Goal: Task Accomplishment & Management: Complete application form

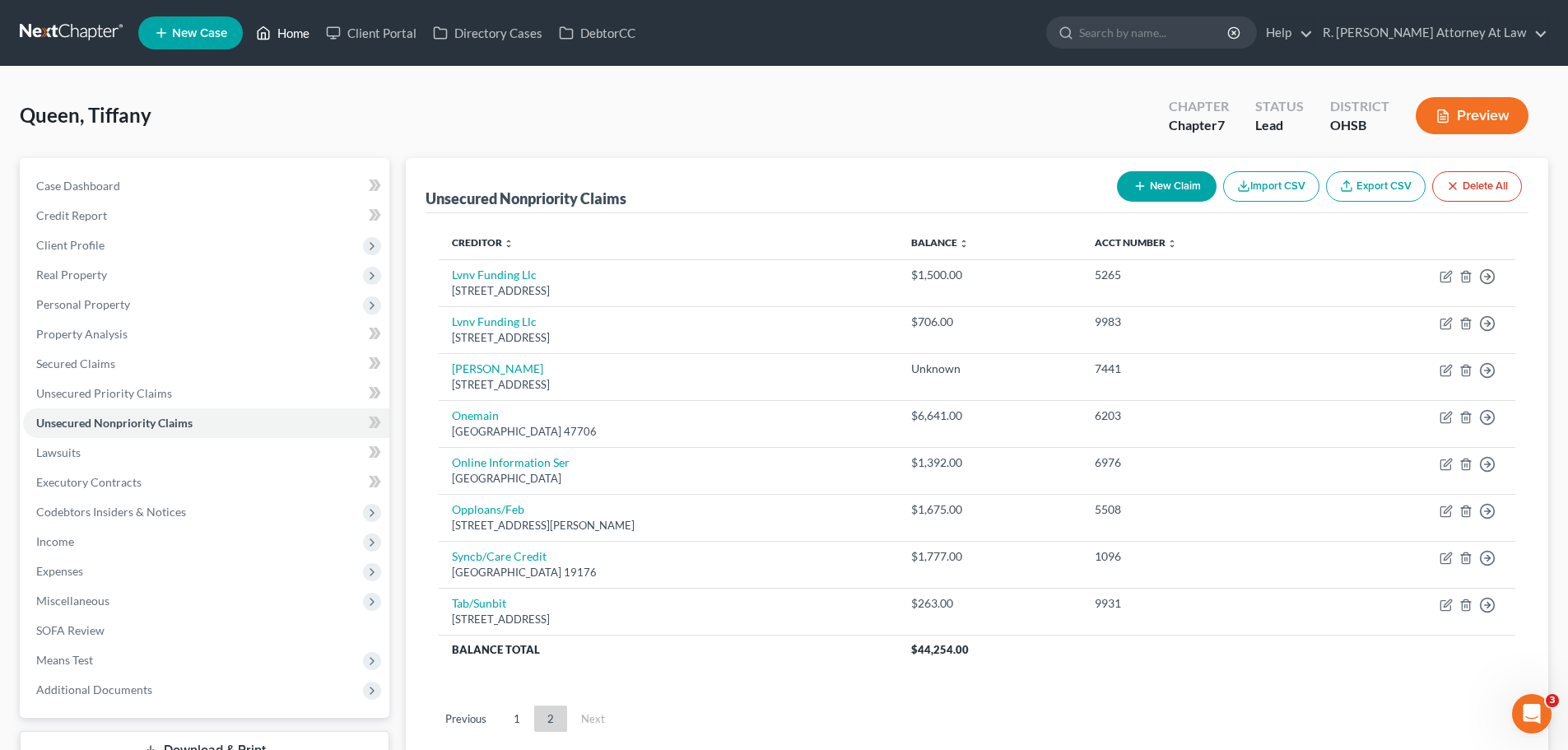
click at [287, 34] on link "Home" at bounding box center [282, 32] width 70 height 30
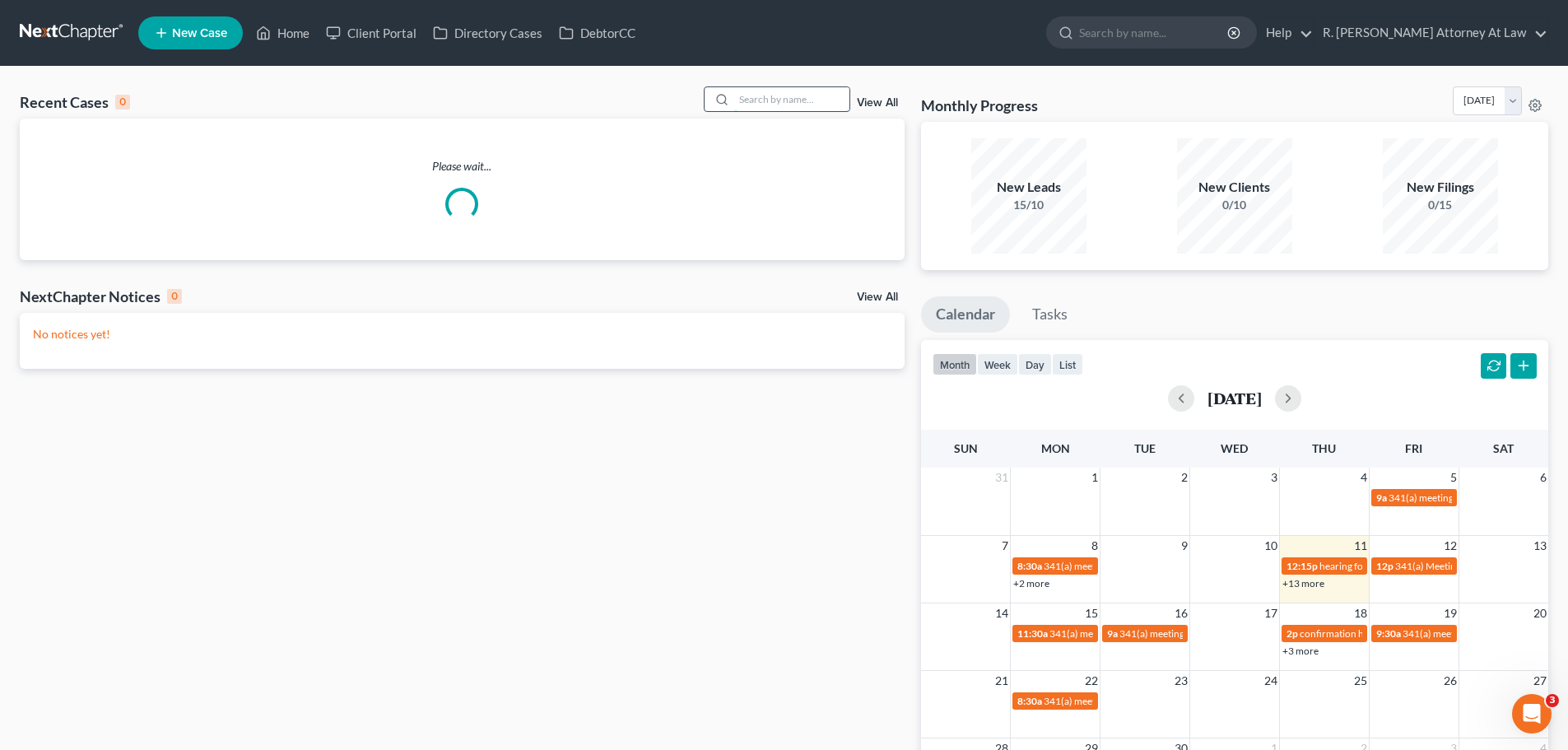
click at [765, 107] on input "search" at bounding box center [791, 99] width 115 height 24
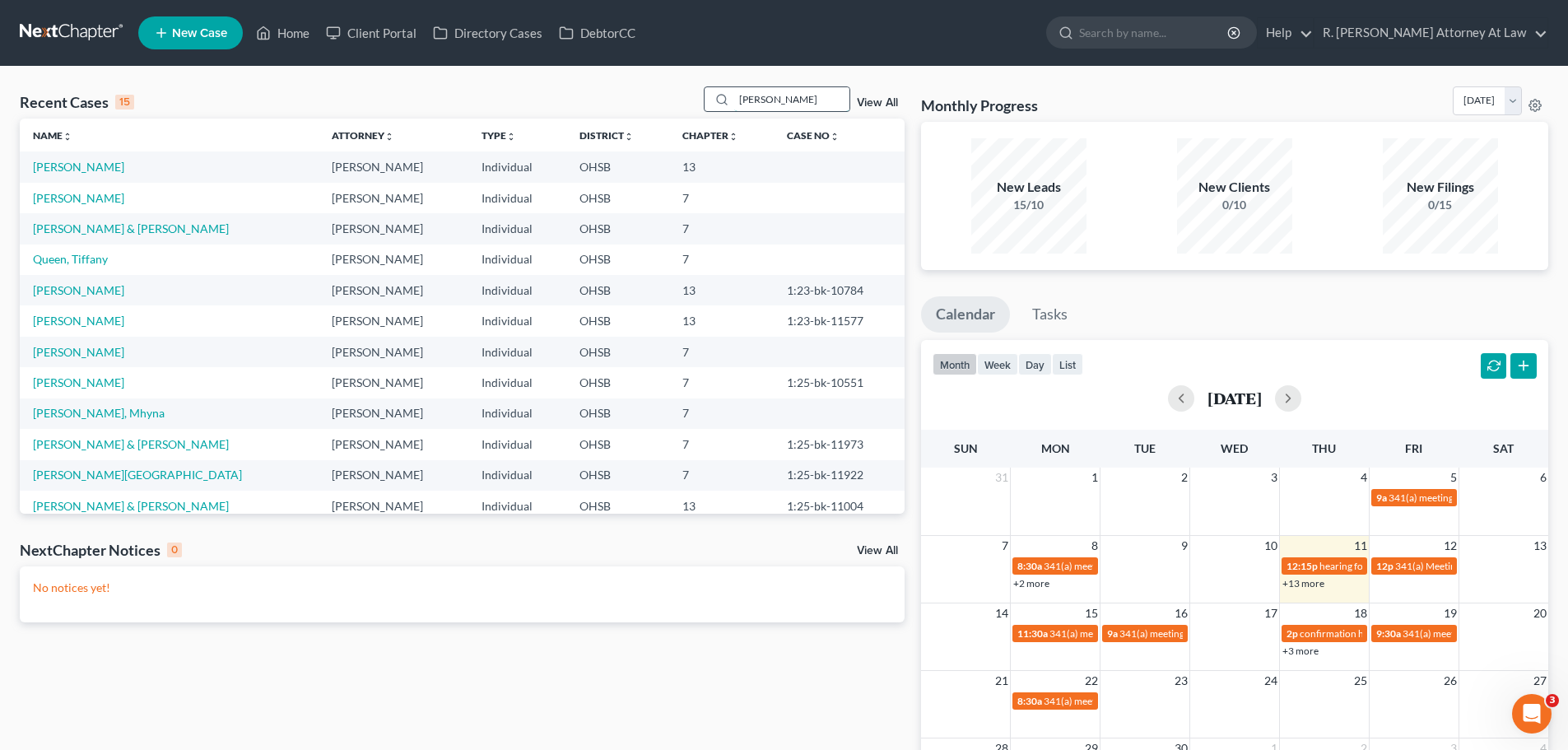
type input "williams"
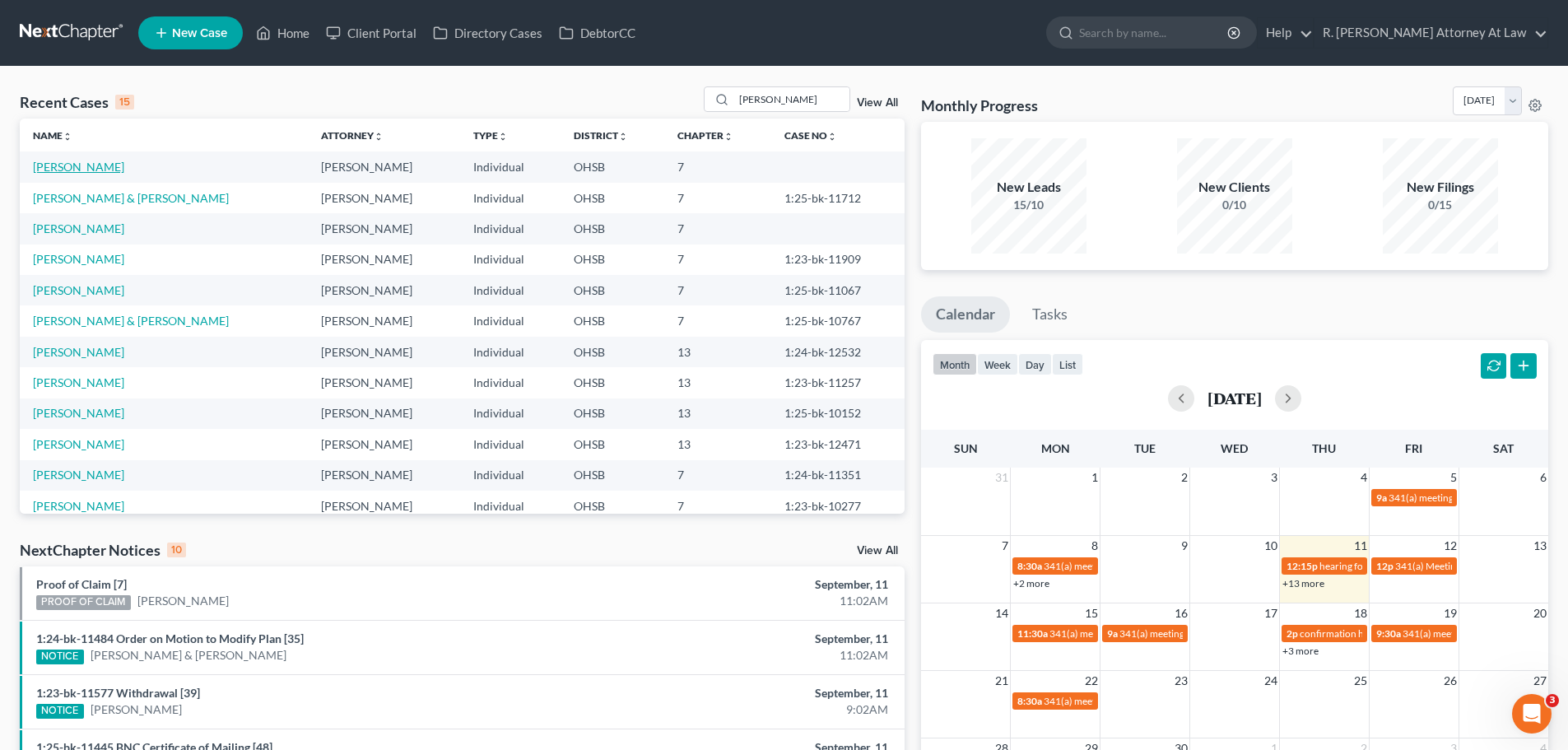
click at [102, 169] on link "[PERSON_NAME]" at bounding box center [79, 167] width 92 height 14
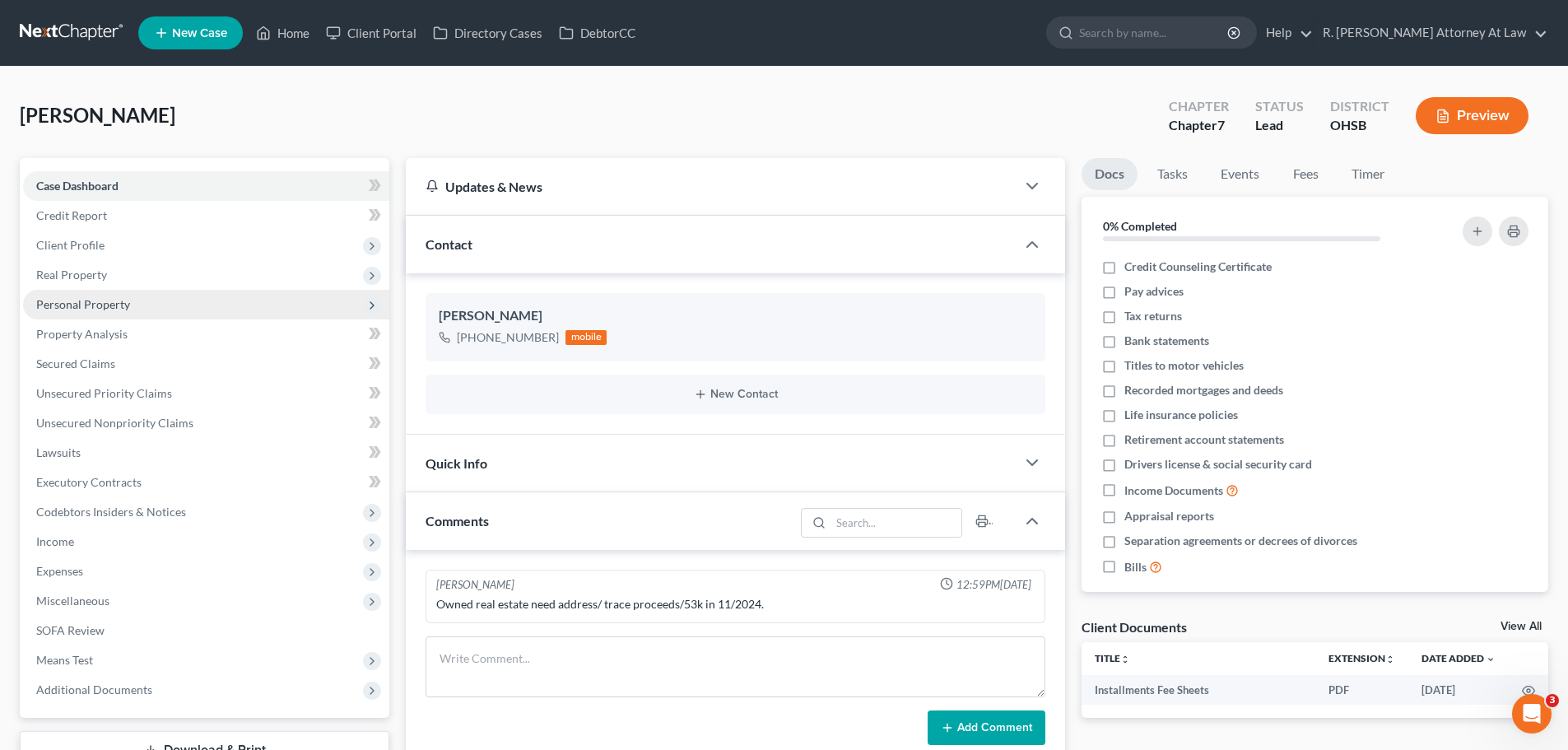
click at [80, 311] on span "Personal Property" at bounding box center [206, 304] width 366 height 30
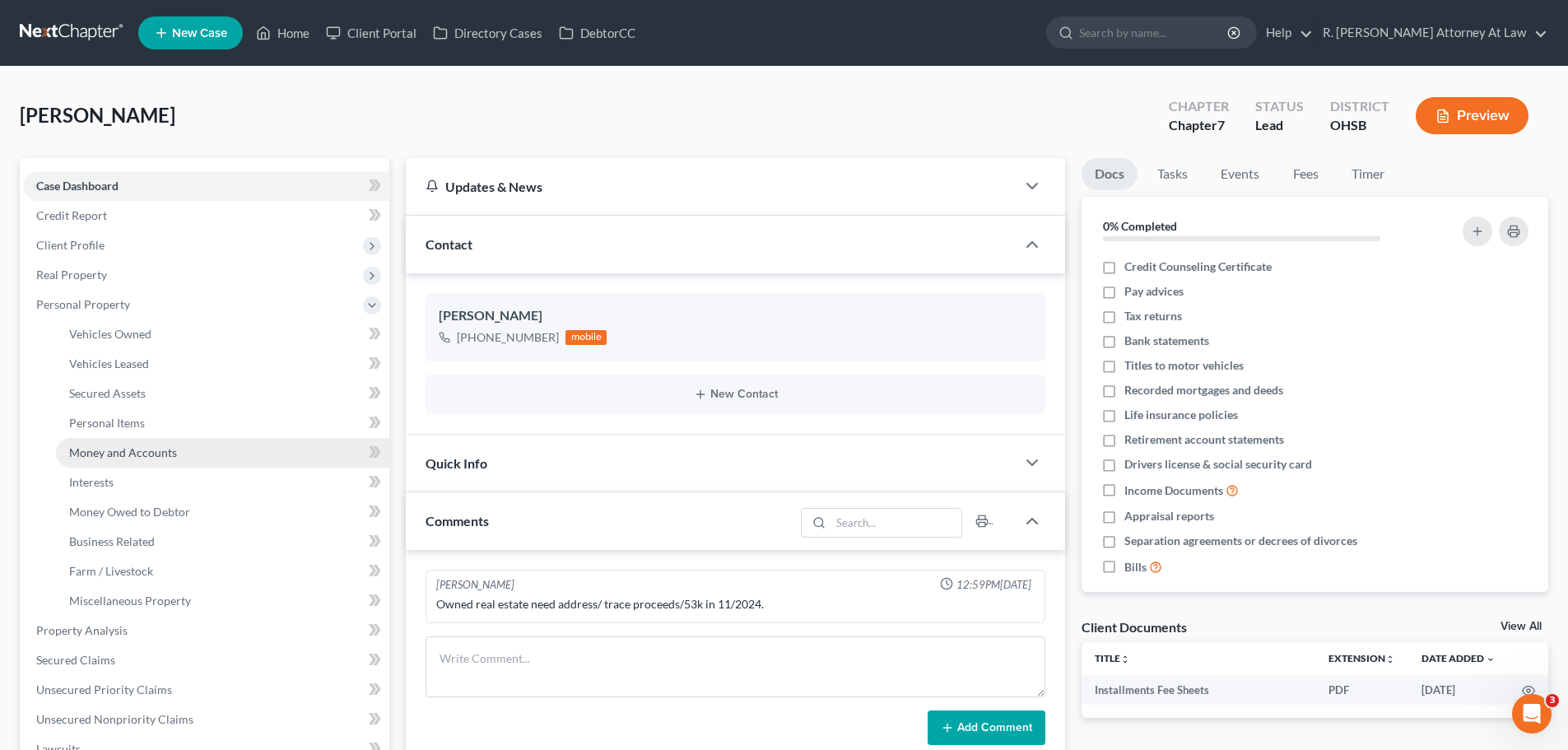
click at [135, 453] on span "Money and Accounts" at bounding box center [123, 452] width 108 height 14
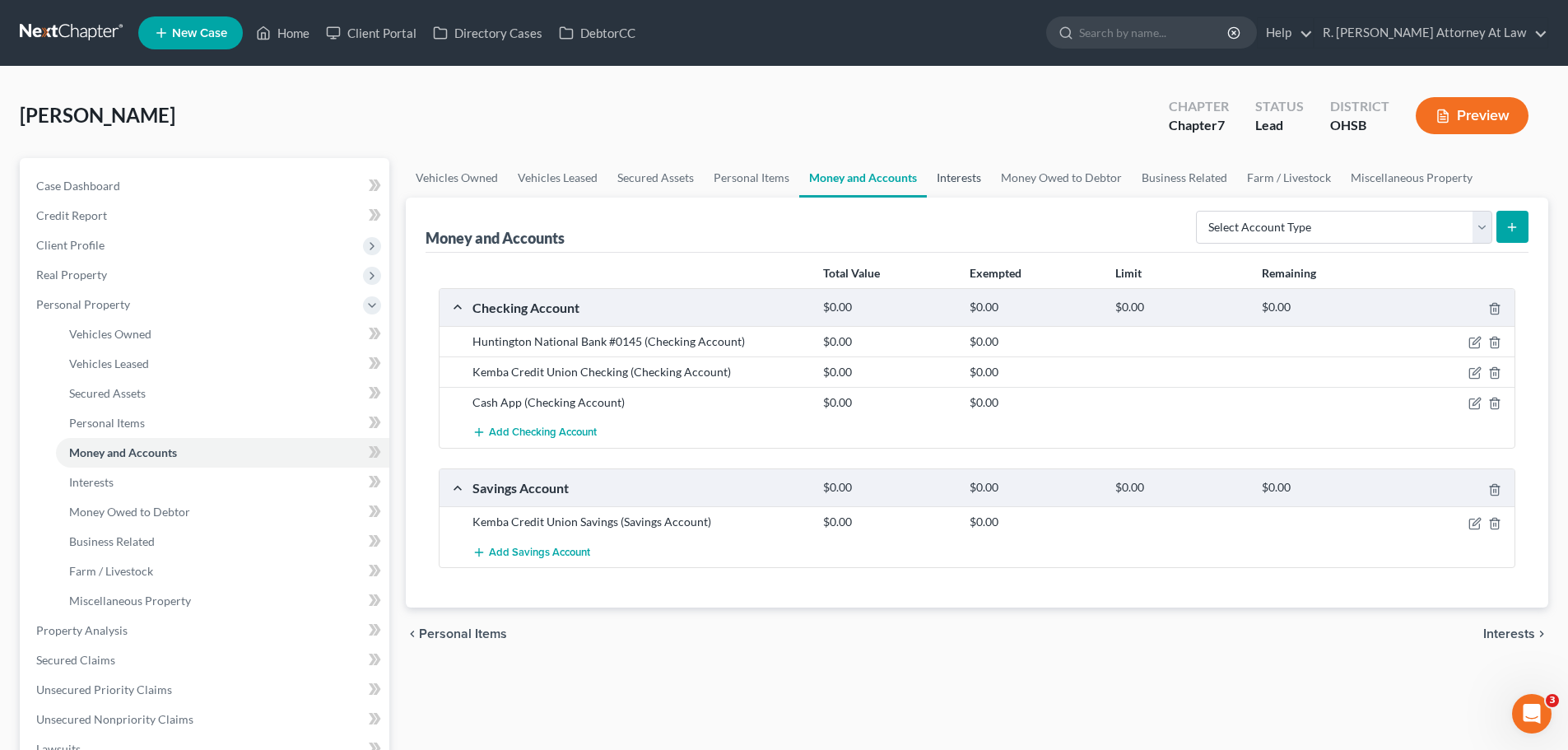
click at [954, 182] on link "Interests" at bounding box center [958, 177] width 64 height 39
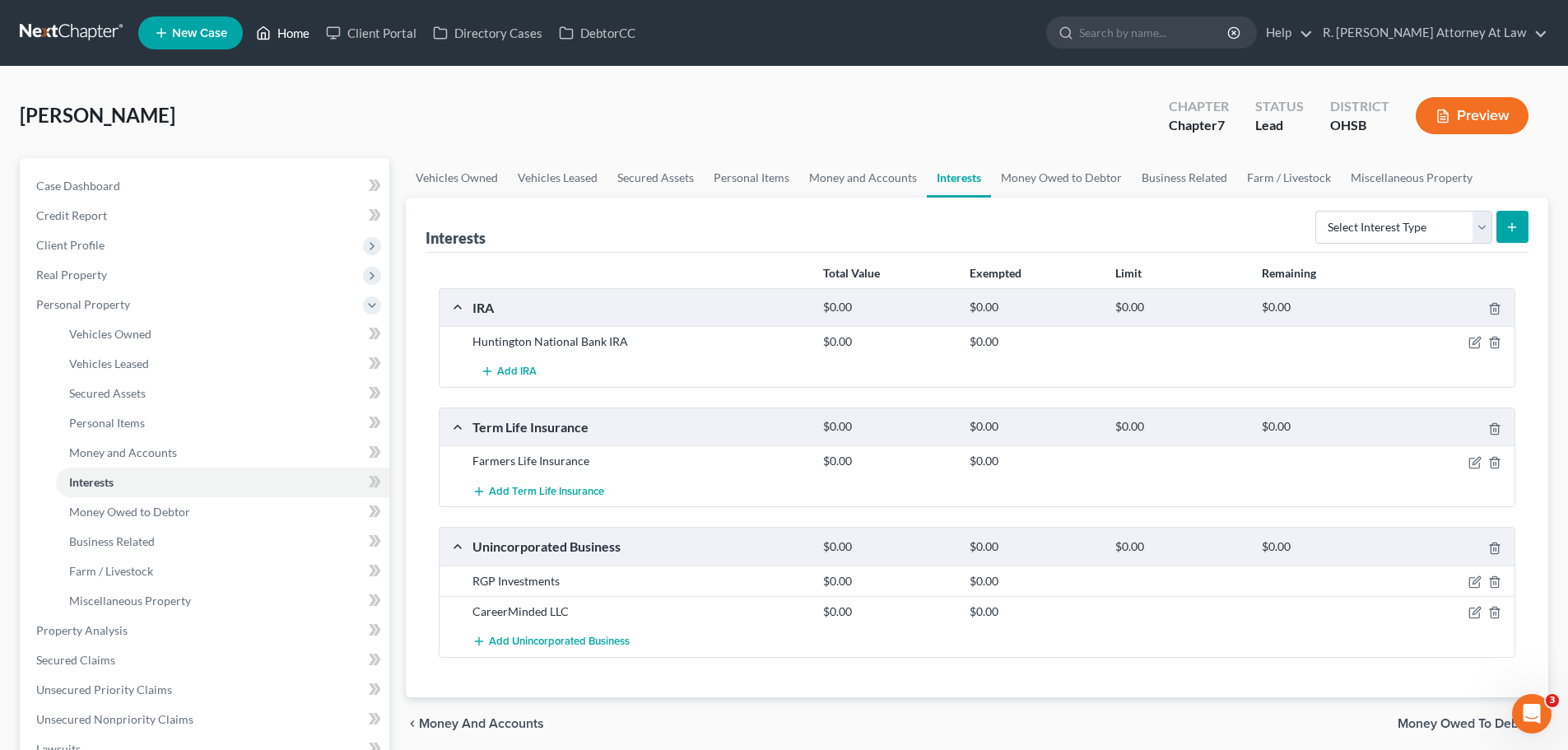
click at [289, 35] on link "Home" at bounding box center [282, 32] width 70 height 30
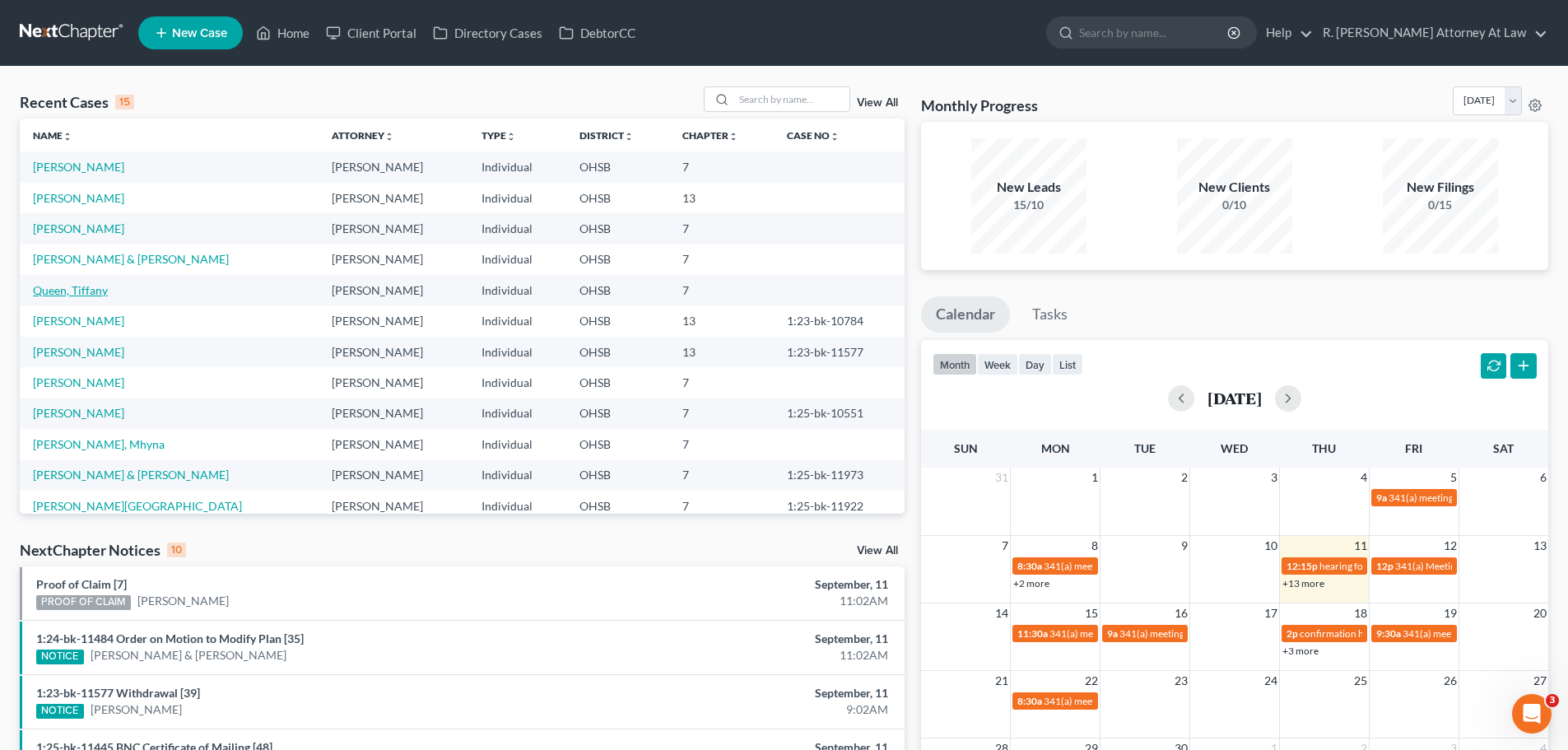
click at [69, 294] on link "Queen, Tiffany" at bounding box center [71, 290] width 75 height 14
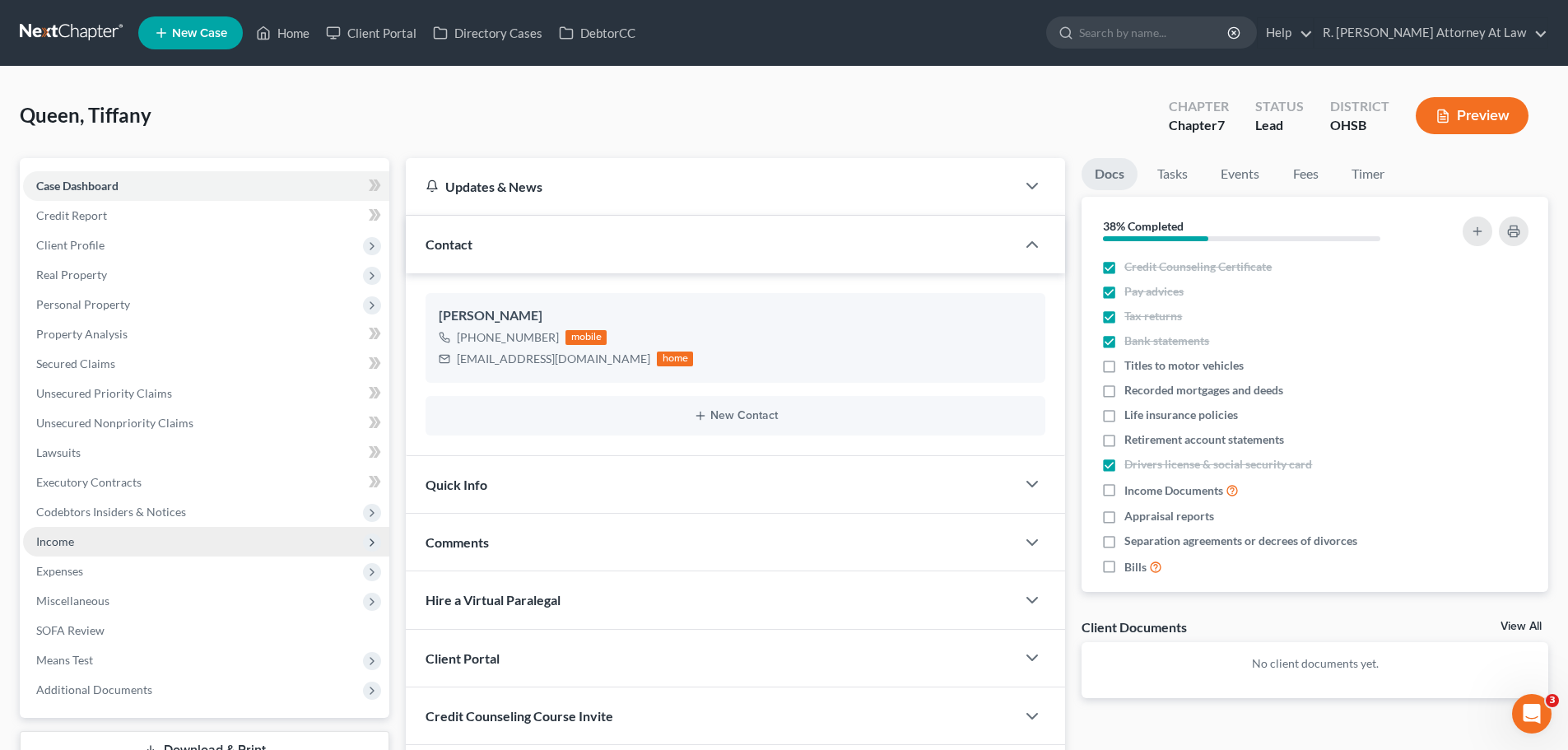
drag, startPoint x: 58, startPoint y: 539, endPoint x: 75, endPoint y: 543, distance: 17.5
click at [57, 539] on span "Income" at bounding box center [55, 540] width 38 height 14
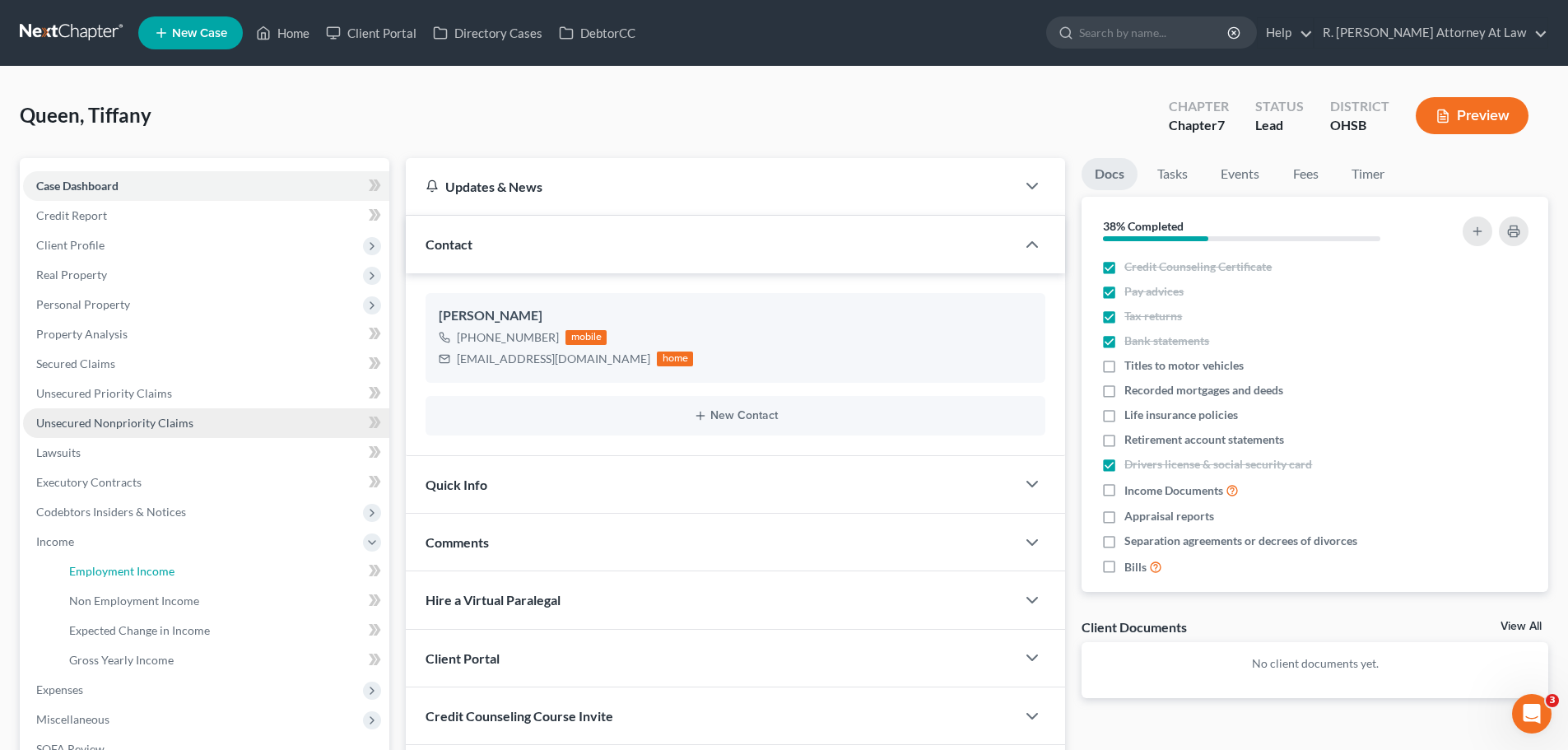
drag, startPoint x: 113, startPoint y: 573, endPoint x: 320, endPoint y: 417, distance: 259.2
click at [116, 574] on span "Employment Income" at bounding box center [122, 571] width 106 height 14
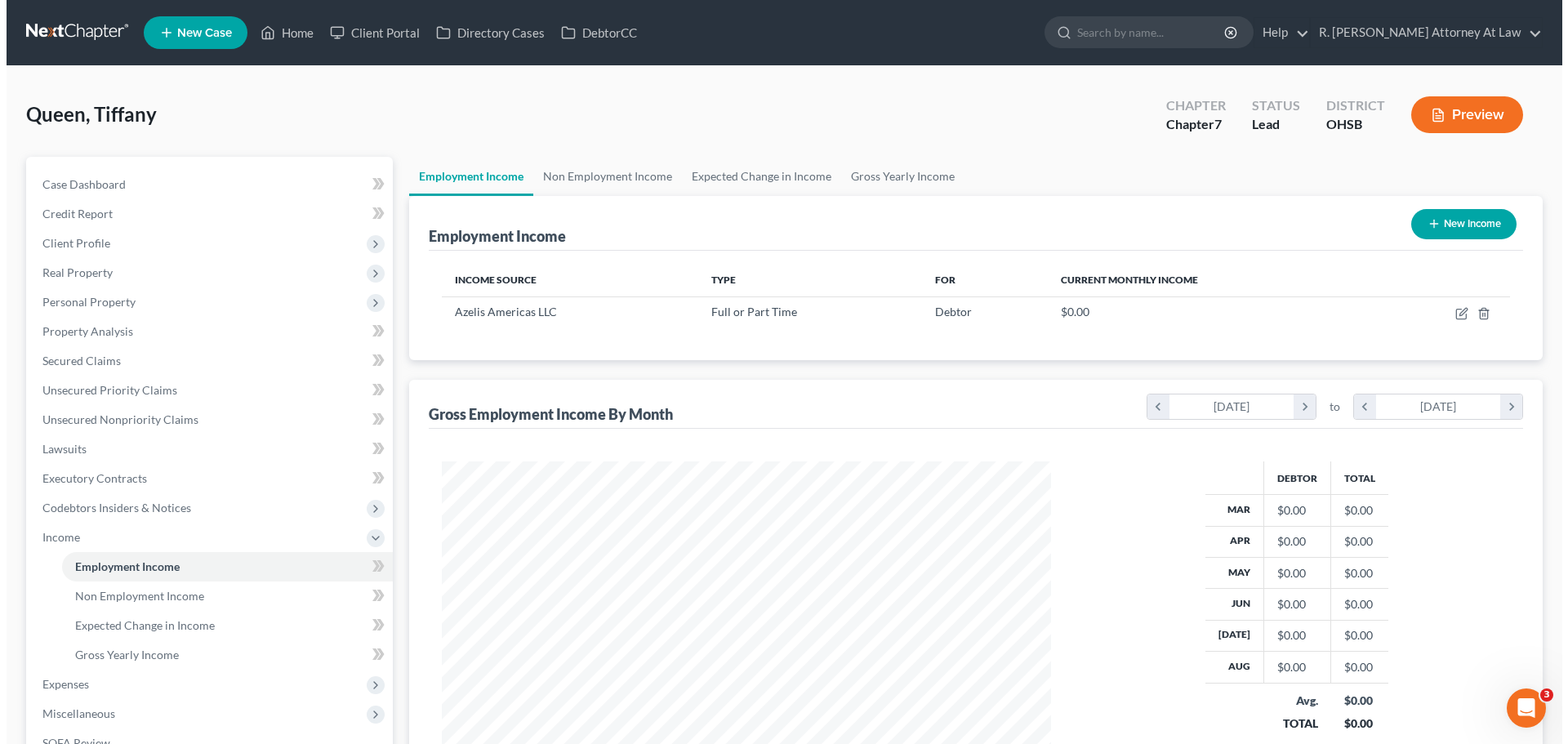
scroll to position [304, 642]
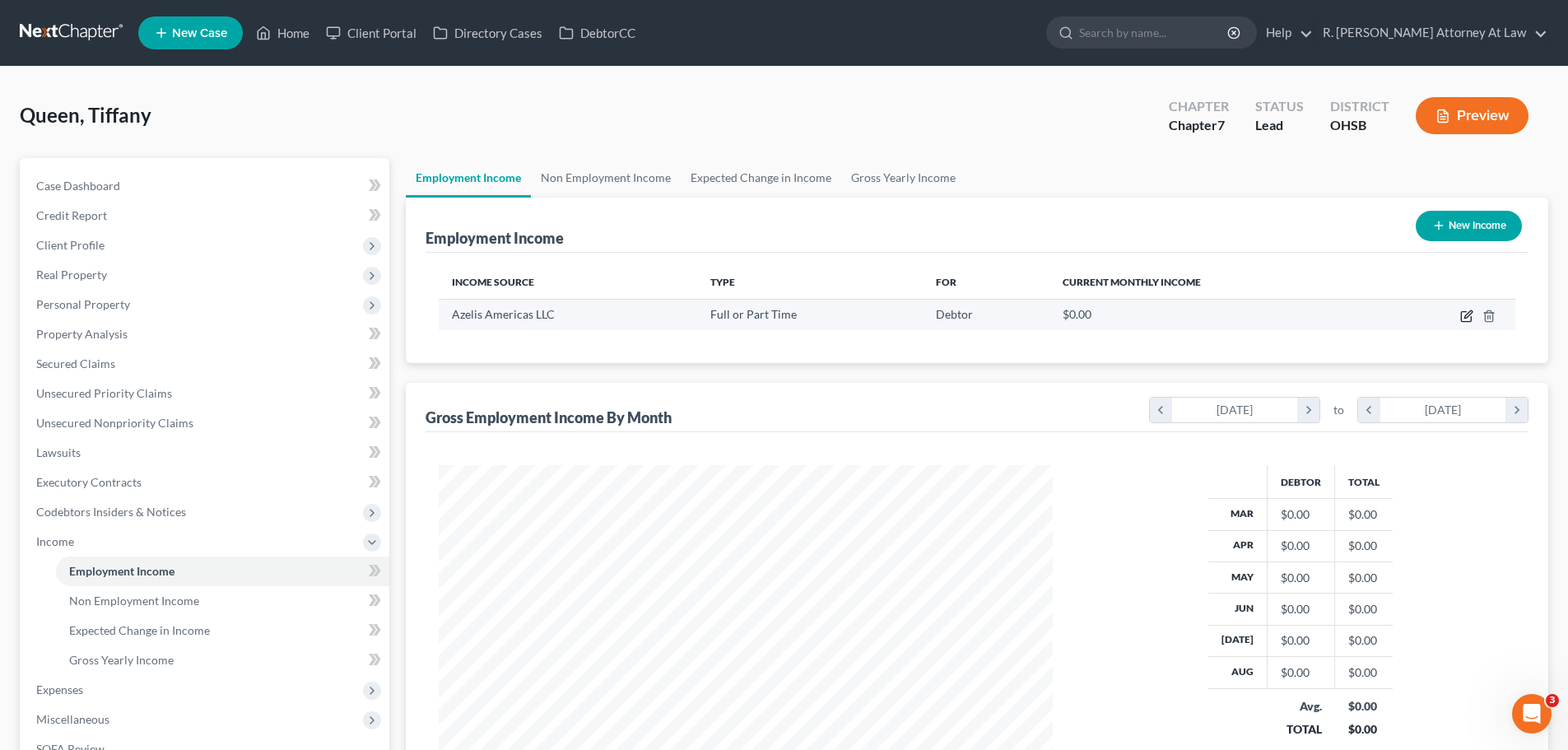
click at [1466, 317] on icon "button" at bounding box center [1468, 314] width 8 height 8
select select "0"
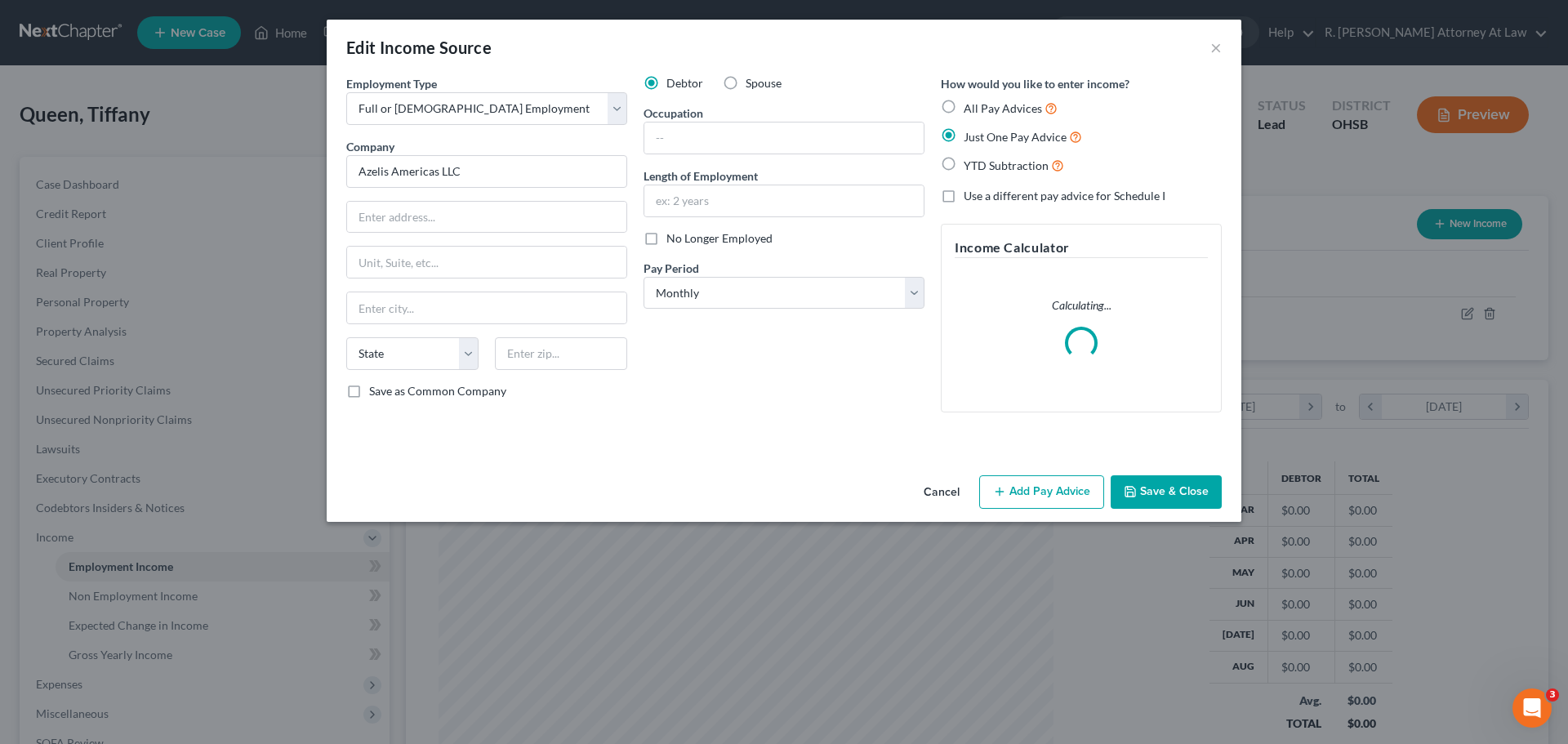
scroll to position [307, 648]
click at [1030, 485] on button "Add Pay Advice" at bounding box center [1041, 493] width 125 height 34
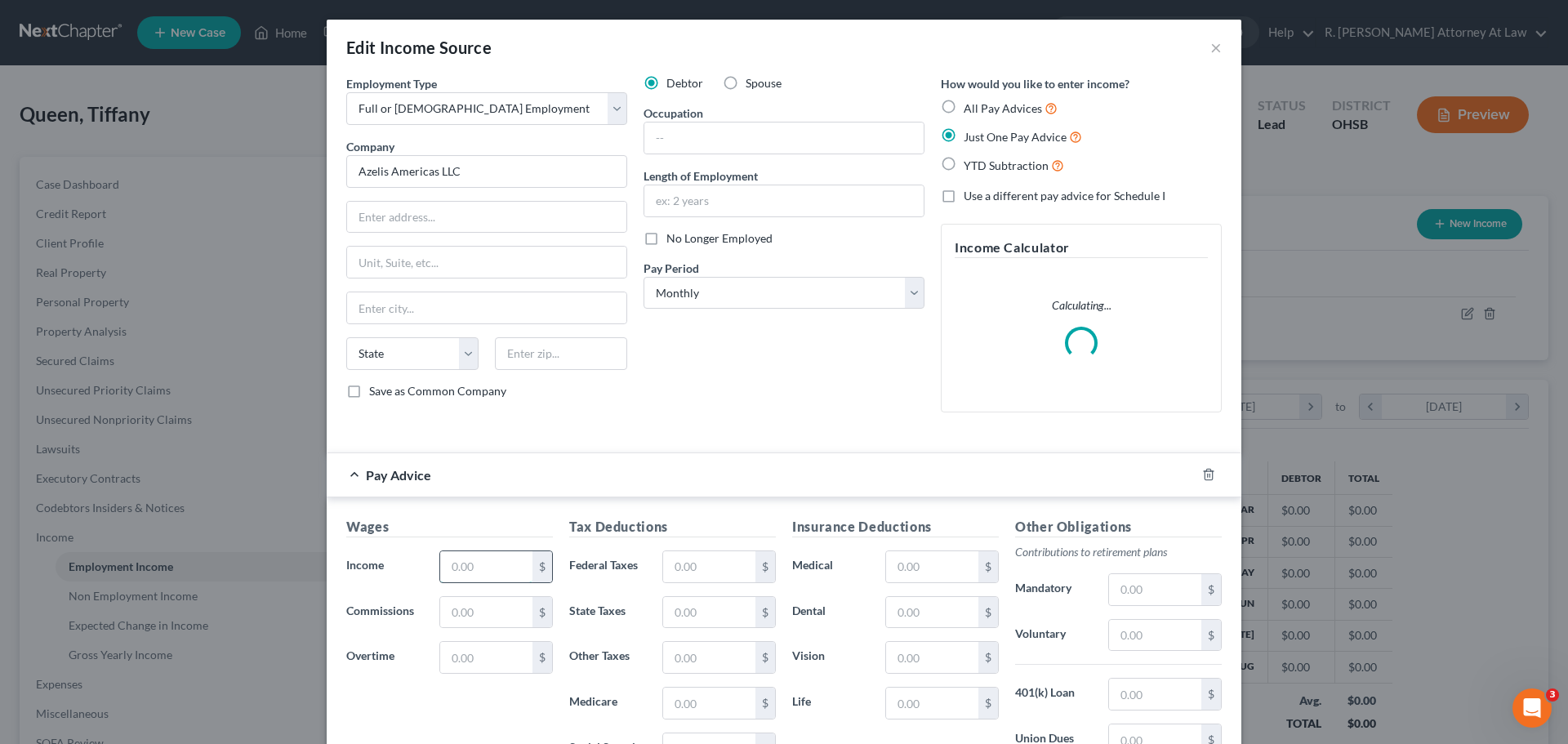
drag, startPoint x: 454, startPoint y: 571, endPoint x: 485, endPoint y: 562, distance: 32.3
click at [455, 570] on input "text" at bounding box center [486, 566] width 93 height 31
type input "5,591.08"
drag, startPoint x: 707, startPoint y: 556, endPoint x: 728, endPoint y: 553, distance: 21.2
click at [707, 556] on input "text" at bounding box center [709, 566] width 93 height 31
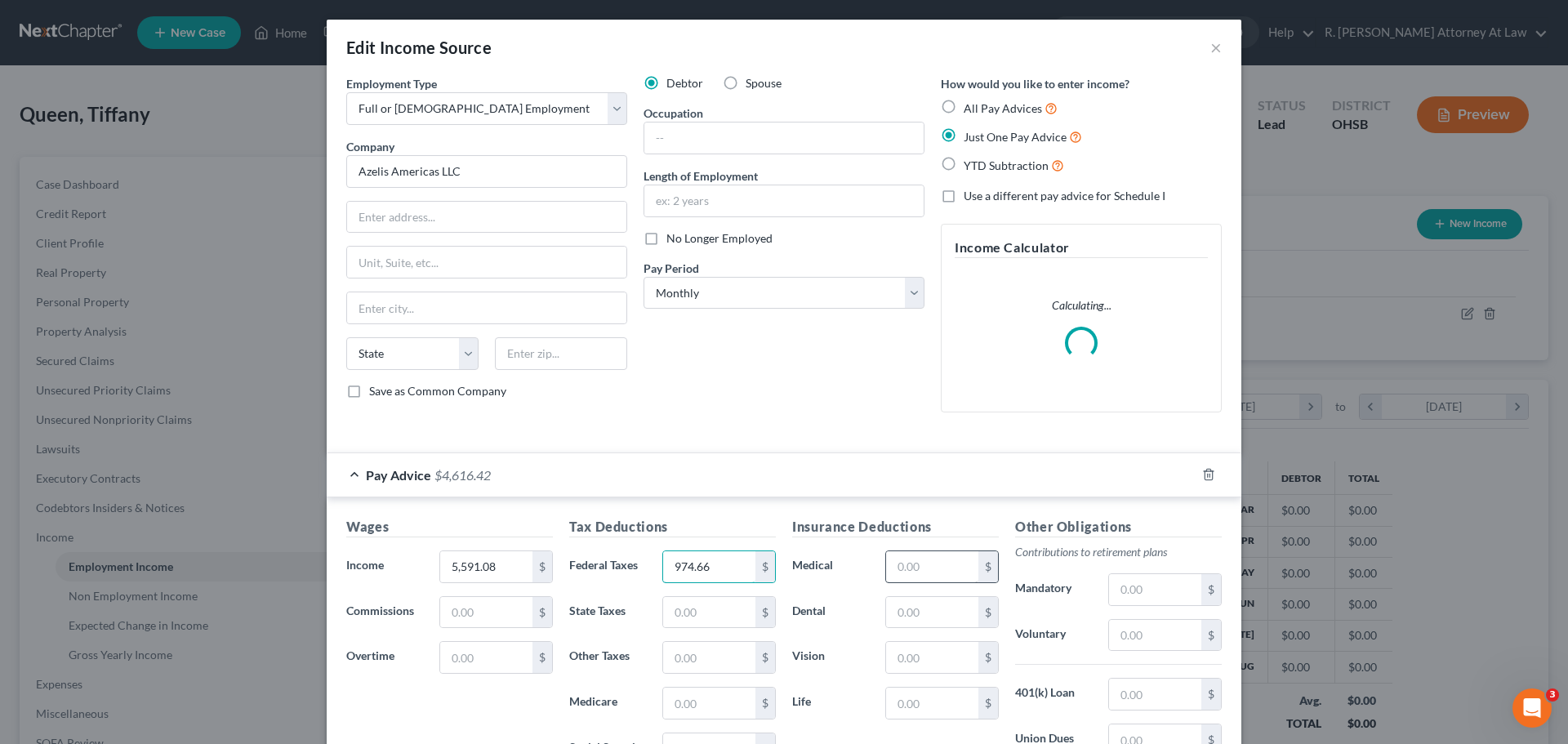
type input "974.66"
click at [921, 565] on input "text" at bounding box center [932, 566] width 93 height 31
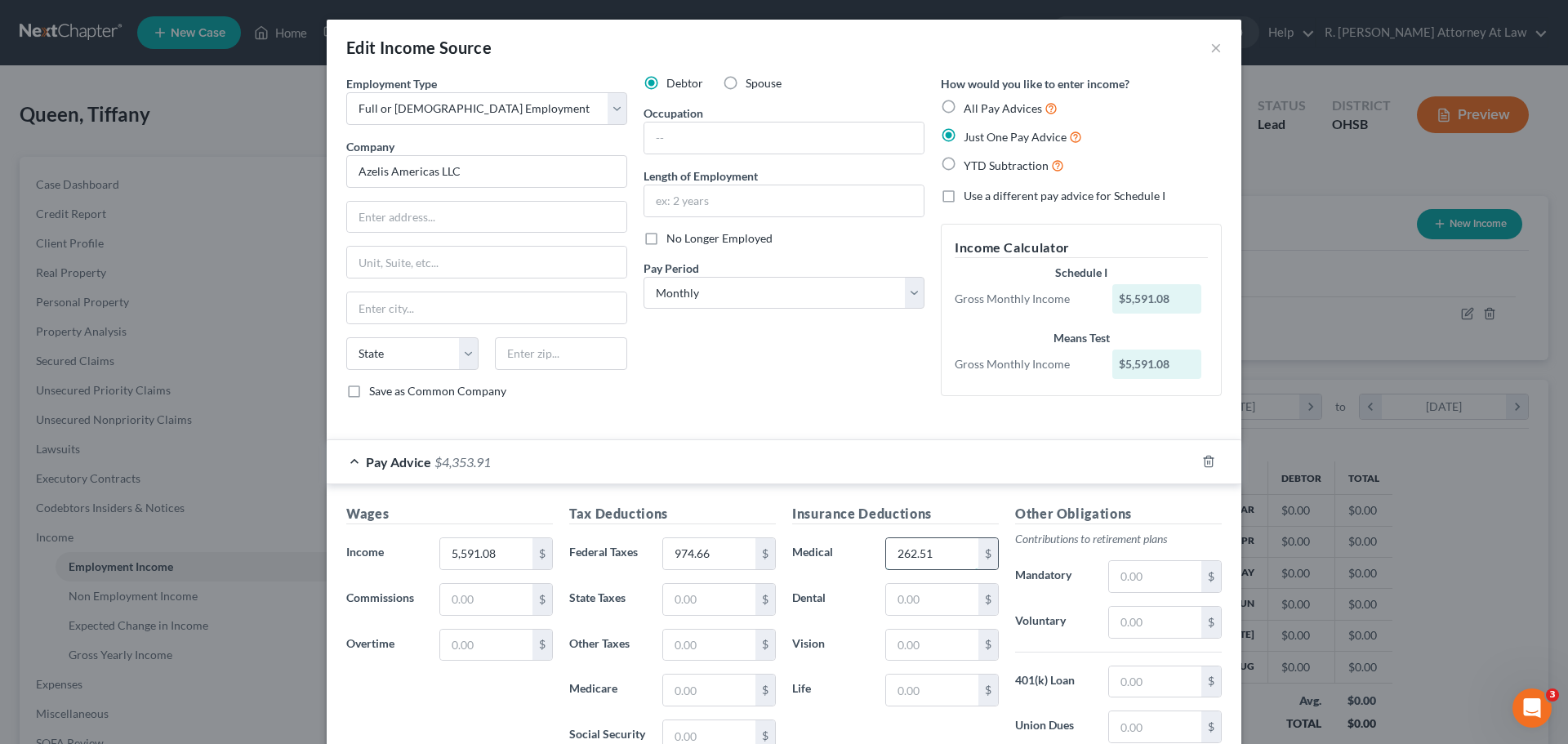
scroll to position [164, 0]
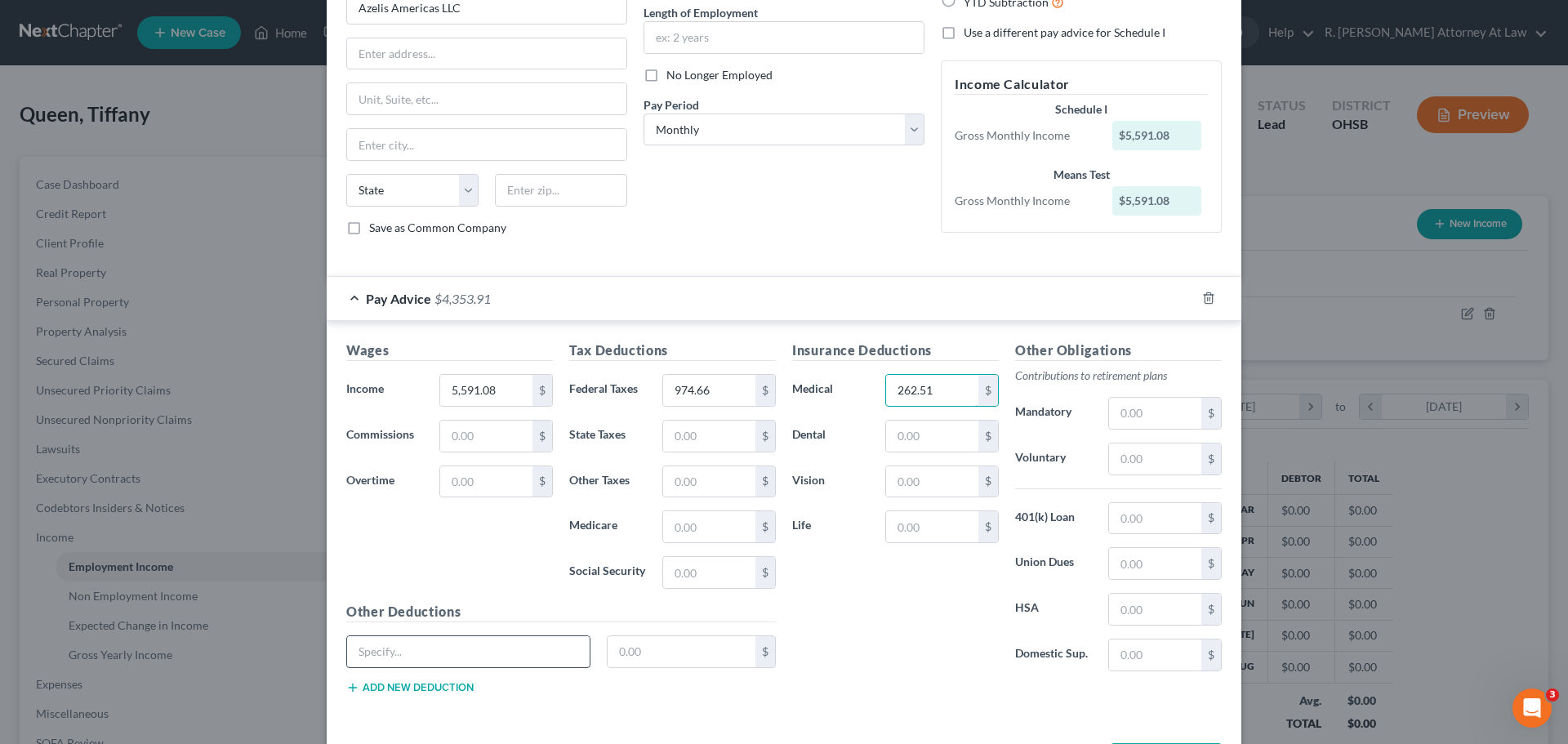
type input "262.51"
click at [397, 638] on input "text" at bounding box center [468, 651] width 242 height 31
type input "flex"
type input "21.67"
drag, startPoint x: 1211, startPoint y: 459, endPoint x: 1152, endPoint y: 459, distance: 59.0
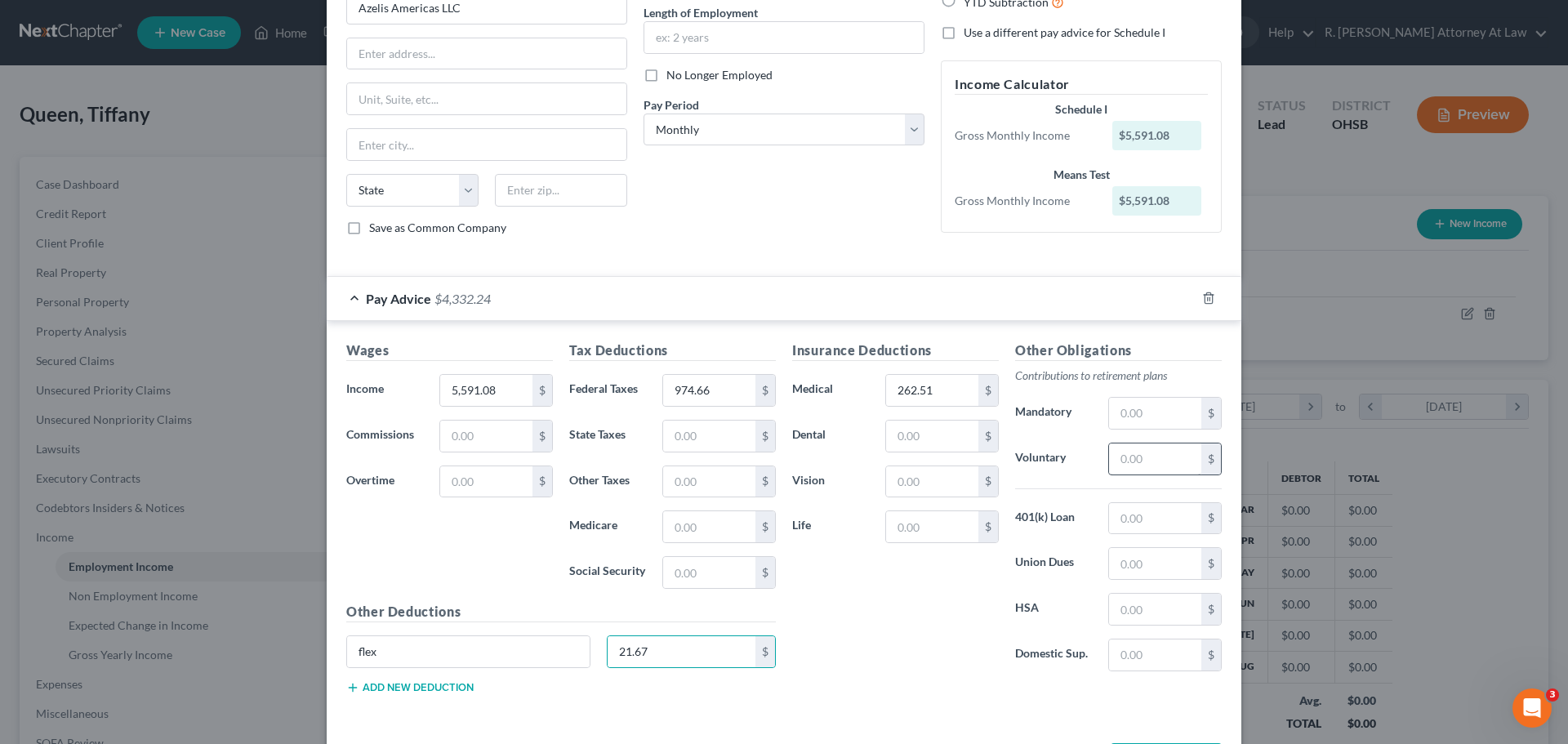
click at [1206, 459] on div "$" at bounding box center [1211, 459] width 20 height 31
click at [1131, 457] on input "text" at bounding box center [1156, 459] width 93 height 31
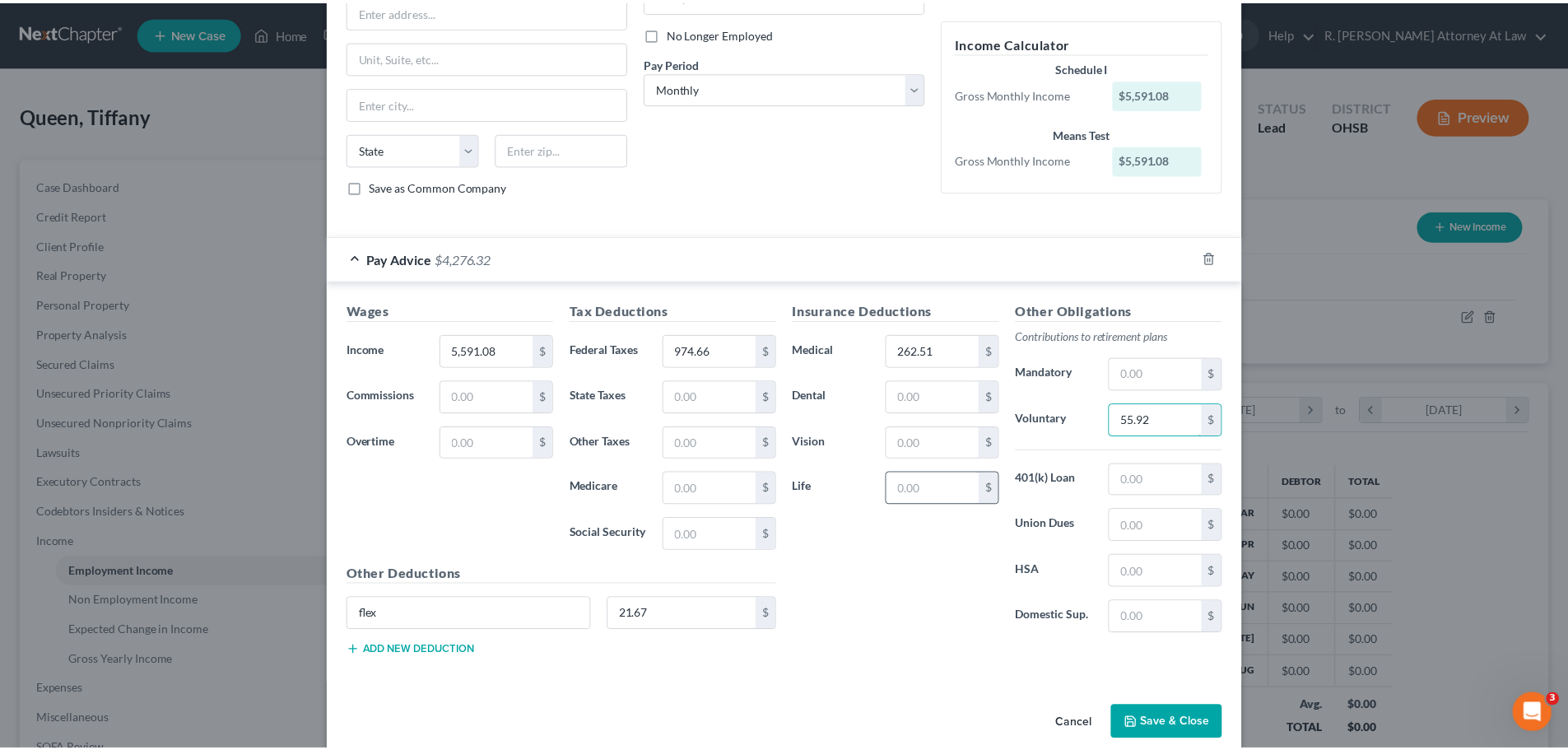
scroll to position [231, 0]
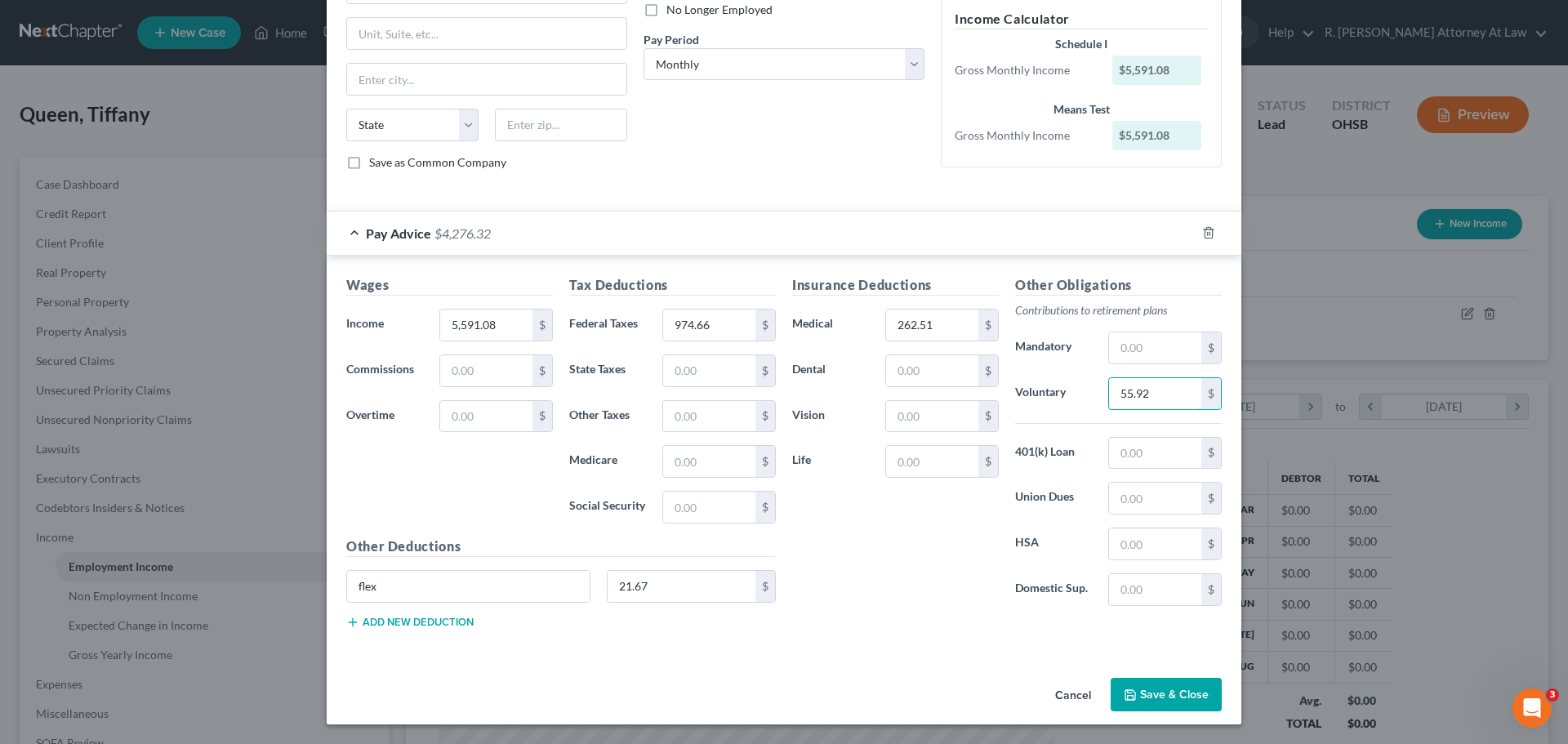
type input "55.92"
click at [1146, 694] on button "Save & Close" at bounding box center [1165, 695] width 111 height 34
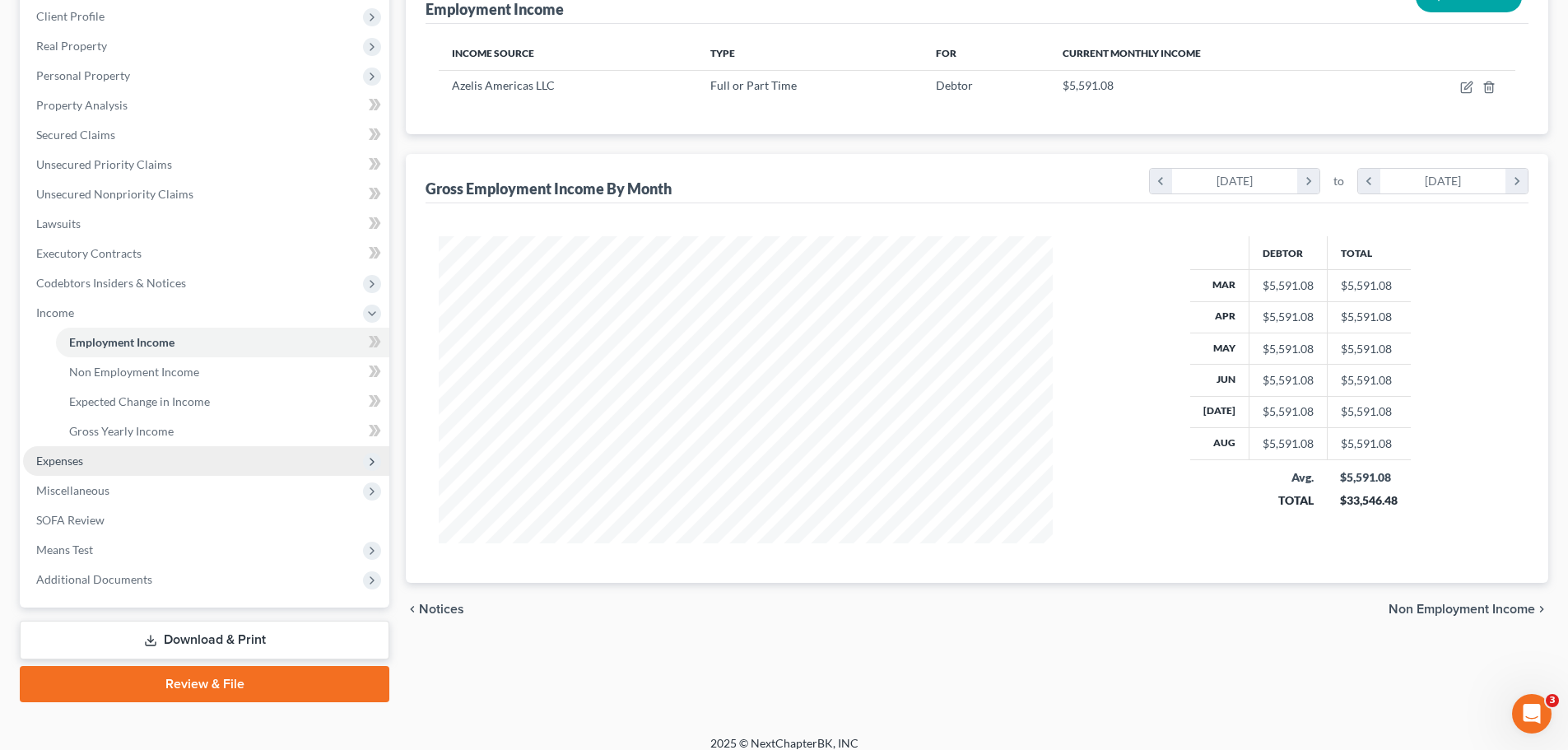
scroll to position [244, 0]
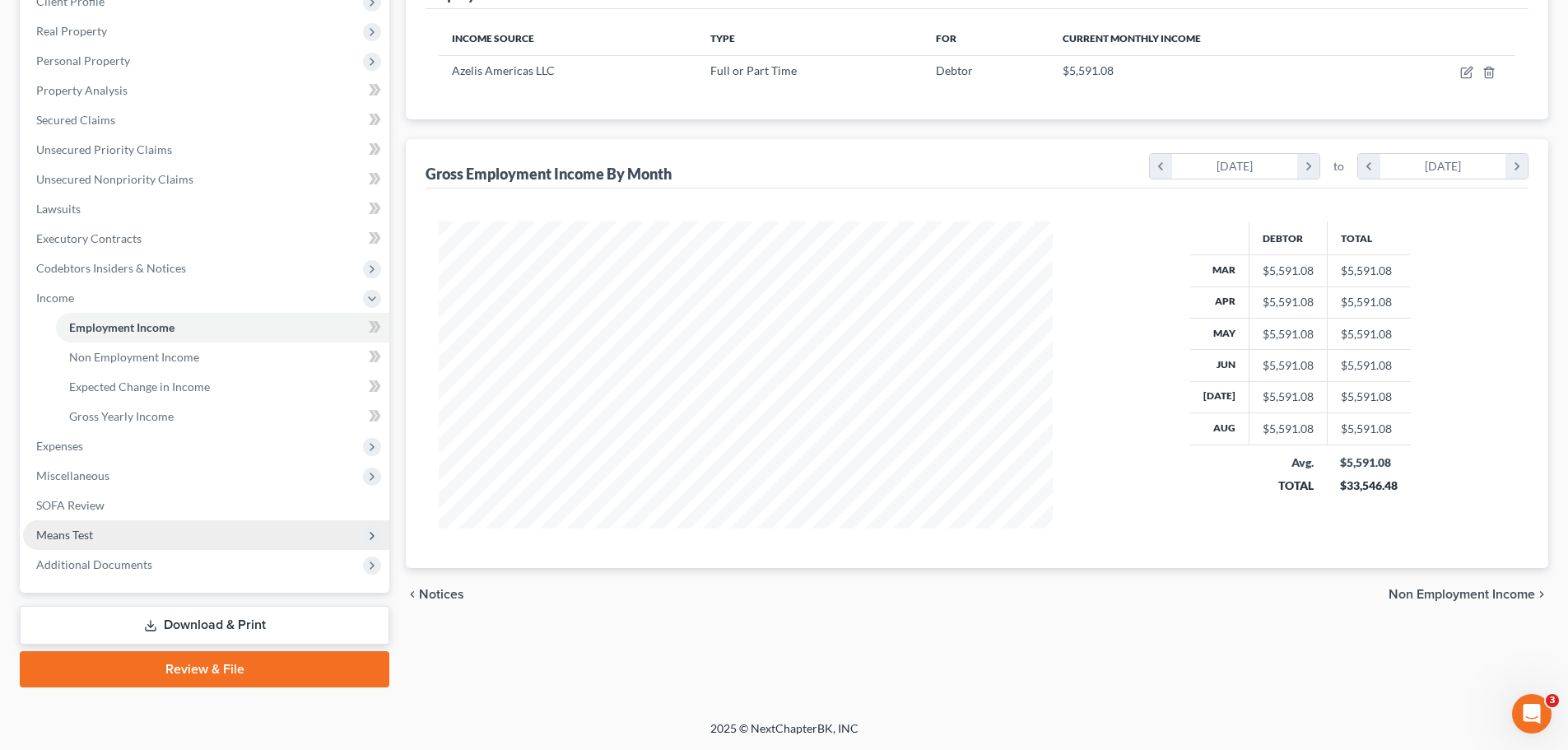
click at [78, 529] on span "Means Test" at bounding box center [65, 535] width 57 height 14
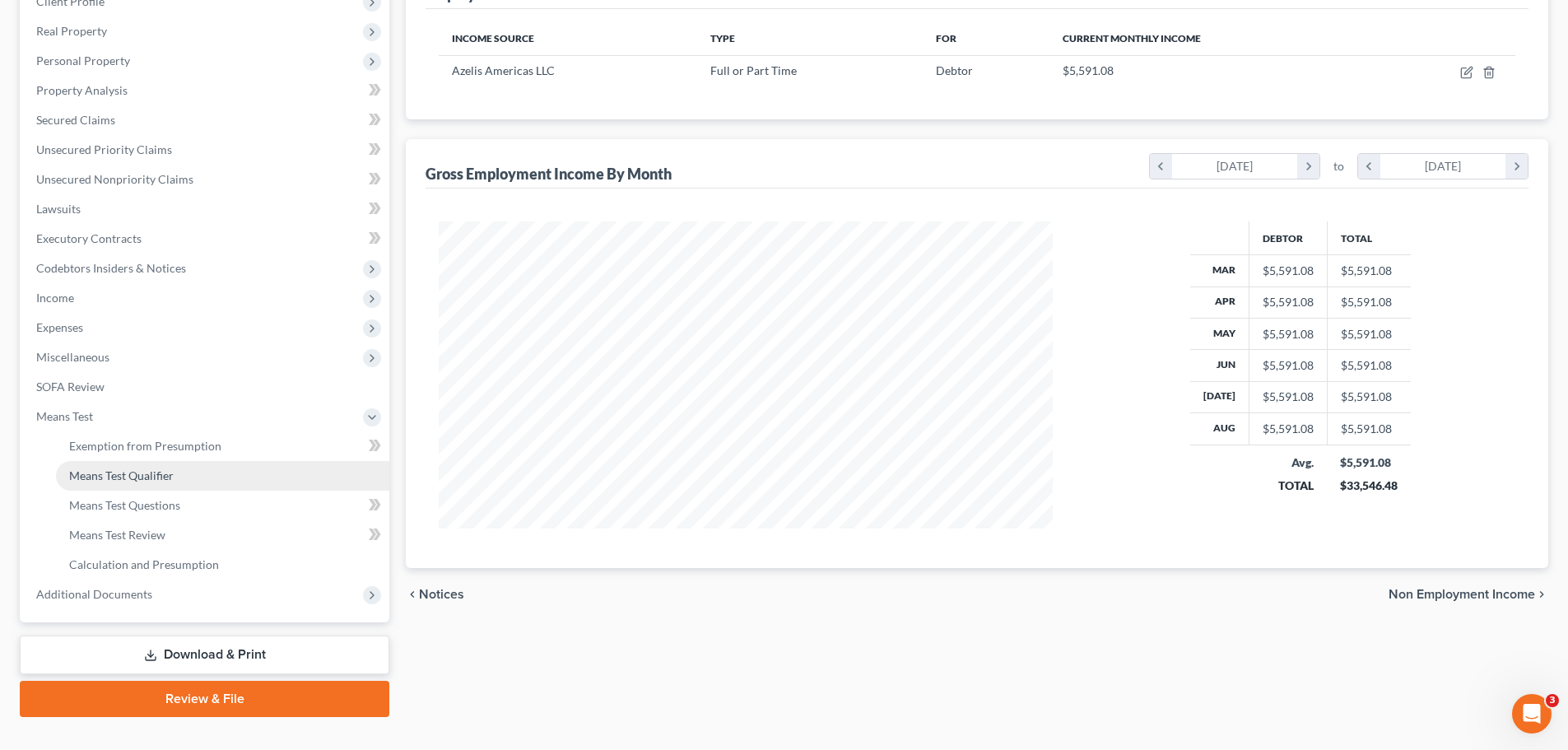
click at [132, 476] on span "Means Test Qualifier" at bounding box center [122, 475] width 105 height 14
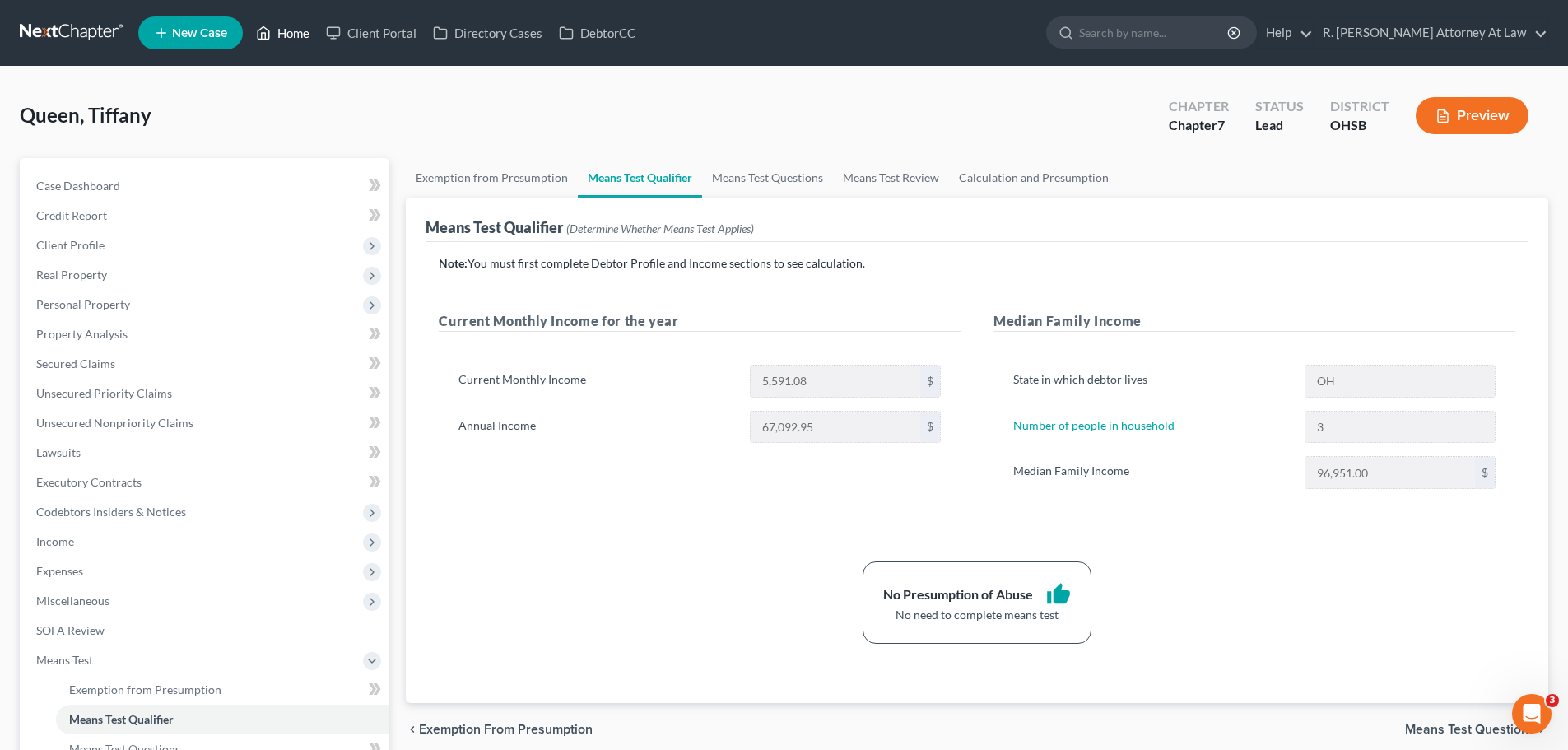
click at [297, 36] on link "Home" at bounding box center [282, 32] width 70 height 30
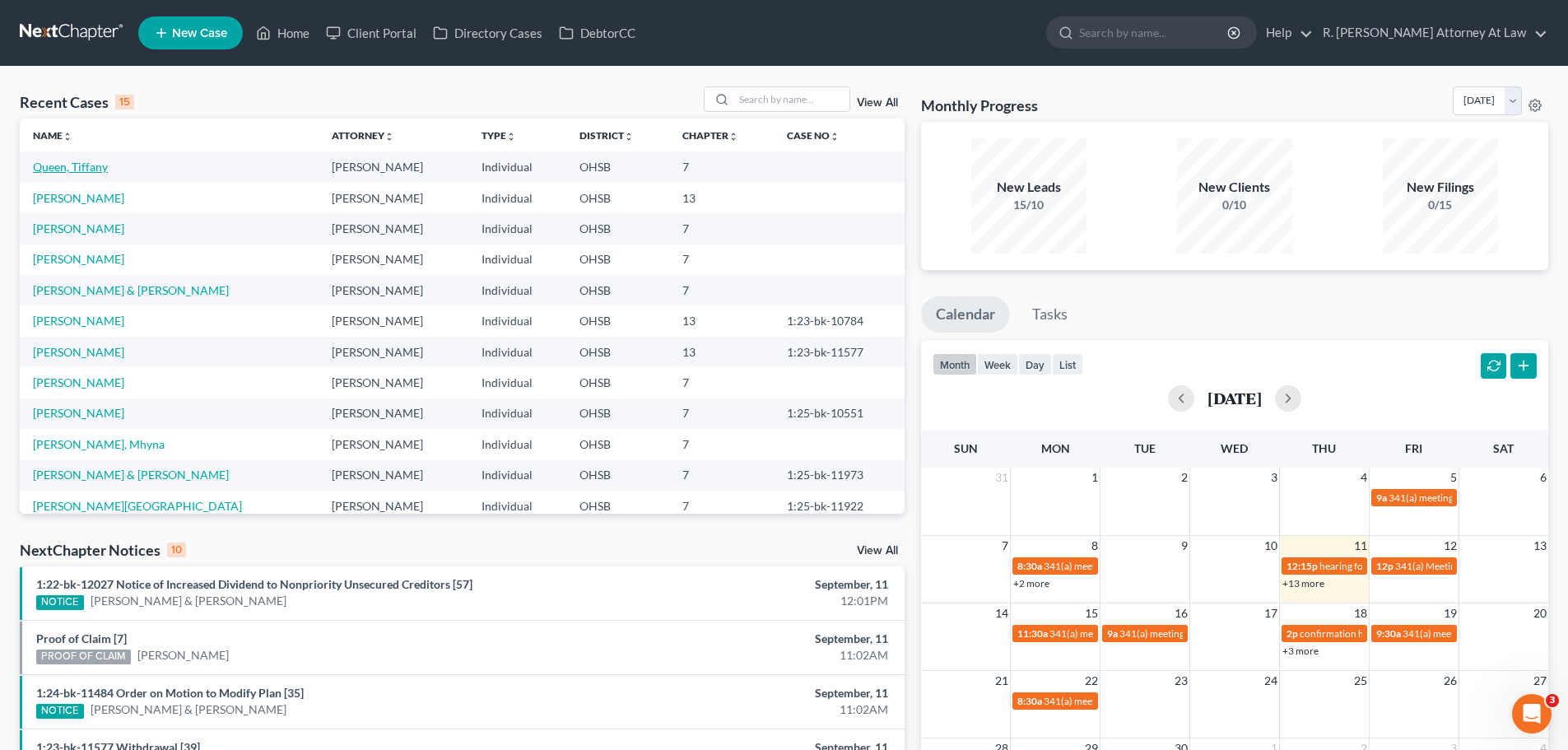
click at [91, 170] on link "Queen, Tiffany" at bounding box center [71, 167] width 75 height 14
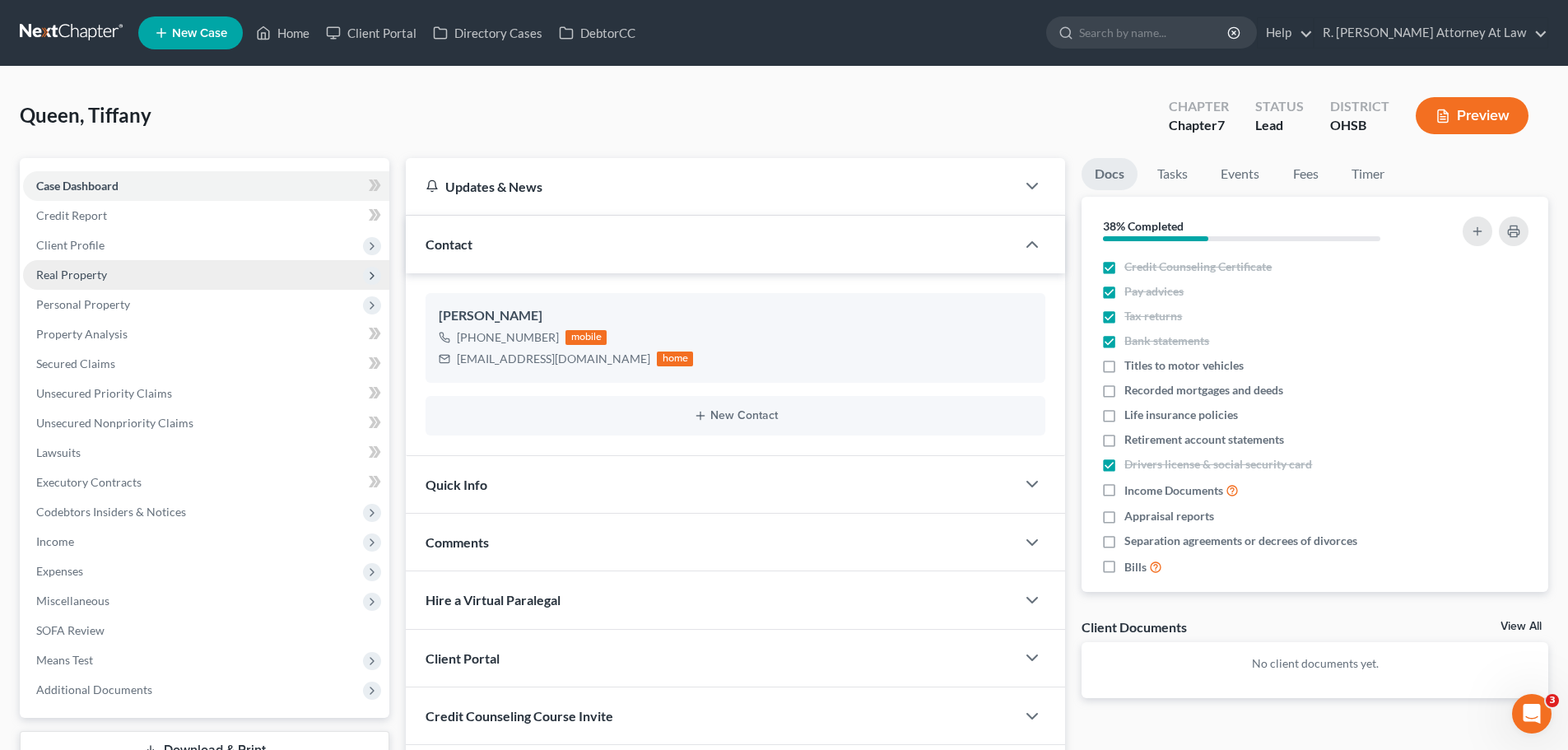
drag, startPoint x: 81, startPoint y: 242, endPoint x: 134, endPoint y: 271, distance: 60.4
click at [82, 242] on span "Client Profile" at bounding box center [71, 245] width 69 height 14
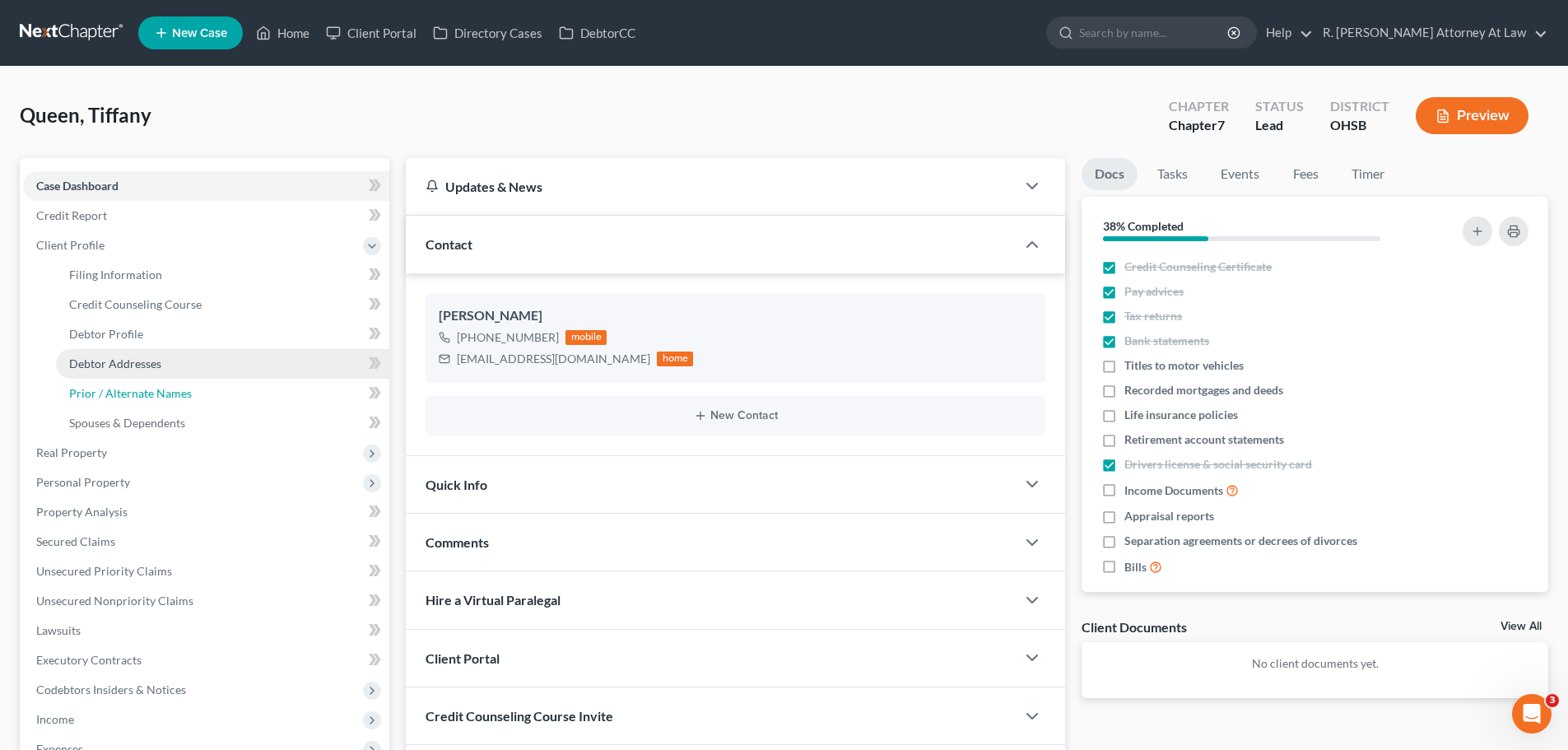
drag, startPoint x: 107, startPoint y: 377, endPoint x: 131, endPoint y: 365, distance: 26.8
click at [107, 378] on link "Prior / Alternate Names" at bounding box center [223, 393] width 334 height 30
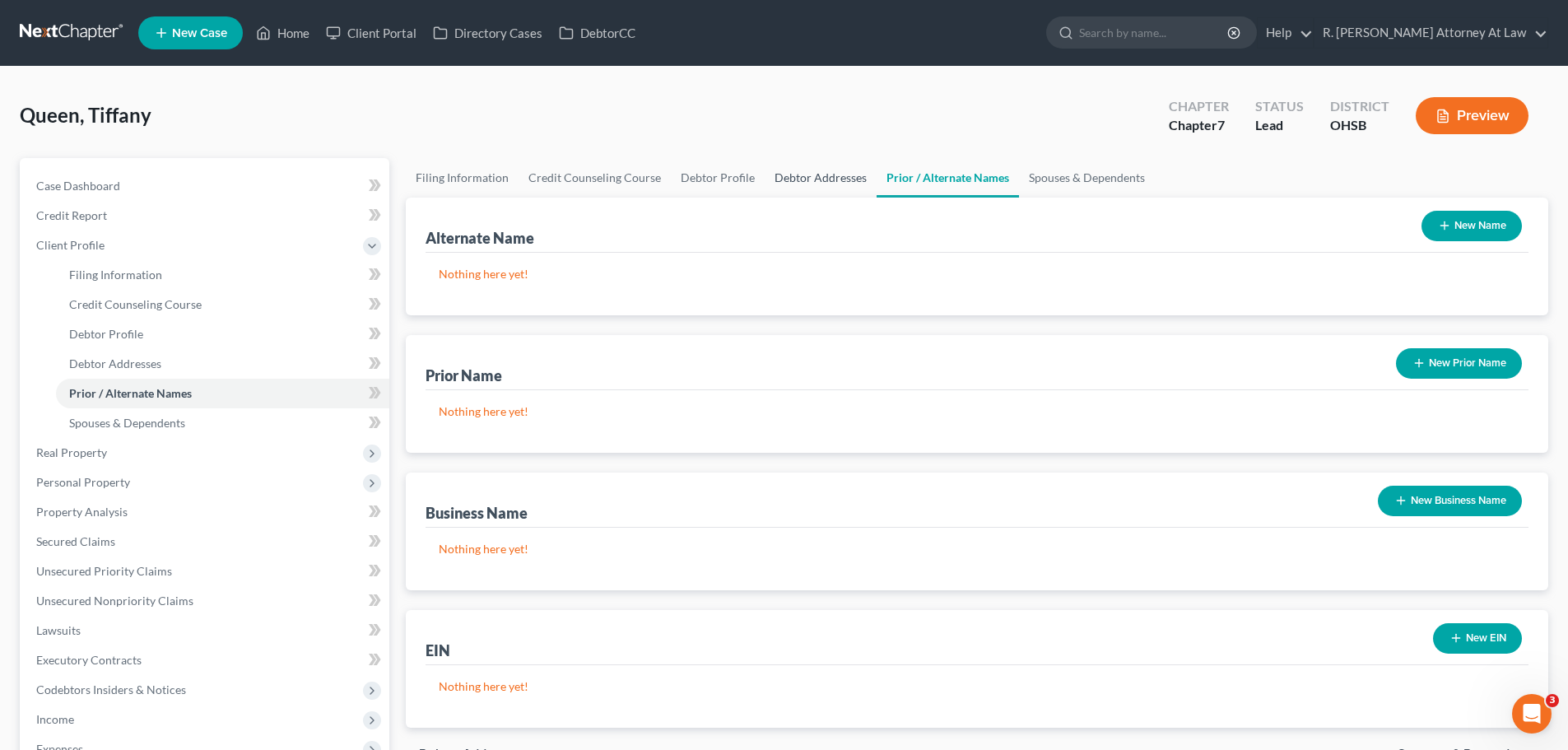
click at [795, 172] on link "Debtor Addresses" at bounding box center [820, 177] width 112 height 39
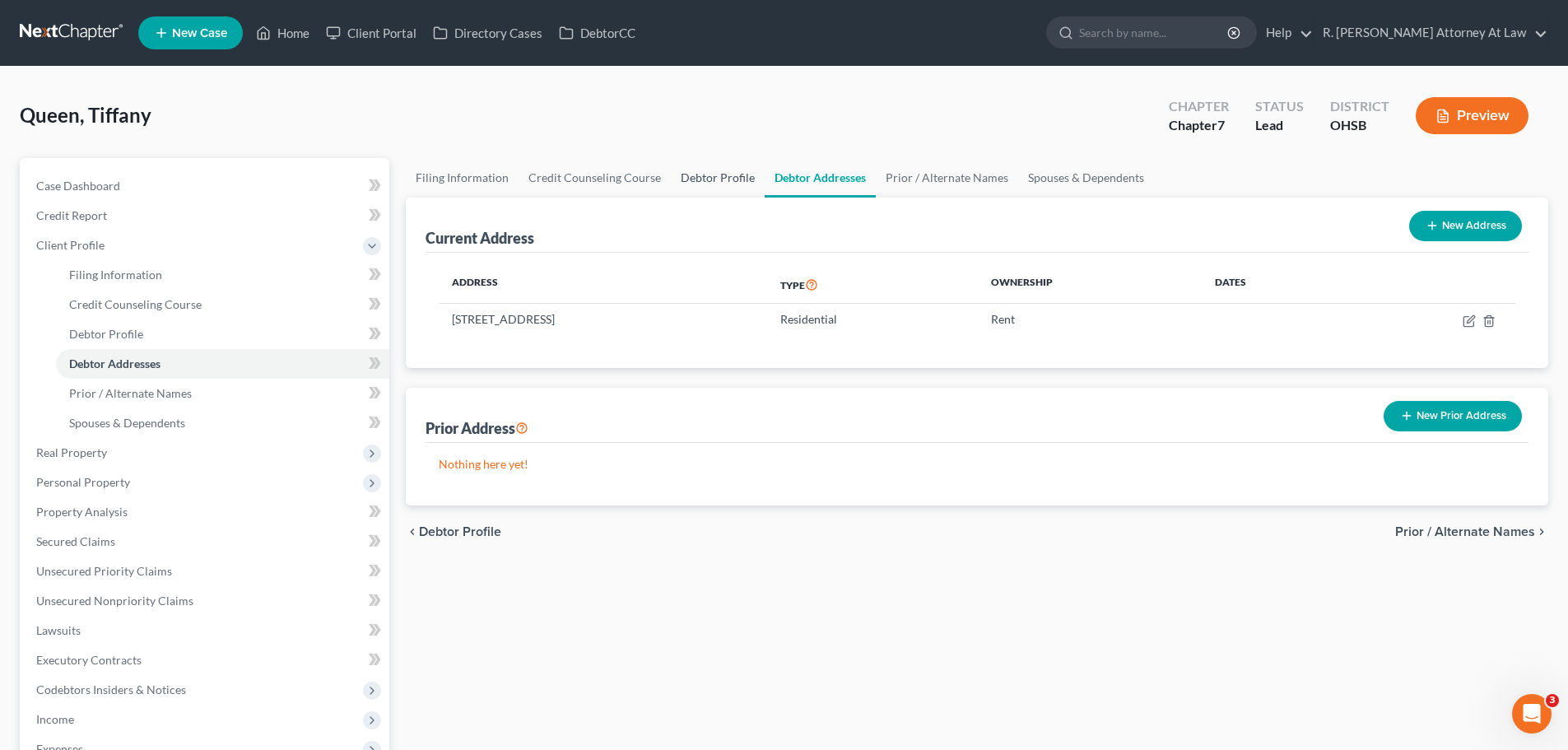
click at [714, 177] on link "Debtor Profile" at bounding box center [718, 177] width 93 height 39
select select "3"
select select "2"
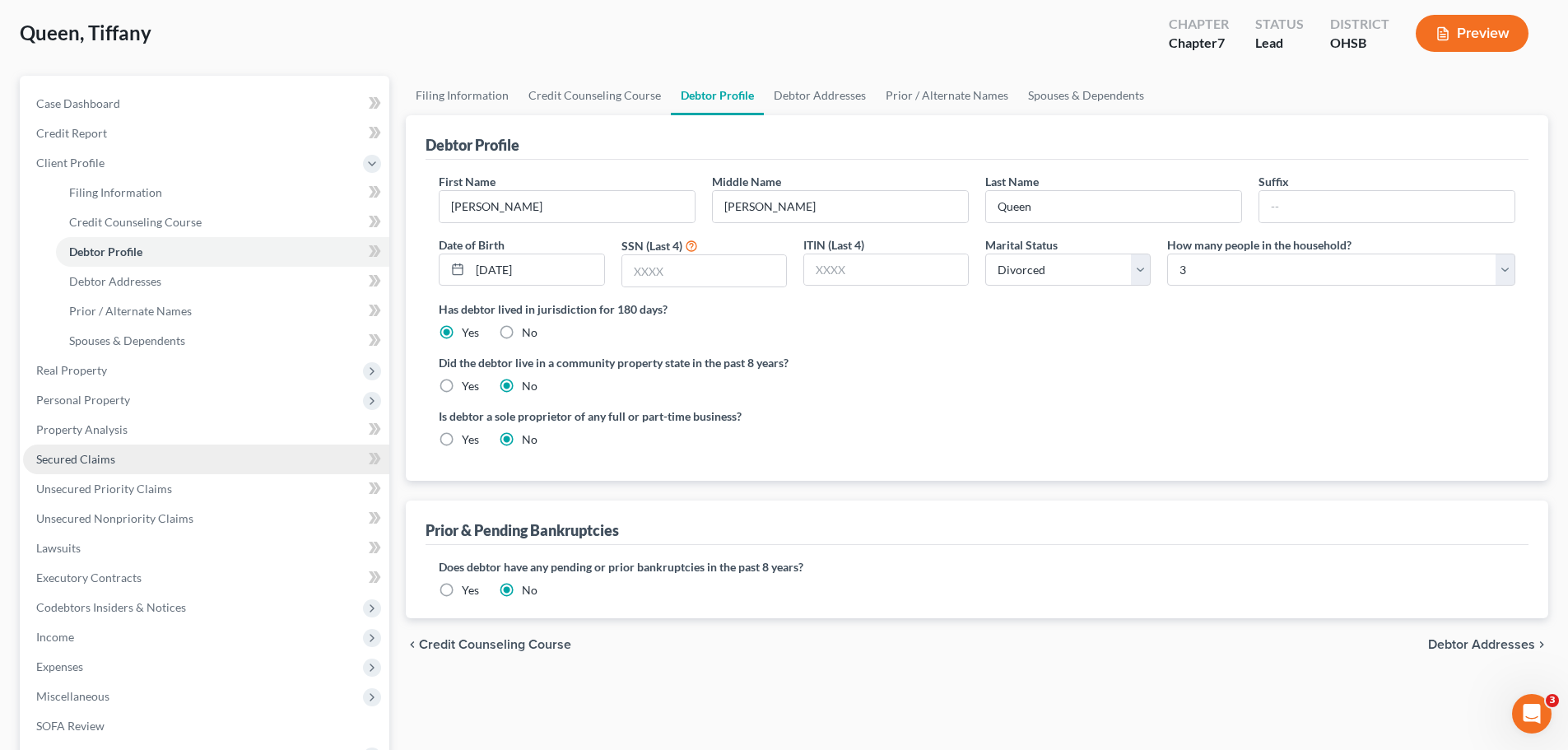
click at [68, 458] on span "Secured Claims" at bounding box center [75, 458] width 79 height 14
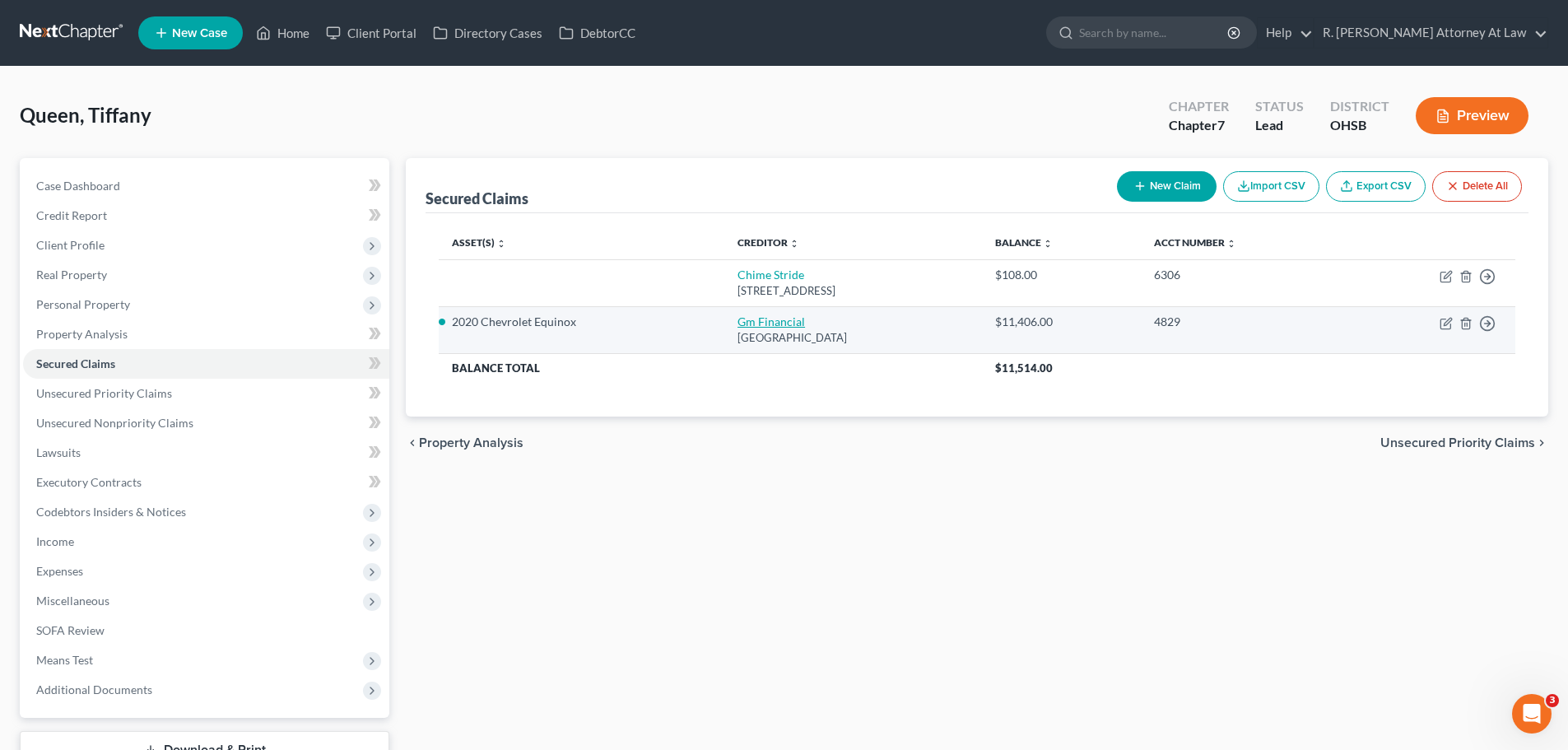
click at [738, 326] on link "Gm Financial" at bounding box center [771, 321] width 68 height 14
select select "45"
select select "7"
select select "0"
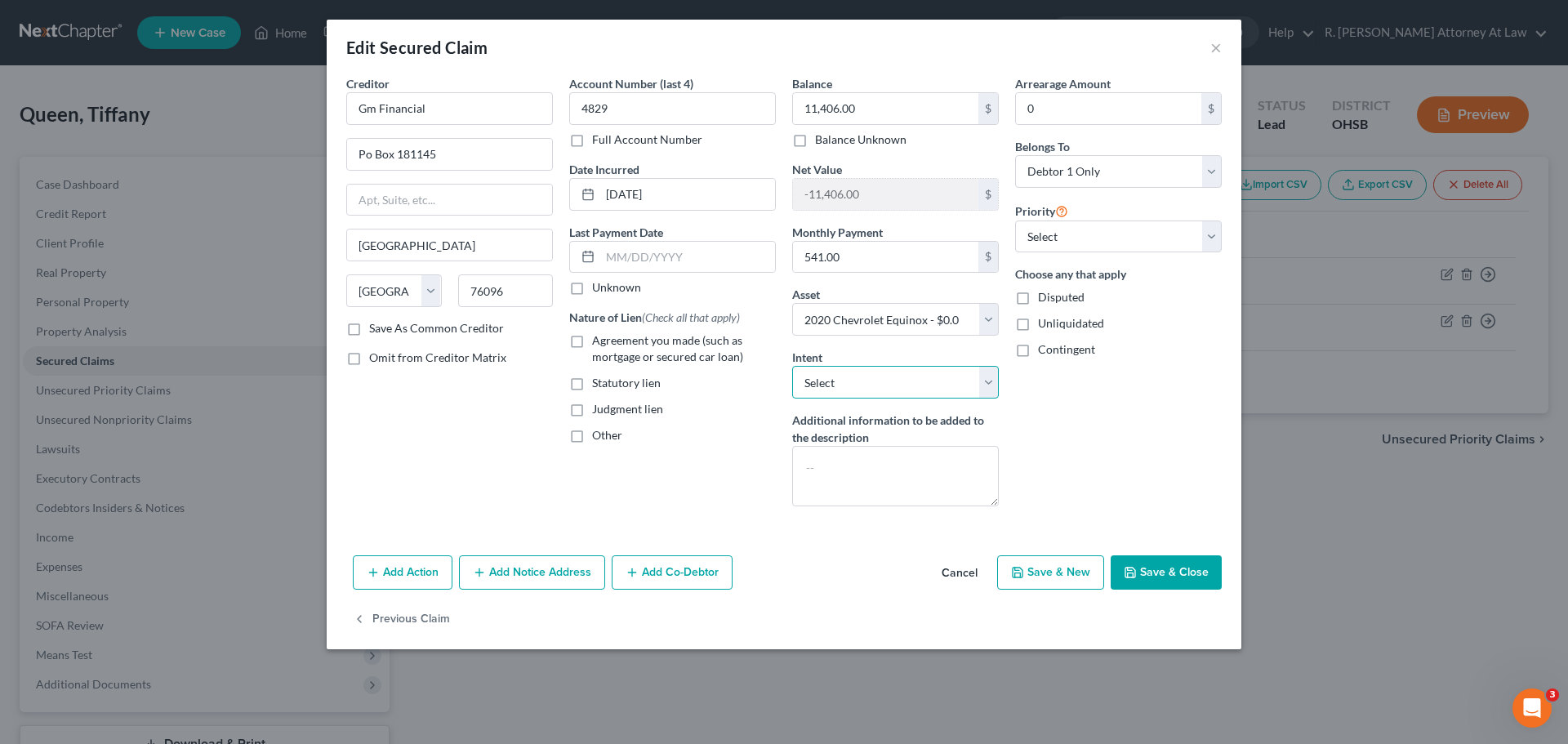
click at [857, 372] on select "Select Surrender Redeem Reaffirm Avoid Other" at bounding box center [896, 382] width 206 height 33
select select "2"
click at [793, 366] on select "Select Surrender Redeem Reaffirm Avoid Other" at bounding box center [896, 382] width 206 height 33
click at [1157, 565] on button "Save & Close" at bounding box center [1165, 572] width 111 height 34
select select
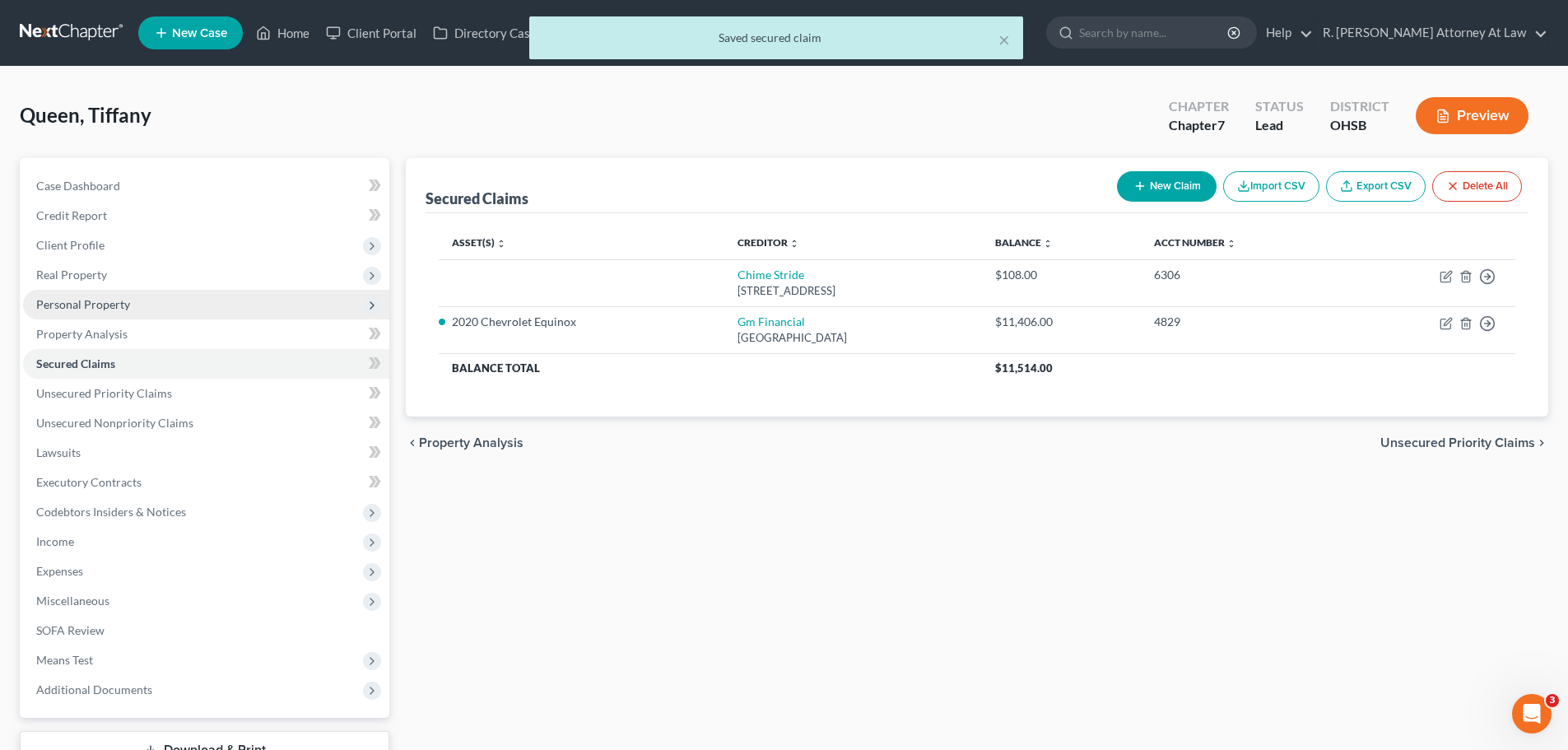
click at [51, 306] on span "Personal Property" at bounding box center [83, 304] width 93 height 14
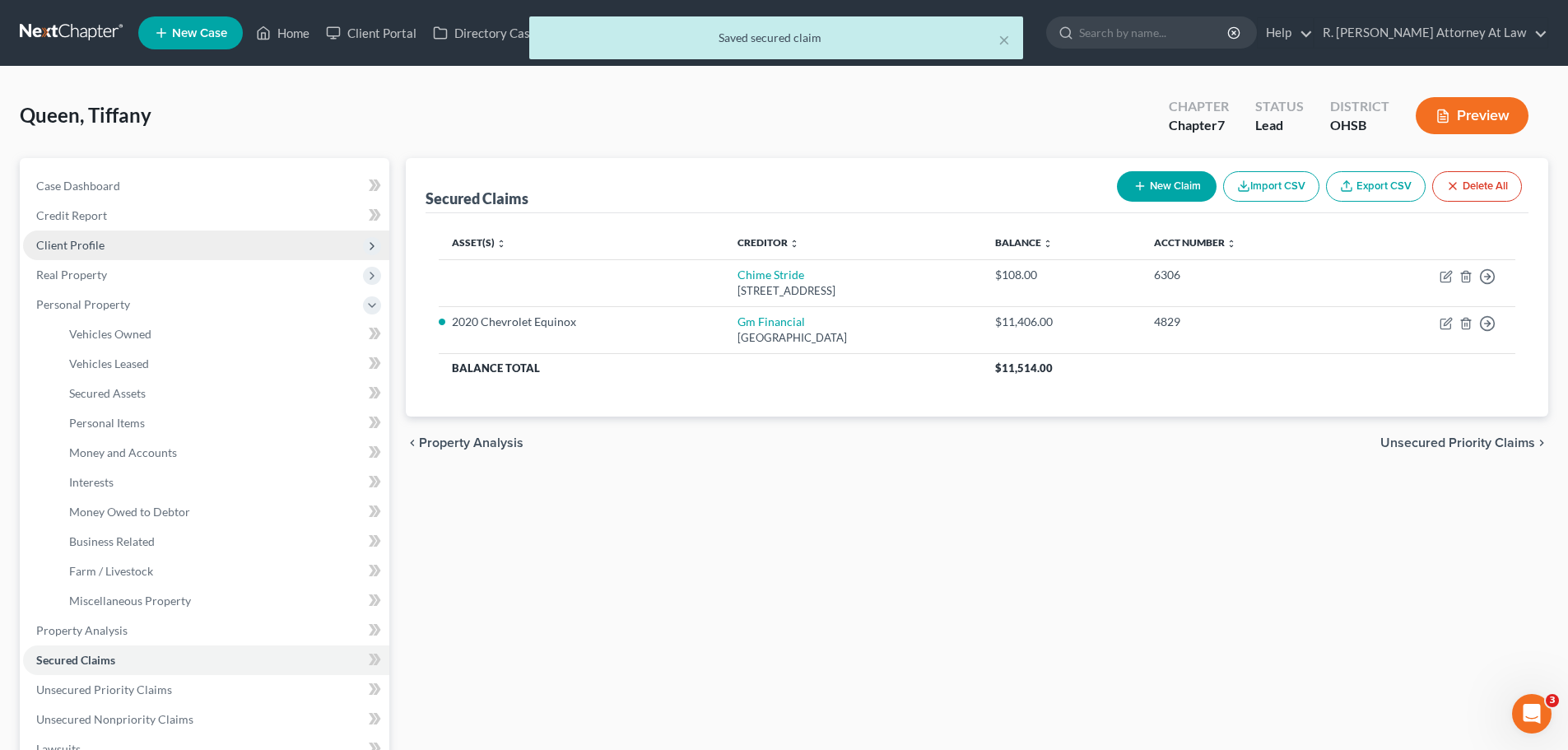
click at [63, 245] on span "Client Profile" at bounding box center [71, 245] width 69 height 14
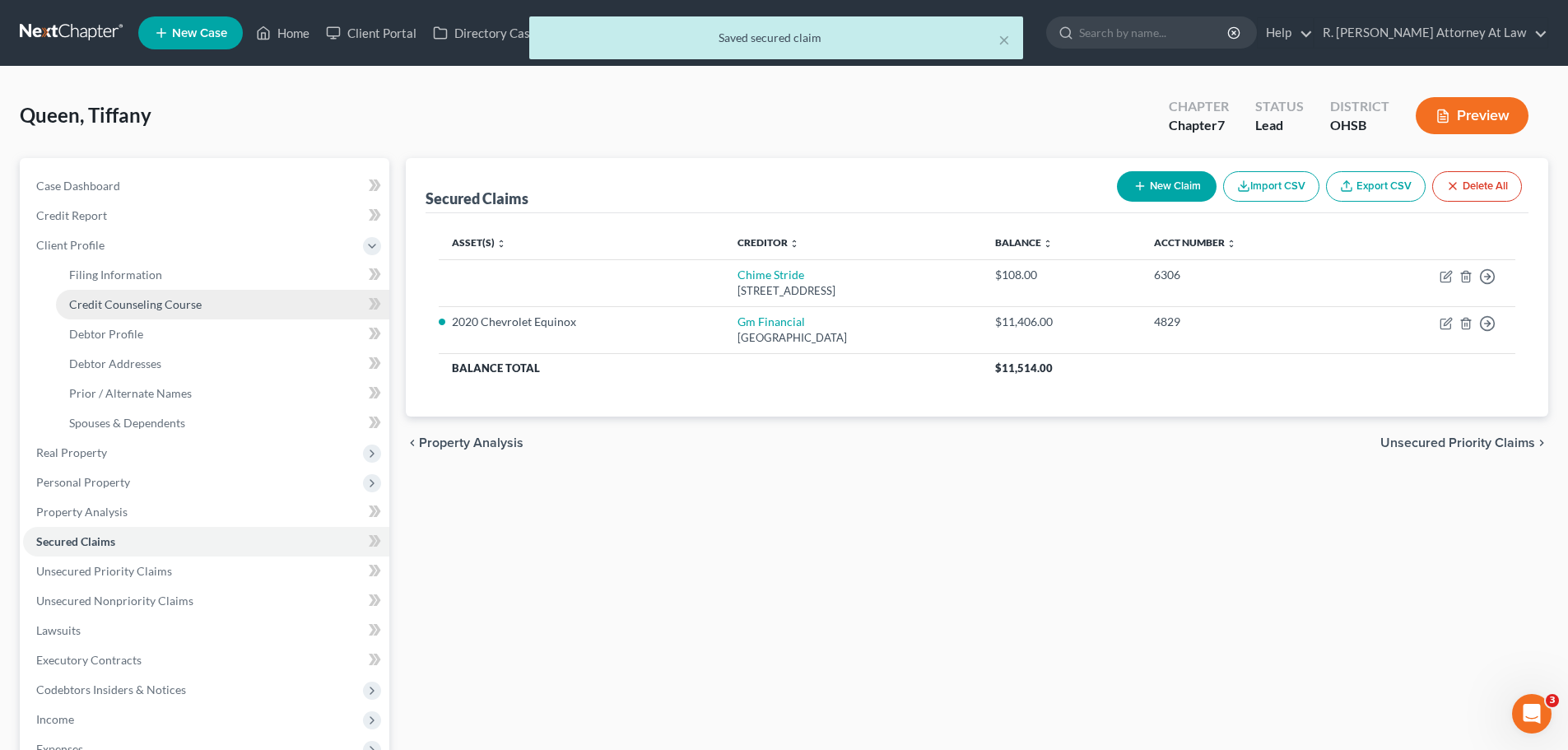
click at [132, 305] on span "Credit Counseling Course" at bounding box center [135, 304] width 132 height 14
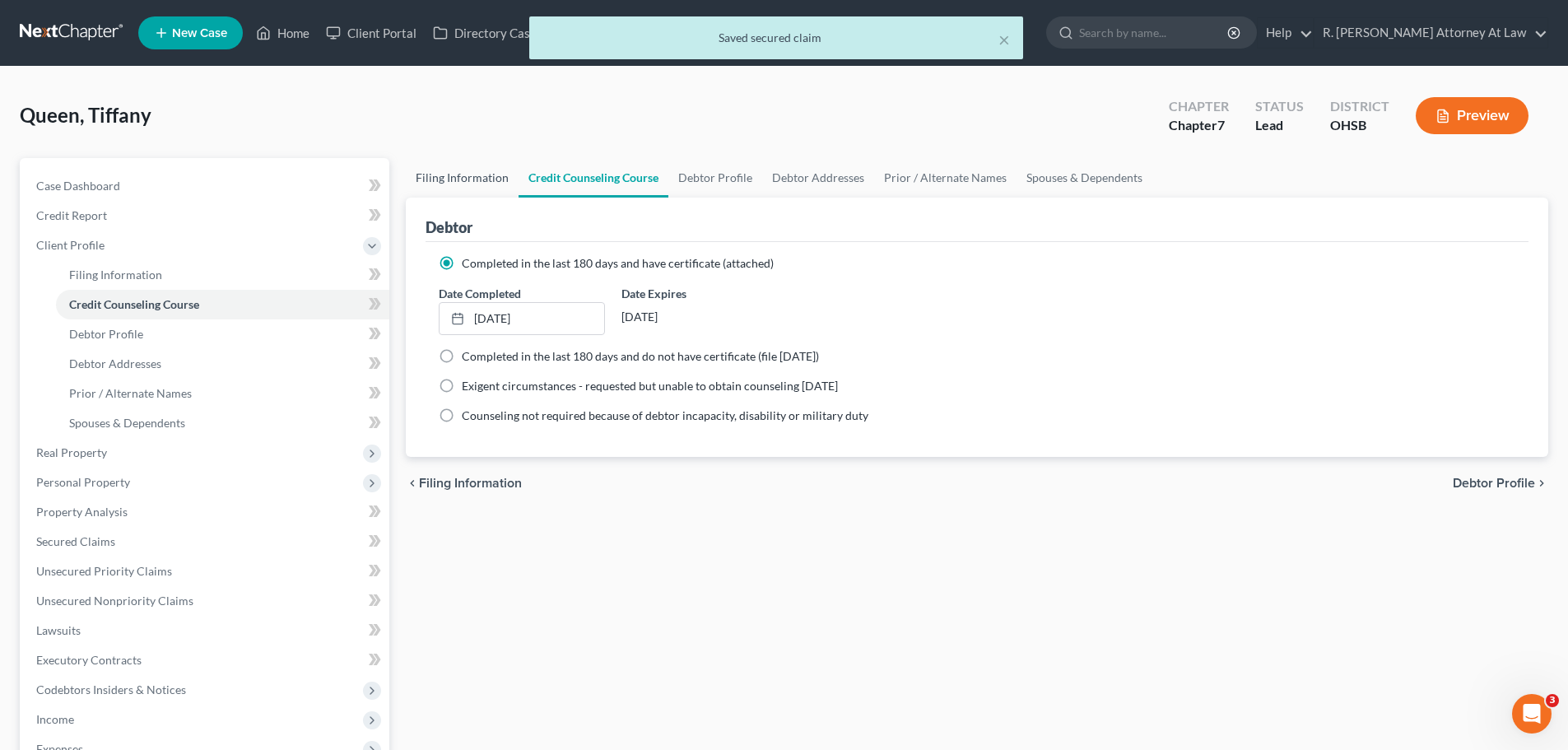
click at [492, 172] on link "Filing Information" at bounding box center [462, 177] width 112 height 39
select select "1"
select select "0"
select select "62"
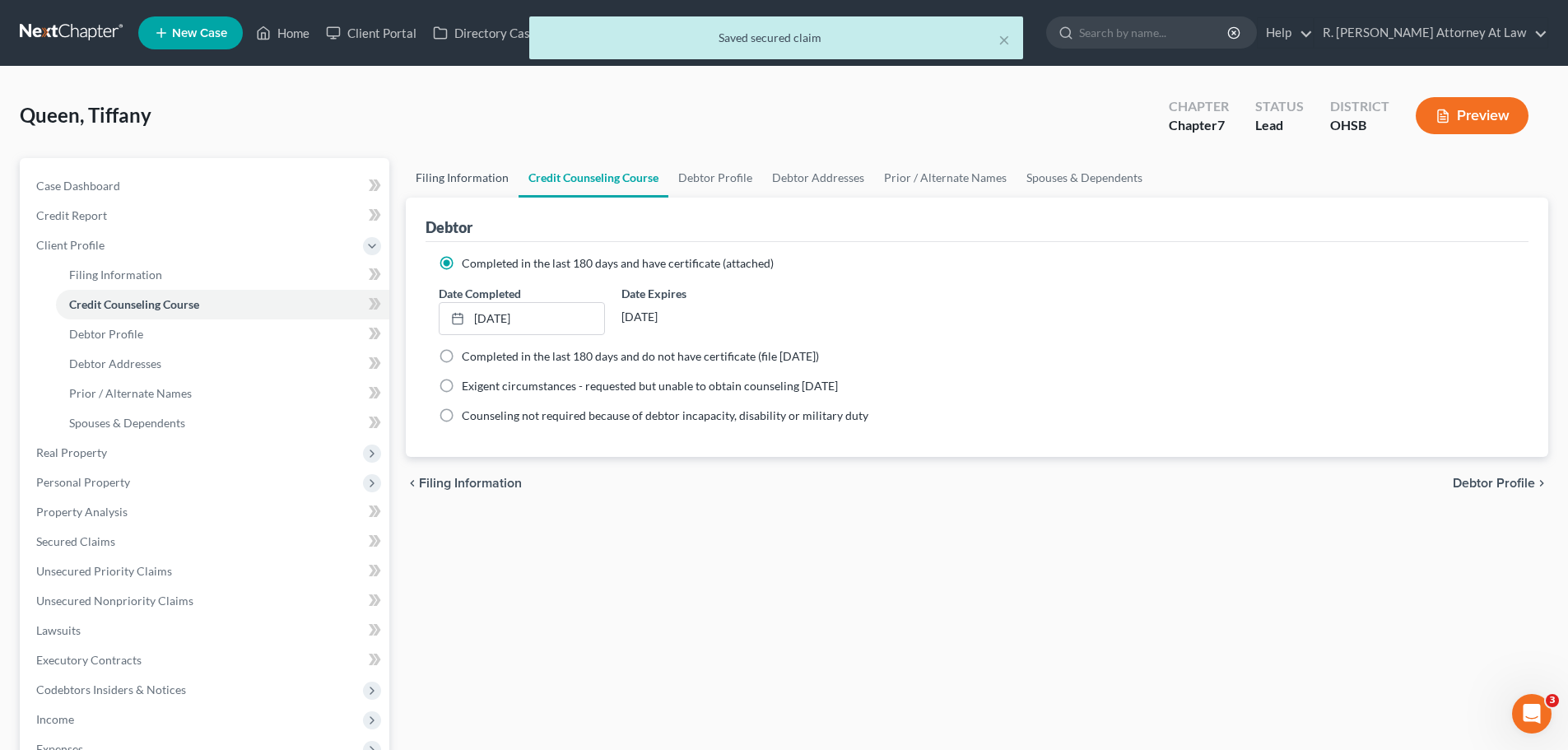
select select "0"
select select "36"
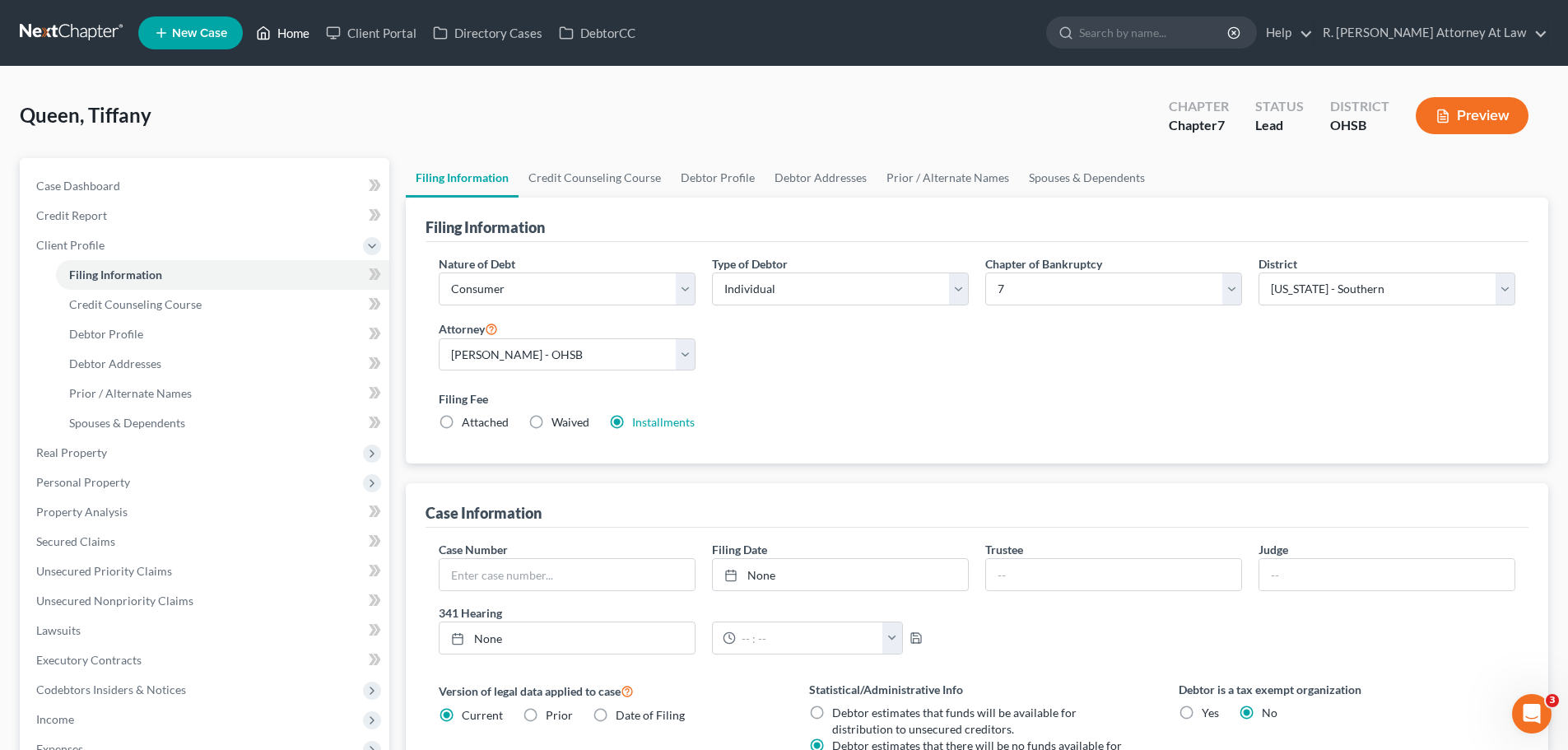
click at [291, 36] on link "Home" at bounding box center [282, 32] width 70 height 30
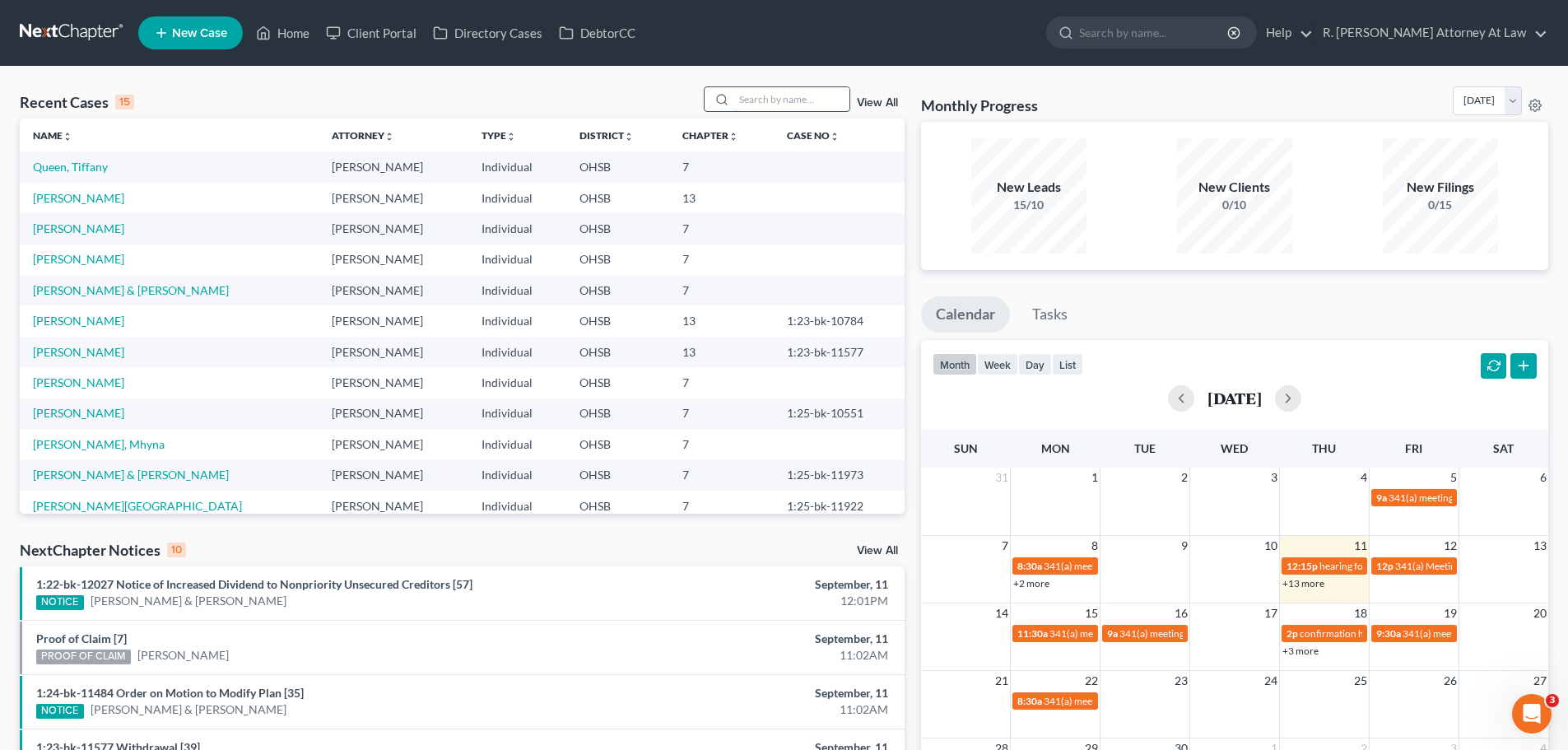
click at [745, 99] on input "search" at bounding box center [791, 99] width 115 height 24
type input "marshall"
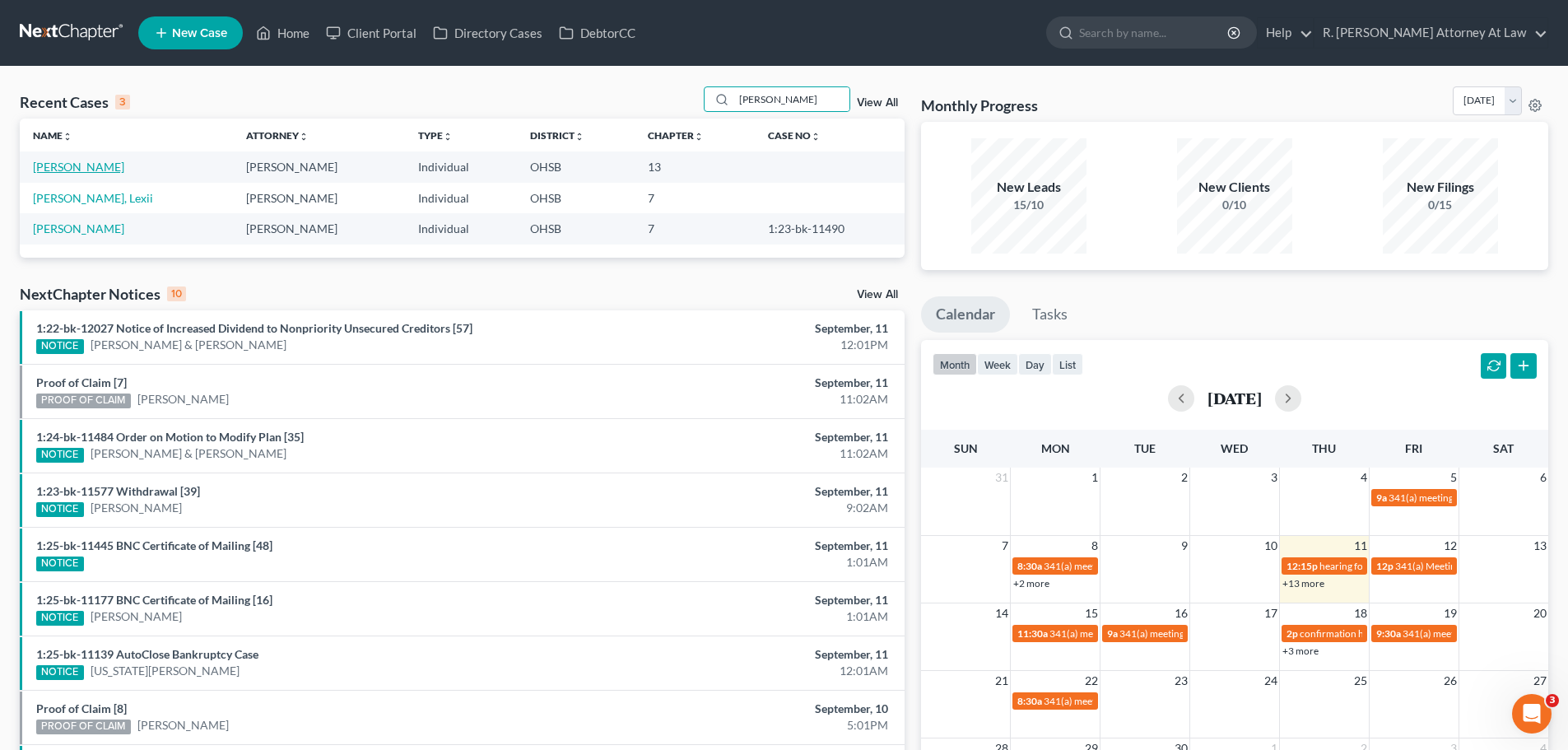
click at [92, 169] on link "[PERSON_NAME]" at bounding box center [79, 167] width 92 height 14
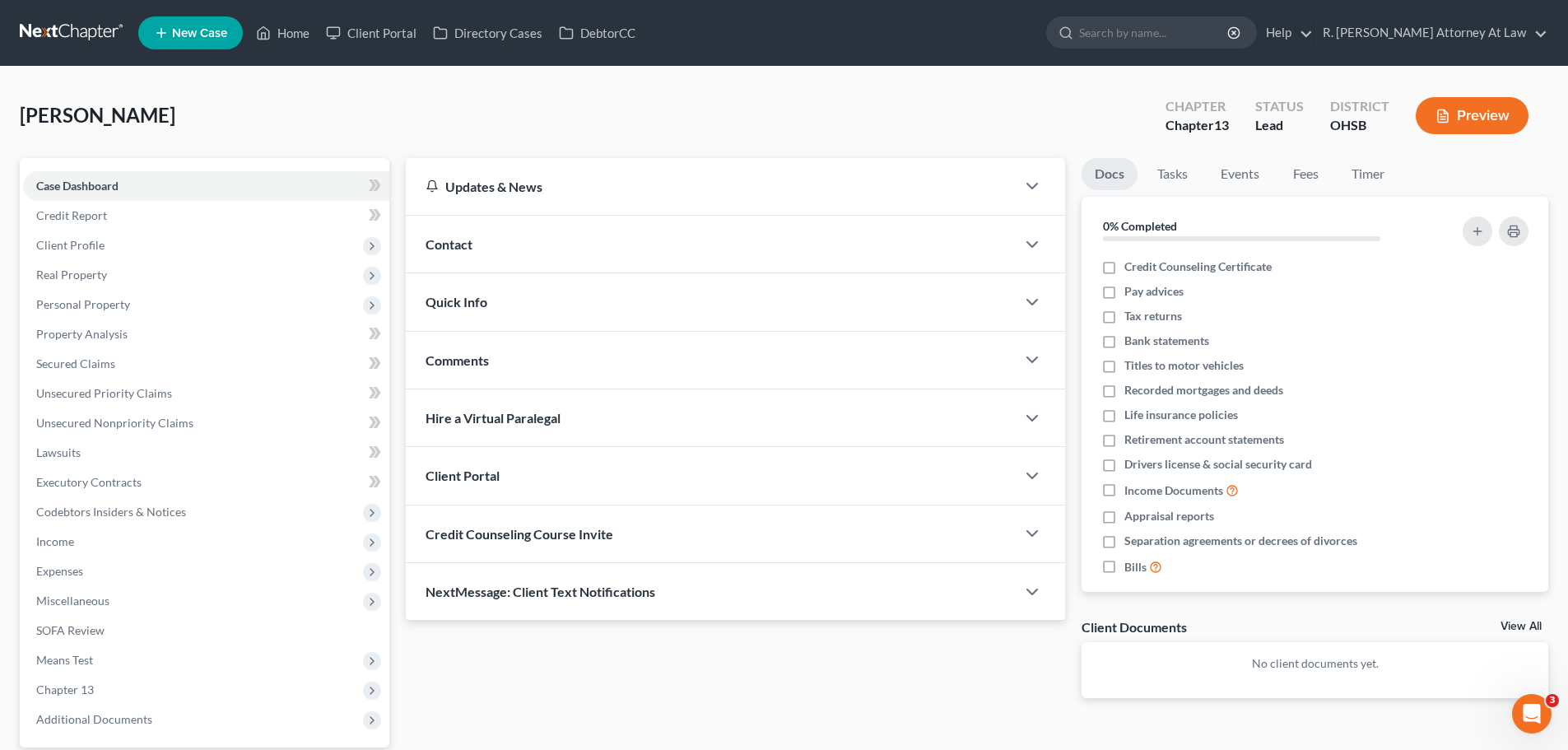
drag, startPoint x: 889, startPoint y: 91, endPoint x: 828, endPoint y: 189, distance: 115.4
click at [889, 91] on div "[PERSON_NAME] Upgraded Chapter Chapter 13 Status Lead District [GEOGRAPHIC_DATA…" at bounding box center [784, 122] width 1529 height 71
click at [464, 247] on span "Contact" at bounding box center [448, 244] width 47 height 15
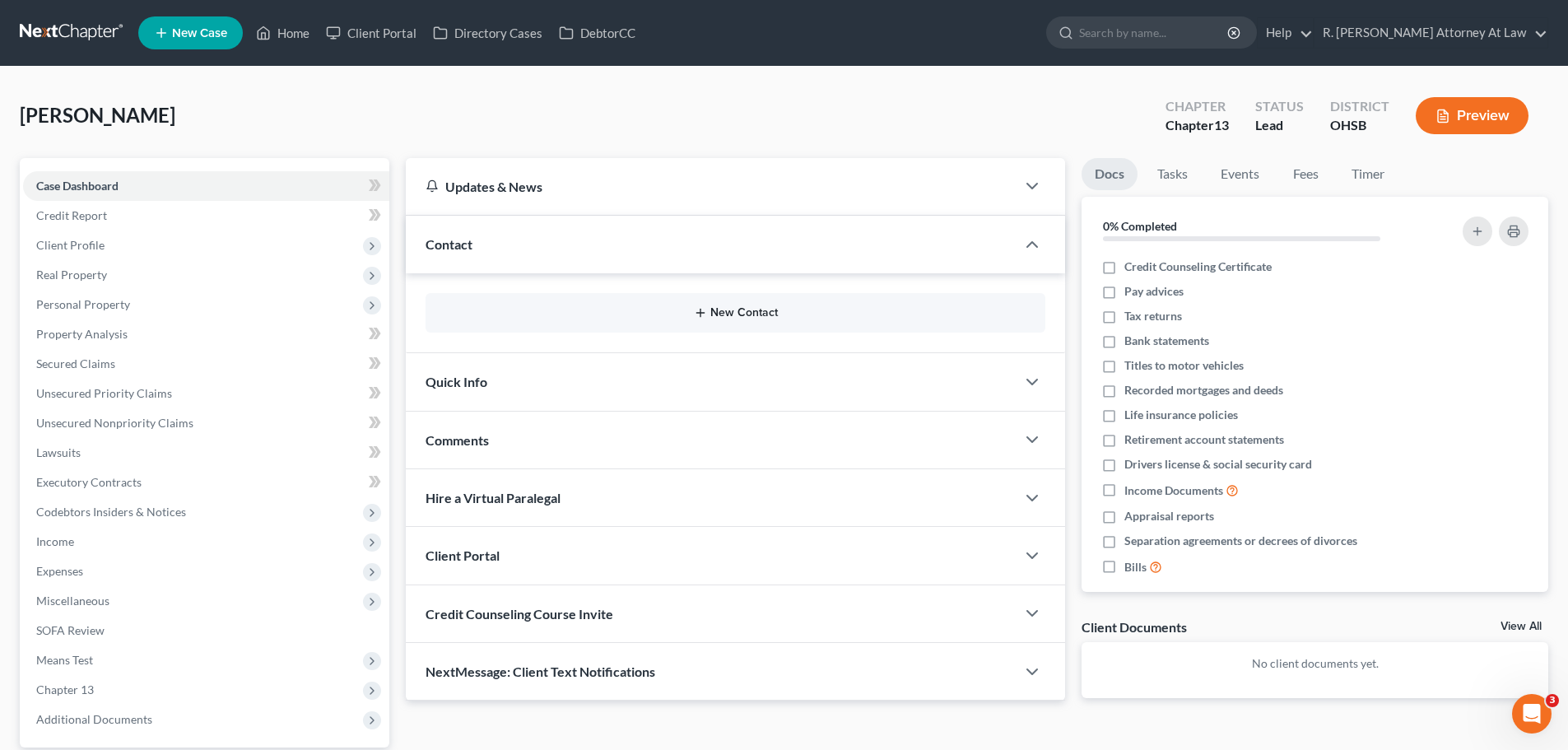
click at [745, 308] on button "New Contact" at bounding box center [735, 313] width 594 height 13
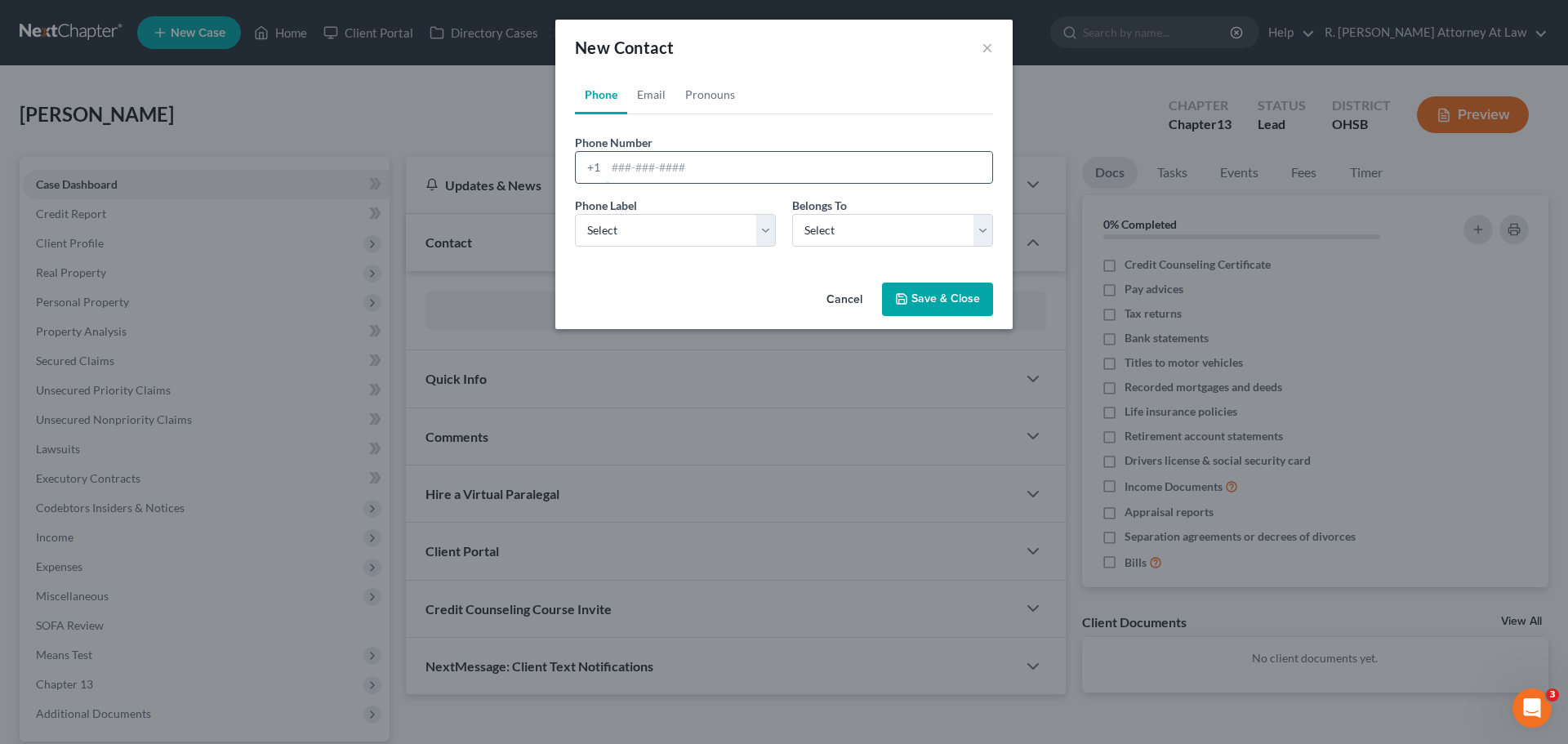
click at [652, 164] on input "tel" at bounding box center [799, 167] width 386 height 31
type input "513-446-2429"
drag, startPoint x: 650, startPoint y: 218, endPoint x: 646, endPoint y: 242, distance: 24.3
click at [650, 219] on select "Select Mobile Home Work Other" at bounding box center [675, 230] width 200 height 33
select select "0"
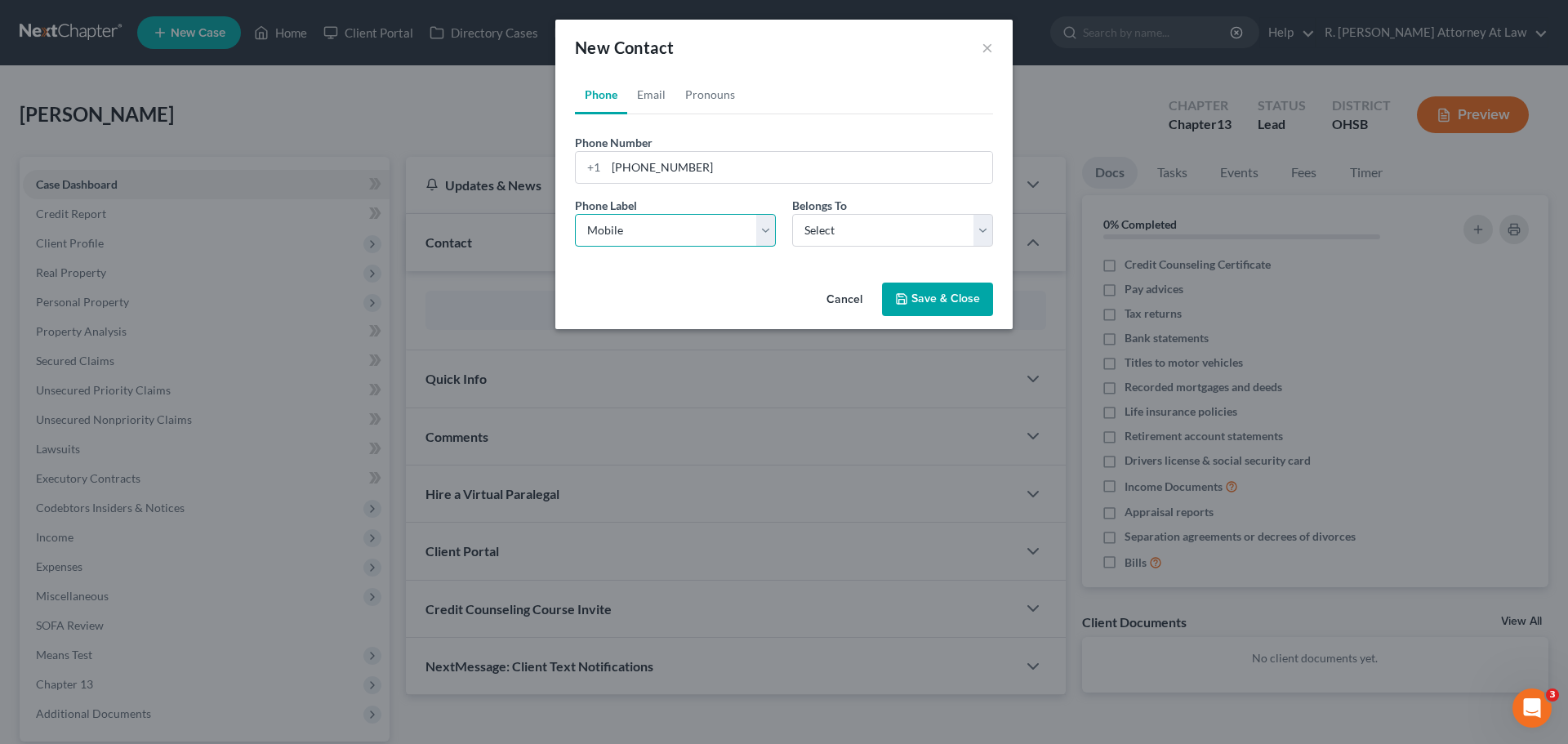
click at [575, 214] on select "Select Mobile Home Work Other" at bounding box center [675, 230] width 200 height 33
drag, startPoint x: 816, startPoint y: 235, endPoint x: 823, endPoint y: 245, distance: 12.2
click at [817, 235] on select "Select Client Other" at bounding box center [893, 230] width 200 height 33
select select "0"
click at [793, 214] on select "Select Client Other" at bounding box center [893, 230] width 200 height 33
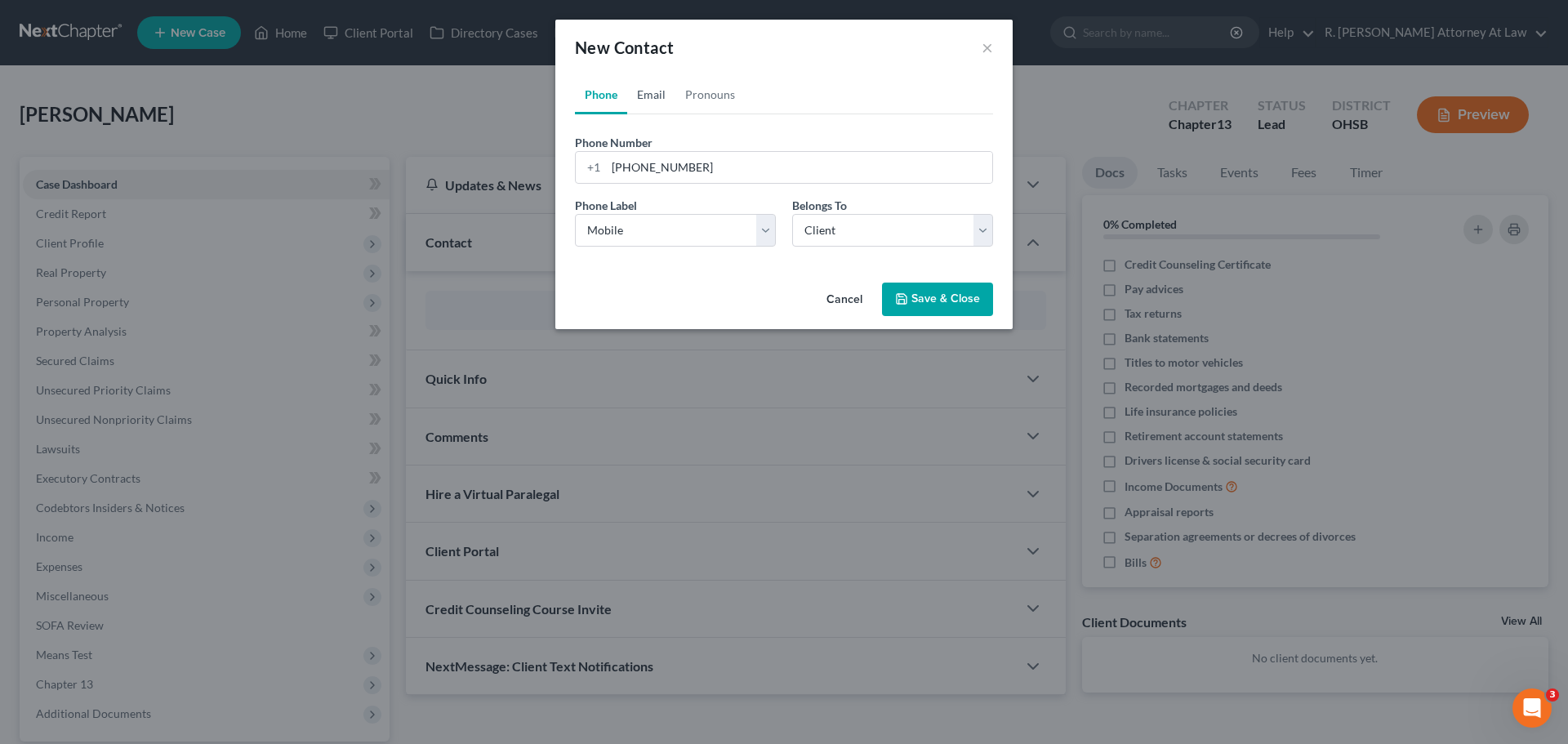
click at [656, 91] on link "Email" at bounding box center [651, 94] width 48 height 39
click at [642, 170] on input "email" at bounding box center [799, 167] width 386 height 31
paste input "[EMAIL_ADDRESS][DOMAIN_NAME]"
type input "[EMAIL_ADDRESS][DOMAIN_NAME]"
click at [621, 243] on select "Select Home Work Other" at bounding box center [675, 230] width 200 height 33
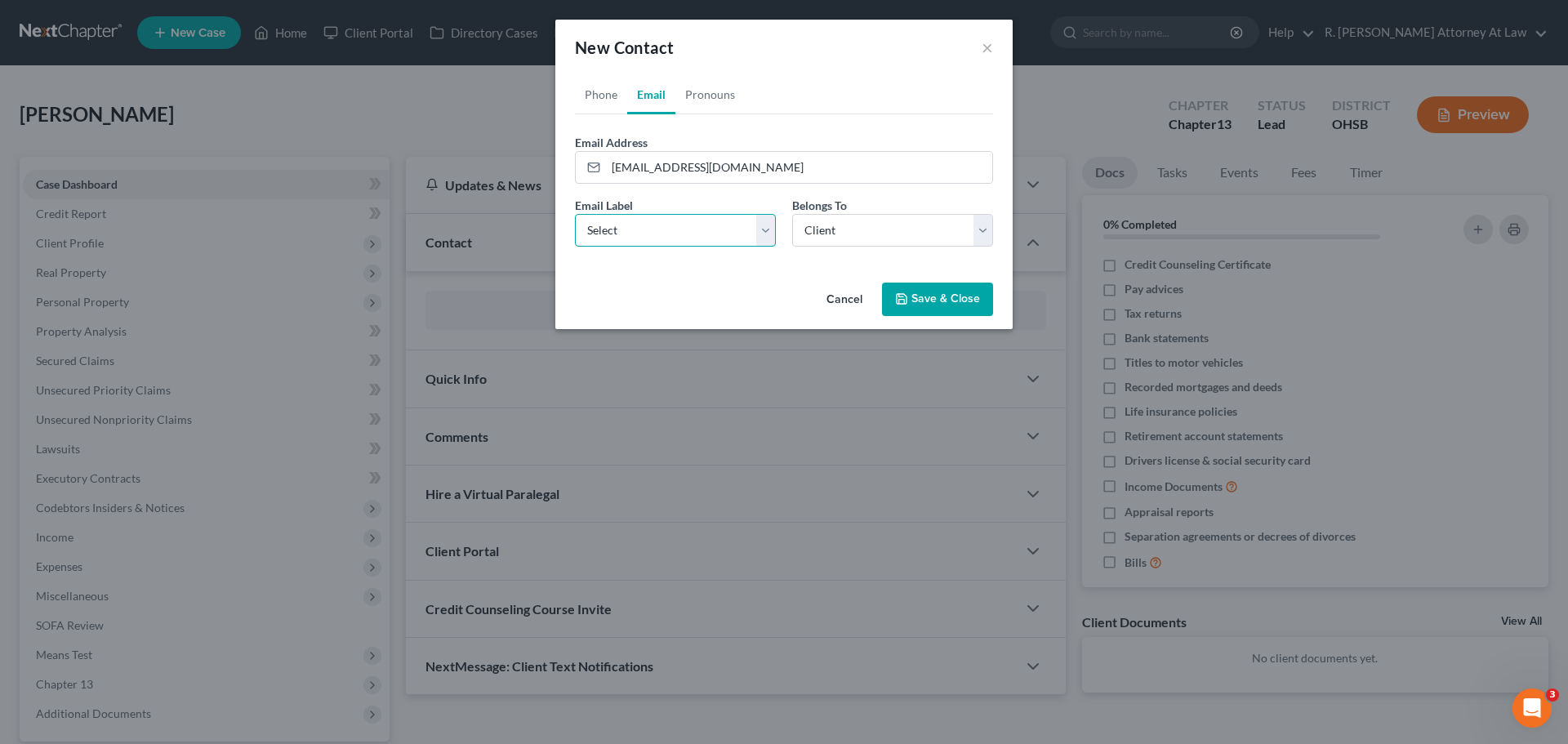
select select "0"
click at [575, 214] on select "Select Home Work Other" at bounding box center [675, 230] width 200 height 33
click at [855, 224] on select "Select Client Other" at bounding box center [893, 230] width 200 height 33
click at [793, 214] on select "Select Client Other" at bounding box center [893, 230] width 200 height 33
drag, startPoint x: 915, startPoint y: 299, endPoint x: 1068, endPoint y: 257, distance: 158.7
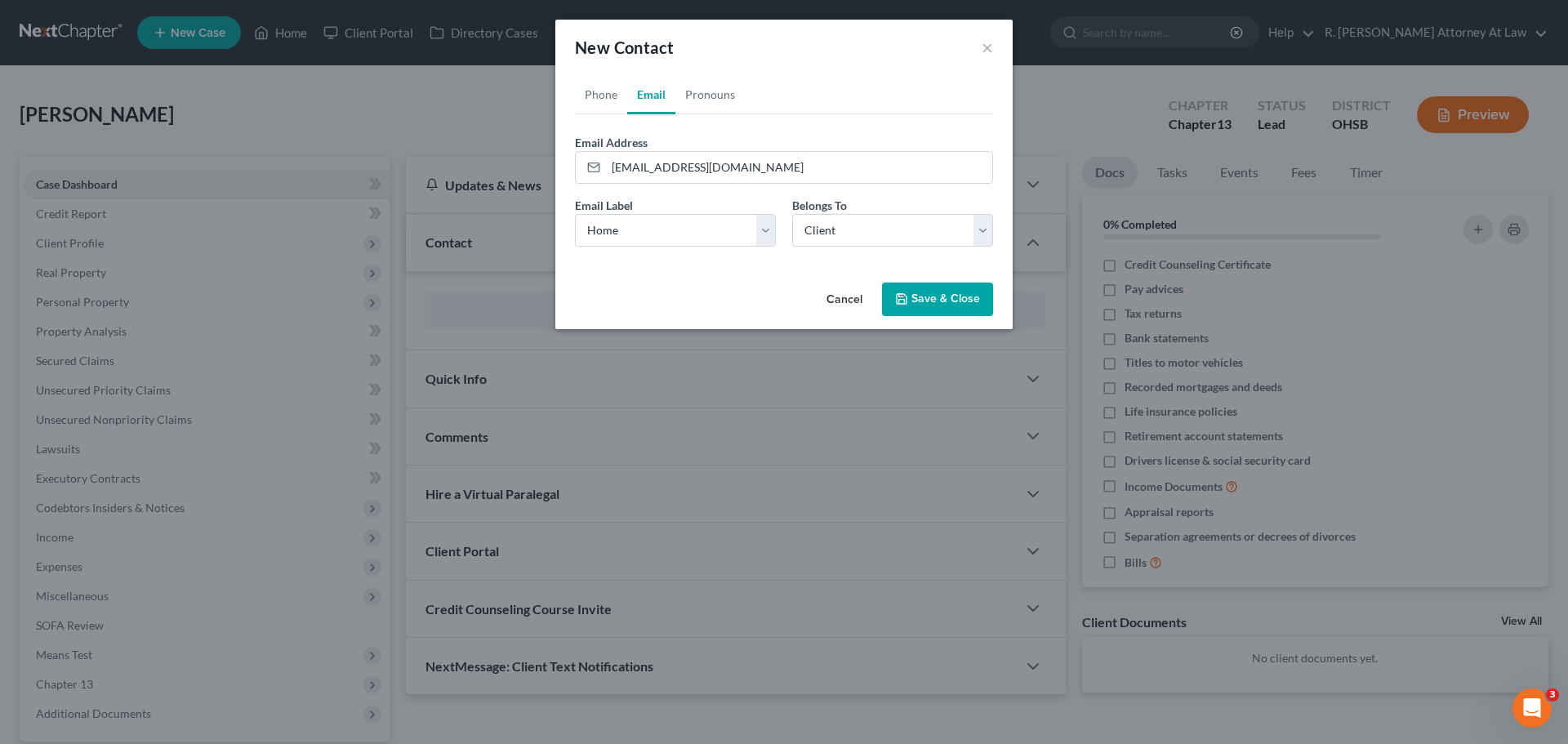
click at [915, 300] on button "Save & Close" at bounding box center [937, 300] width 111 height 34
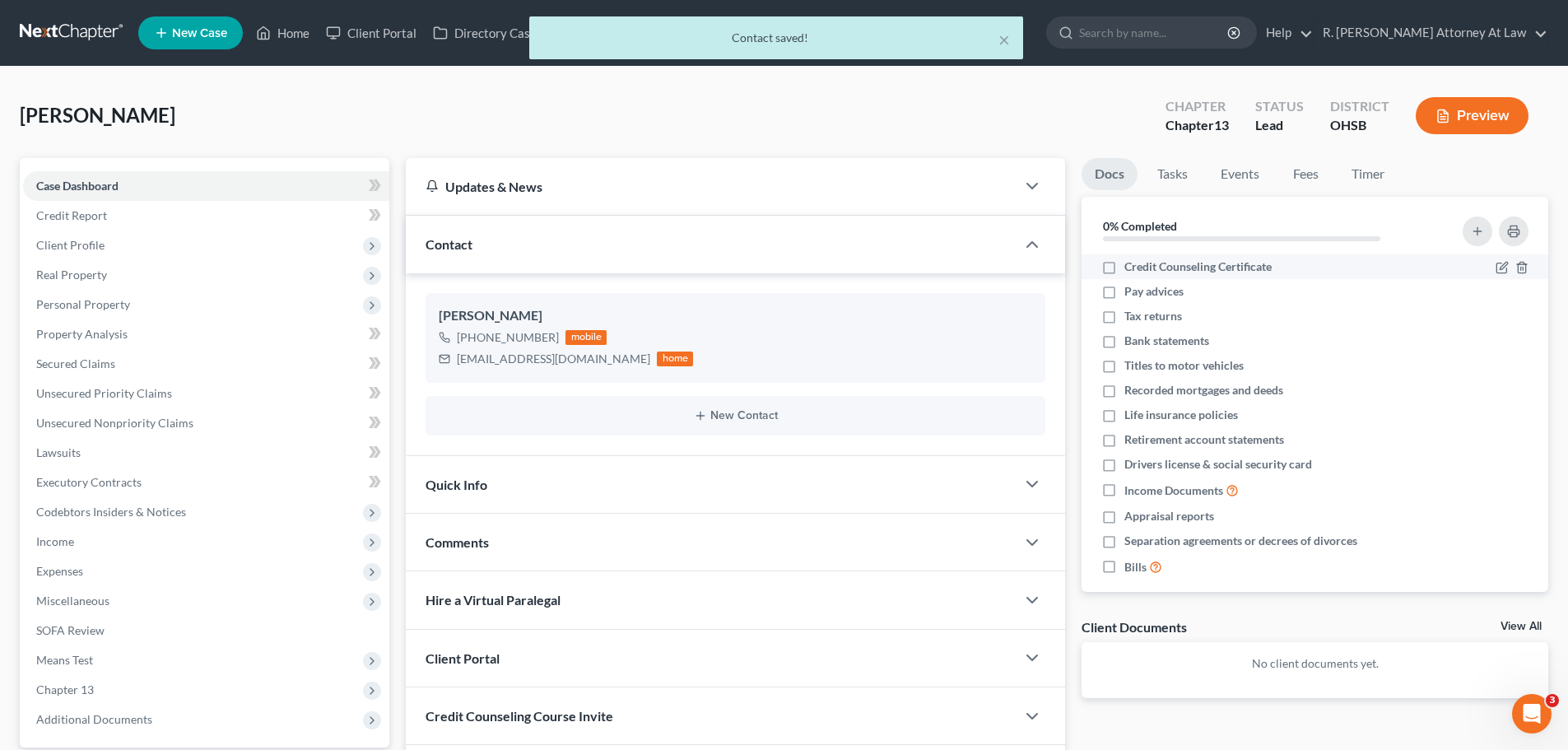
click at [1125, 272] on label "Credit Counseling Certificate" at bounding box center [1198, 266] width 148 height 16
click at [1131, 269] on input "Credit Counseling Certificate" at bounding box center [1136, 263] width 10 height 10
checkbox input "true"
click at [1125, 292] on label "Pay advices" at bounding box center [1154, 291] width 59 height 16
click at [1131, 292] on input "Pay advices" at bounding box center [1136, 288] width 10 height 10
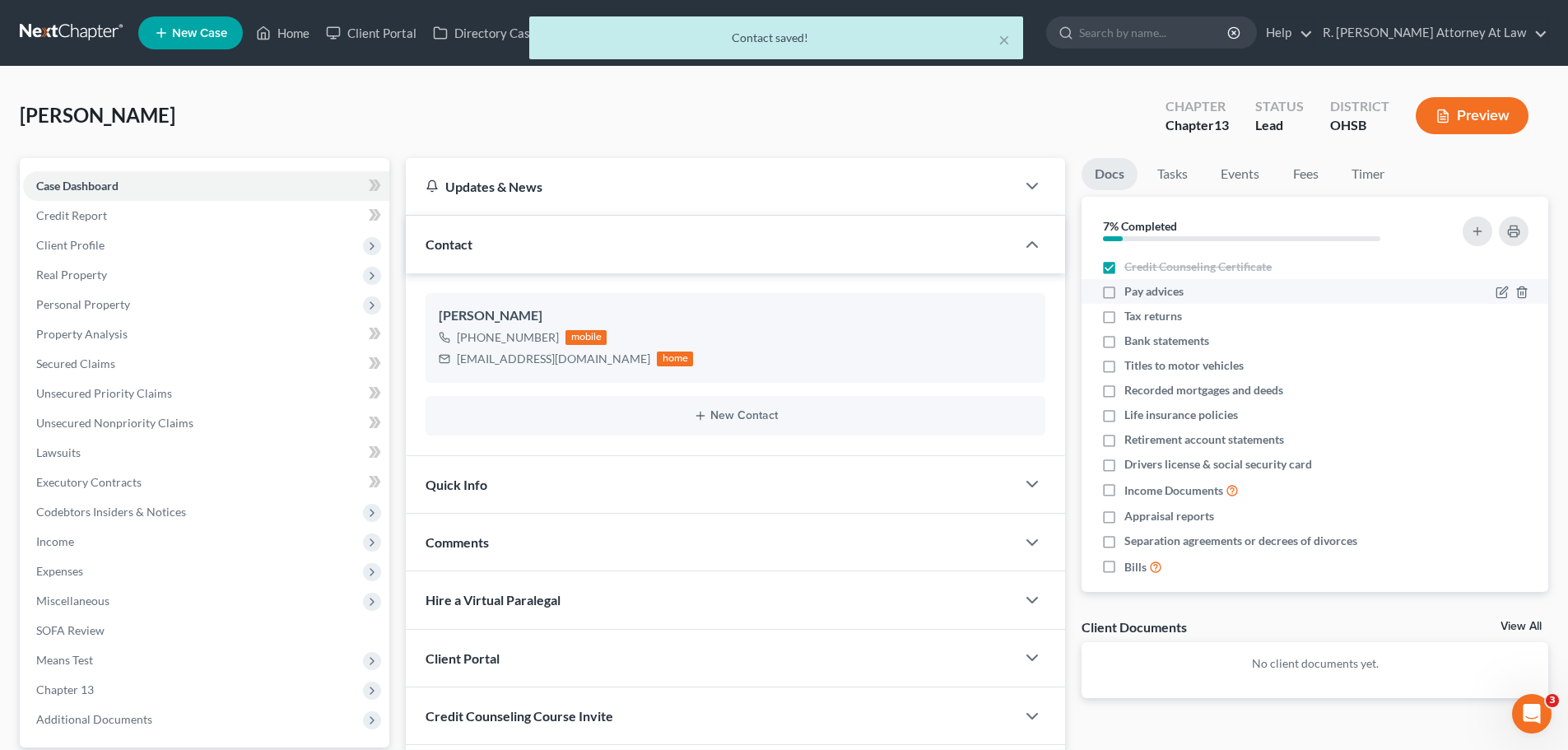
checkbox input "true"
click at [1125, 314] on label "Tax returns" at bounding box center [1153, 315] width 57 height 16
click at [1131, 314] on input "Tax returns" at bounding box center [1136, 313] width 10 height 10
checkbox input "true"
click at [1125, 333] on label "Bank statements" at bounding box center [1167, 340] width 85 height 16
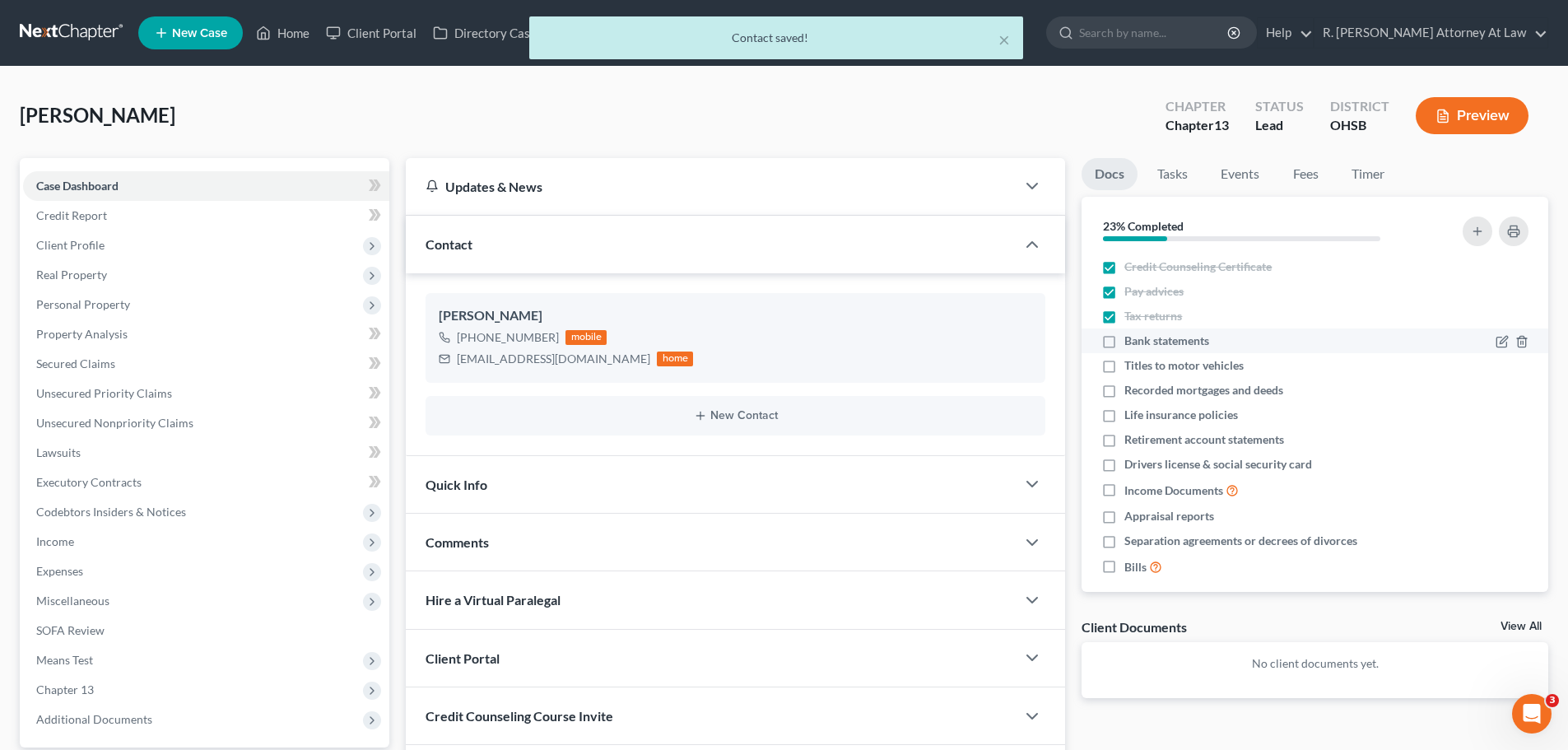
click at [1131, 333] on input "Bank statements" at bounding box center [1136, 337] width 10 height 10
checkbox input "true"
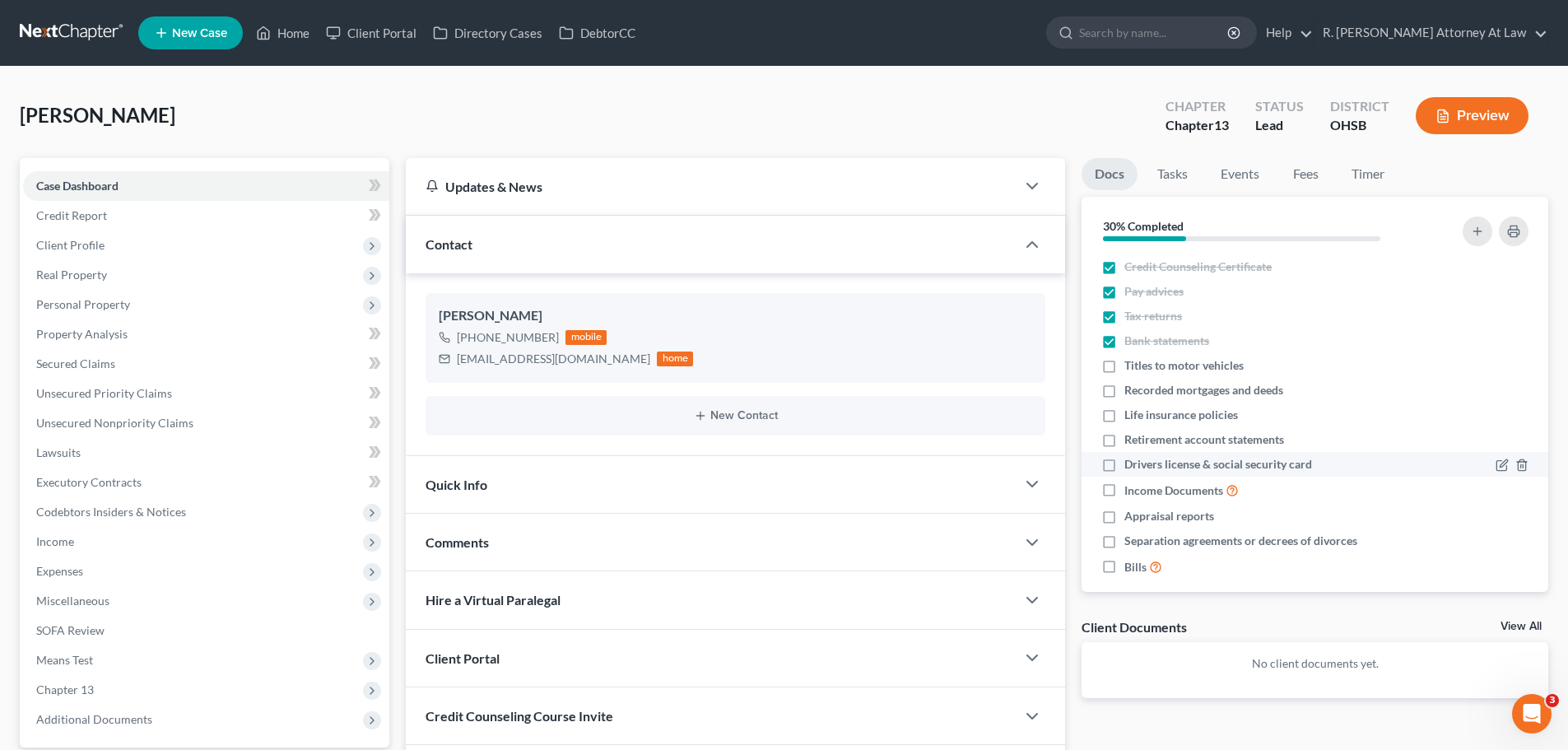
click at [1125, 468] on label "Drivers license & social security card" at bounding box center [1218, 463] width 188 height 16
click at [1131, 467] on input "Drivers license & social security card" at bounding box center [1136, 460] width 10 height 10
checkbox input "true"
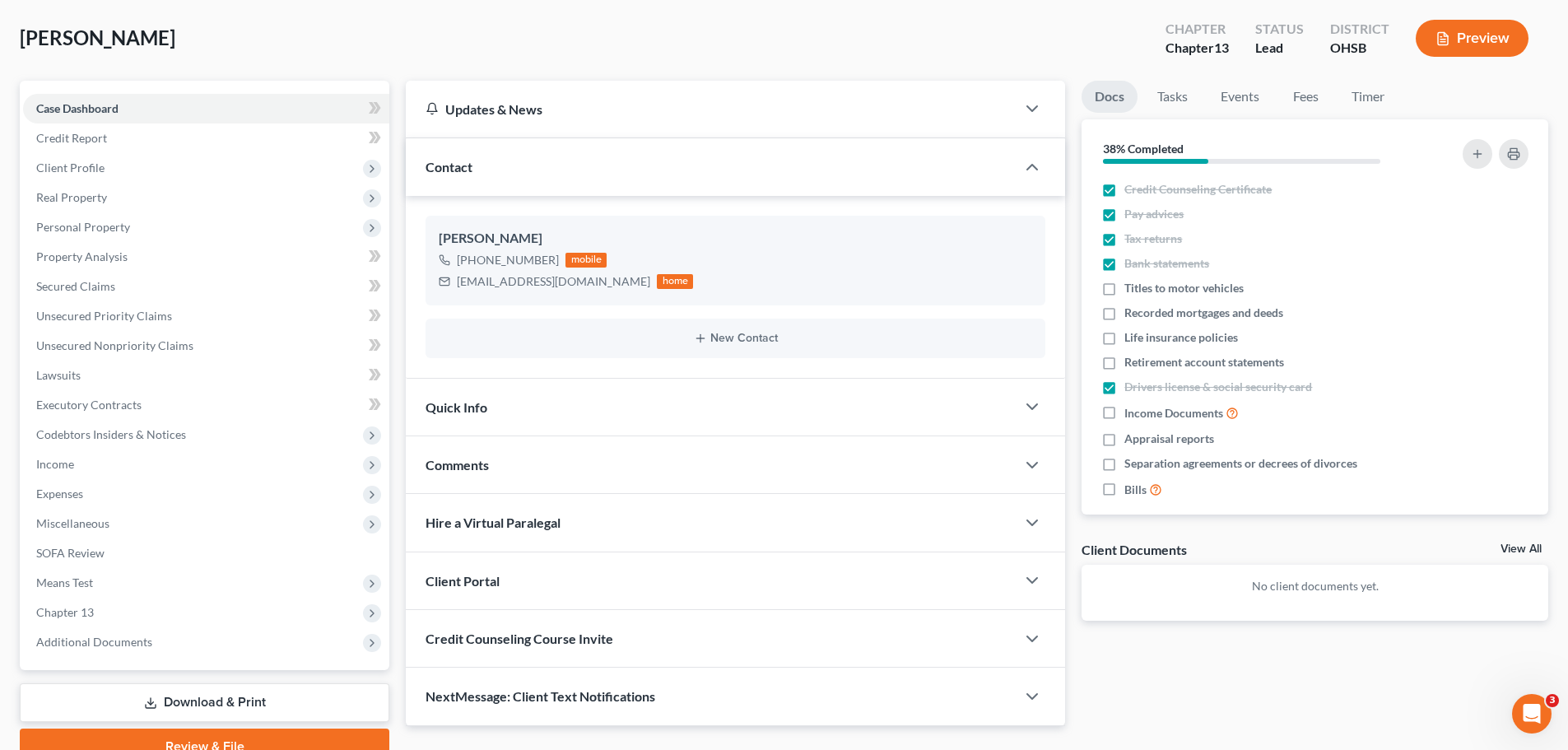
scroll to position [154, 0]
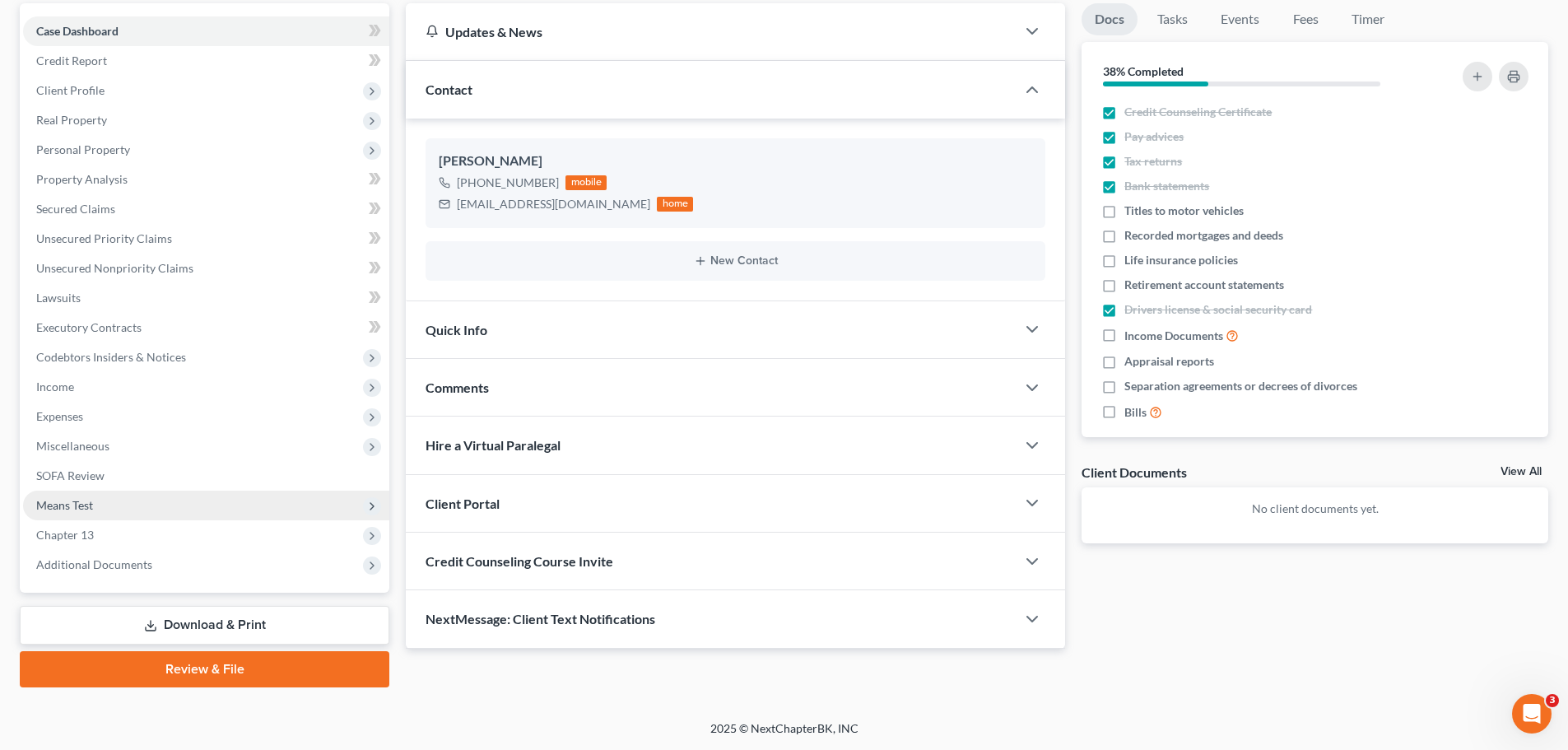
click at [71, 504] on span "Means Test" at bounding box center [65, 504] width 57 height 14
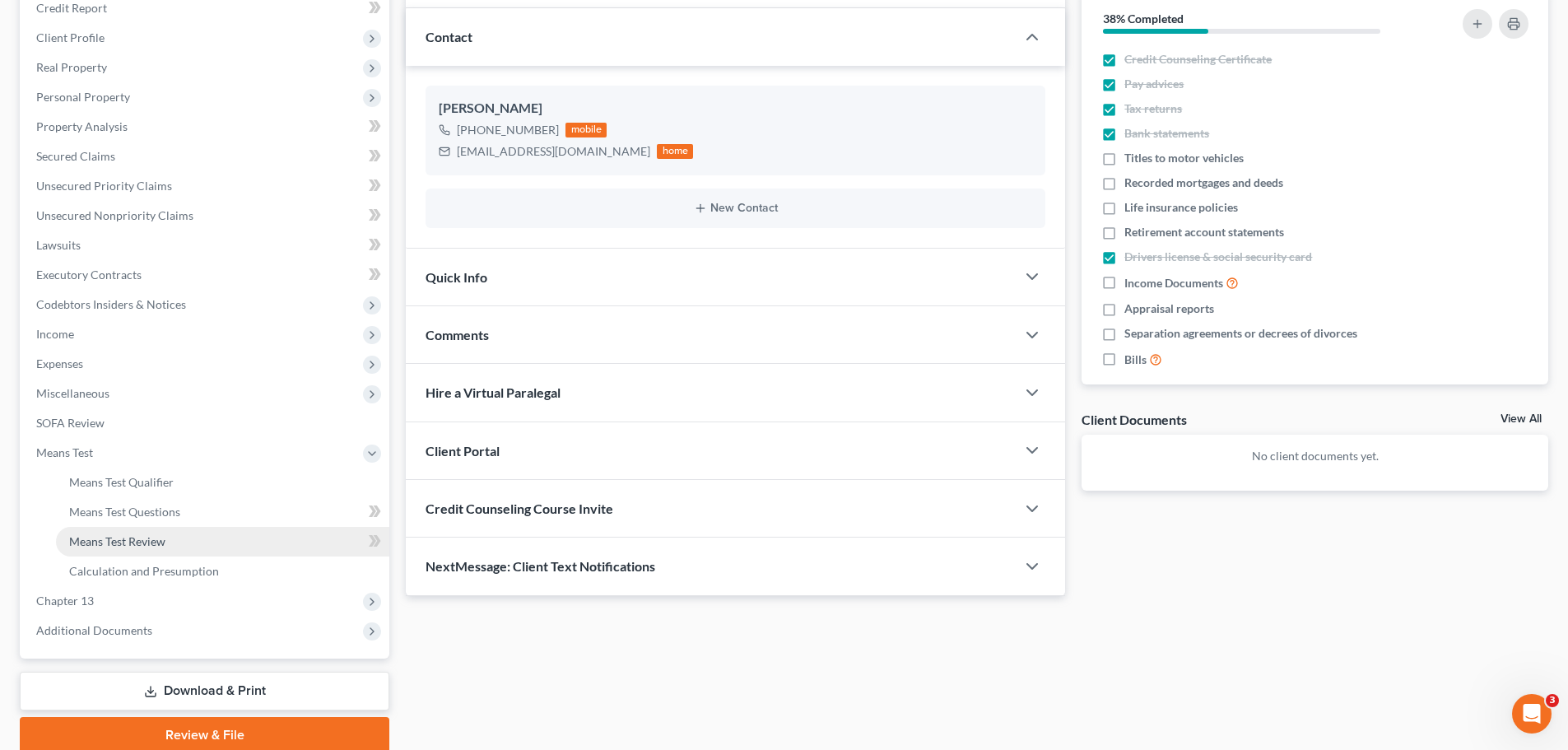
scroll to position [237, 0]
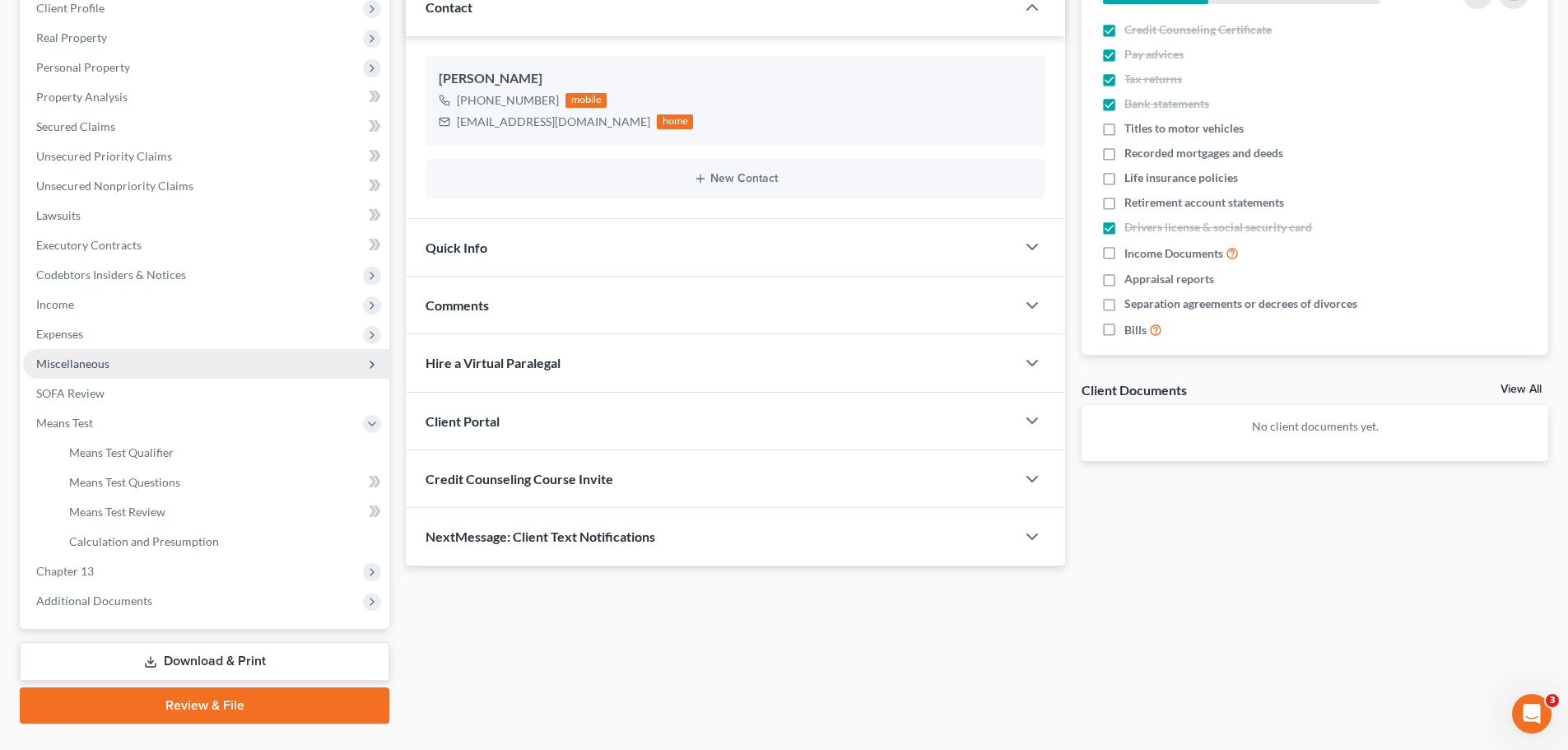
click at [75, 370] on span "Miscellaneous" at bounding box center [72, 363] width 73 height 14
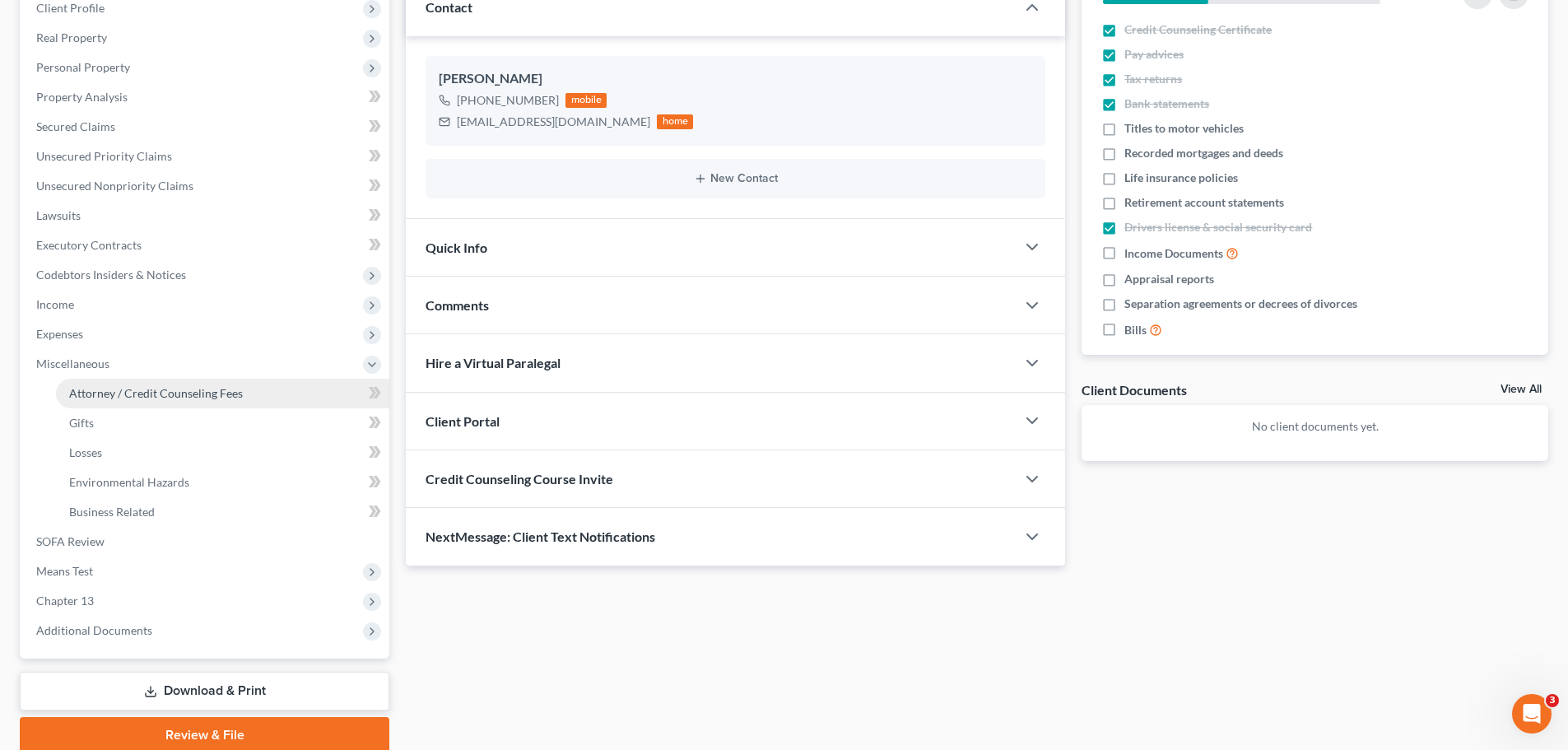
click at [111, 393] on span "Attorney / Credit Counseling Fees" at bounding box center [156, 393] width 173 height 14
select select "1"
select select "0"
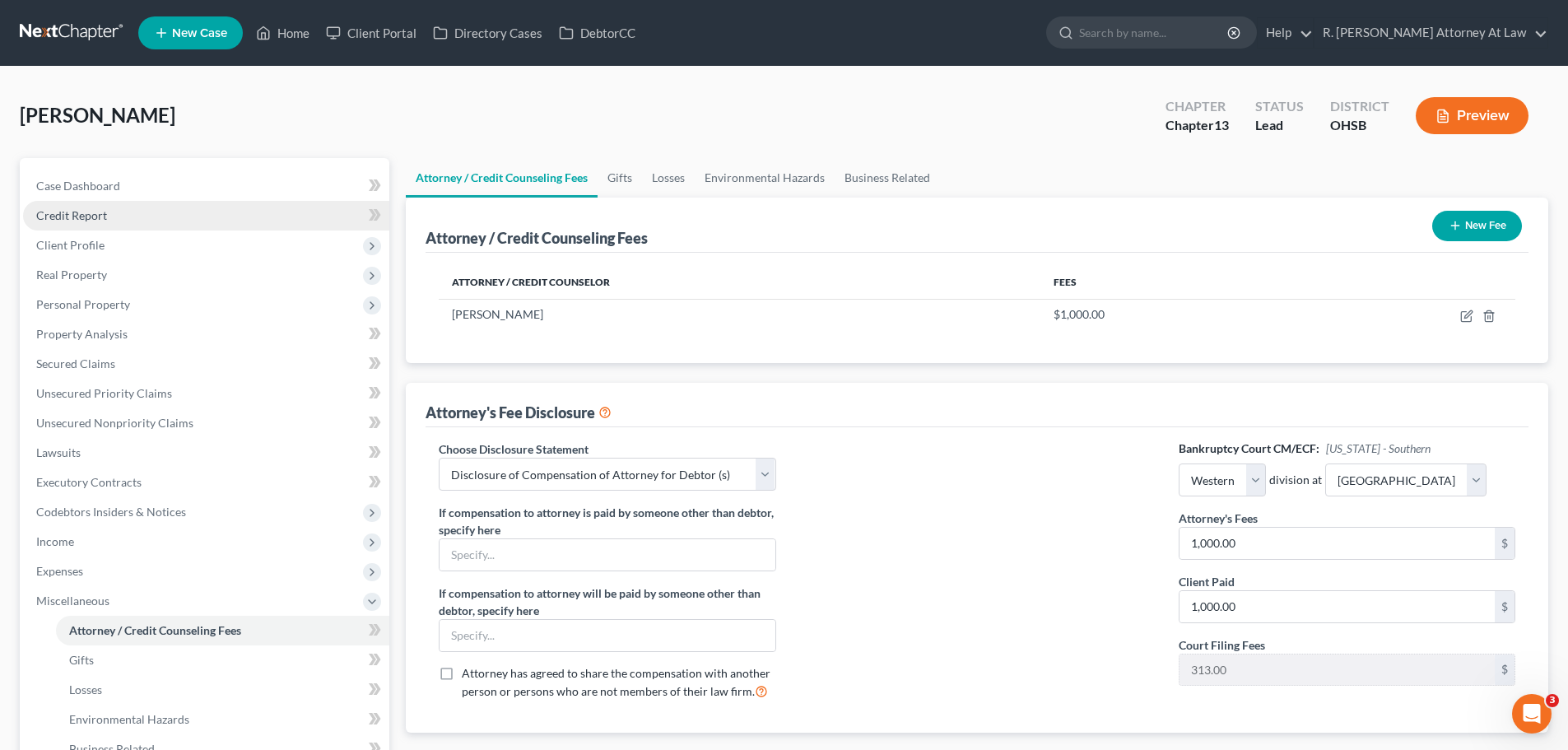
click at [77, 213] on span "Credit Report" at bounding box center [71, 214] width 71 height 14
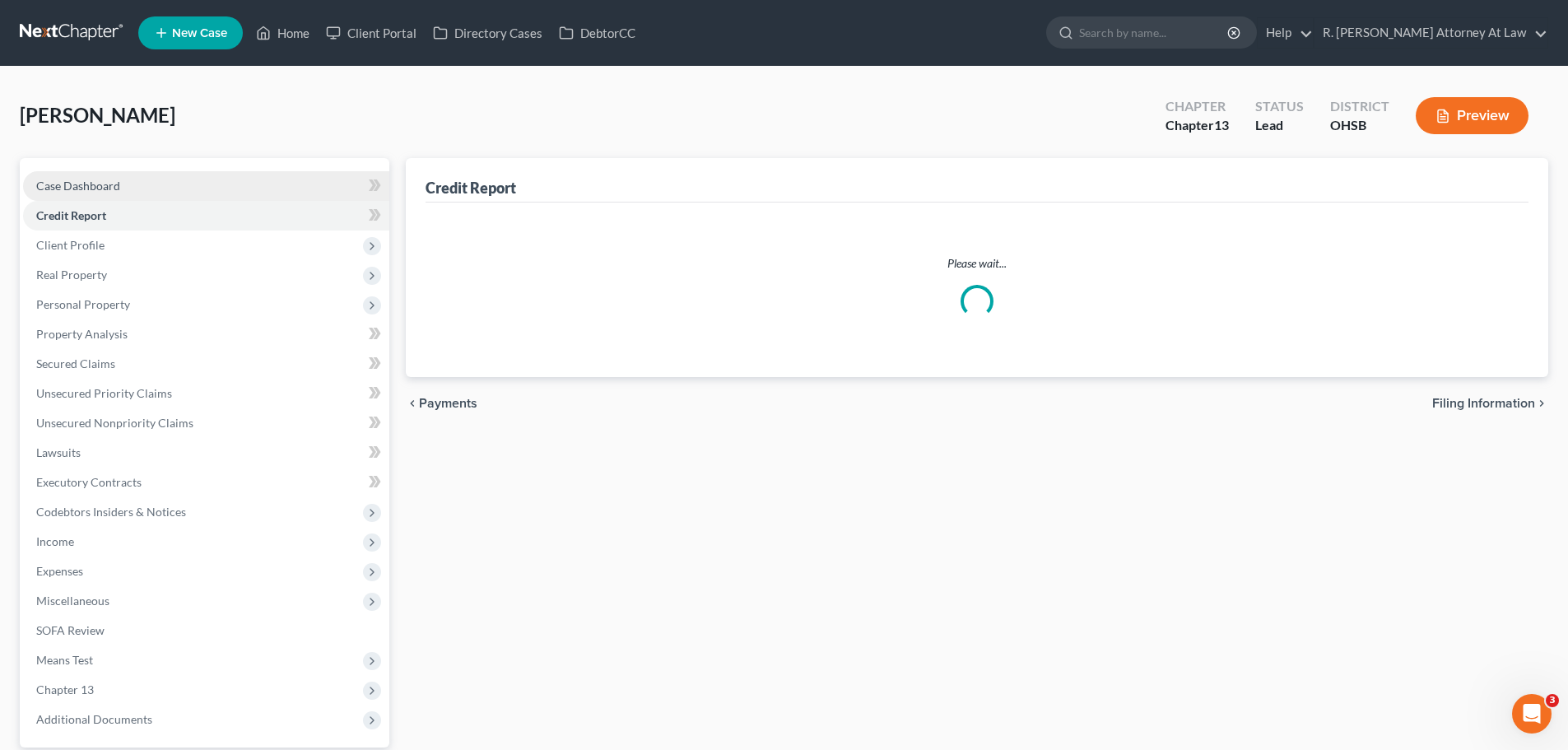
click at [93, 183] on span "Case Dashboard" at bounding box center [78, 185] width 84 height 14
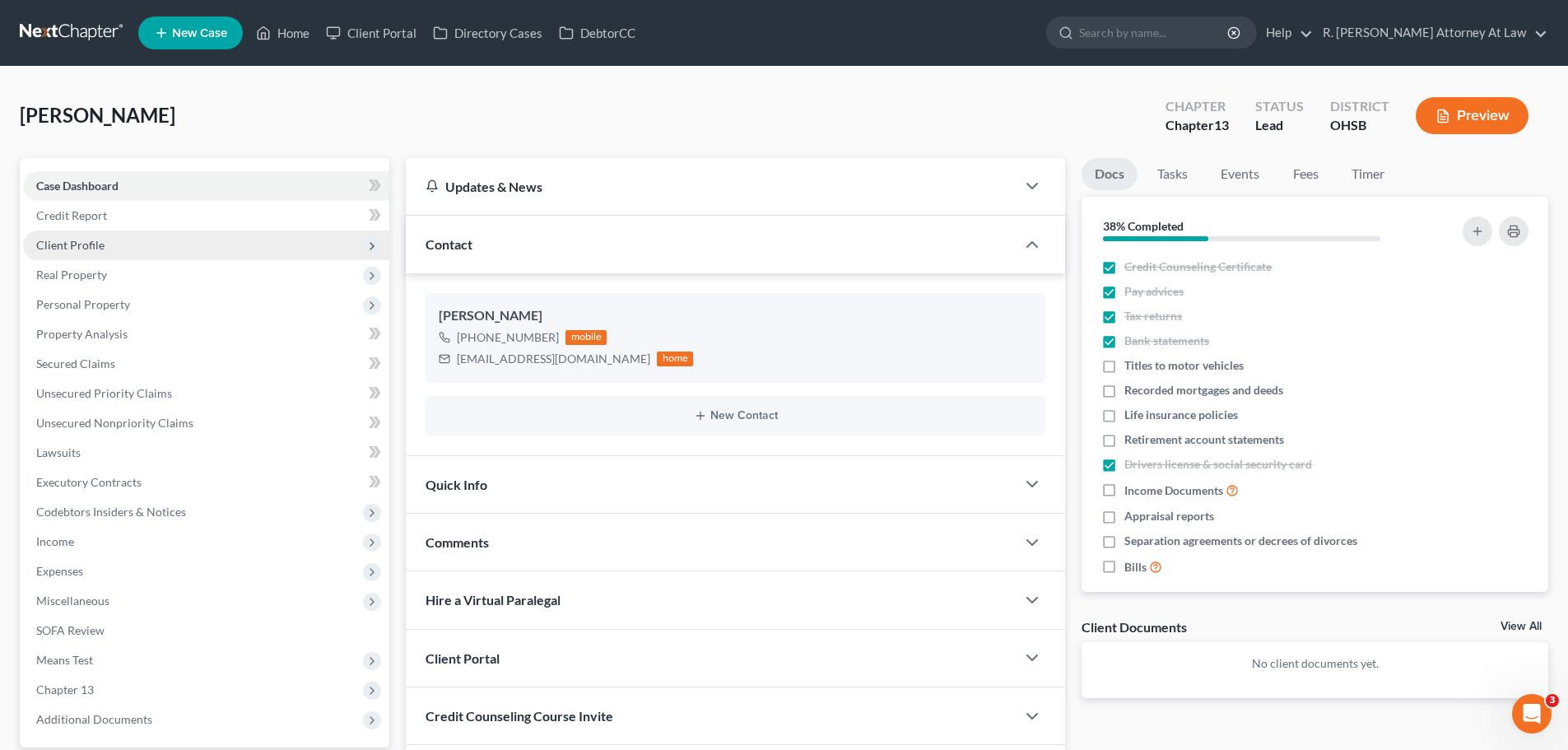
click at [79, 251] on span "Client Profile" at bounding box center [71, 245] width 69 height 14
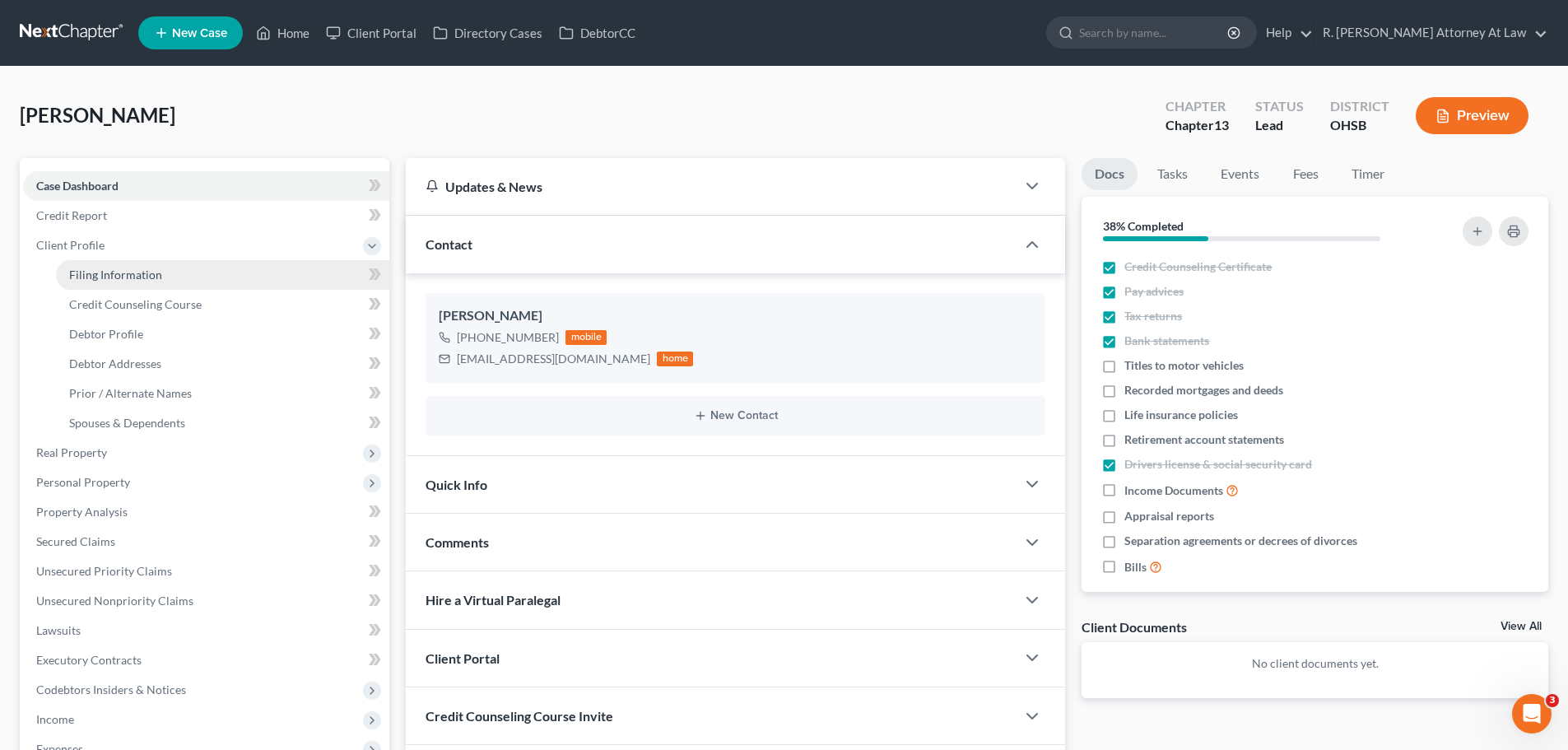
click at [115, 278] on span "Filing Information" at bounding box center [116, 274] width 93 height 14
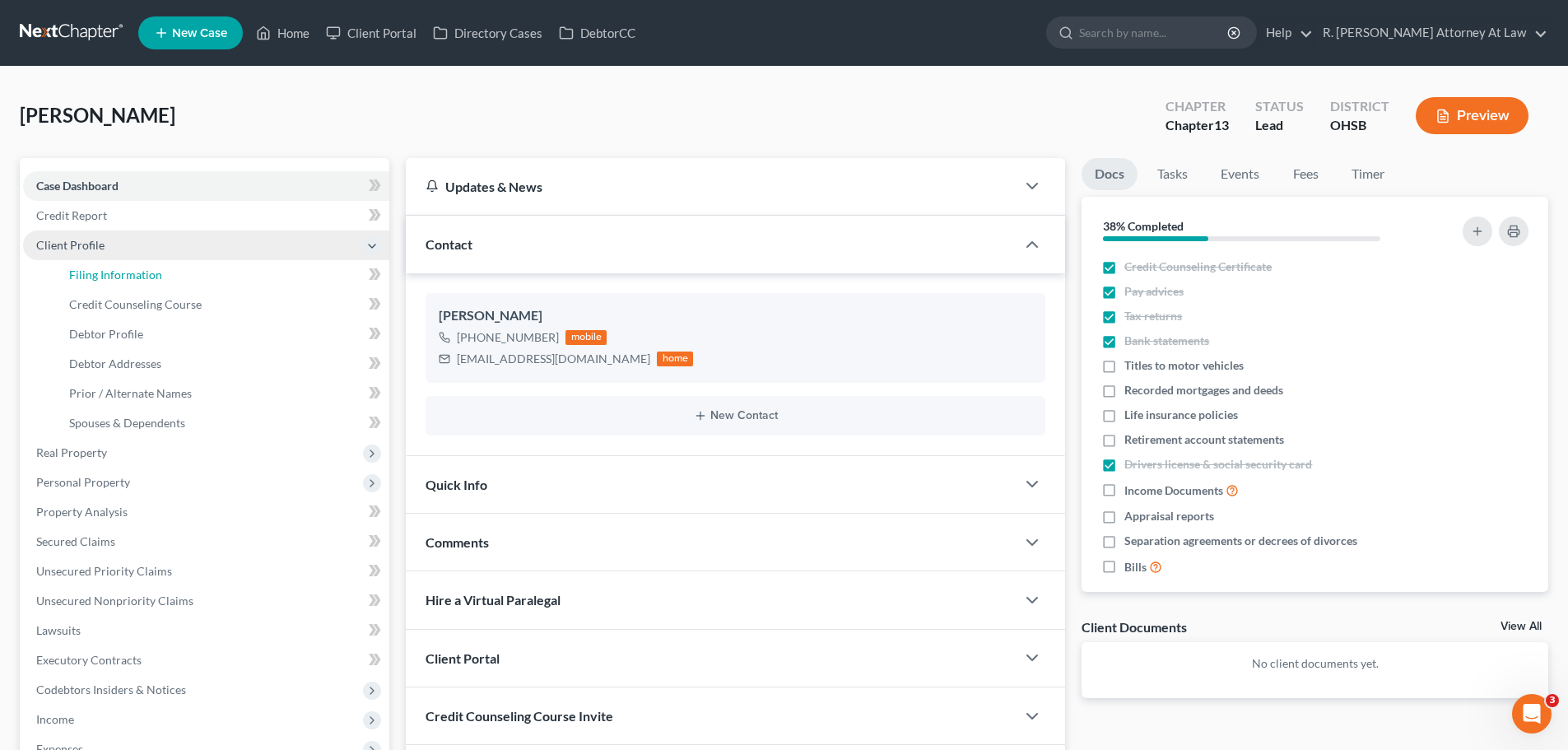
select select "1"
select select "0"
select select "3"
select select "62"
select select "0"
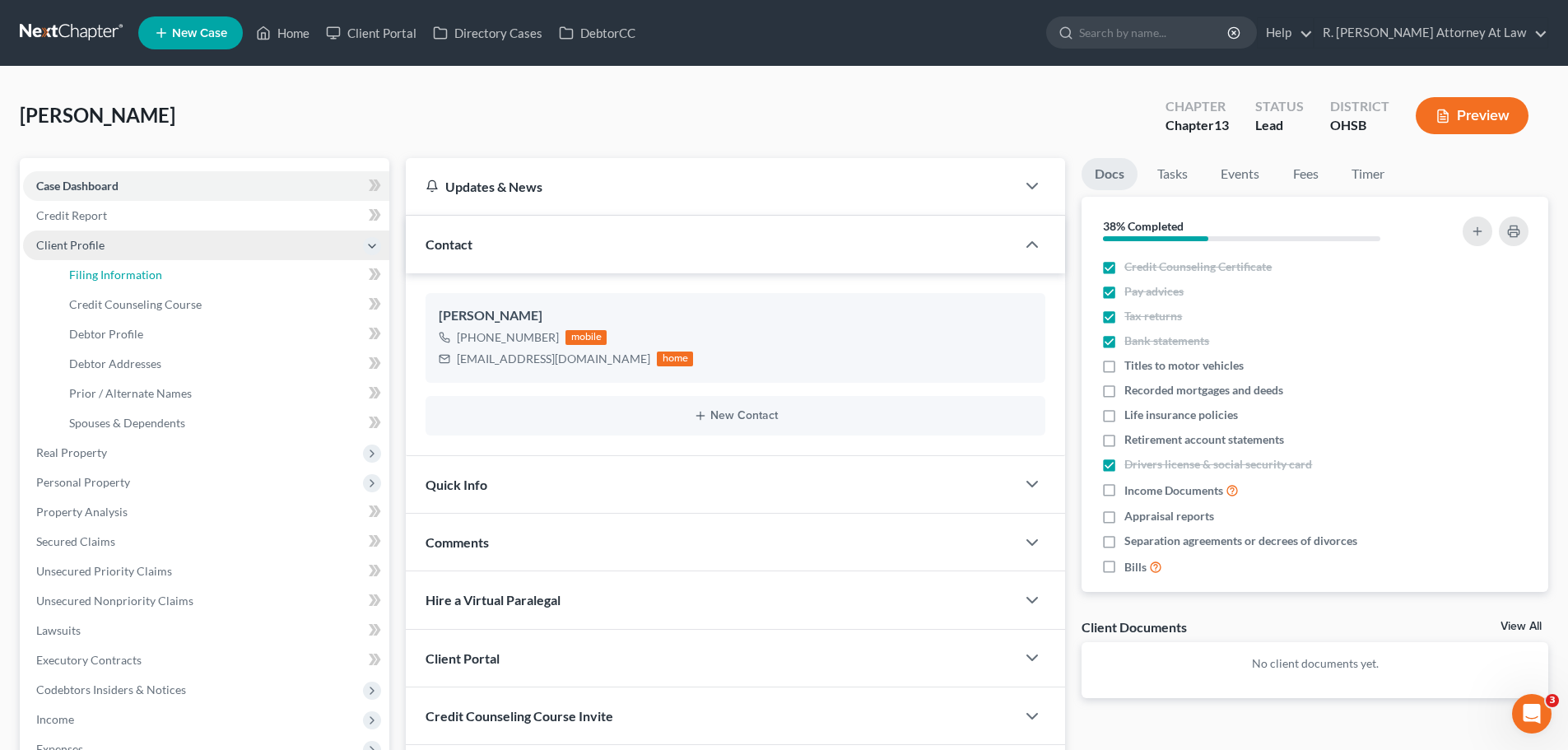
select select "36"
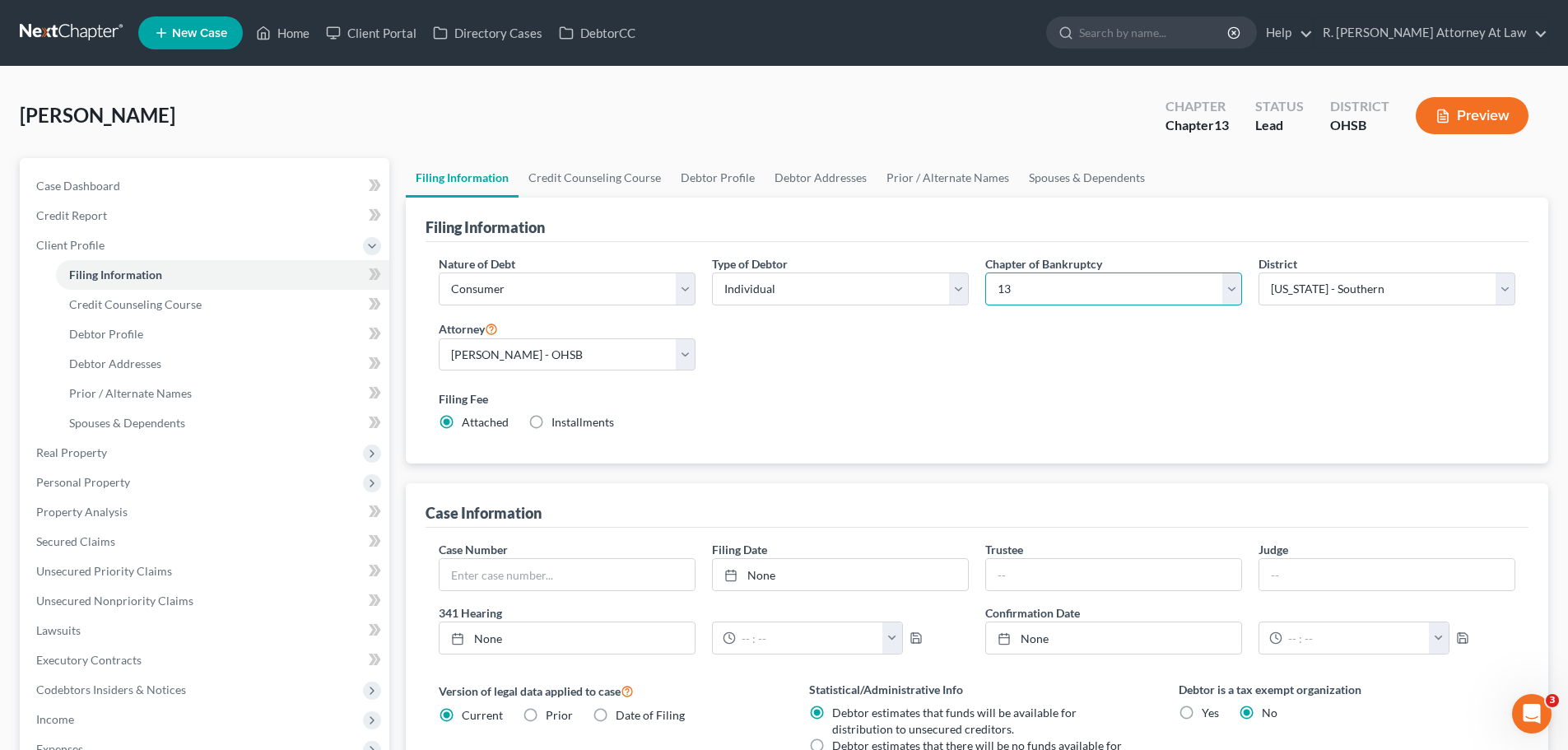
click at [1054, 293] on select "Select 7 11 12 13" at bounding box center [1113, 289] width 256 height 33
drag, startPoint x: 1104, startPoint y: 124, endPoint x: 1075, endPoint y: 109, distance: 32.6
click at [1103, 124] on div "[PERSON_NAME] Upgraded Chapter Chapter 13 Status Lead District [GEOGRAPHIC_DATA…" at bounding box center [784, 122] width 1529 height 71
click at [1095, 178] on link "Spouses & Dependents" at bounding box center [1087, 177] width 135 height 39
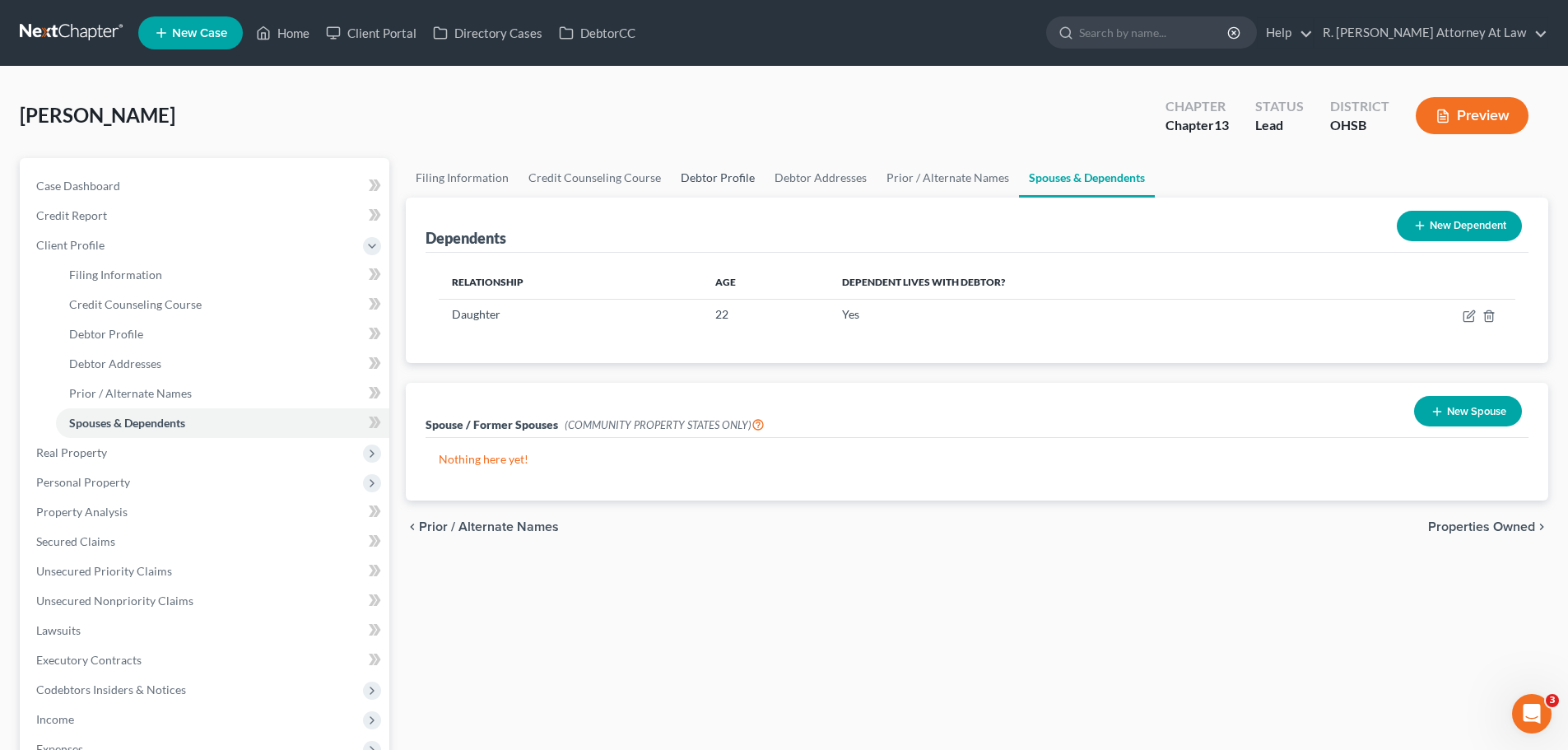
click at [721, 181] on link "Debtor Profile" at bounding box center [718, 177] width 93 height 39
select select "3"
select select "1"
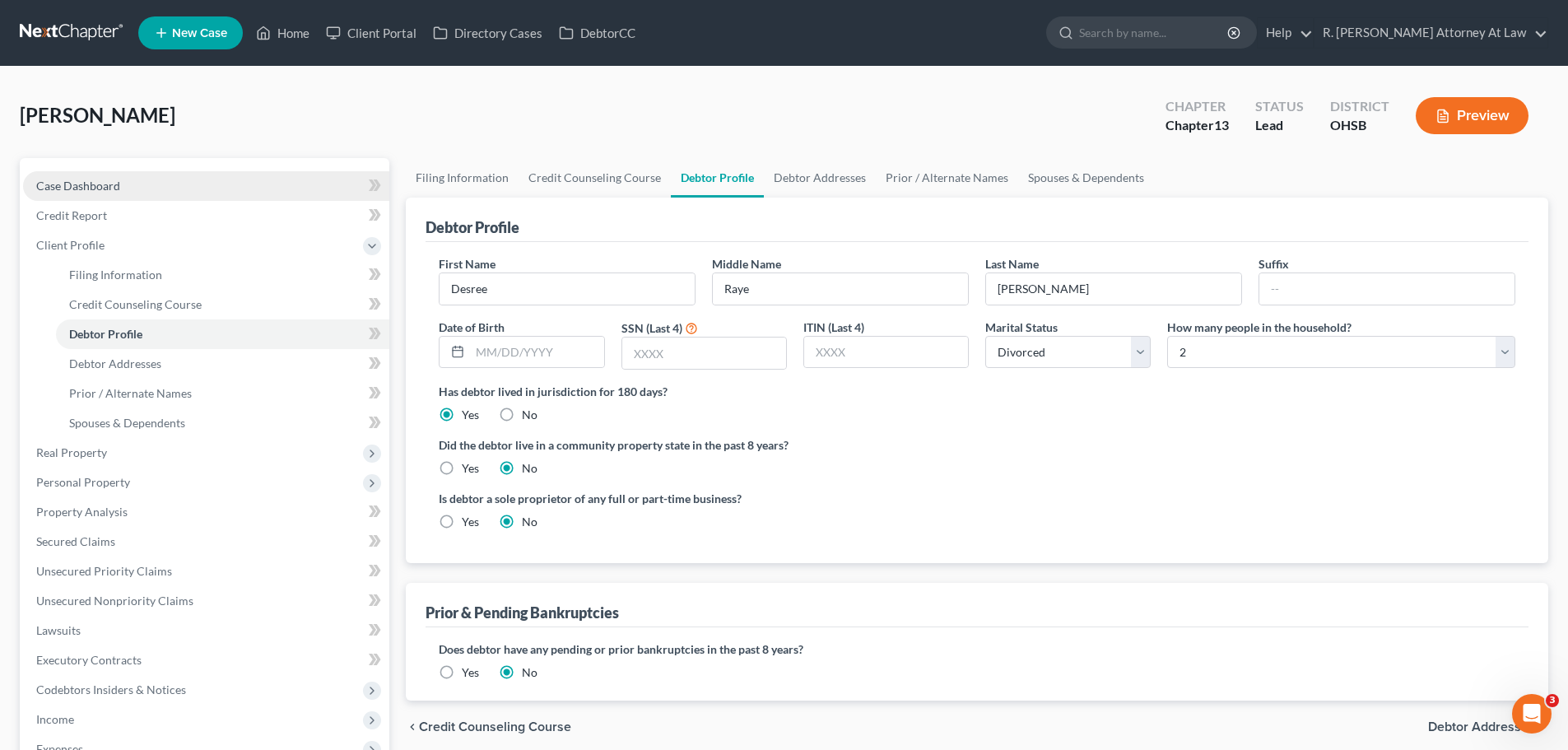
click at [82, 188] on span "Case Dashboard" at bounding box center [78, 185] width 84 height 14
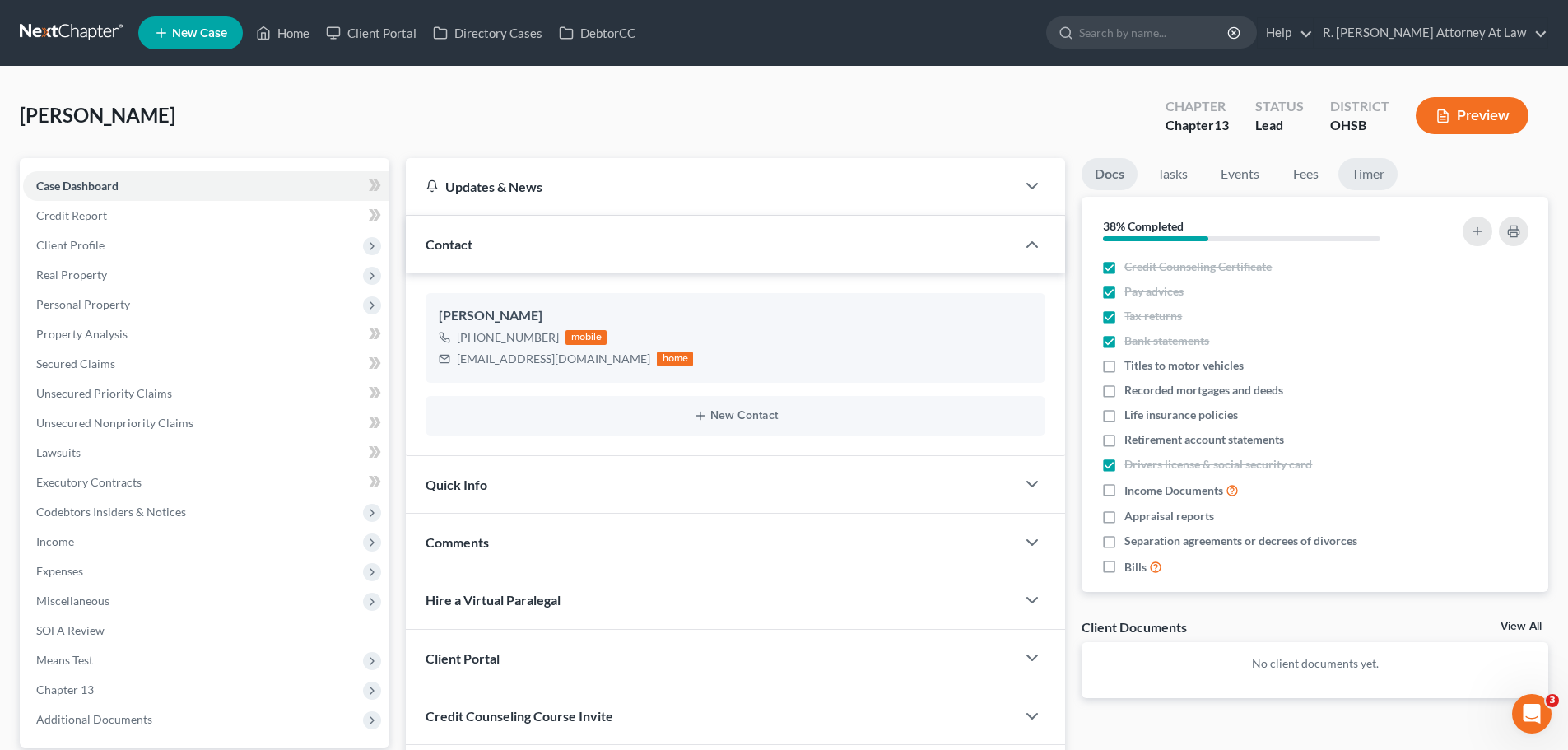
click at [1362, 178] on link "Timer" at bounding box center [1368, 174] width 59 height 32
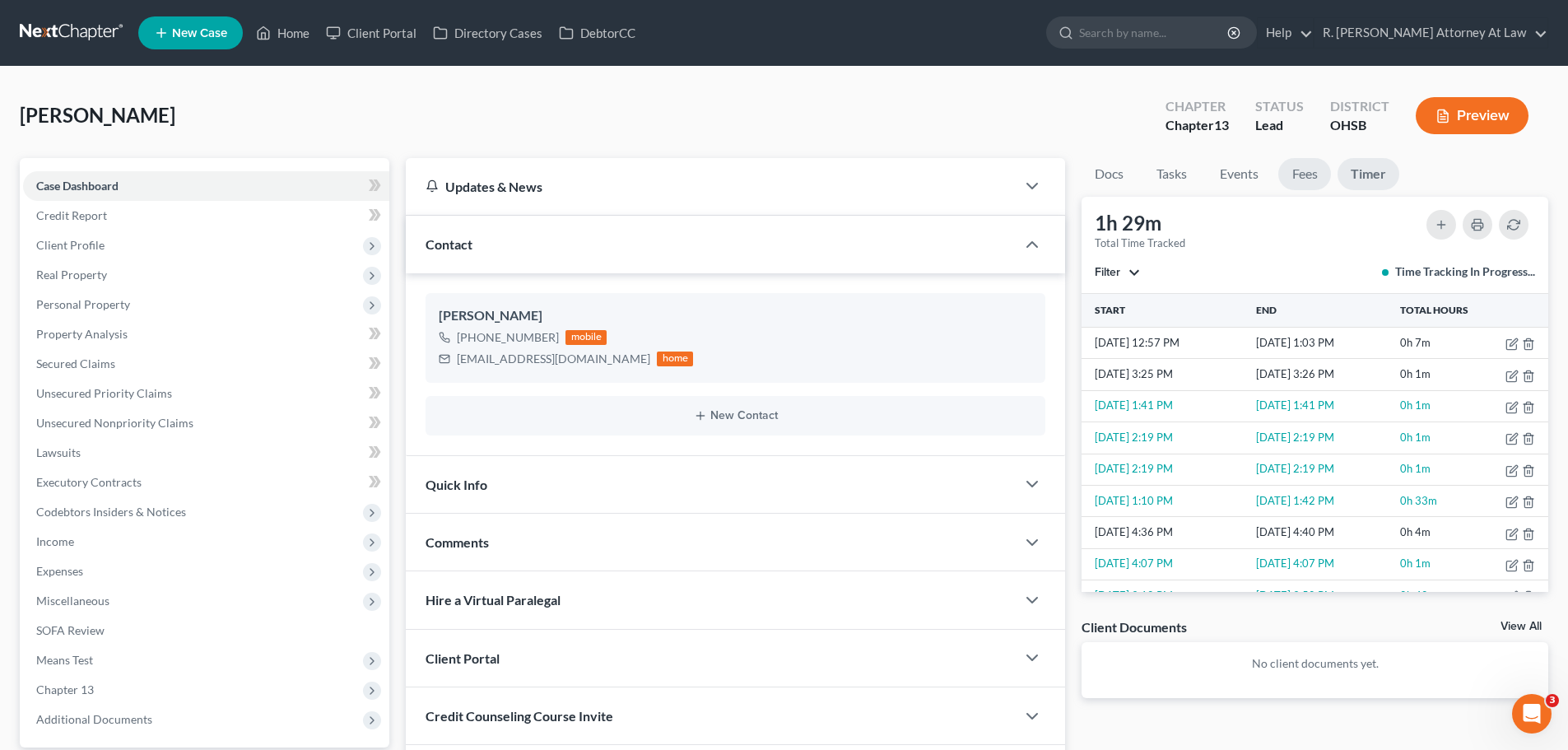
click at [1309, 170] on link "Fees" at bounding box center [1304, 174] width 52 height 32
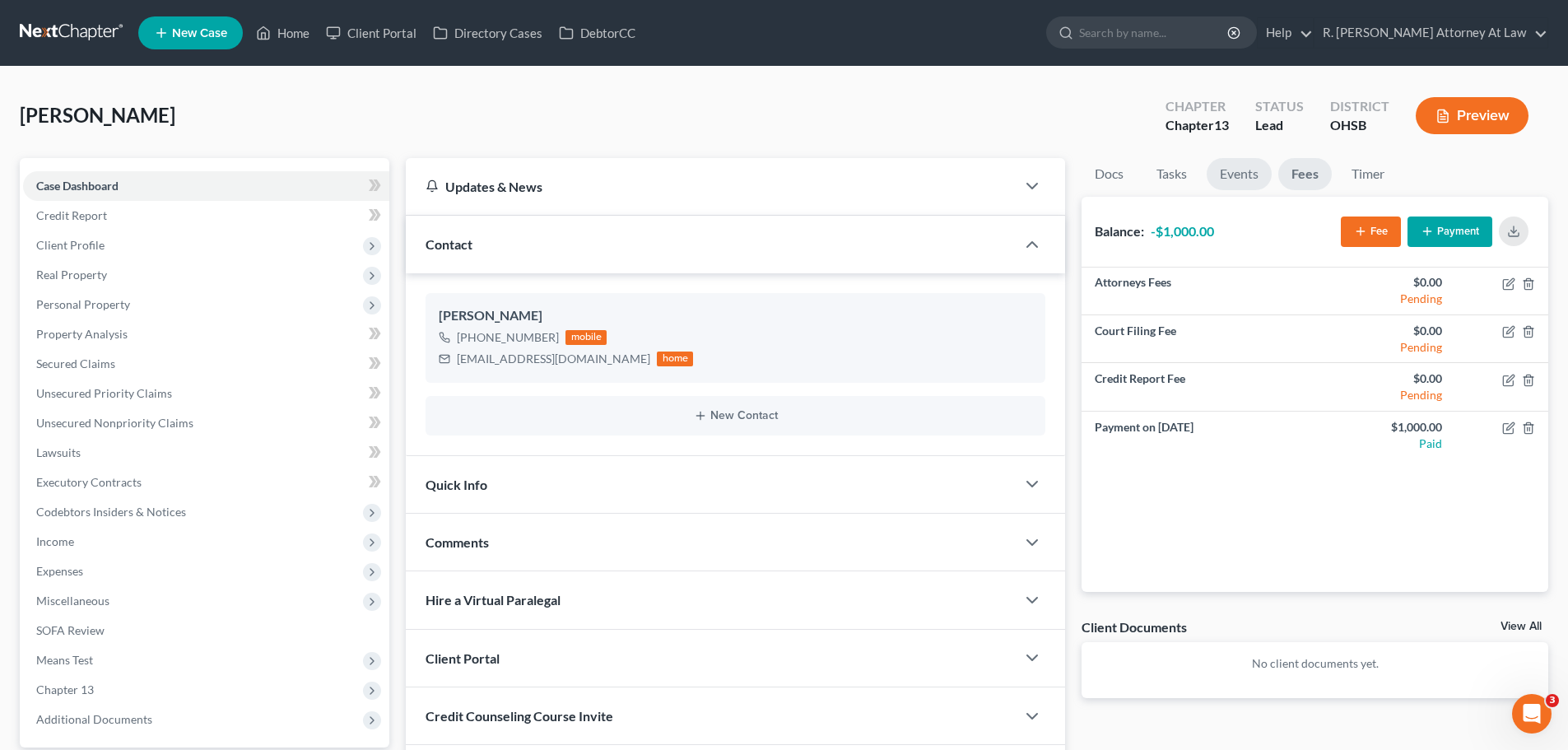
click at [1224, 170] on link "Events" at bounding box center [1239, 174] width 65 height 32
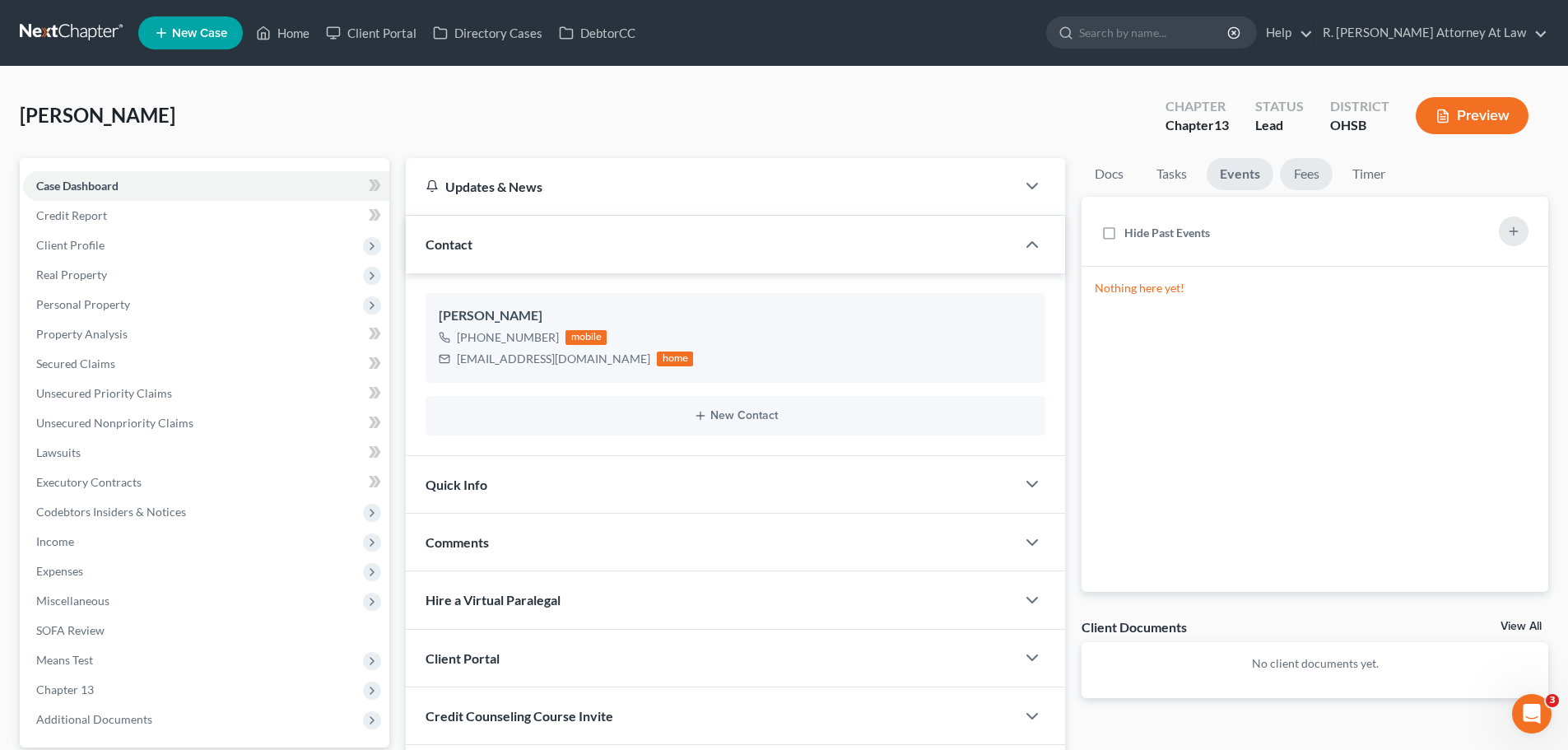
click at [1300, 171] on link "Fees" at bounding box center [1306, 174] width 52 height 32
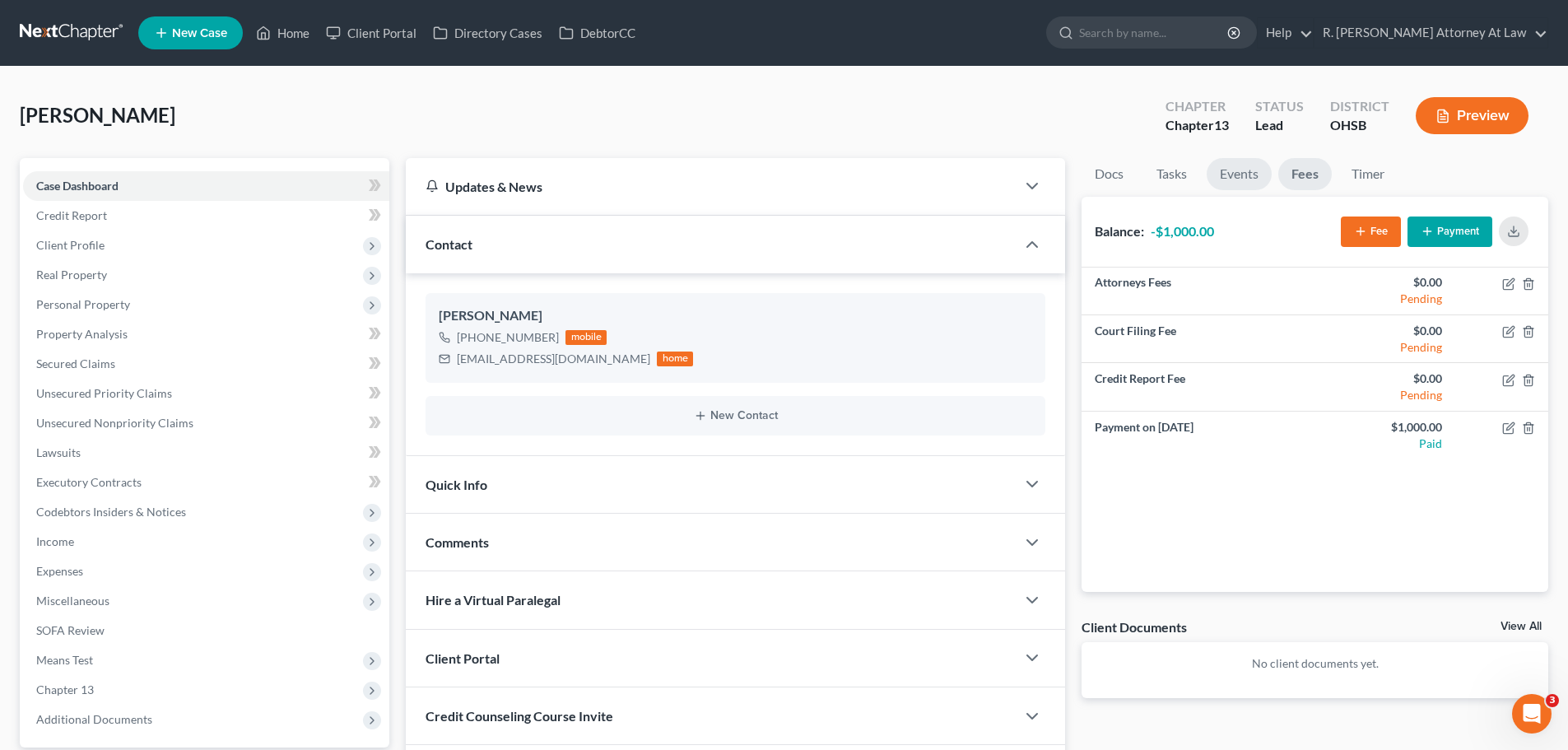
click at [1252, 175] on link "Events" at bounding box center [1239, 174] width 65 height 32
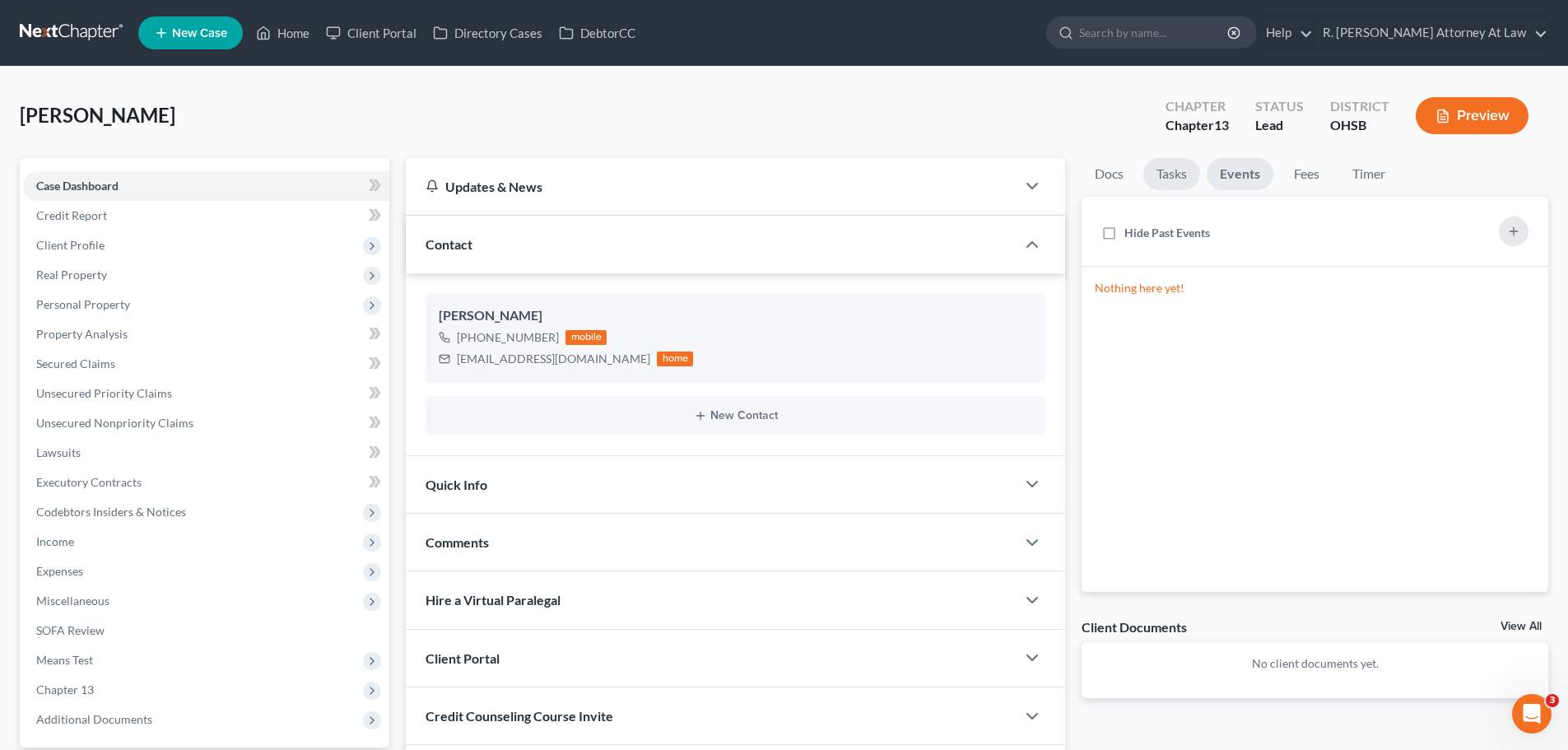
click at [1181, 174] on link "Tasks" at bounding box center [1171, 174] width 57 height 32
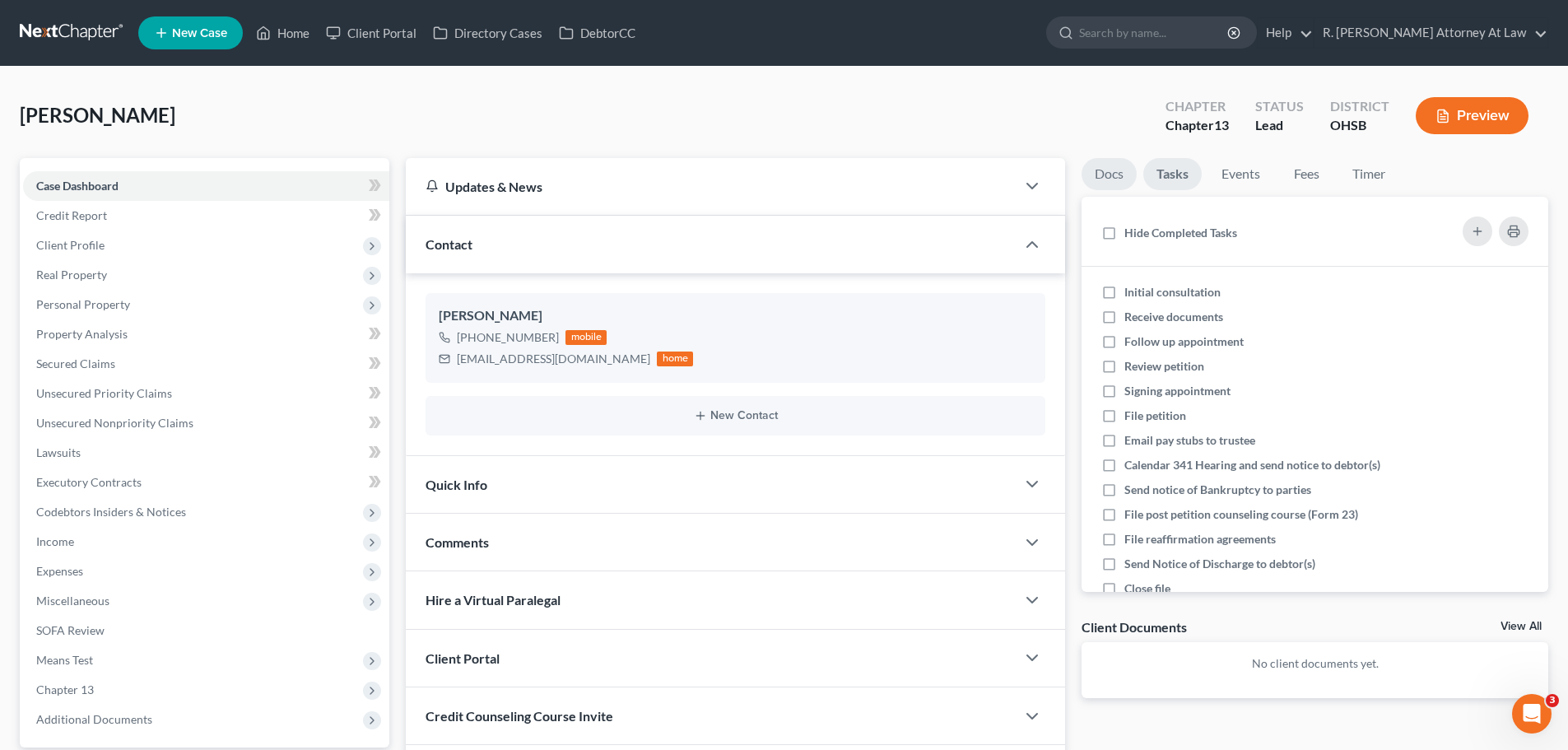
click at [1128, 171] on link "Docs" at bounding box center [1110, 174] width 55 height 32
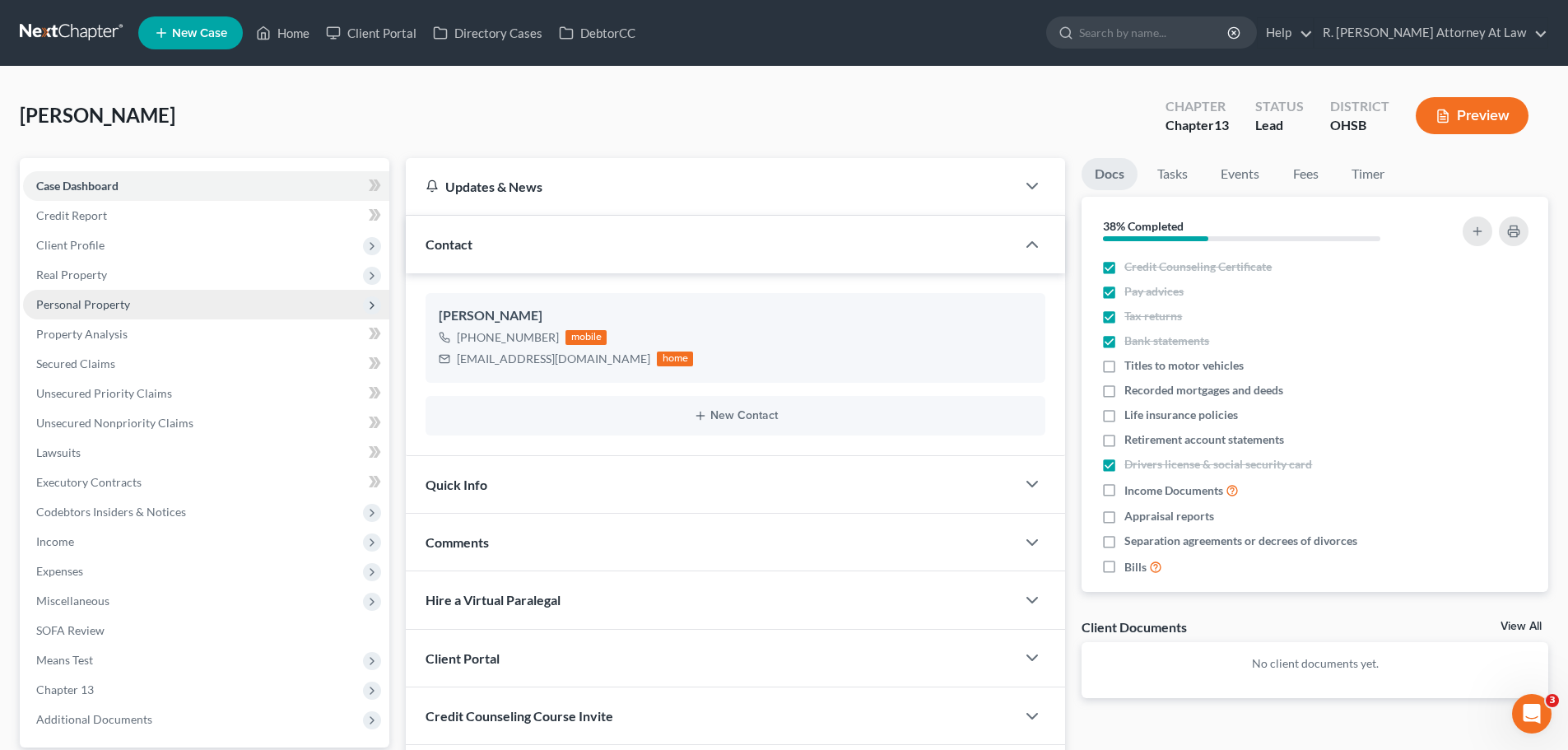
drag, startPoint x: 48, startPoint y: 256, endPoint x: 171, endPoint y: 314, distance: 136.0
click at [48, 256] on span "Client Profile" at bounding box center [206, 245] width 366 height 30
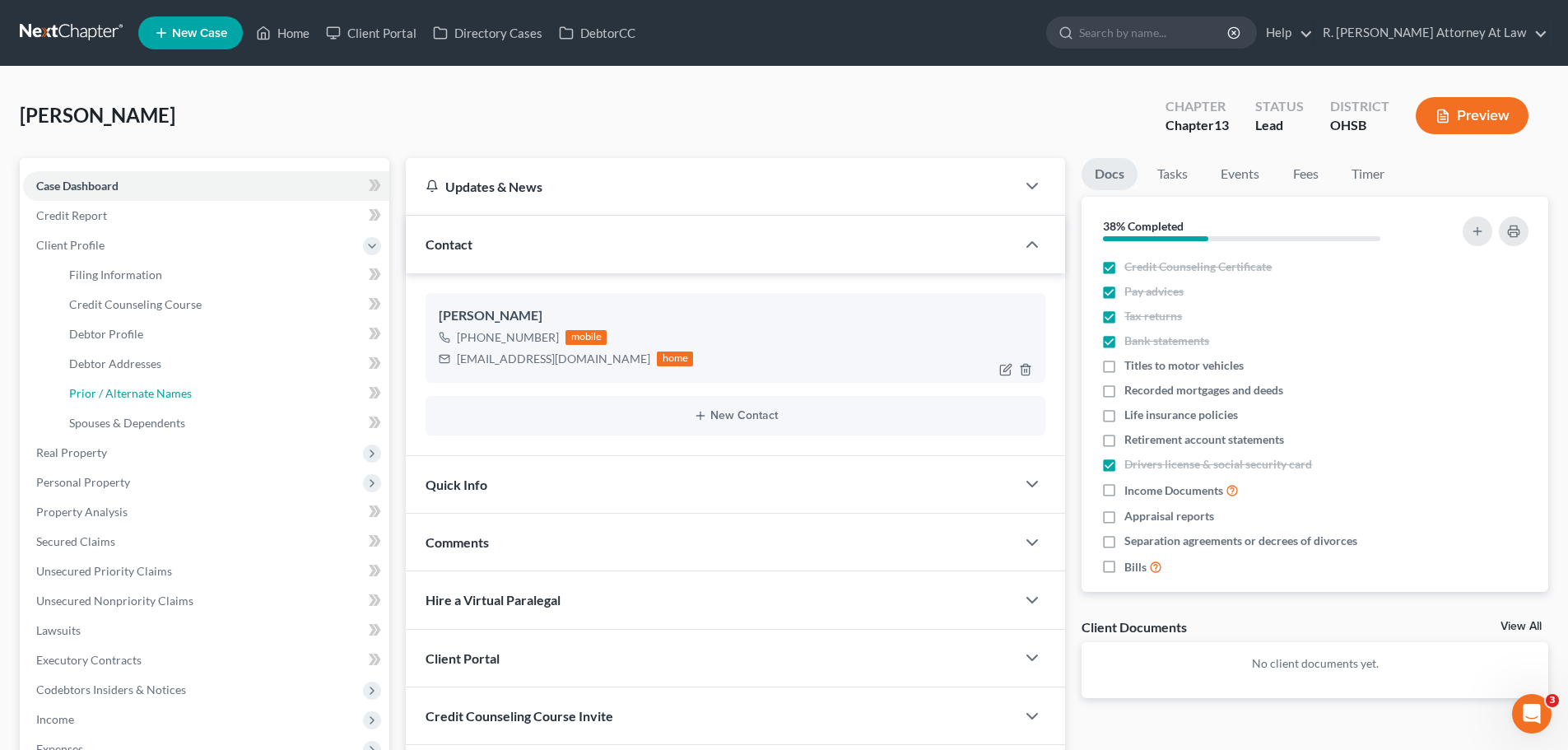
drag, startPoint x: 112, startPoint y: 396, endPoint x: 503, endPoint y: 299, distance: 402.9
click at [112, 396] on span "Prior / Alternate Names" at bounding box center [131, 393] width 123 height 14
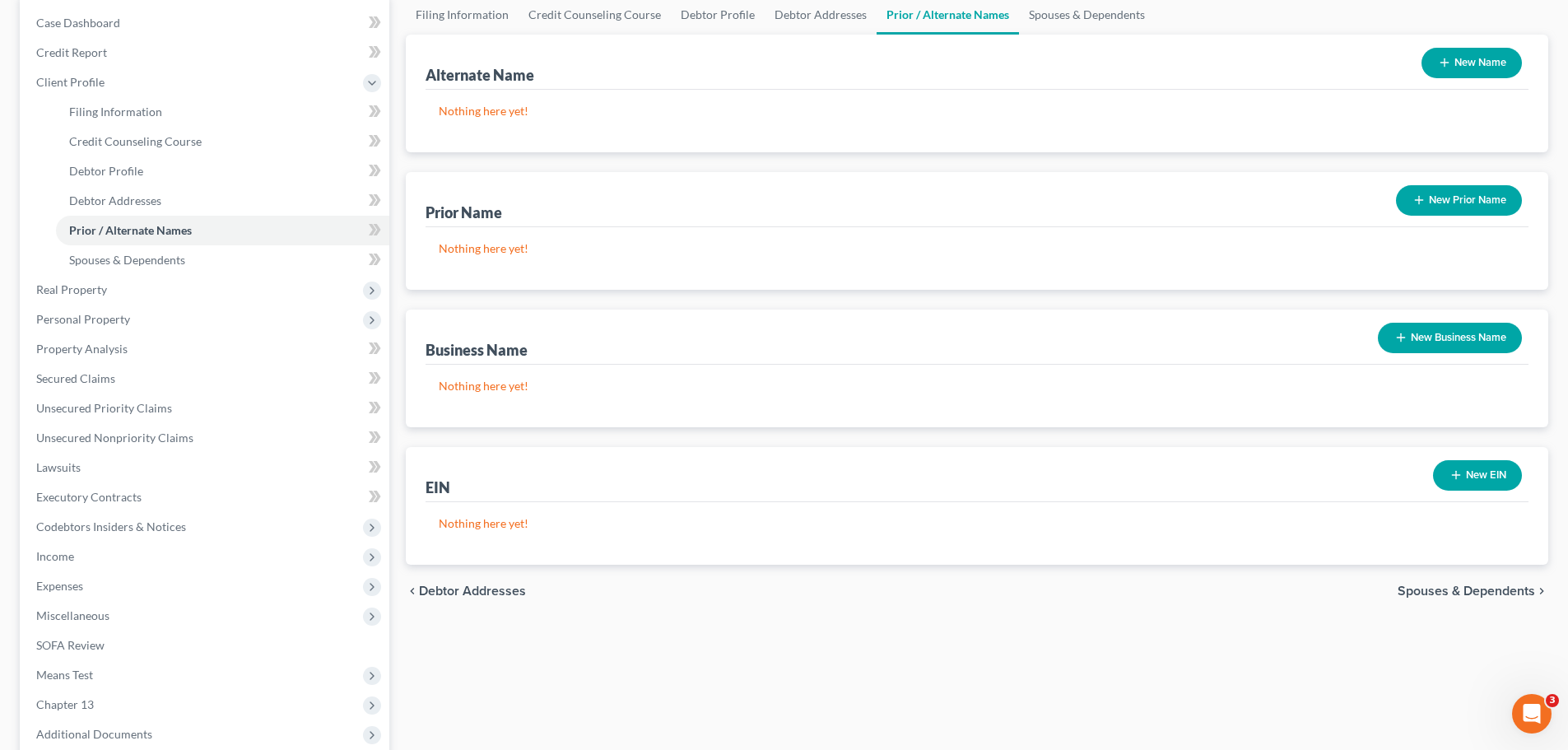
scroll to position [165, 0]
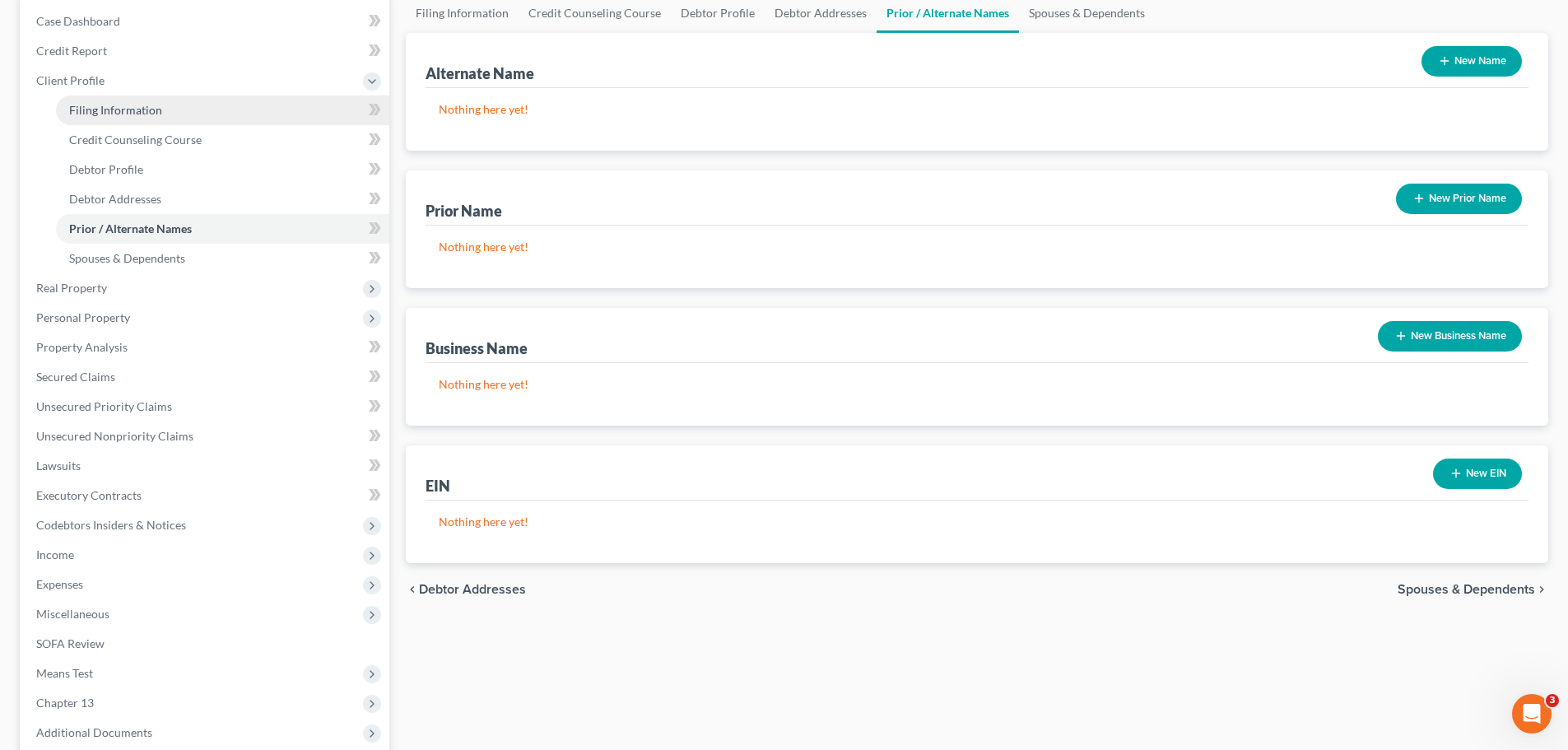
click at [108, 112] on span "Filing Information" at bounding box center [116, 110] width 93 height 14
select select "1"
select select "0"
select select "3"
select select "62"
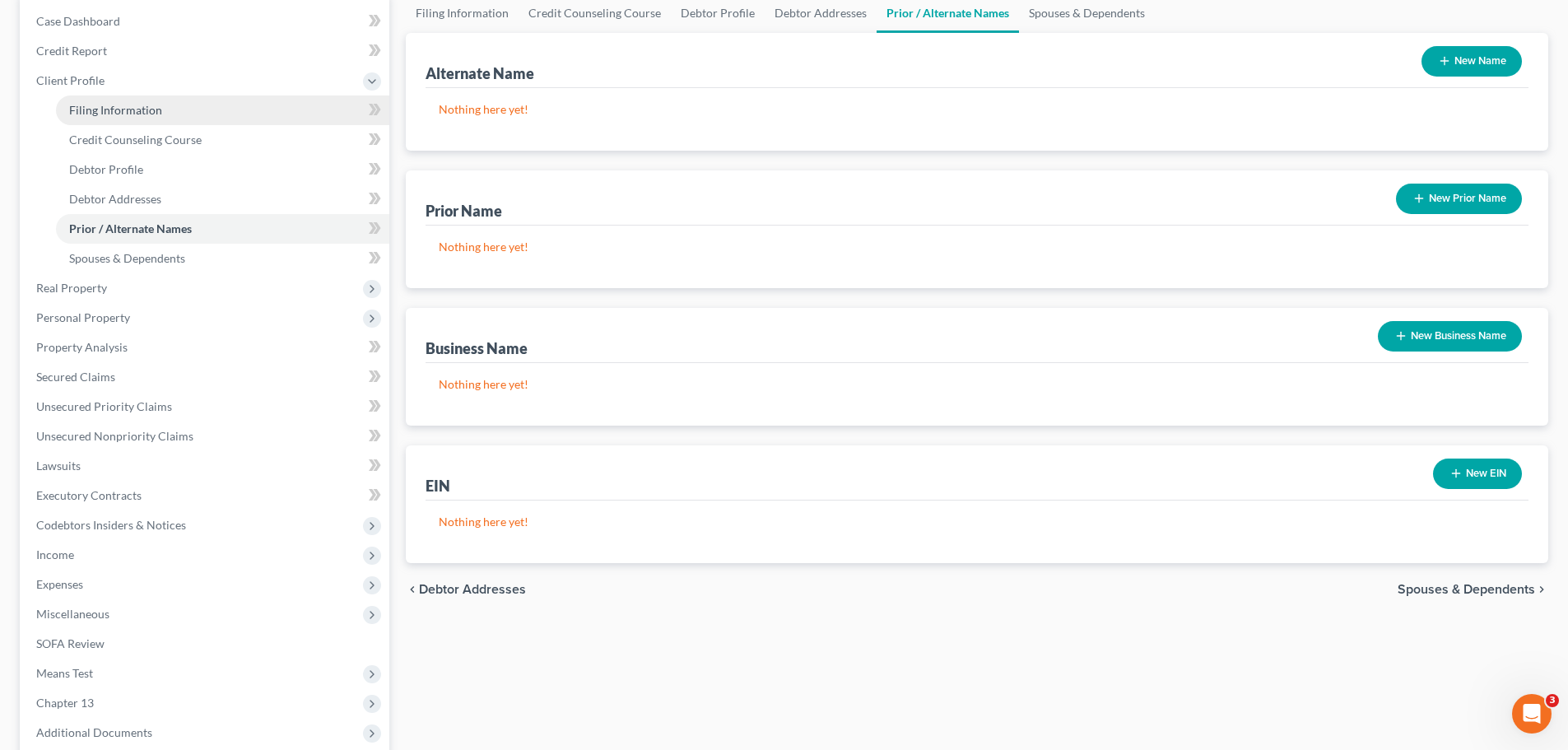
select select "0"
select select "36"
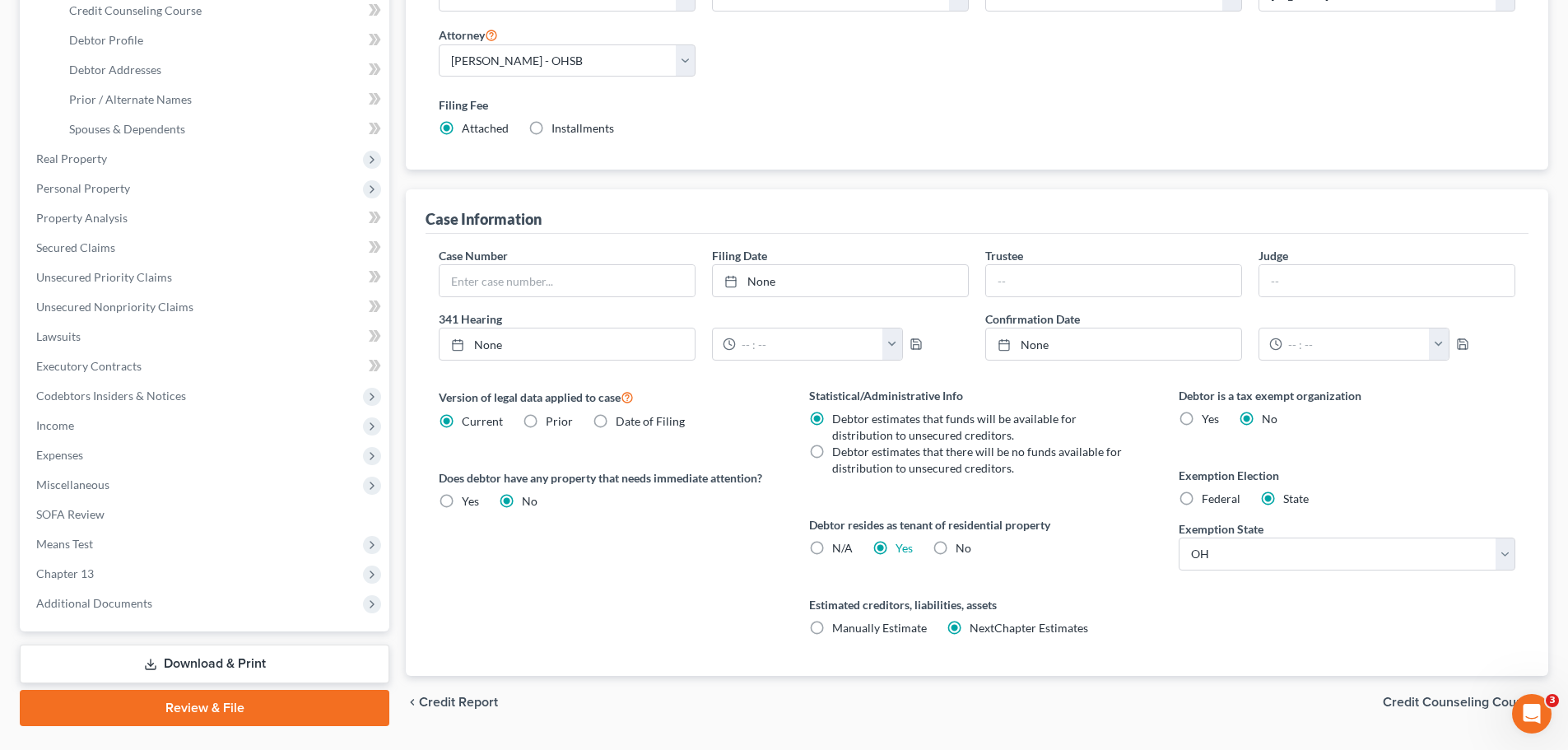
scroll to position [334, 0]
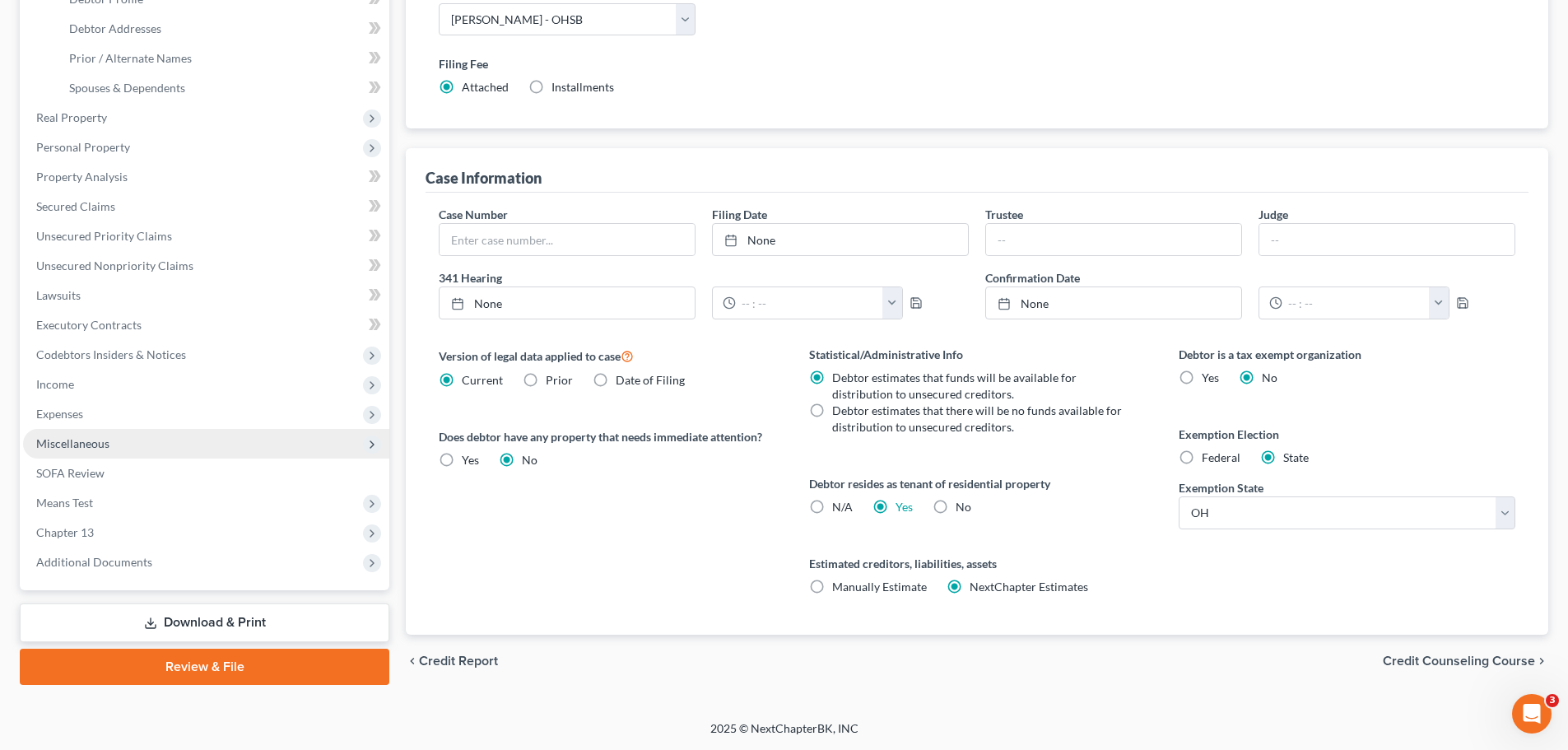
click at [72, 441] on span "Miscellaneous" at bounding box center [72, 443] width 73 height 14
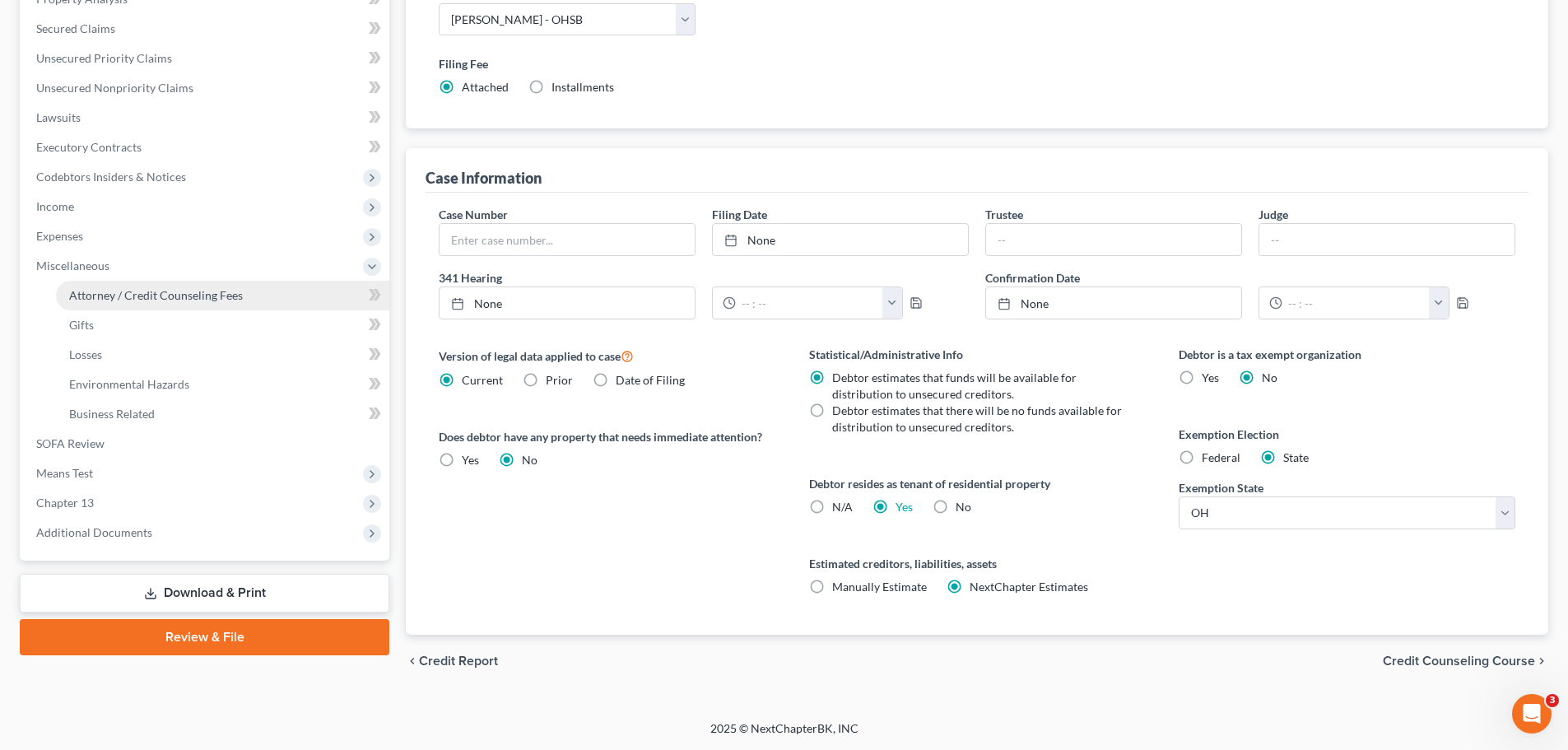
click at [137, 299] on span "Attorney / Credit Counseling Fees" at bounding box center [156, 294] width 173 height 14
select select "1"
select select "0"
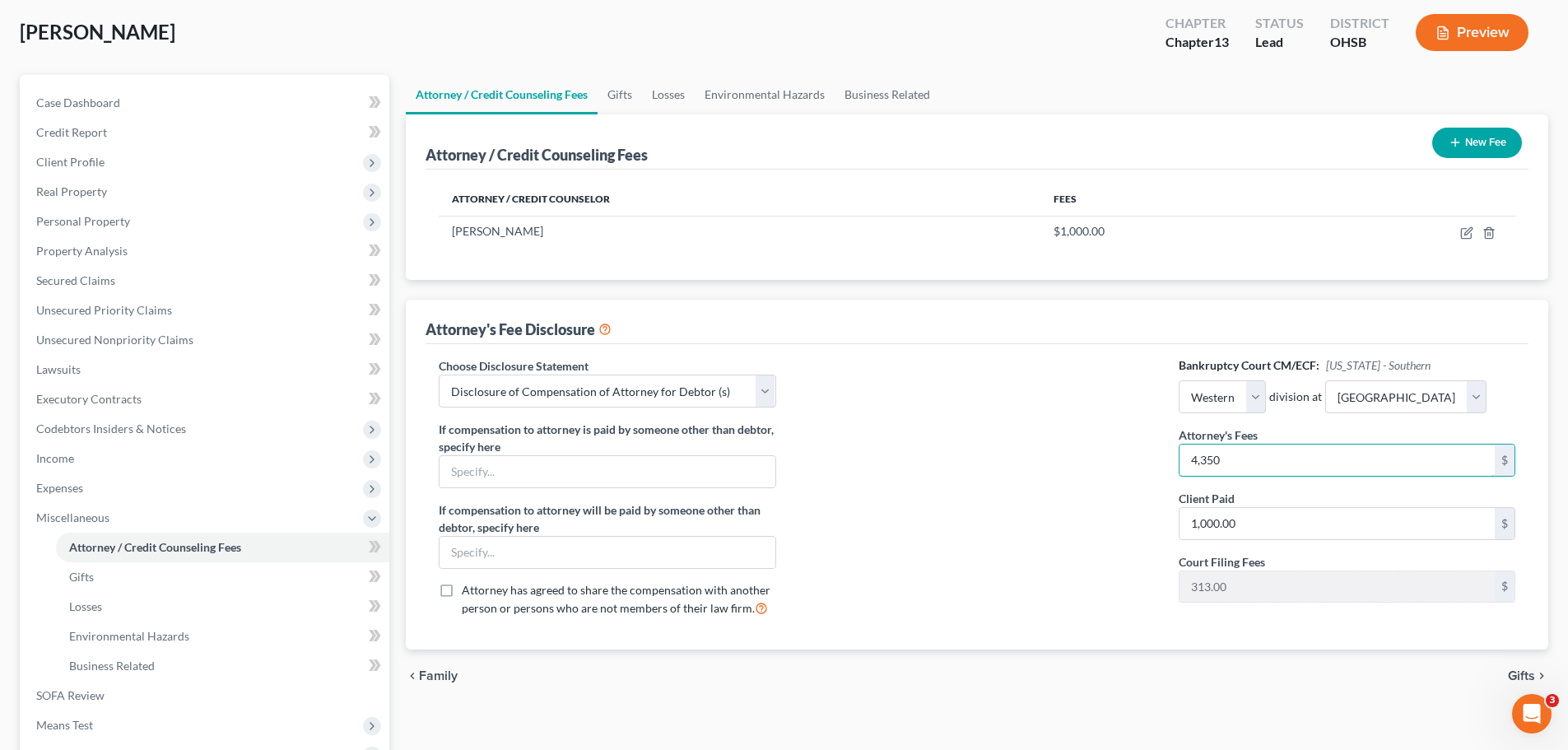
scroll to position [82, 0]
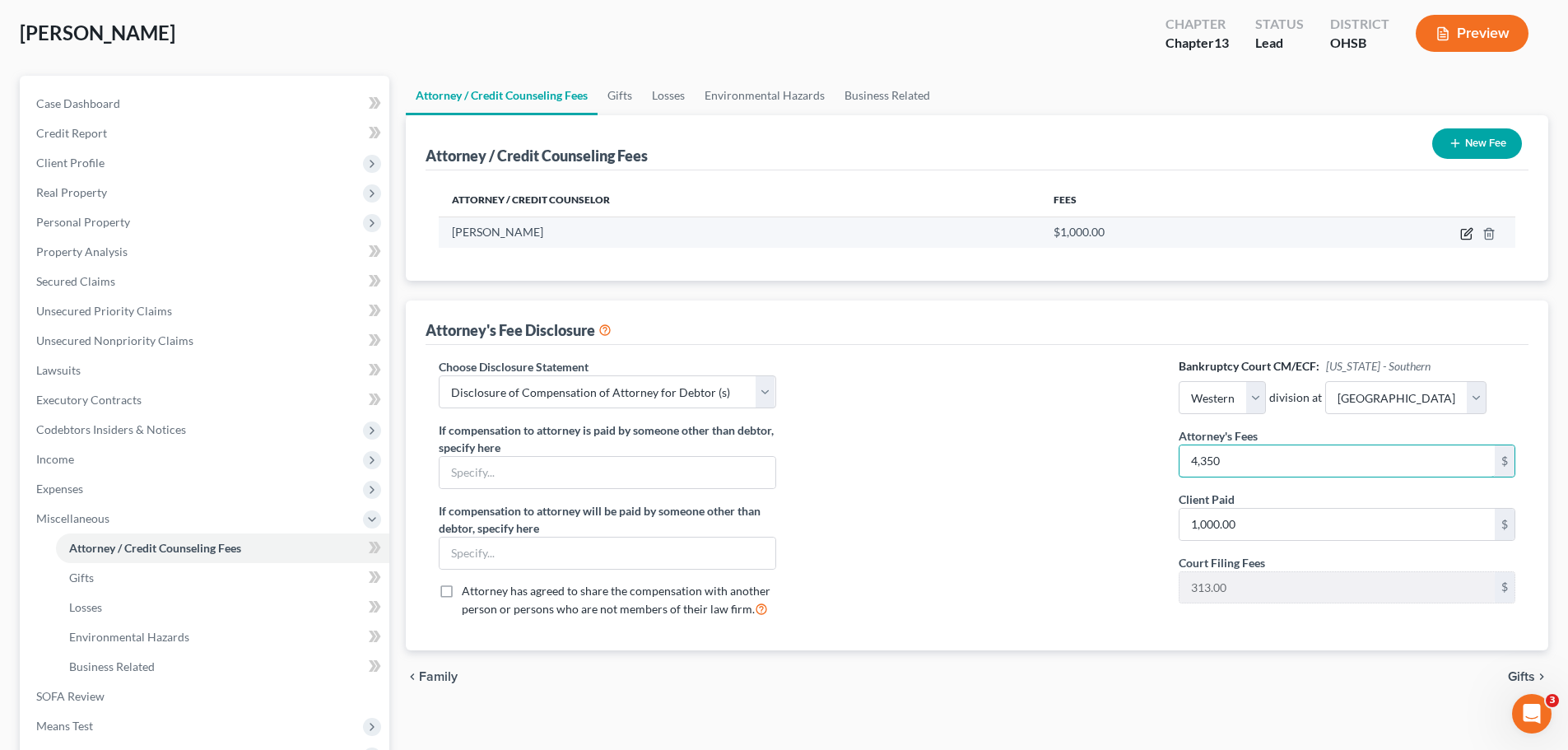
type input "4,350"
click at [1463, 238] on icon "button" at bounding box center [1466, 234] width 10 height 10
select select "36"
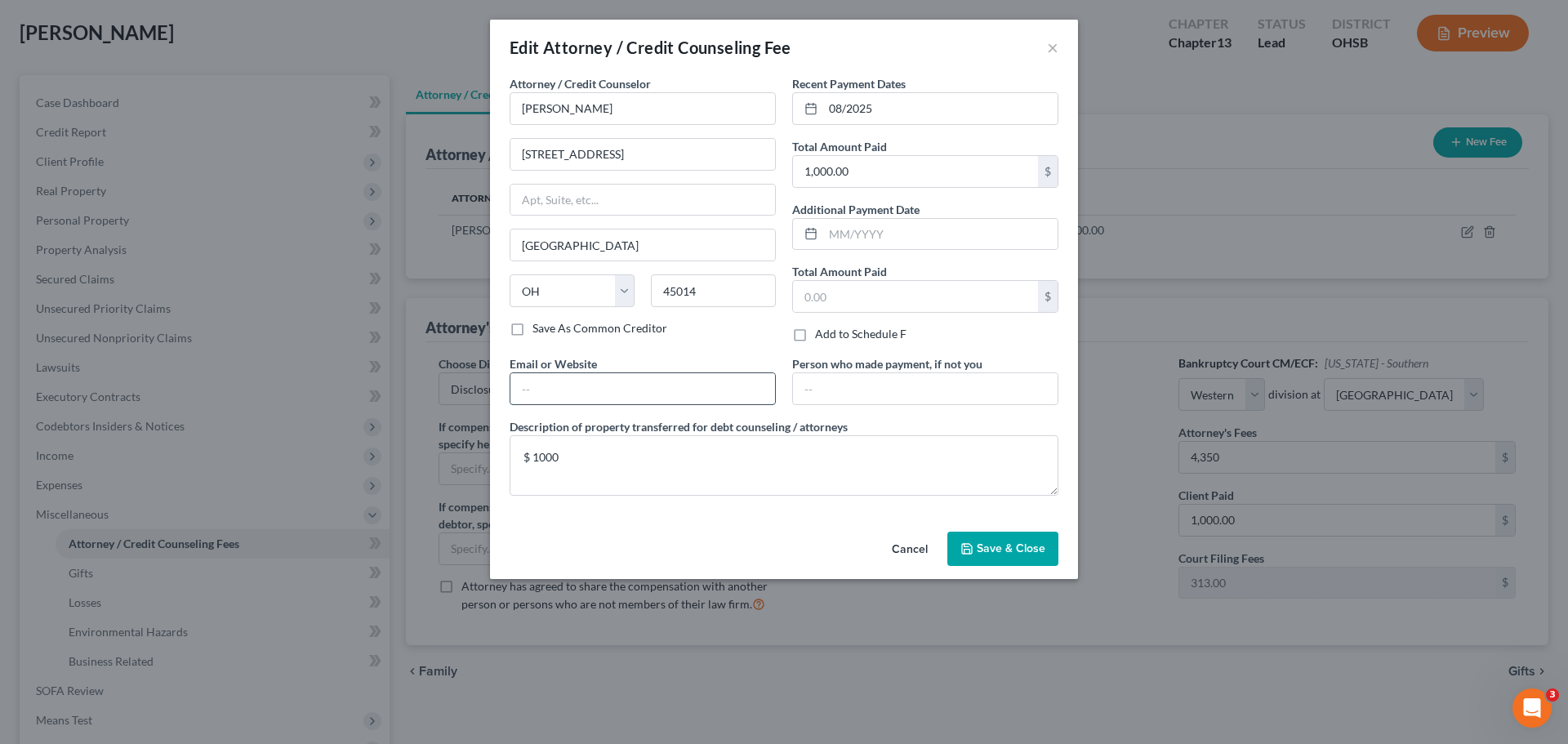
click at [601, 386] on input "text" at bounding box center [643, 389] width 265 height 31
type input "dsnyderpleadingsonly@gmail.com"
drag, startPoint x: 541, startPoint y: 156, endPoint x: 584, endPoint y: 147, distance: 43.9
click at [542, 155] on input "5127 Pleasant Avenue" at bounding box center [643, 154] width 265 height 31
type input "5110 Pleasant Avenue"
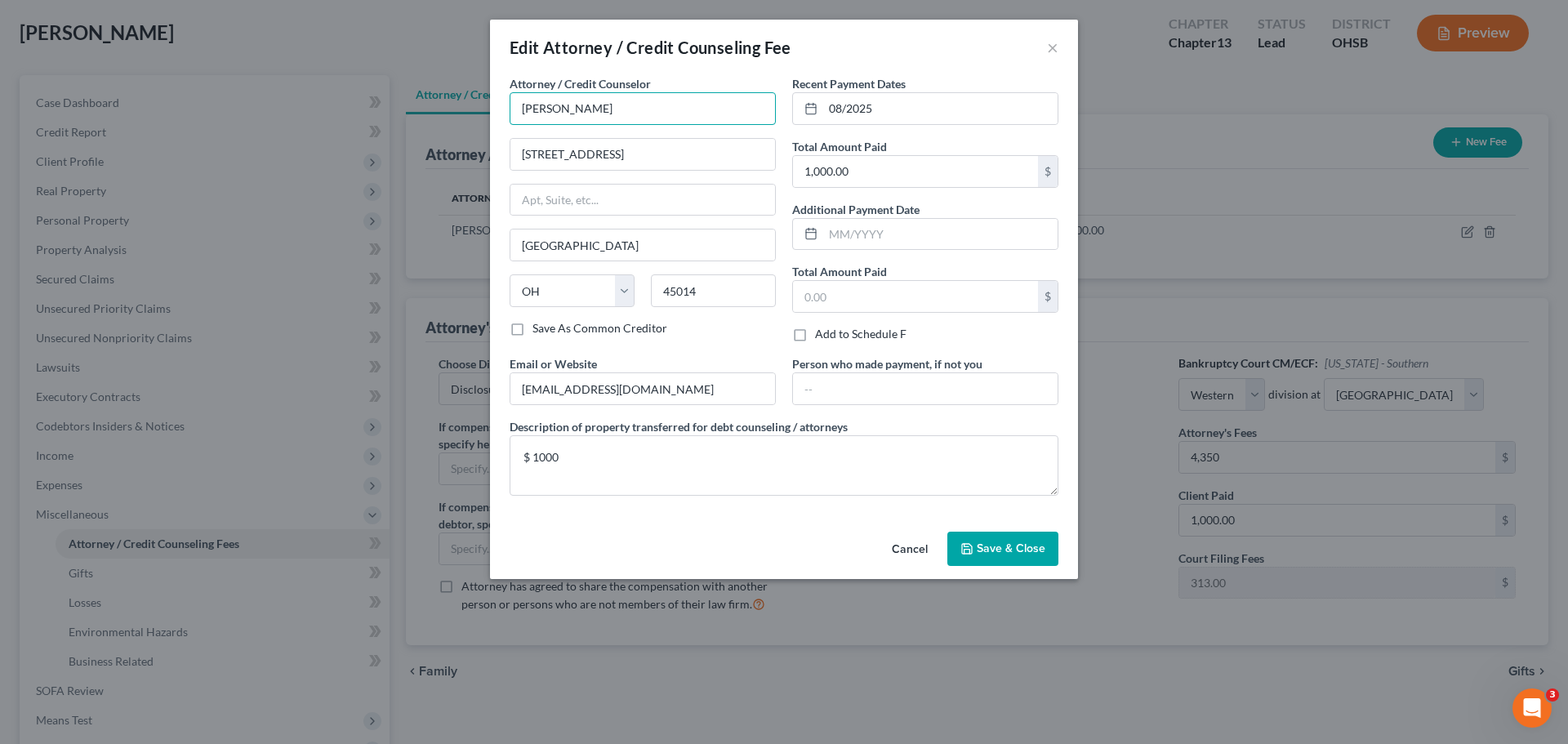
drag, startPoint x: 542, startPoint y: 111, endPoint x: 614, endPoint y: 99, distance: 73.0
click at [547, 111] on input "Dean Snyder" at bounding box center [643, 109] width 267 height 33
type input "R. Dean Snyder"
click at [983, 552] on span "Save & Close" at bounding box center [1011, 548] width 69 height 14
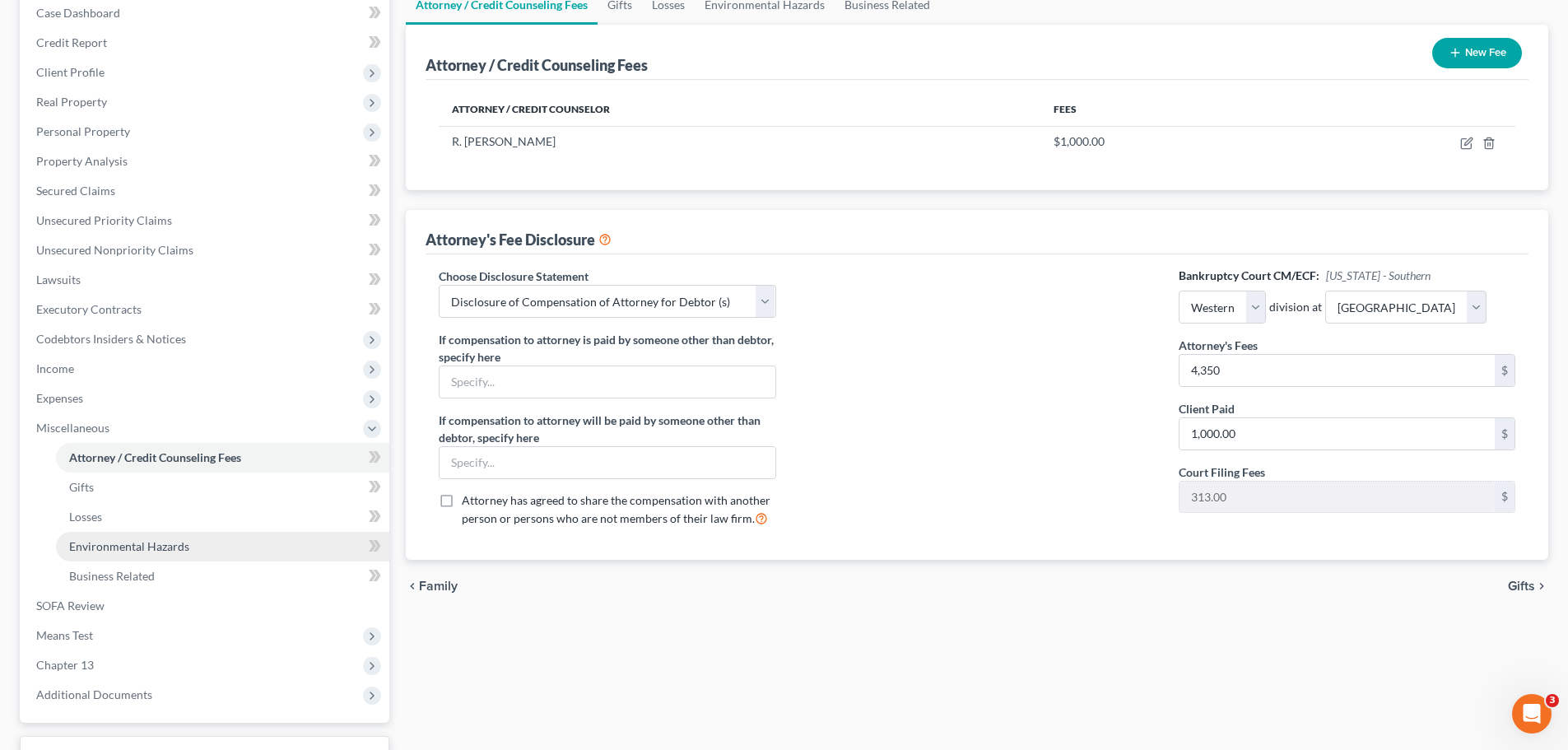
scroll to position [247, 0]
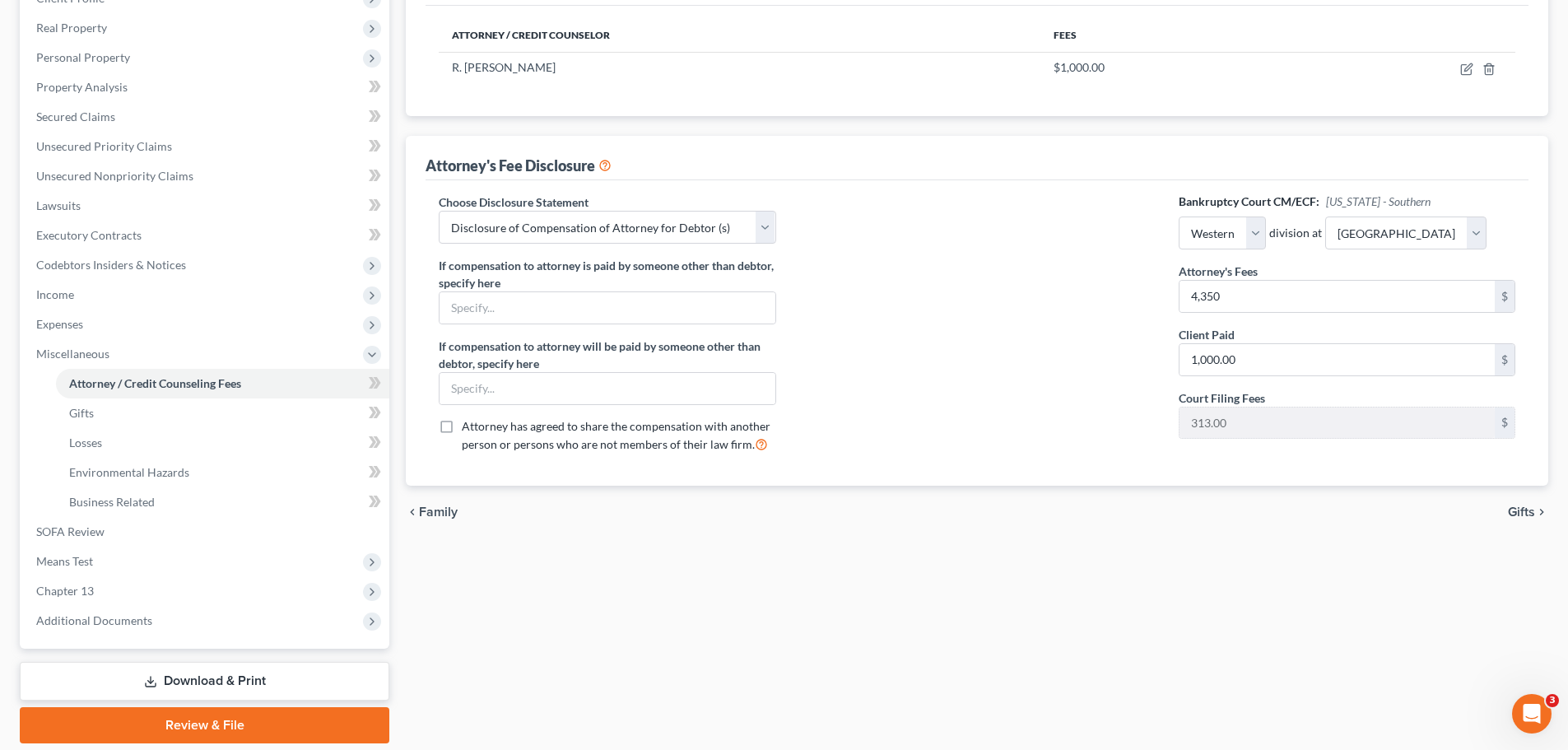
drag, startPoint x: 49, startPoint y: 306, endPoint x: 59, endPoint y: 312, distance: 11.7
click at [50, 306] on span "Income" at bounding box center [206, 294] width 366 height 30
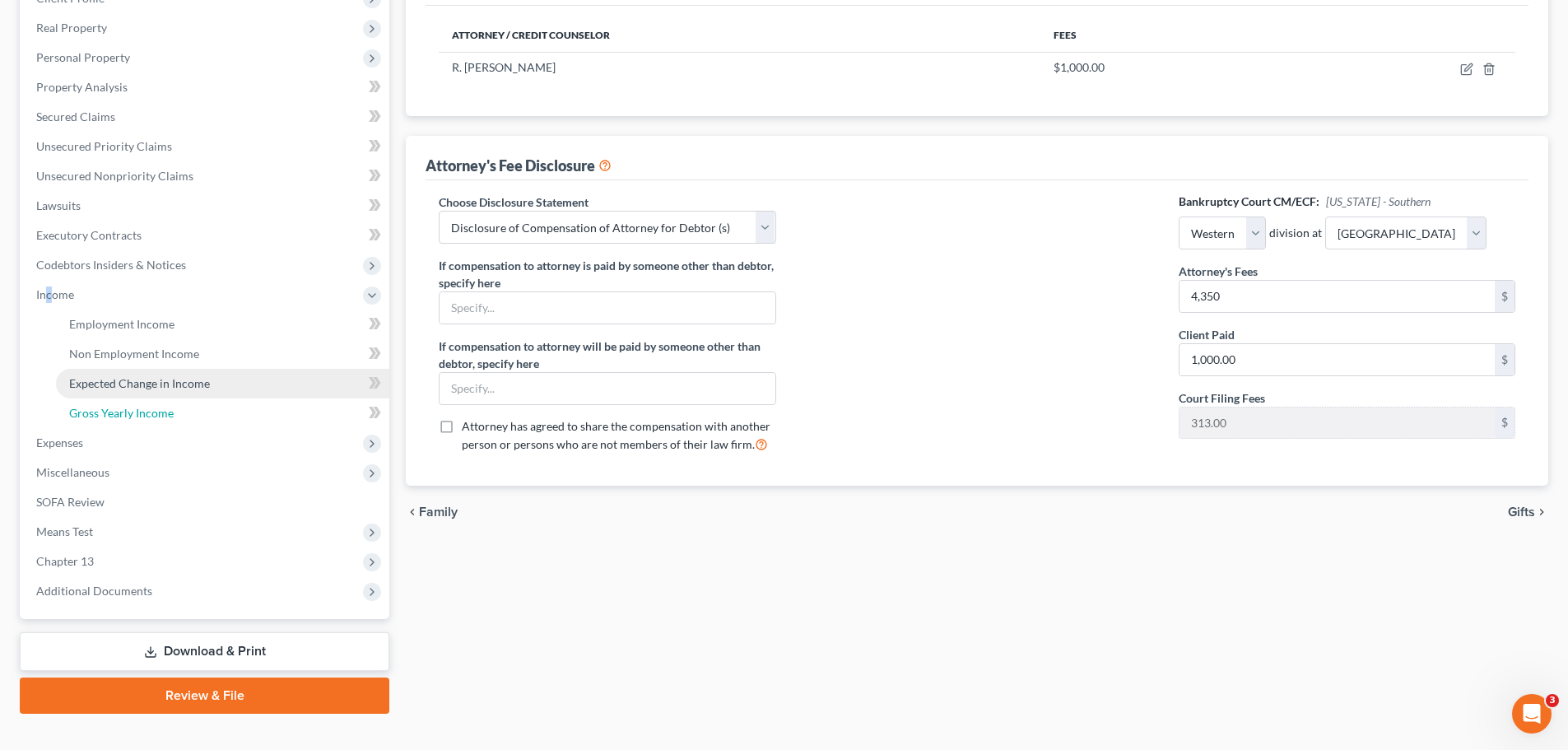
drag, startPoint x: 97, startPoint y: 405, endPoint x: 165, endPoint y: 395, distance: 68.7
click at [99, 406] on span "Gross Yearly Income" at bounding box center [122, 413] width 105 height 14
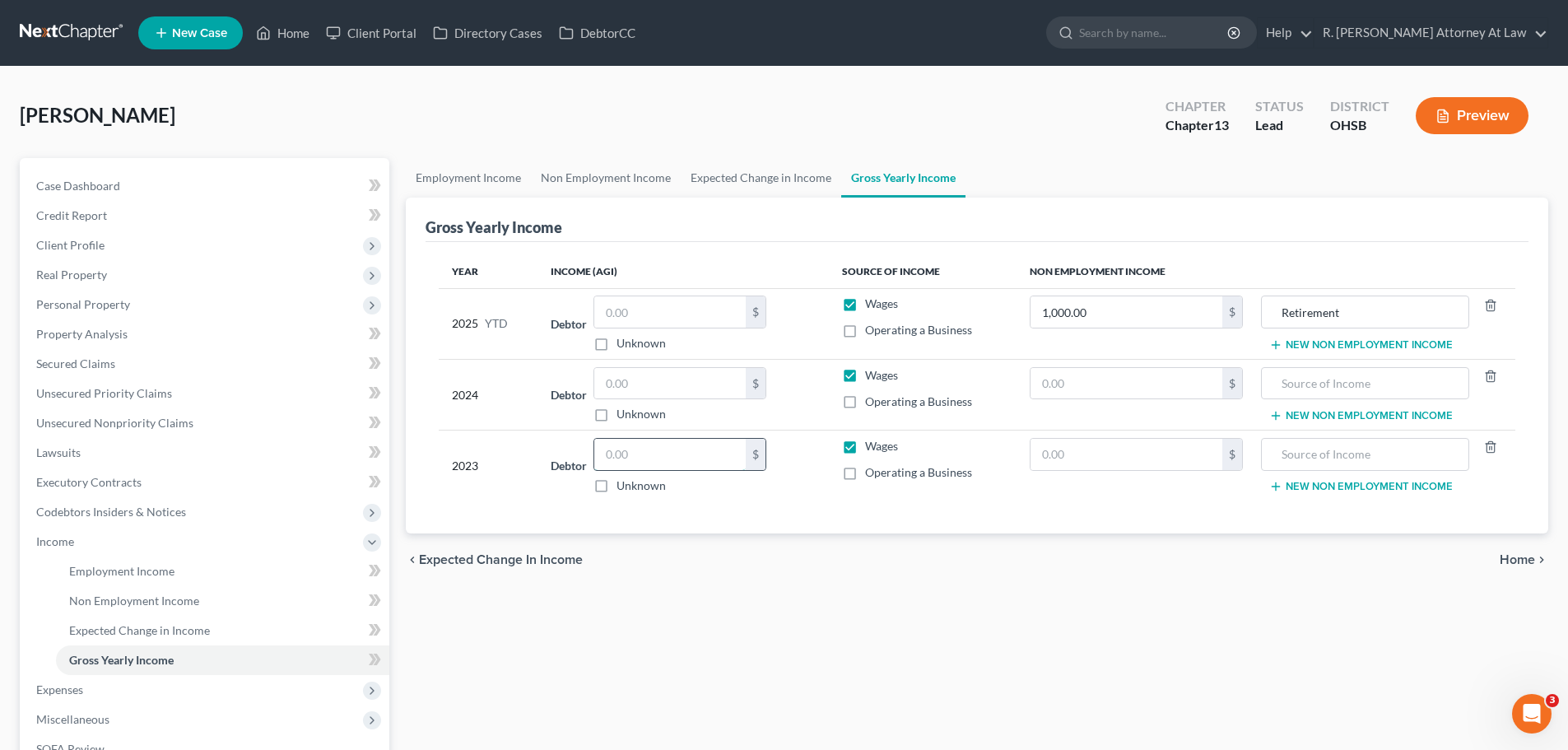
click at [686, 451] on input "text" at bounding box center [669, 454] width 152 height 31
type input "8,514.00"
click at [1097, 377] on input "text" at bounding box center [1126, 383] width 192 height 31
type input "3,410.00"
click at [1292, 380] on input "text" at bounding box center [1364, 383] width 190 height 31
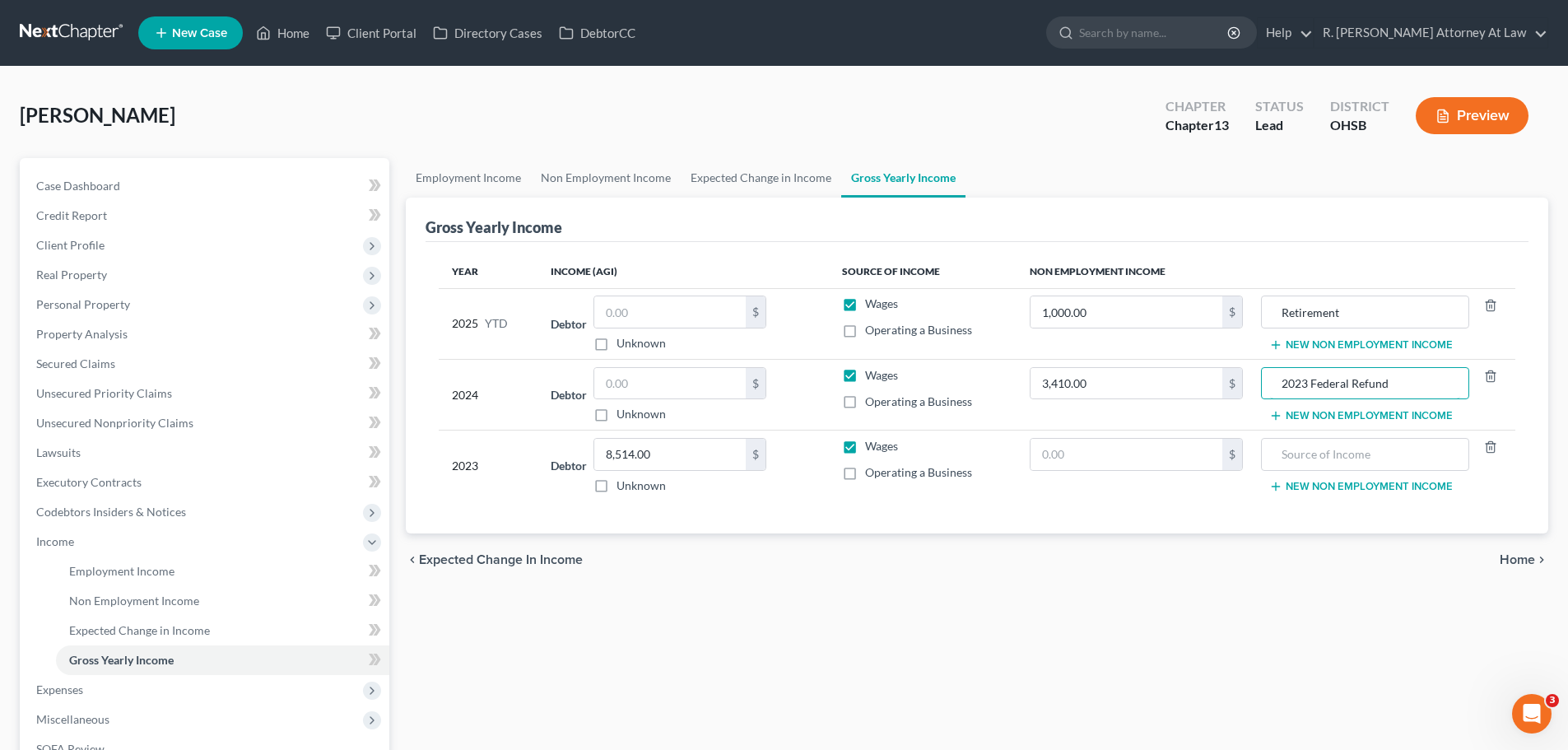
type input "2023 Federal Refund"
click at [1340, 409] on button "New Non Employment Income" at bounding box center [1361, 416] width 184 height 13
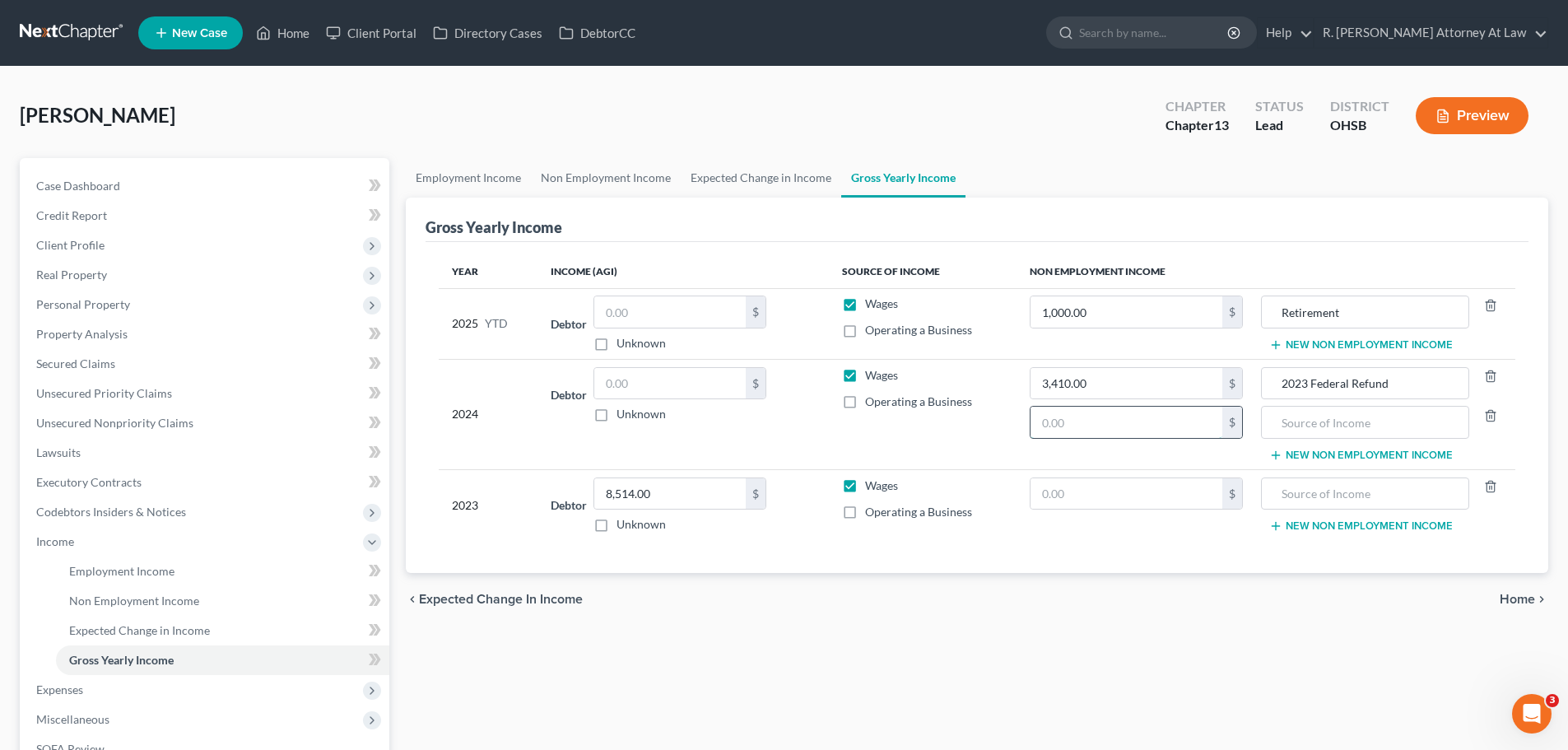
click at [1125, 425] on input "text" at bounding box center [1126, 422] width 192 height 31
type input "64.00"
click at [1300, 420] on input "text" at bounding box center [1364, 422] width 190 height 31
type input "2023 State Refund"
click at [1110, 495] on input "text" at bounding box center [1126, 494] width 192 height 31
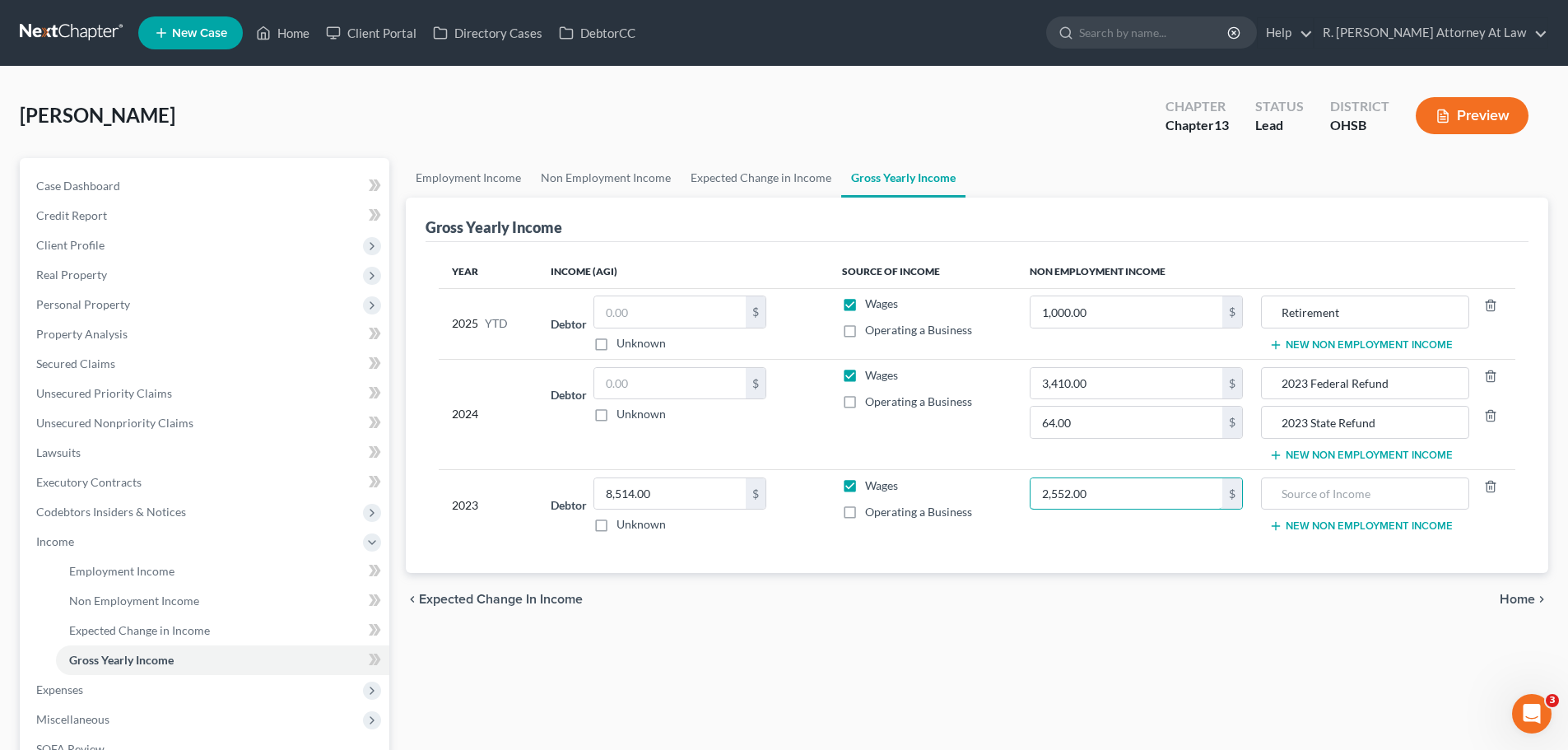
type input "2,552.00"
drag, startPoint x: 1334, startPoint y: 468, endPoint x: 1333, endPoint y: 482, distance: 14.0
click at [1333, 473] on table "Year Income (AGI) Source of Income Non Employment Income 2025 YTD Debtor $ Unkn…" at bounding box center [977, 397] width 1077 height 285
click at [1333, 483] on input "text" at bounding box center [1364, 494] width 190 height 31
type input "2022 Federal Refund"
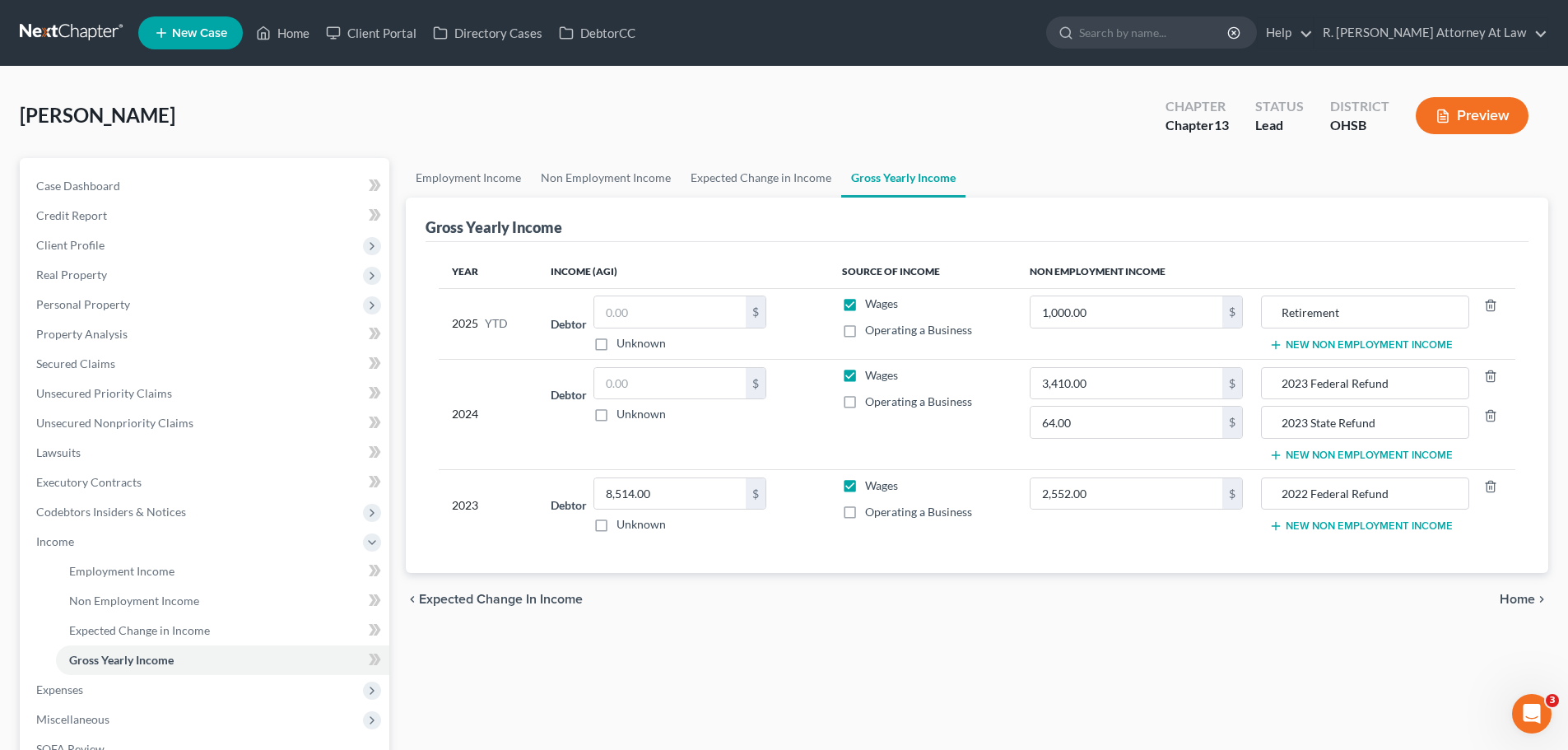
click at [1330, 525] on button "New Non Employment Income" at bounding box center [1361, 526] width 184 height 13
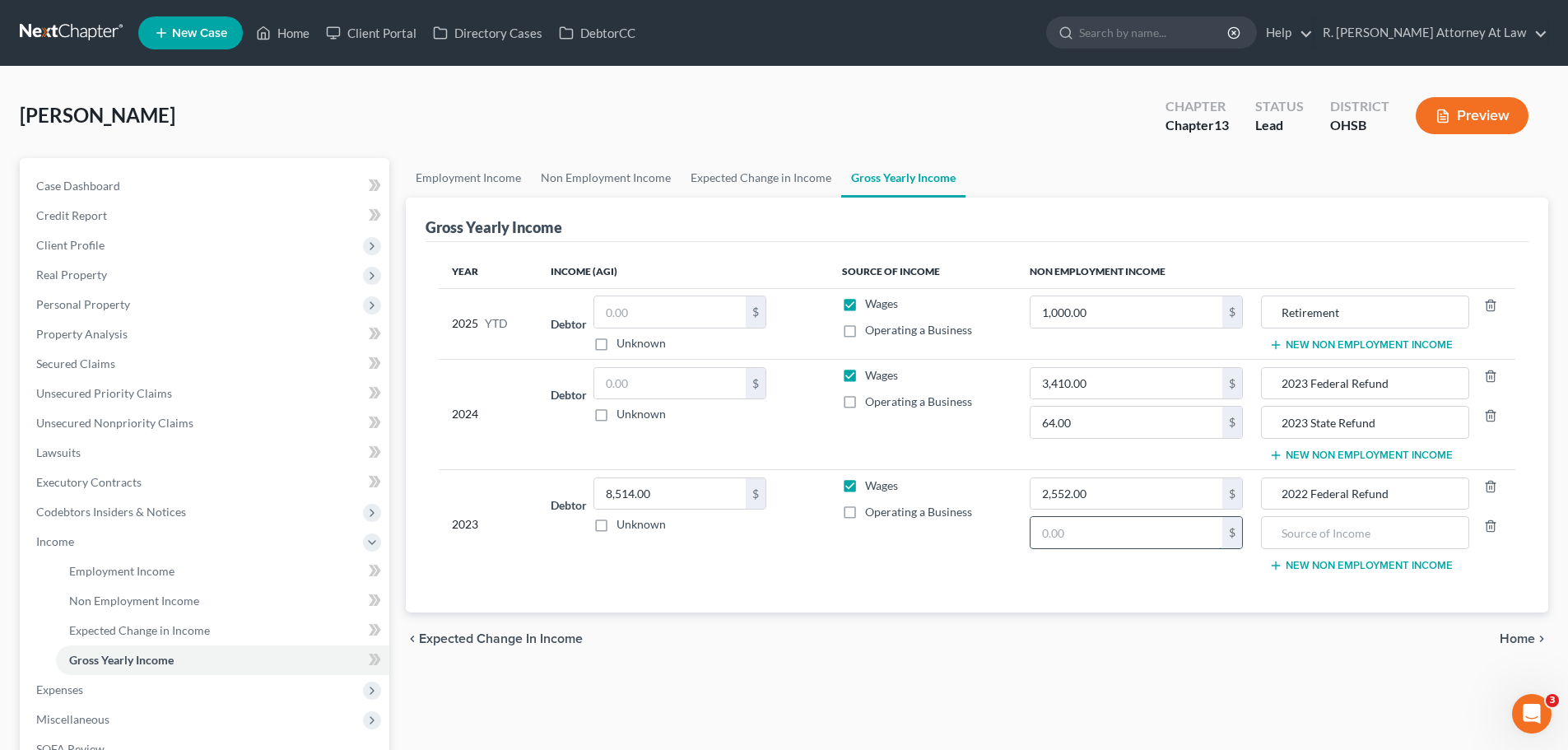
click at [1083, 528] on input "text" at bounding box center [1126, 532] width 192 height 31
type input "404.00"
click at [1416, 533] on input "text" at bounding box center [1364, 532] width 190 height 31
type input "2022 State Refund"
click at [634, 379] on input "text" at bounding box center [669, 383] width 152 height 31
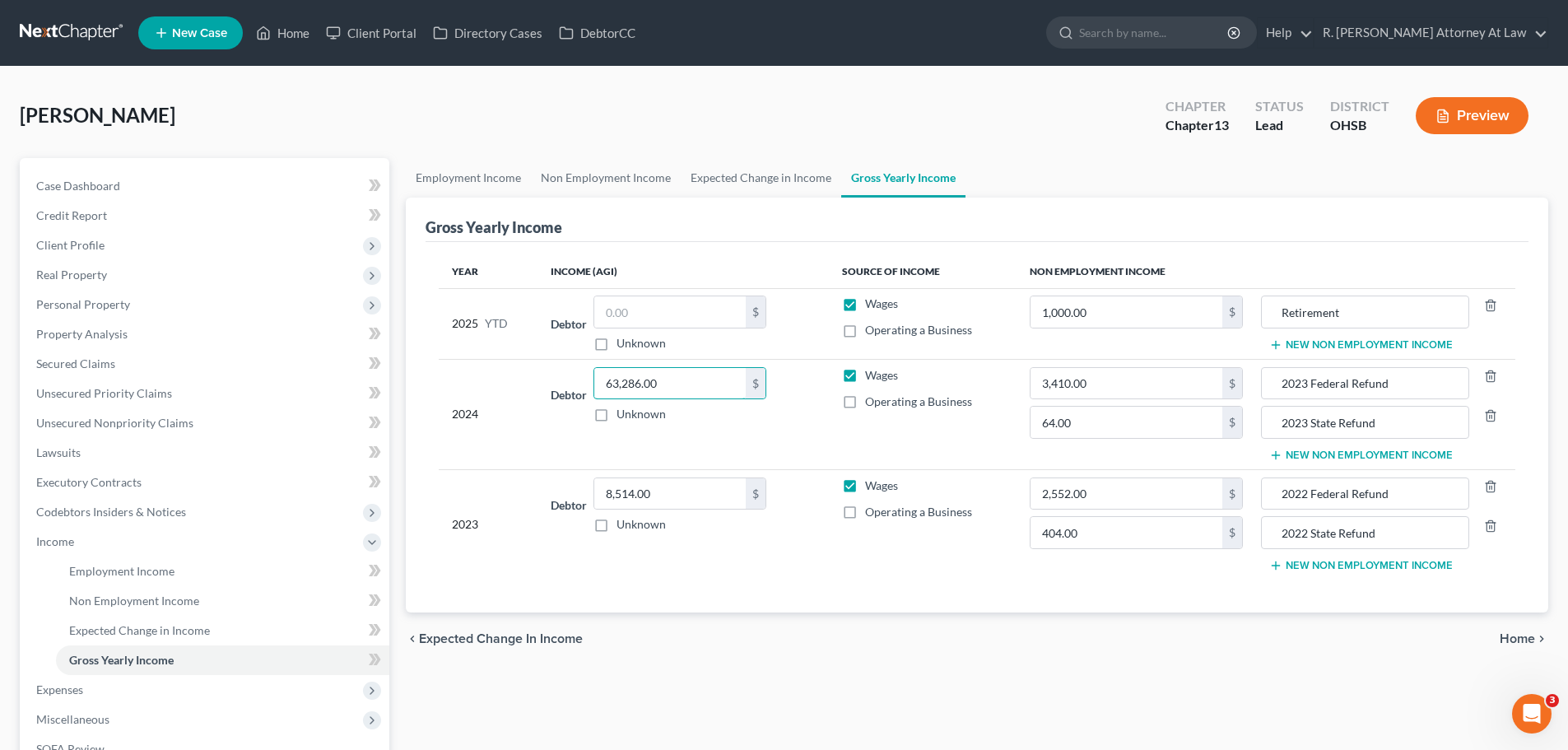
type input "63,286.00"
click at [1322, 348] on button "New Non Employment Income" at bounding box center [1361, 345] width 184 height 13
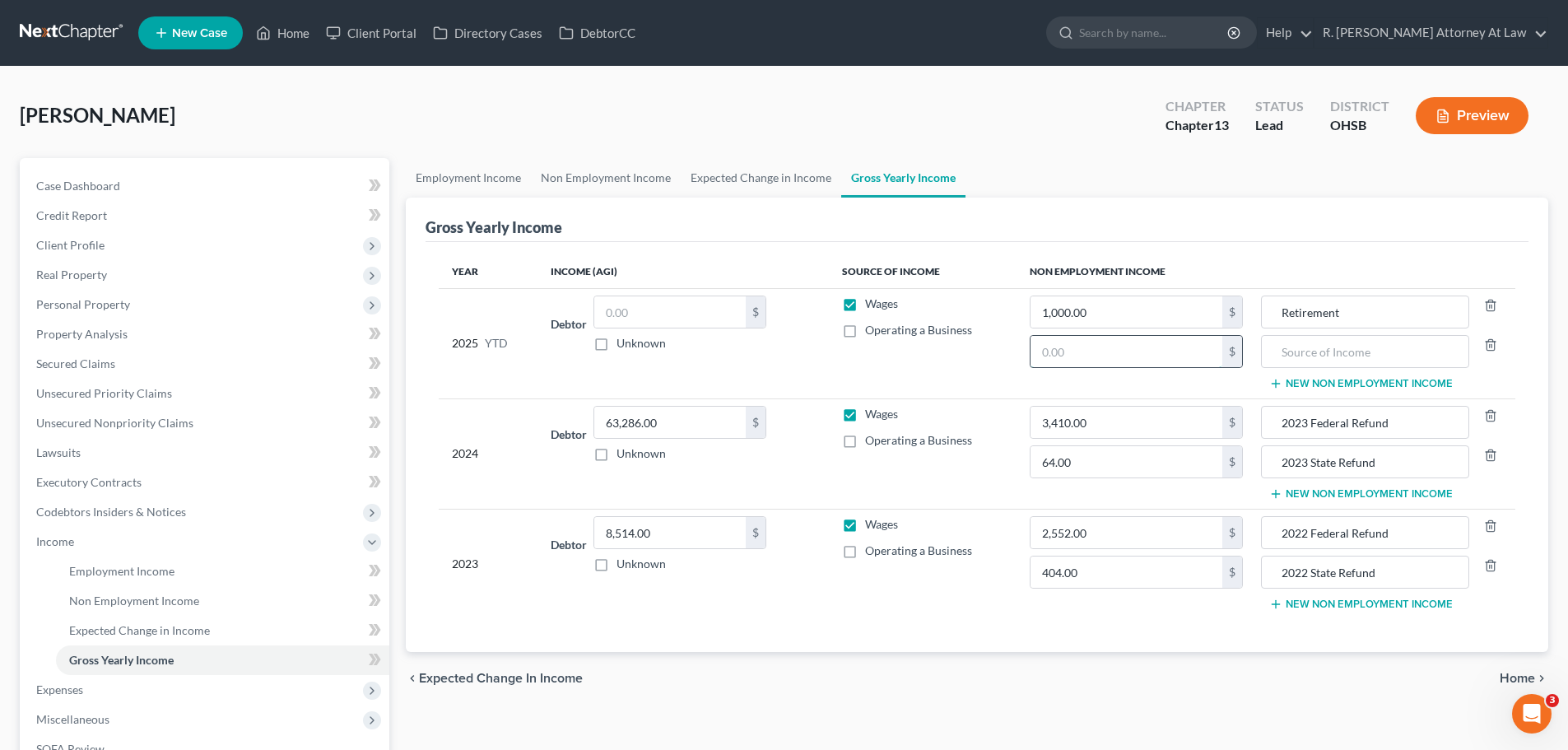
click at [1091, 347] on input "text" at bounding box center [1126, 351] width 192 height 31
type input "8,591.00"
click at [1309, 365] on div at bounding box center [1365, 351] width 208 height 33
click at [1323, 355] on input "text" at bounding box center [1364, 351] width 190 height 31
type input "2024 Federal Refund"
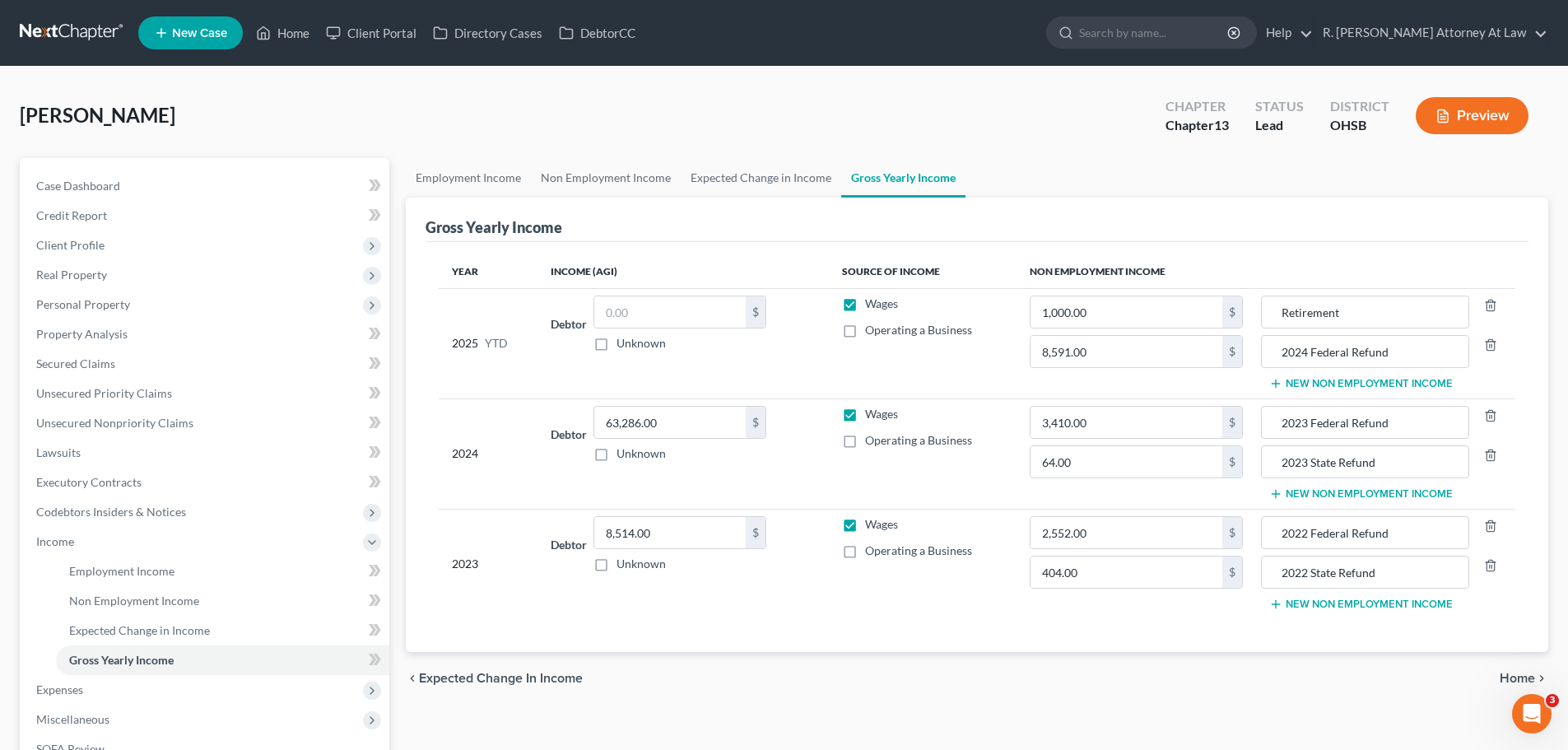
click at [1295, 387] on button "New Non Employment Income" at bounding box center [1361, 384] width 184 height 13
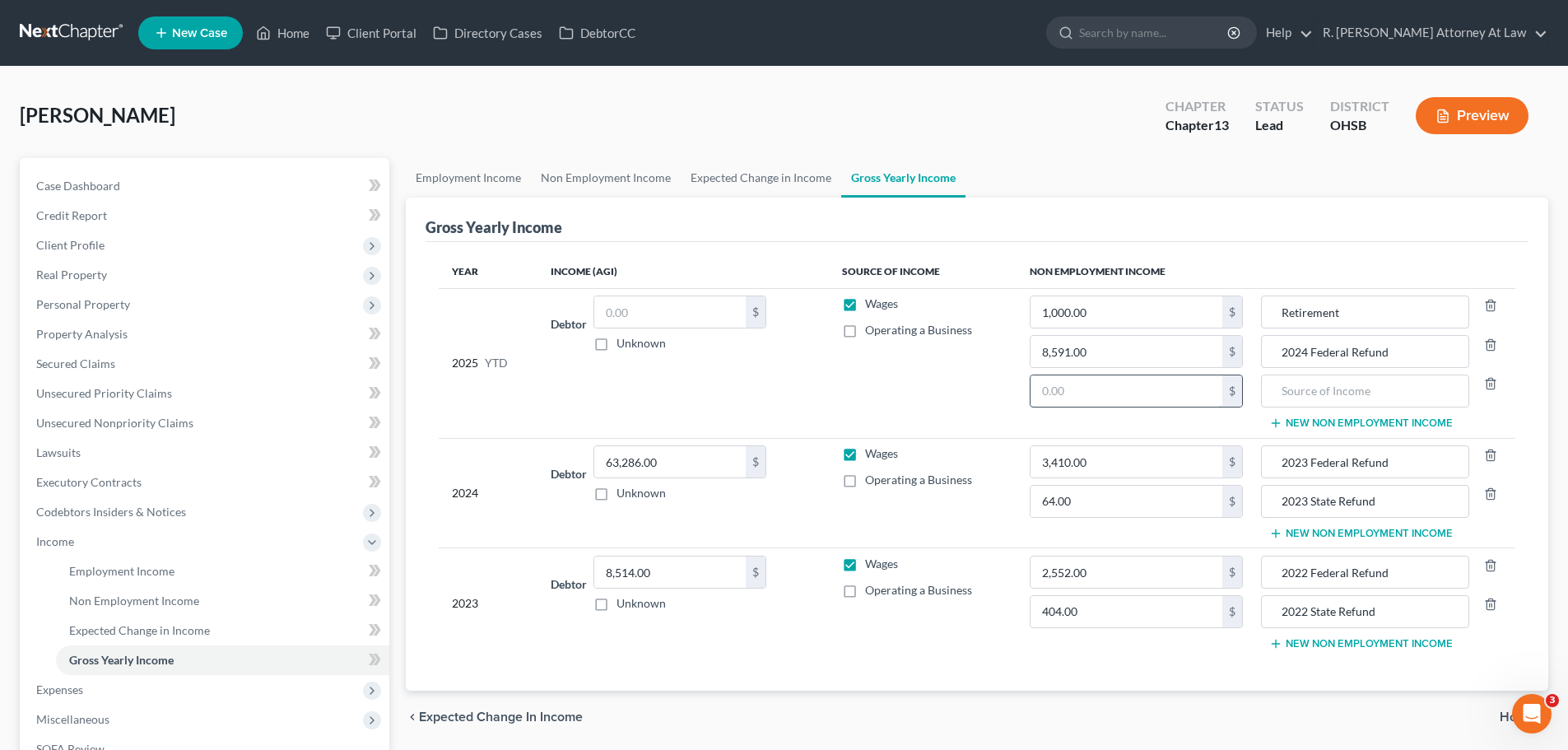
click at [1100, 385] on input "text" at bounding box center [1126, 391] width 192 height 31
type input "57.00"
click at [1302, 395] on input "text" at bounding box center [1364, 391] width 190 height 31
type input "2024 State Refund"
click at [644, 309] on input "text" at bounding box center [669, 312] width 152 height 31
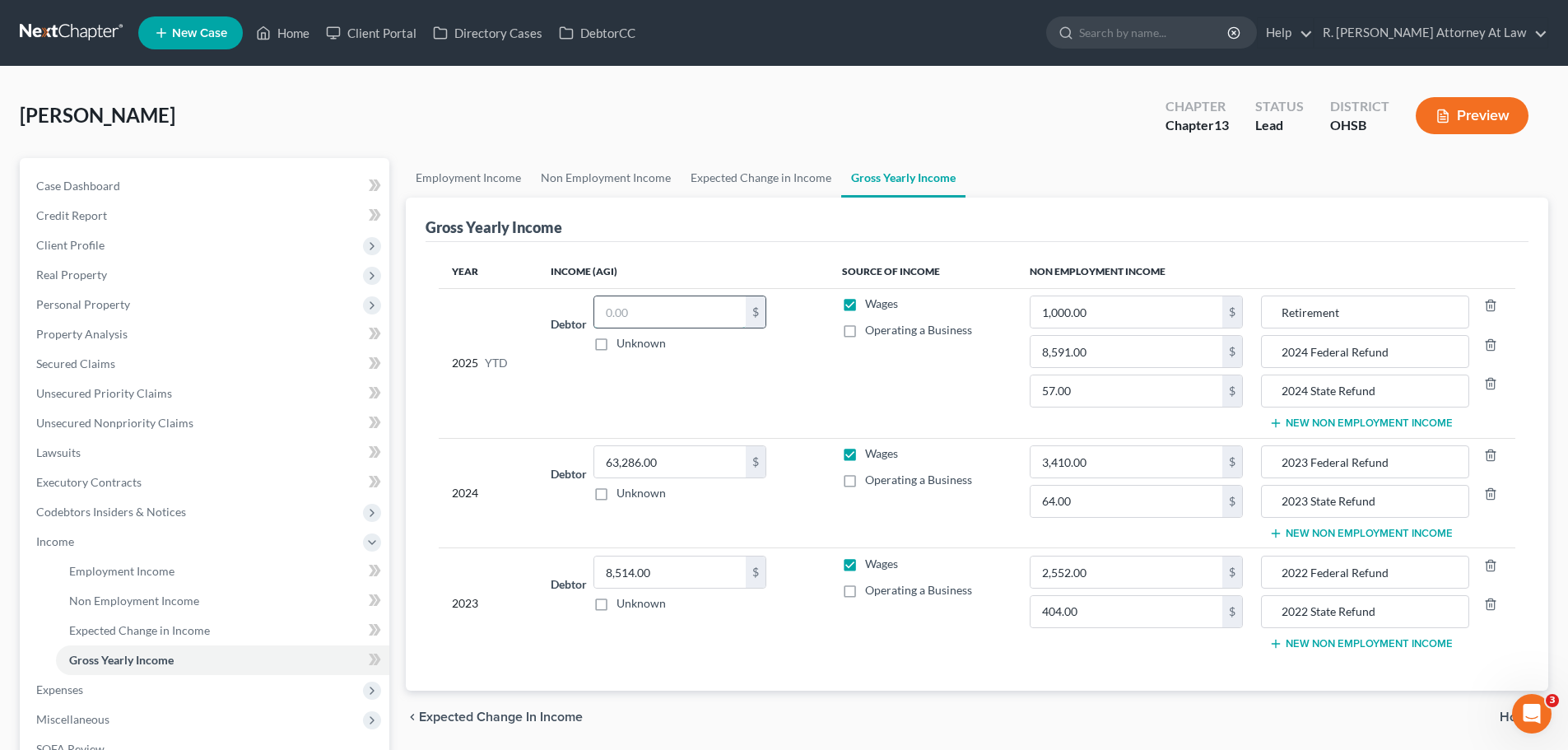
click at [658, 314] on input "text" at bounding box center [669, 312] width 152 height 31
type input "40,811.66"
click at [442, 181] on link "Employment Income" at bounding box center [468, 177] width 125 height 39
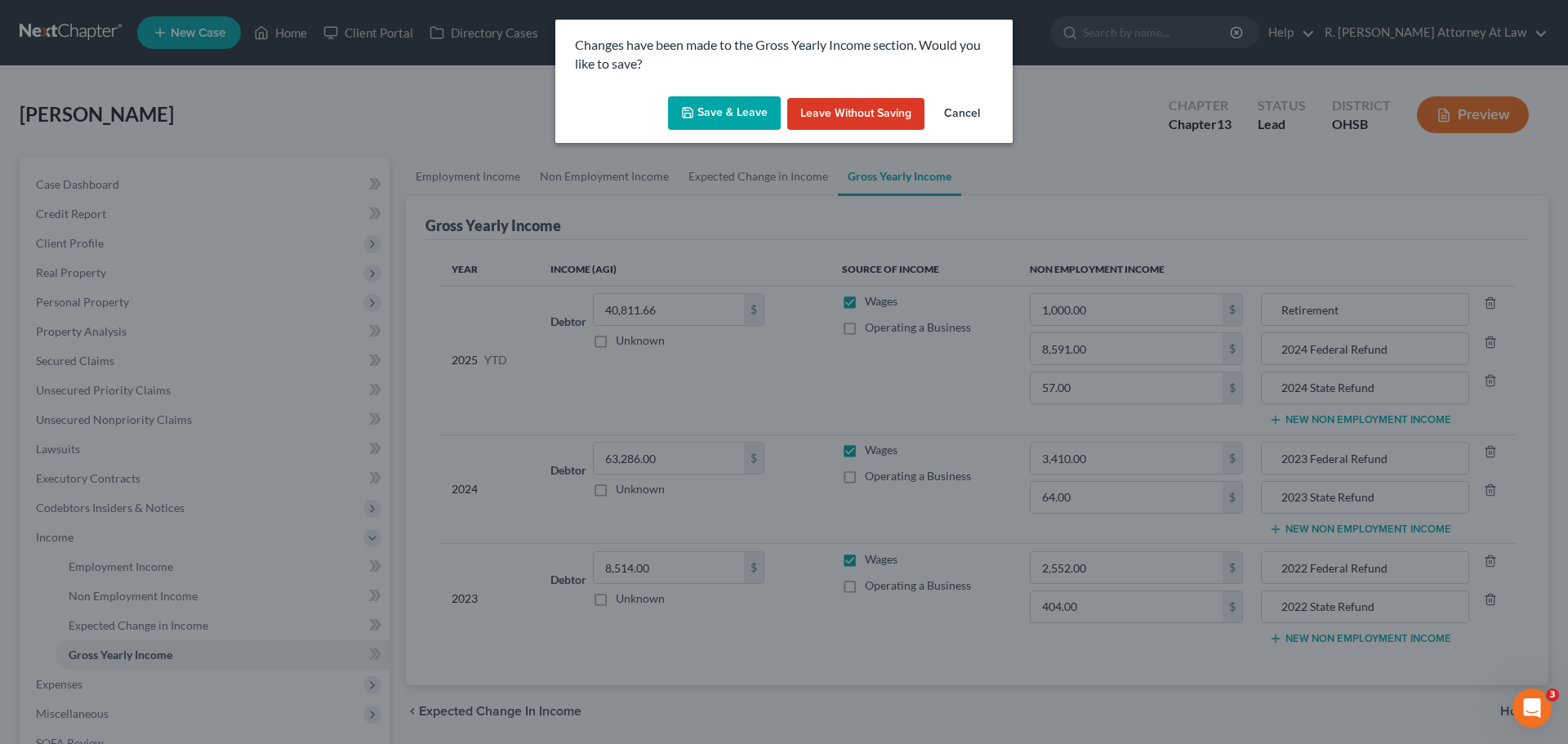
click at [741, 112] on button "Save & Leave" at bounding box center [723, 113] width 113 height 34
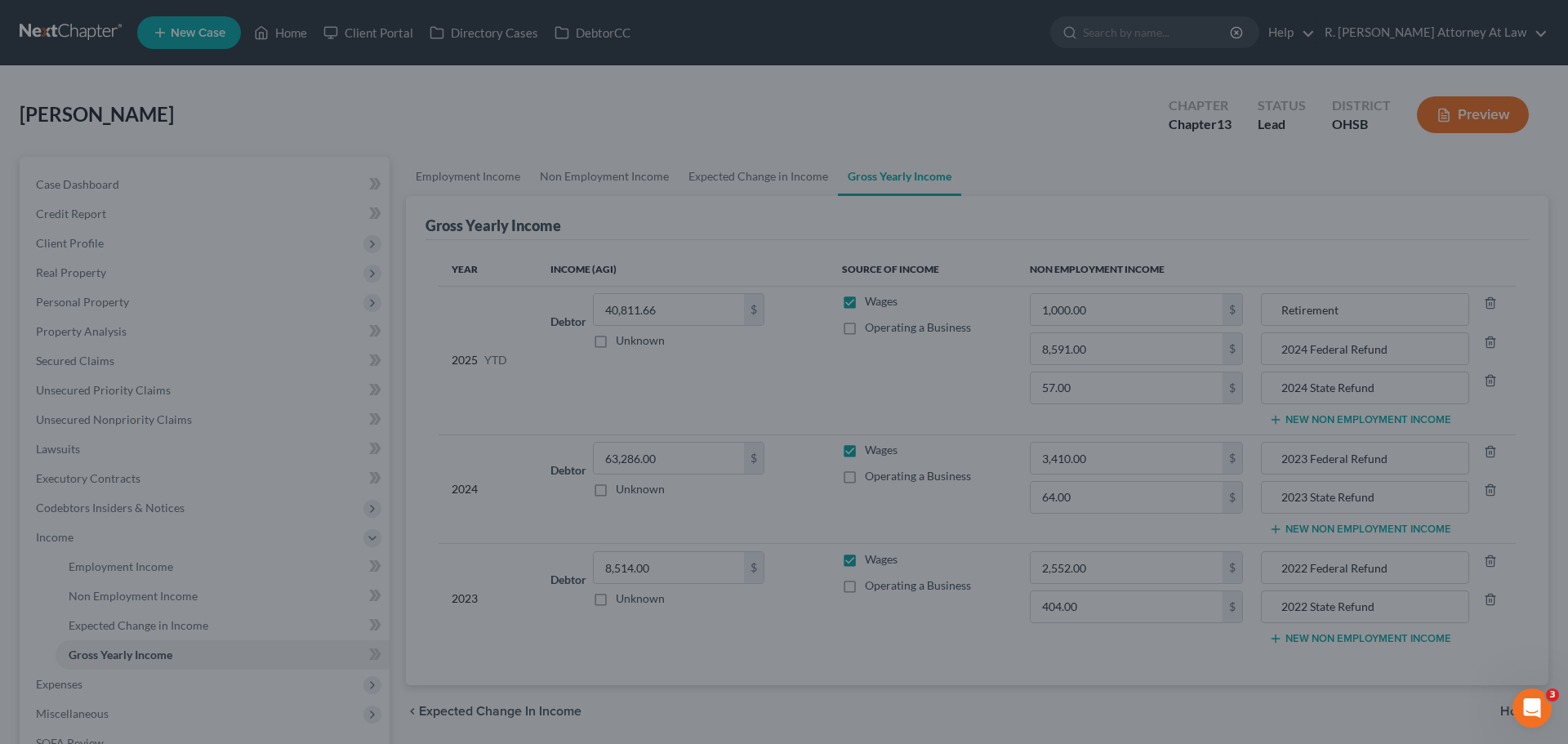
type input "64.00"
type input "2023 State Refund"
type input "8,591.00"
type input "2024 Federal Refund"
type input "1,000.00"
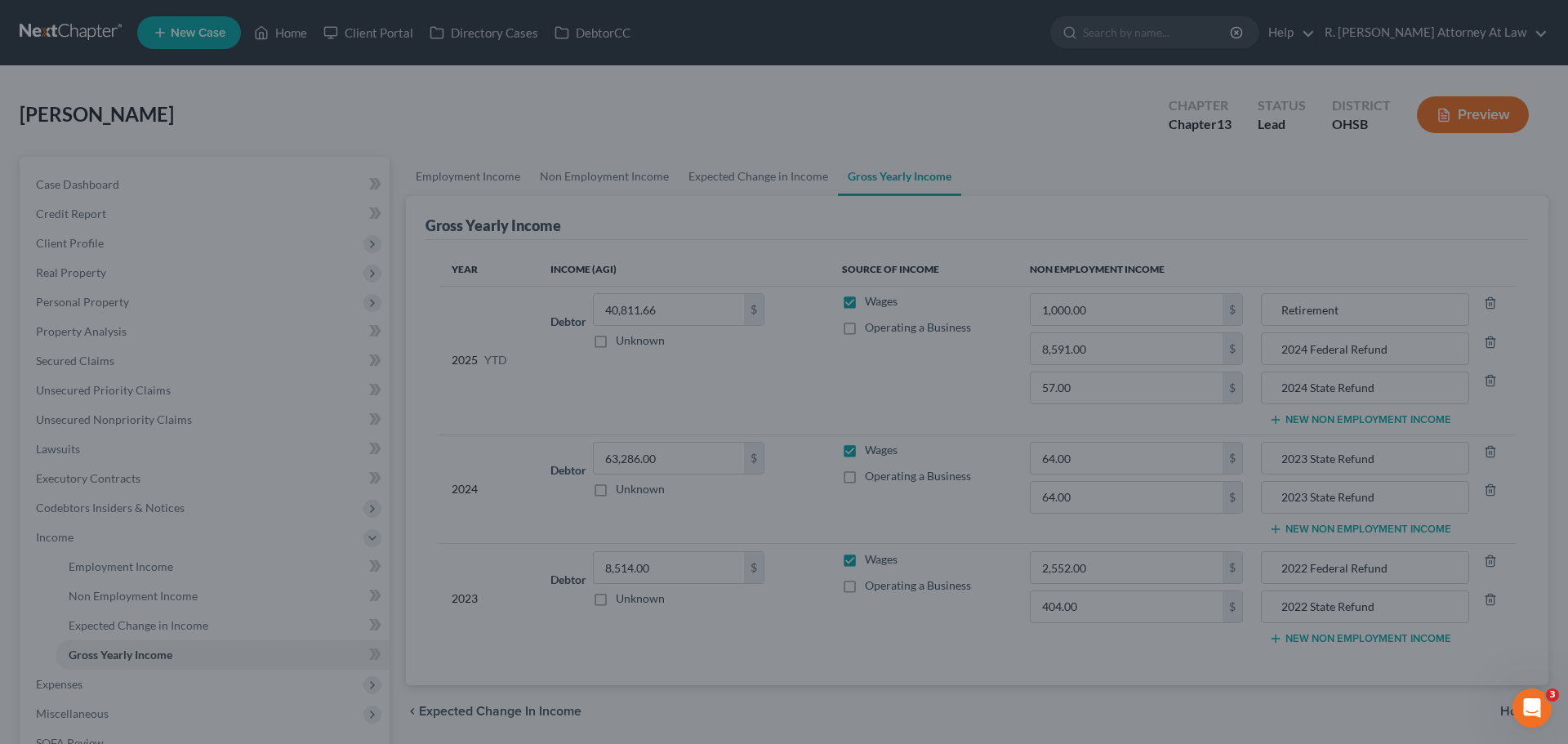
type input "Retirement"
type input "404.00"
type input "2022 State Refund"
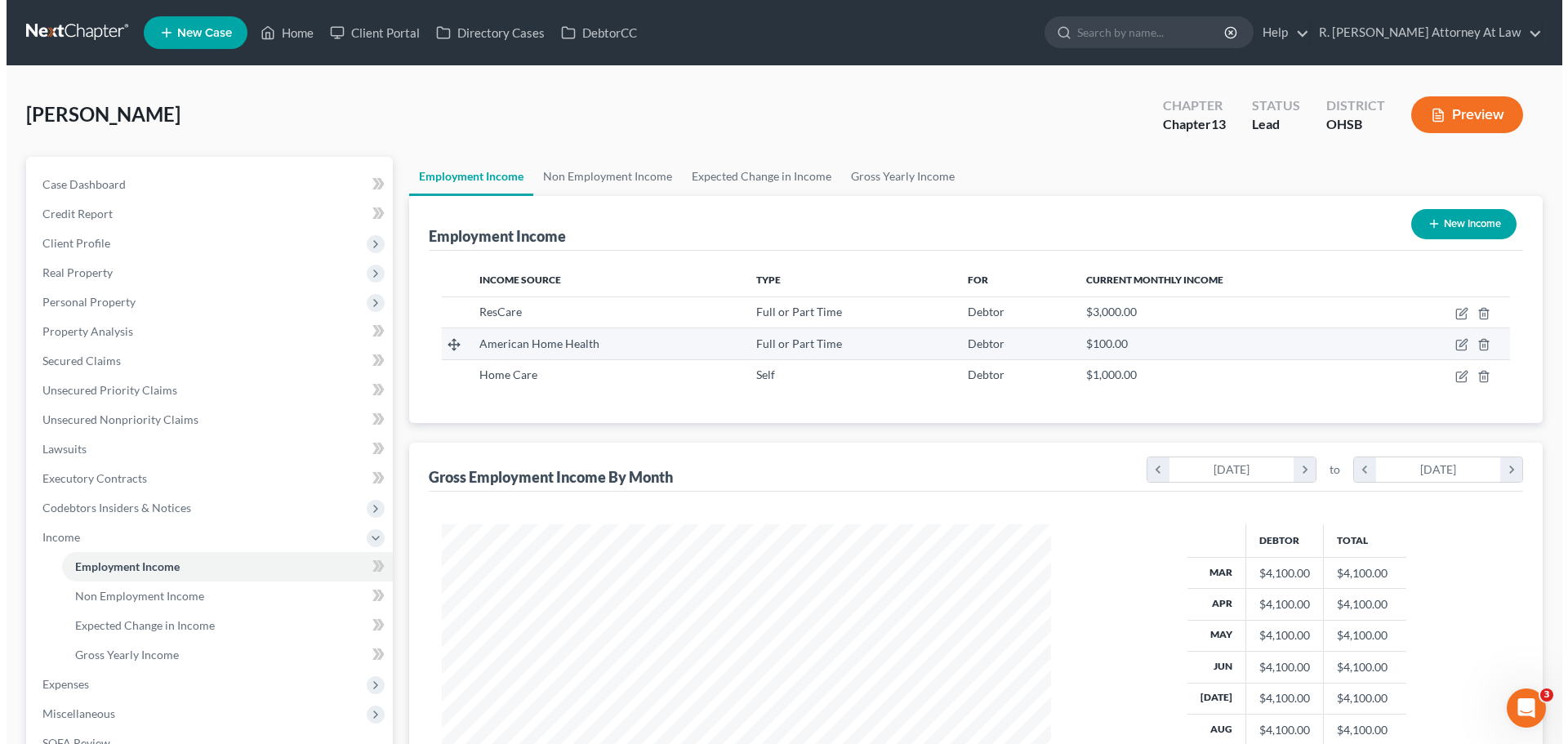
scroll to position [304, 642]
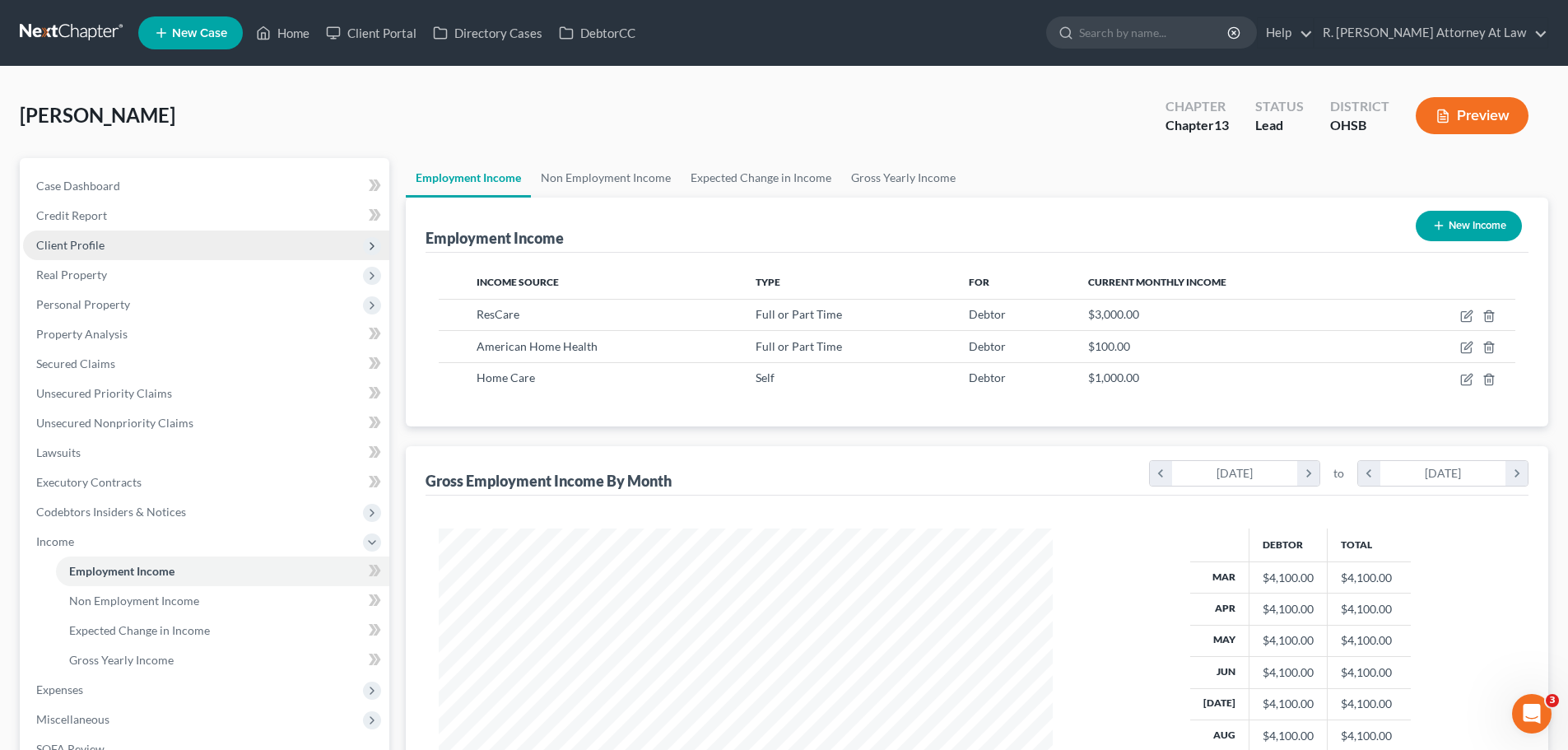
click at [69, 251] on span "Client Profile" at bounding box center [71, 245] width 69 height 14
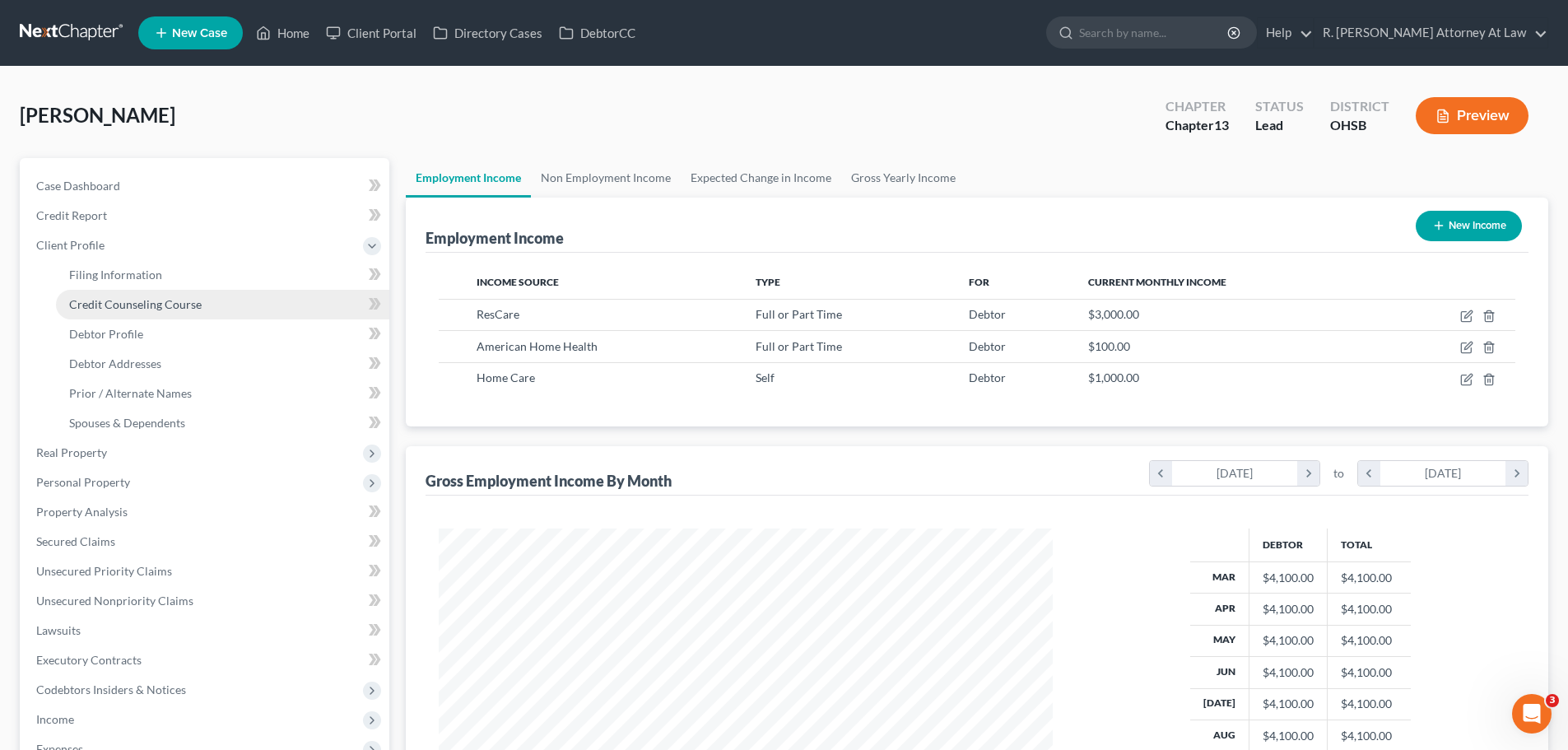
click at [120, 304] on span "Credit Counseling Course" at bounding box center [135, 304] width 132 height 14
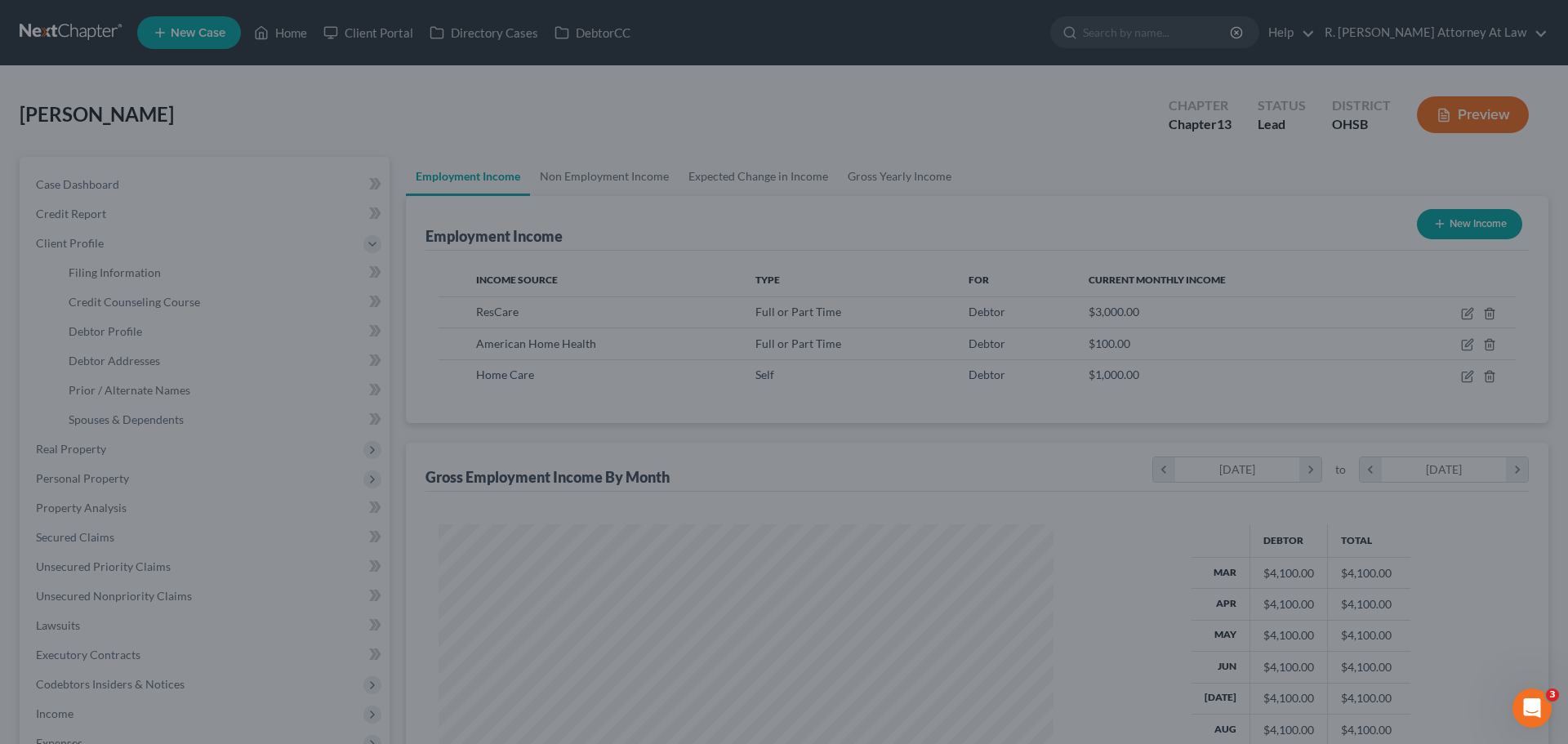
click at [139, 298] on div at bounding box center [784, 372] width 1568 height 744
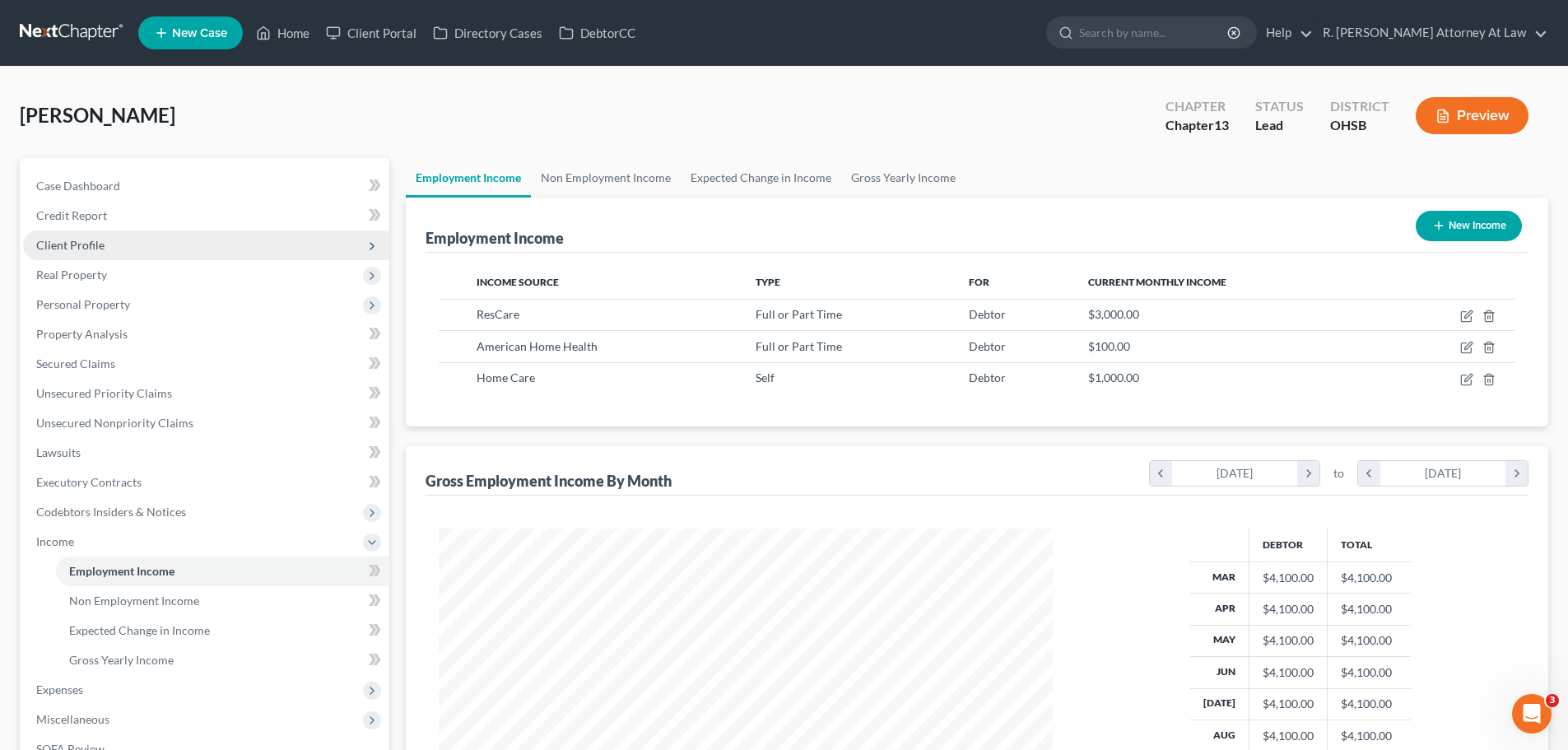
click at [38, 257] on span "Client Profile" at bounding box center [206, 245] width 366 height 30
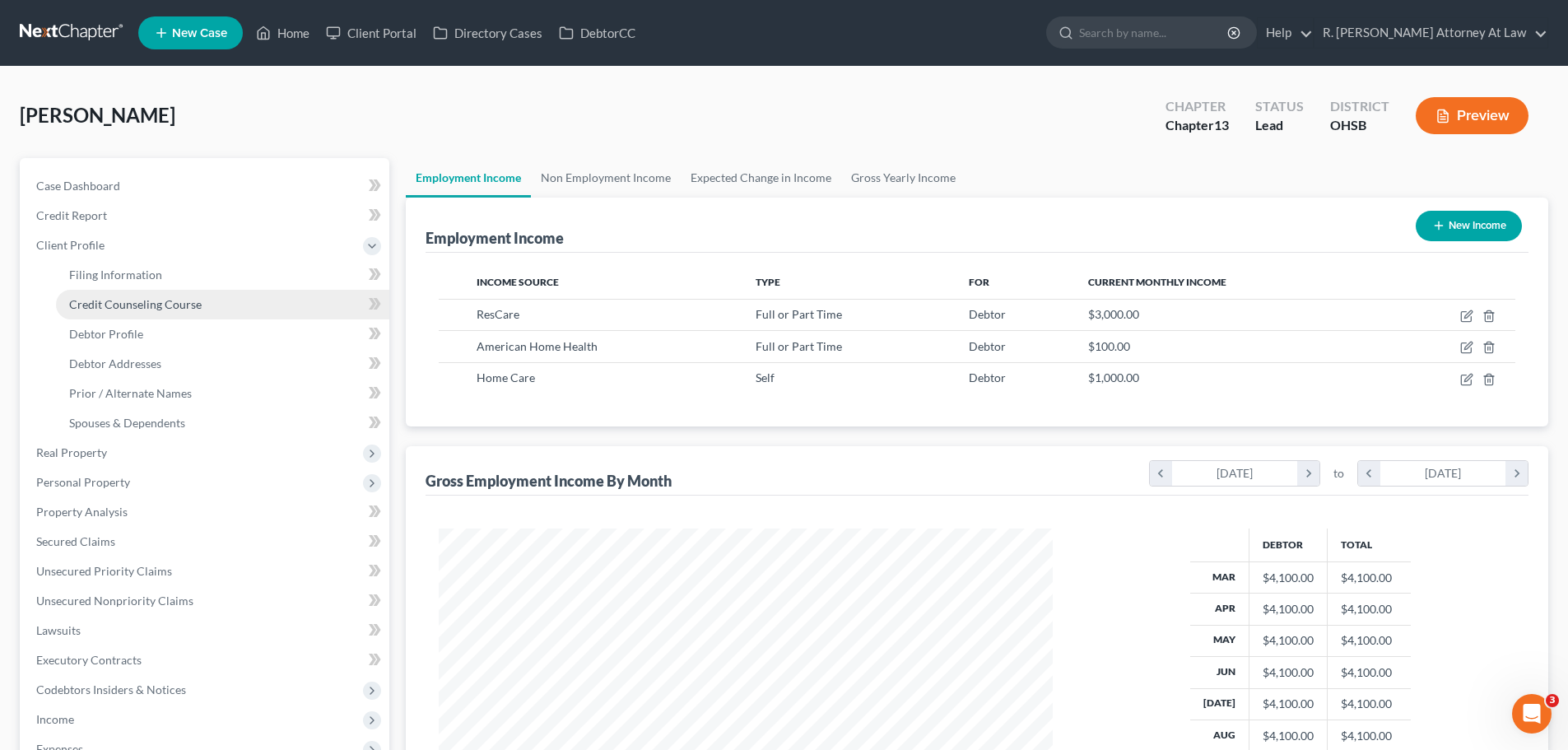
click at [129, 311] on link "Credit Counseling Course" at bounding box center [223, 304] width 334 height 30
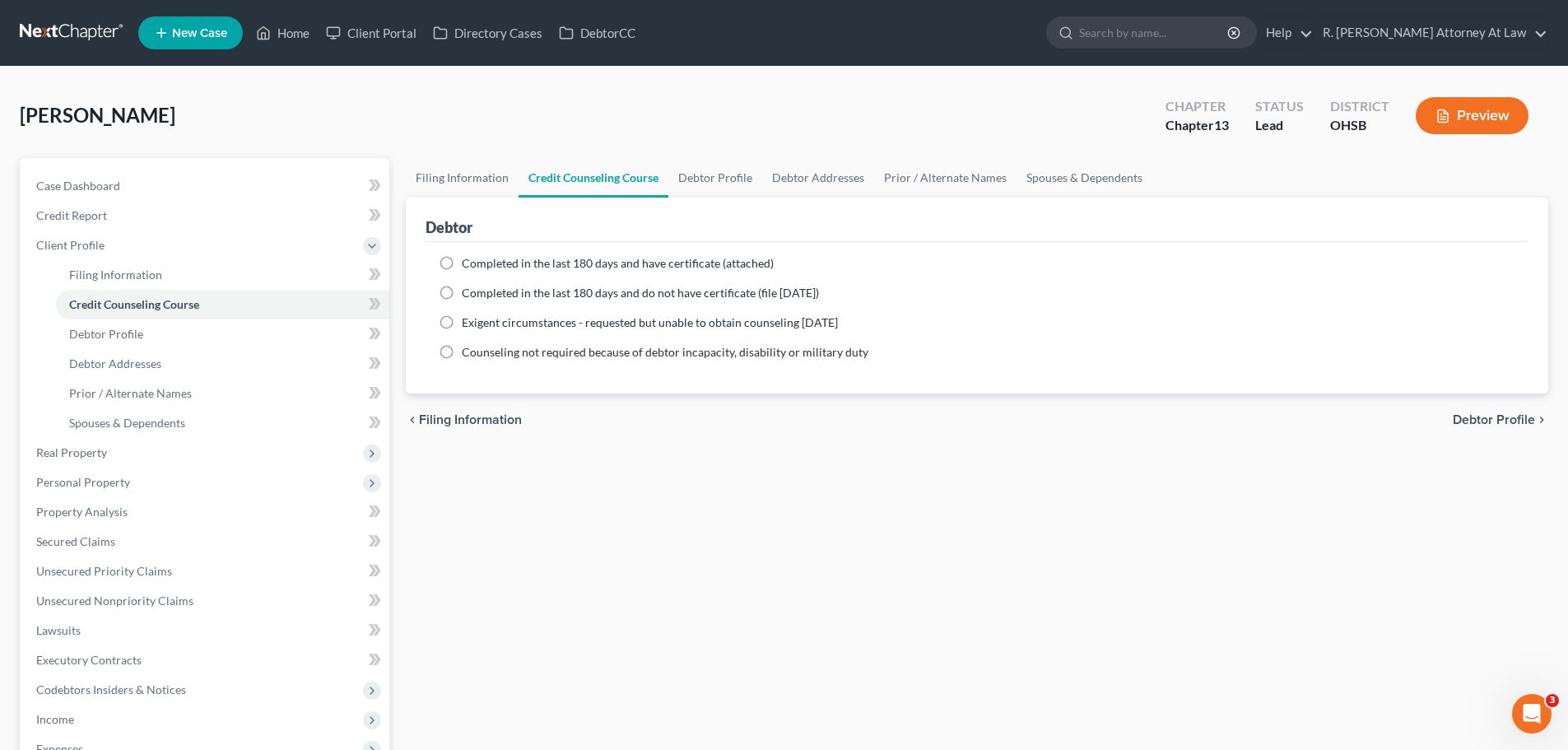
click at [461, 262] on label "Completed in the last 180 days and have certificate (attached)" at bounding box center [617, 263] width 312 height 16
click at [468, 262] on input "Completed in the last 180 days and have certificate (attached)" at bounding box center [473, 260] width 10 height 10
radio input "true"
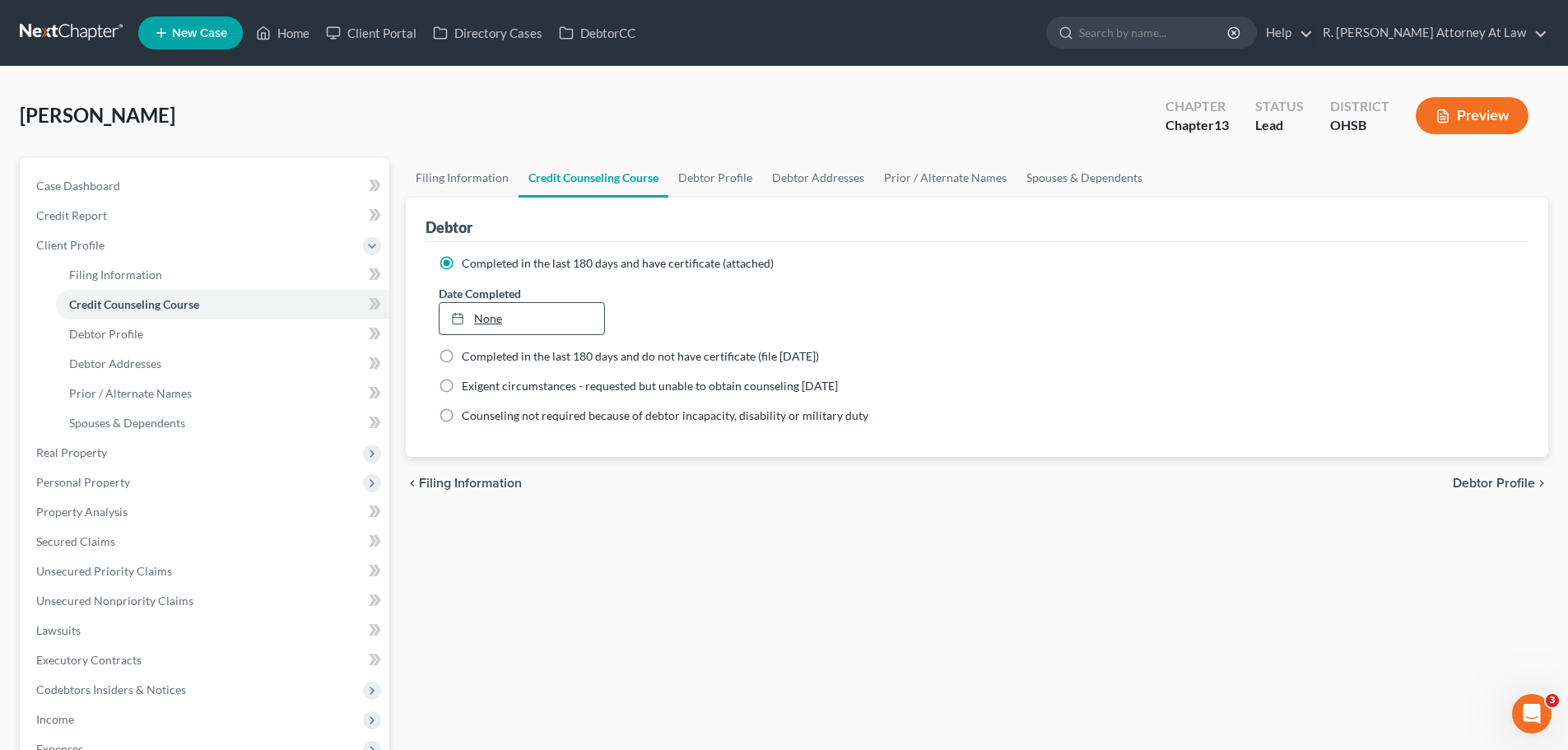
type input "[DATE]"
click at [493, 317] on link "[DATE]" at bounding box center [521, 318] width 164 height 31
click at [705, 185] on link "Debtor Profile" at bounding box center [715, 177] width 93 height 39
select select "3"
select select "1"
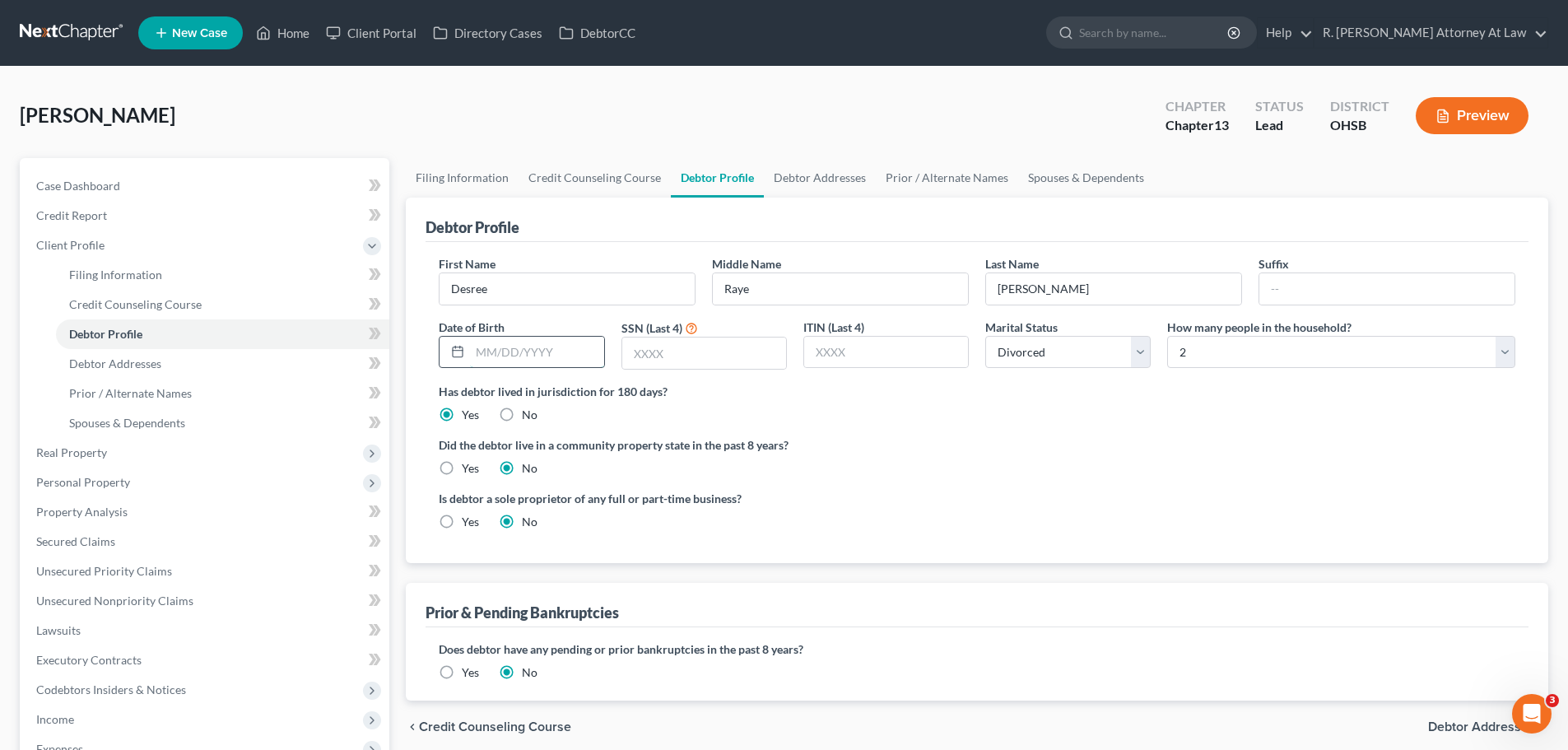
click at [496, 351] on input "text" at bounding box center [537, 352] width 133 height 31
type input "[DATE]"
drag, startPoint x: 666, startPoint y: 332, endPoint x: 665, endPoint y: 342, distance: 10.0
click at [665, 335] on label "SSN (Last 4)" at bounding box center [652, 328] width 61 height 17
click at [662, 347] on input "text" at bounding box center [704, 353] width 164 height 31
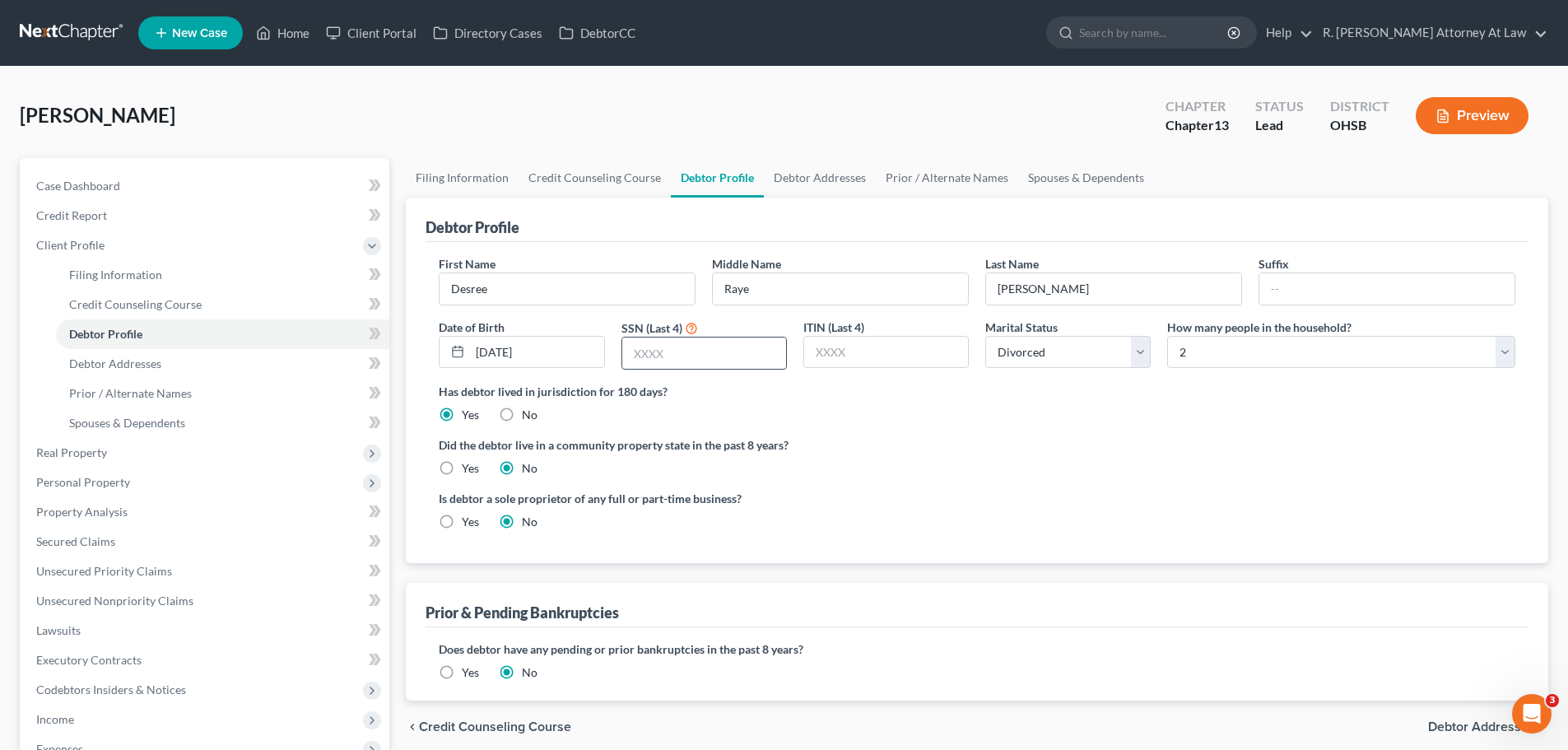
type input "5"
type input "6193"
click at [1043, 101] on div "[PERSON_NAME] Upgraded Chapter Chapter 13 Status Lead District [GEOGRAPHIC_DATA…" at bounding box center [784, 122] width 1529 height 71
click at [93, 480] on span "Personal Property" at bounding box center [83, 481] width 93 height 14
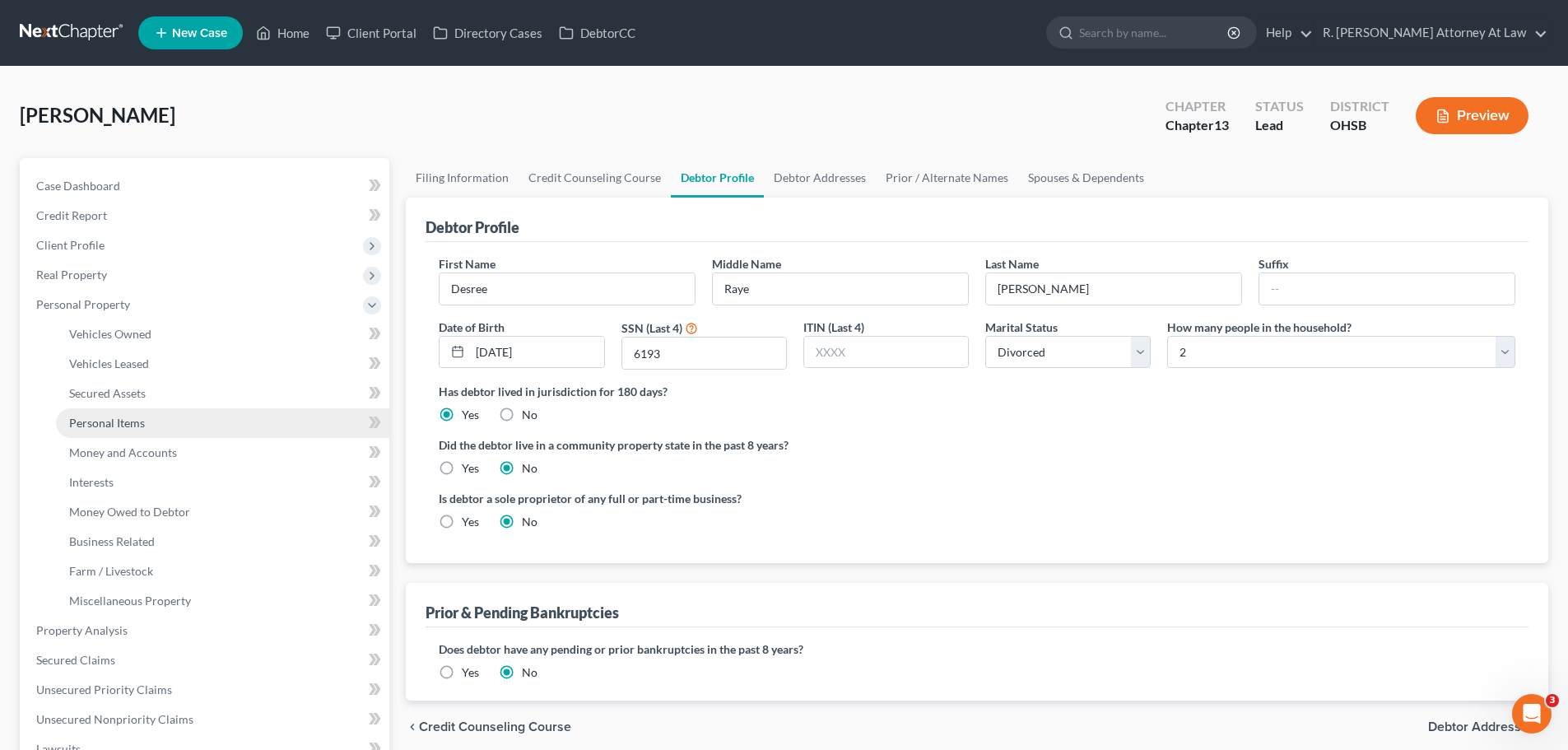
click at [137, 436] on link "Personal Items" at bounding box center [223, 422] width 334 height 30
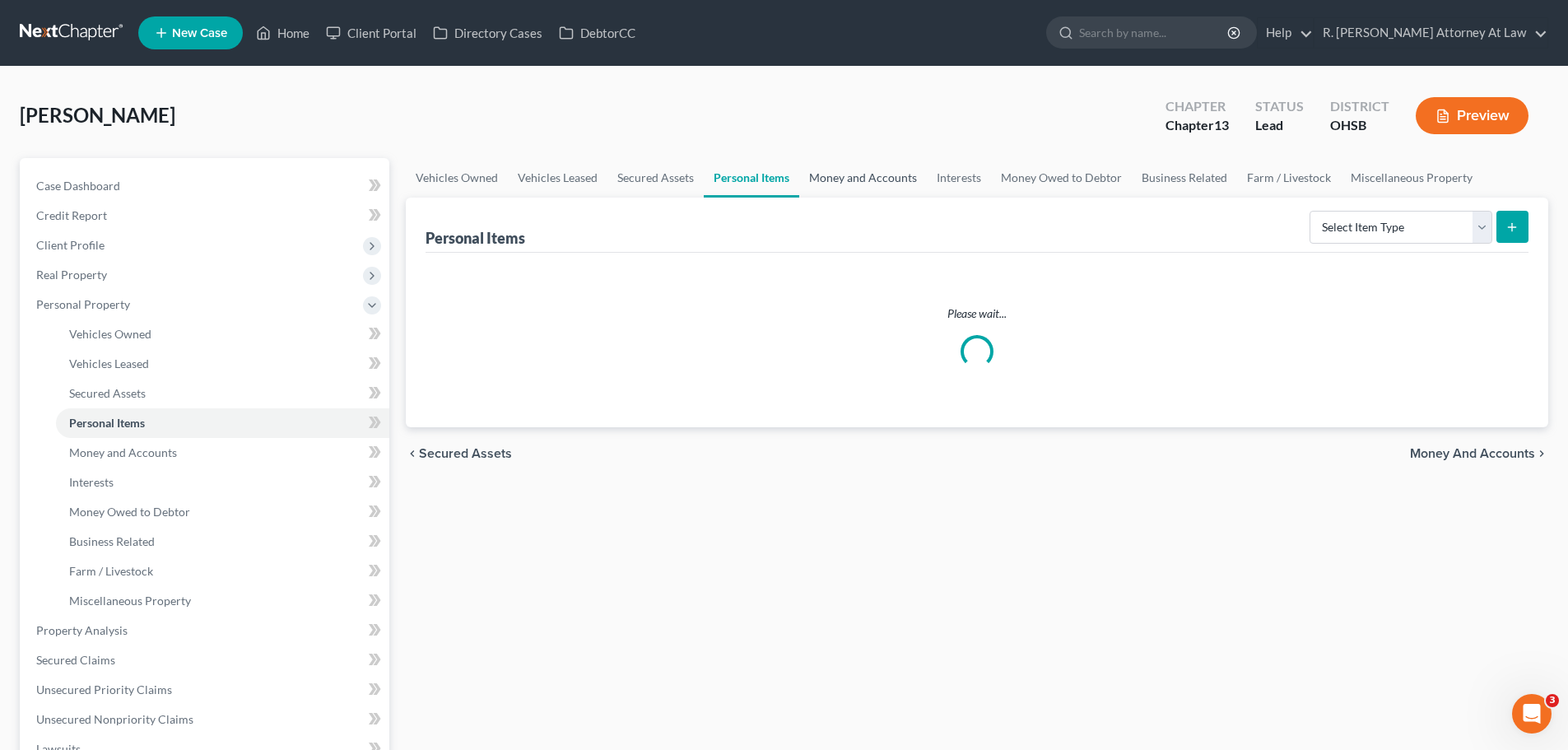
click at [875, 179] on link "Money and Accounts" at bounding box center [864, 177] width 128 height 39
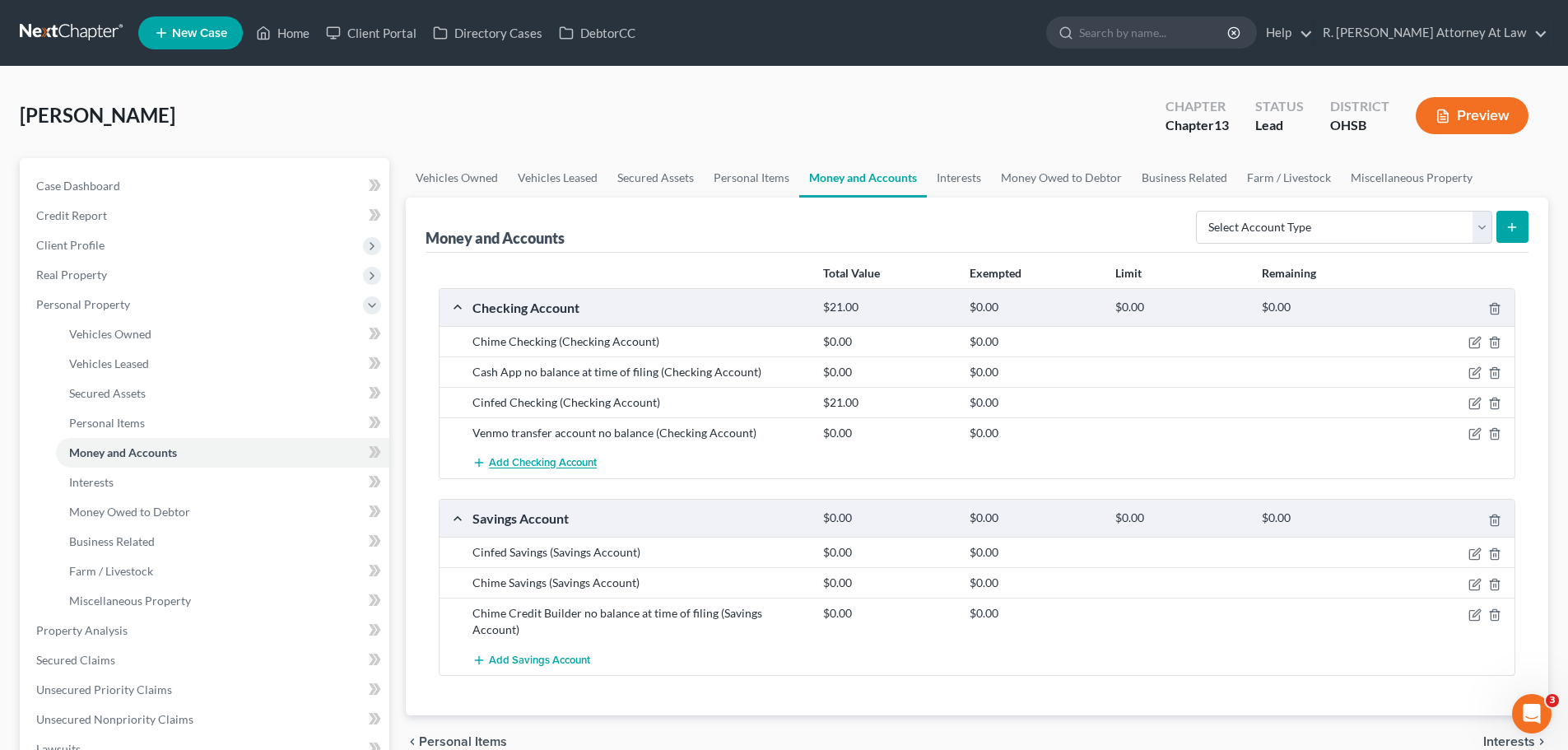
click at [526, 461] on span "Add Checking Account" at bounding box center [542, 463] width 108 height 13
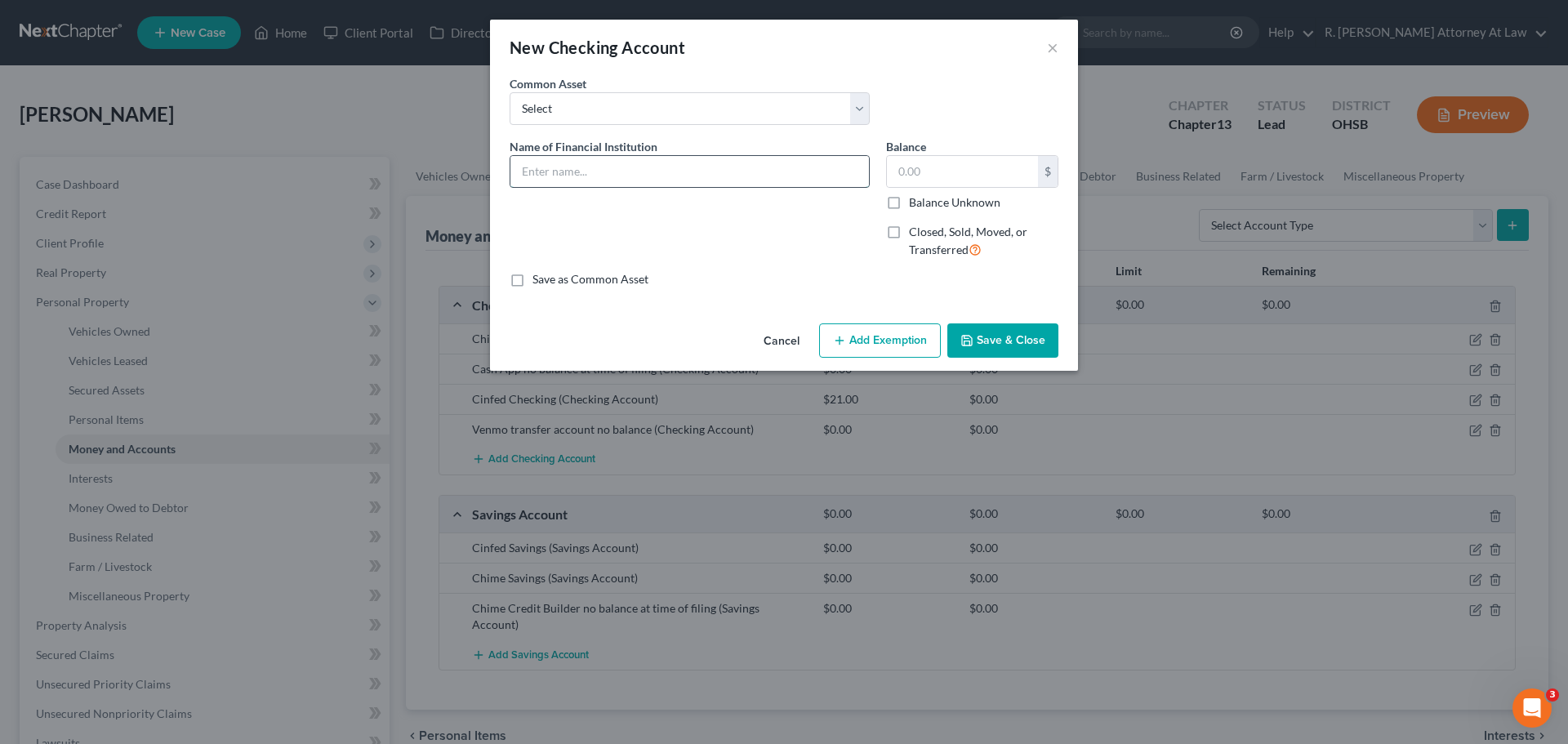
click at [577, 171] on input "text" at bounding box center [689, 171] width 358 height 31
type input "PayPal"
click at [999, 338] on button "Save & Close" at bounding box center [1002, 340] width 111 height 34
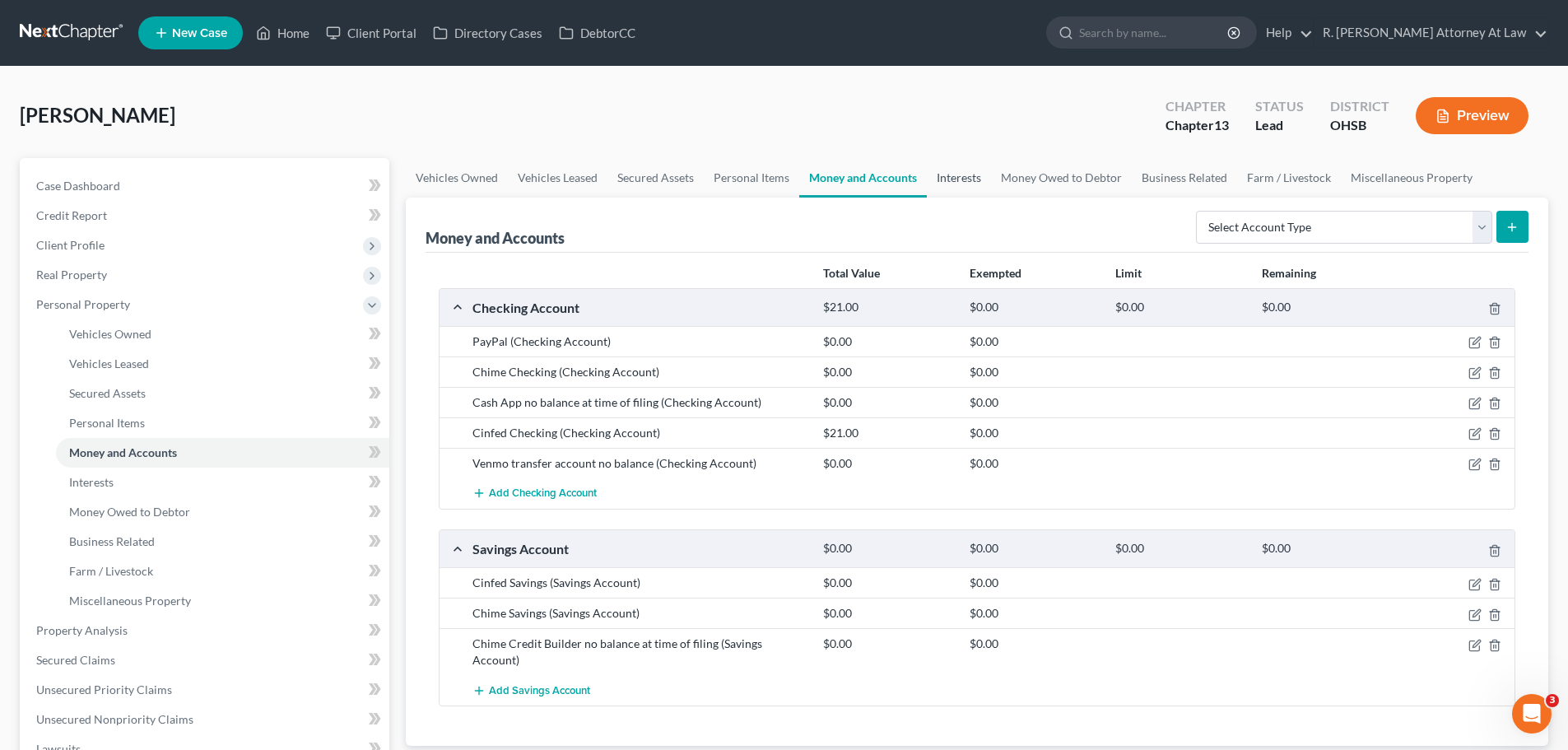
click at [943, 171] on link "Interests" at bounding box center [958, 177] width 64 height 39
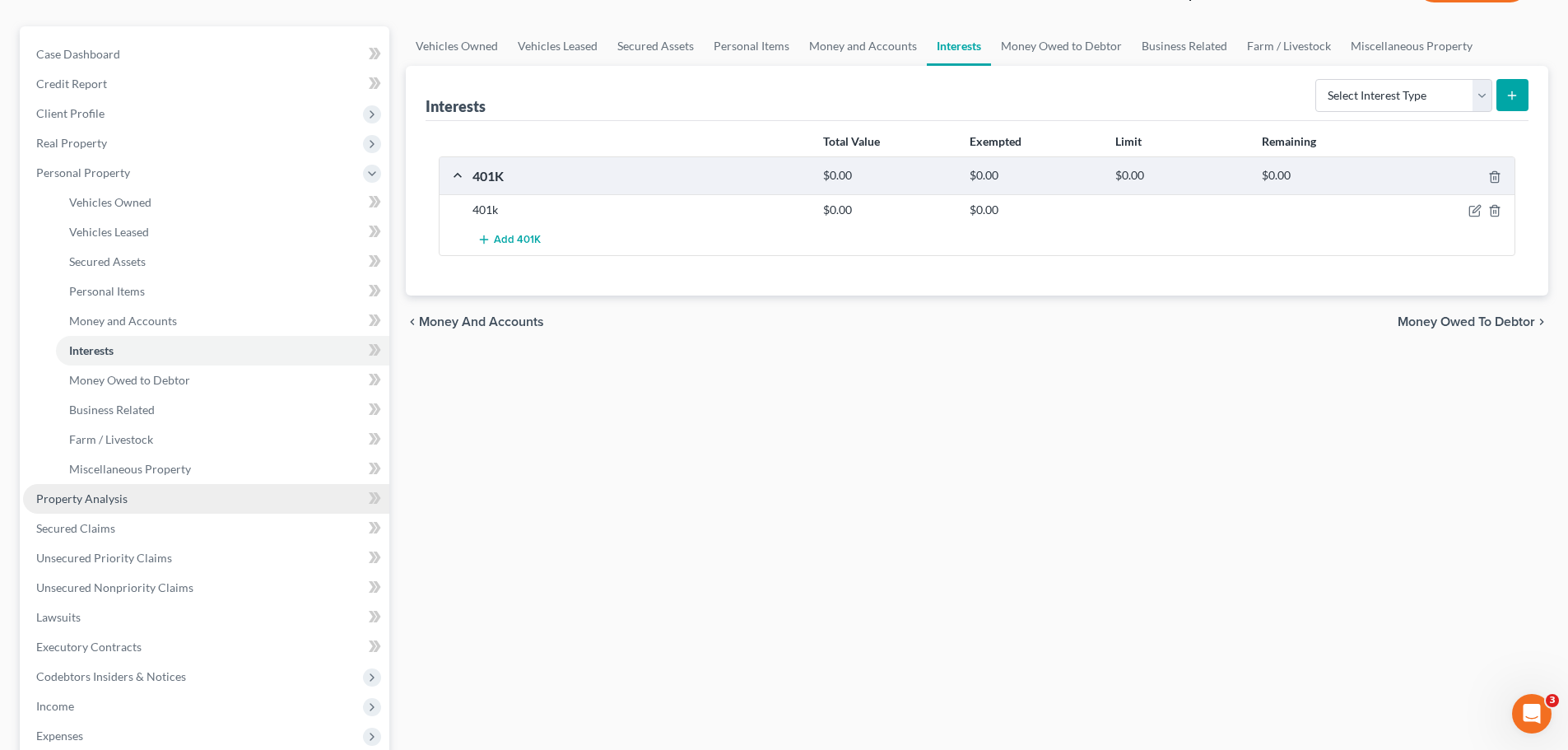
scroll to position [165, 0]
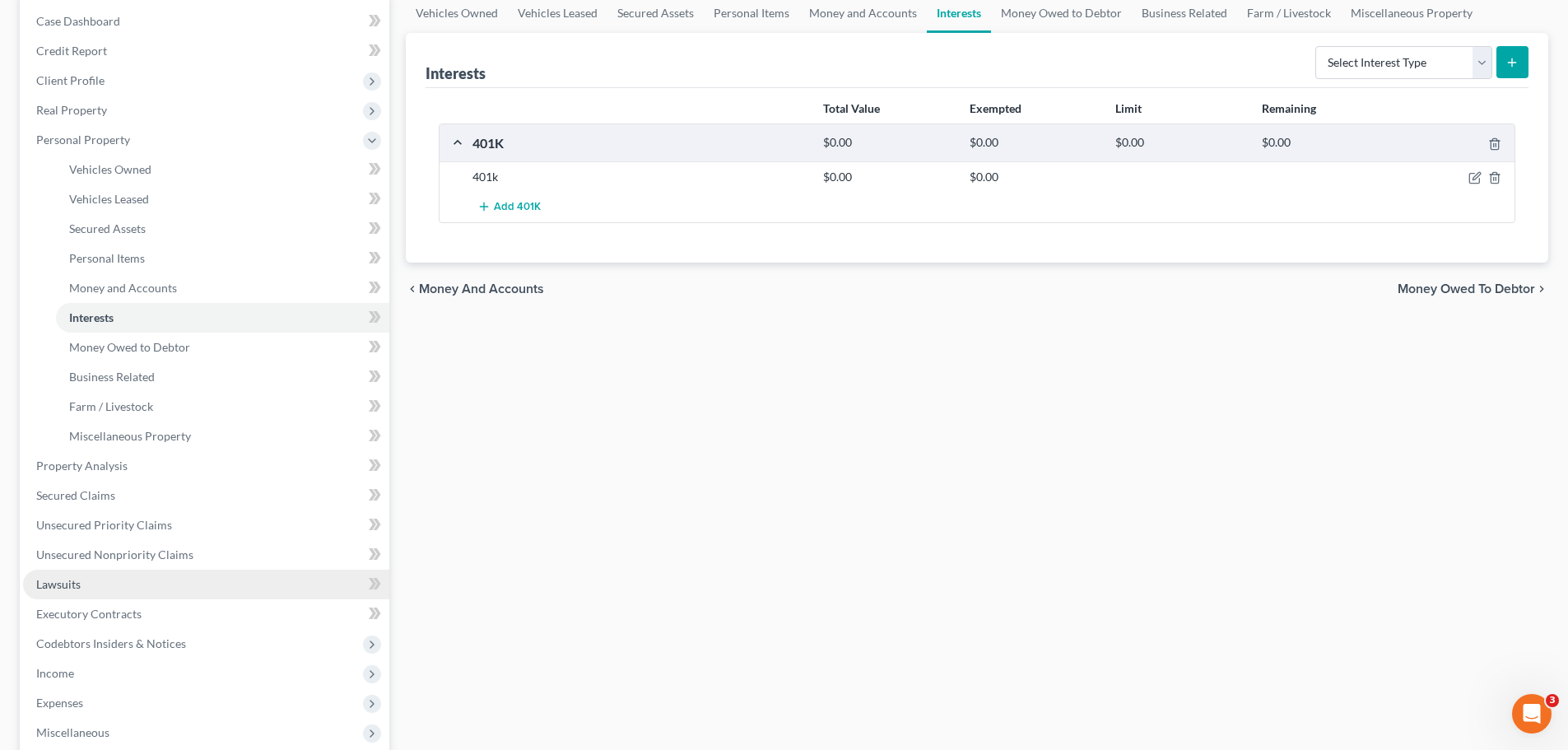
click at [52, 587] on span "Lawsuits" at bounding box center [58, 583] width 45 height 14
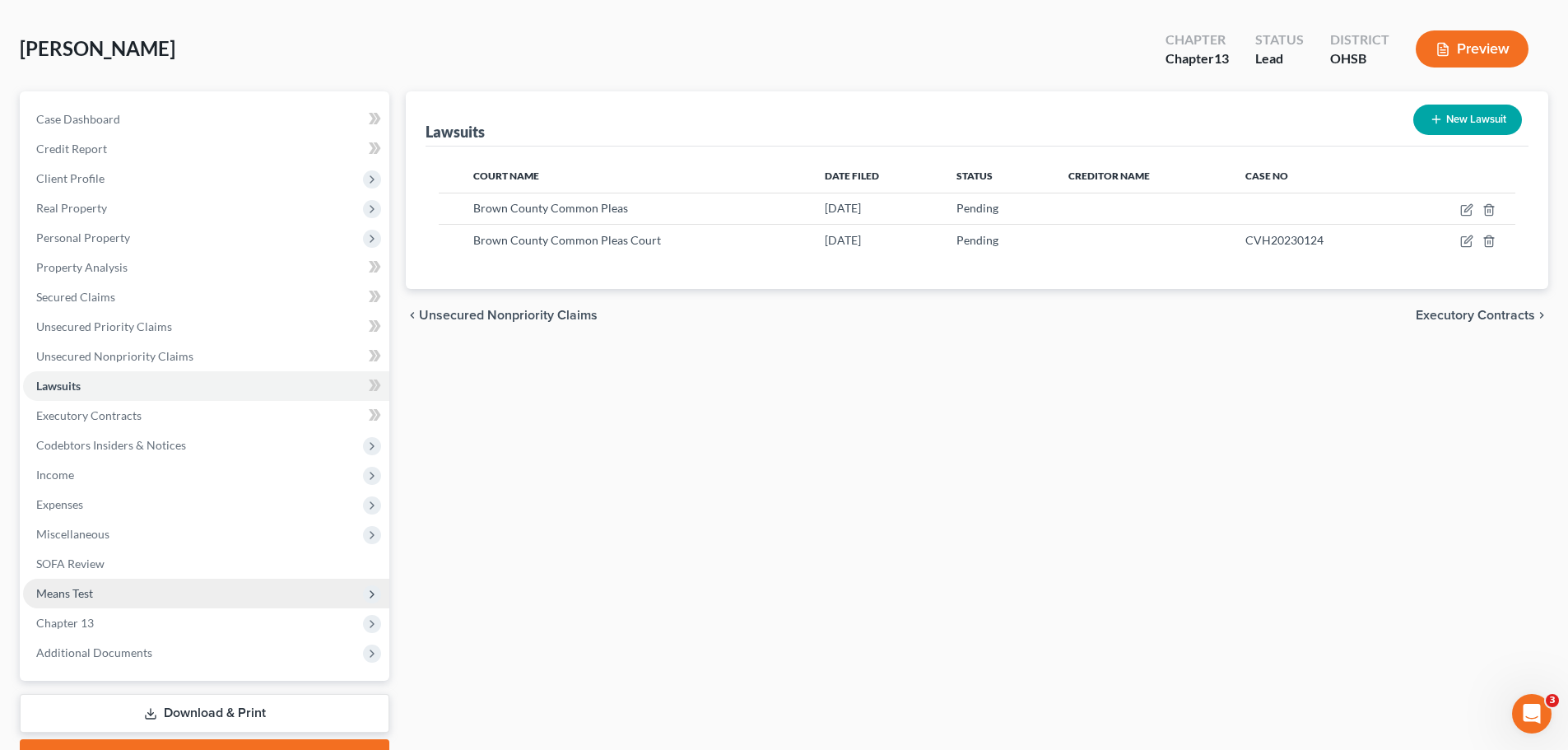
scroll to position [154, 0]
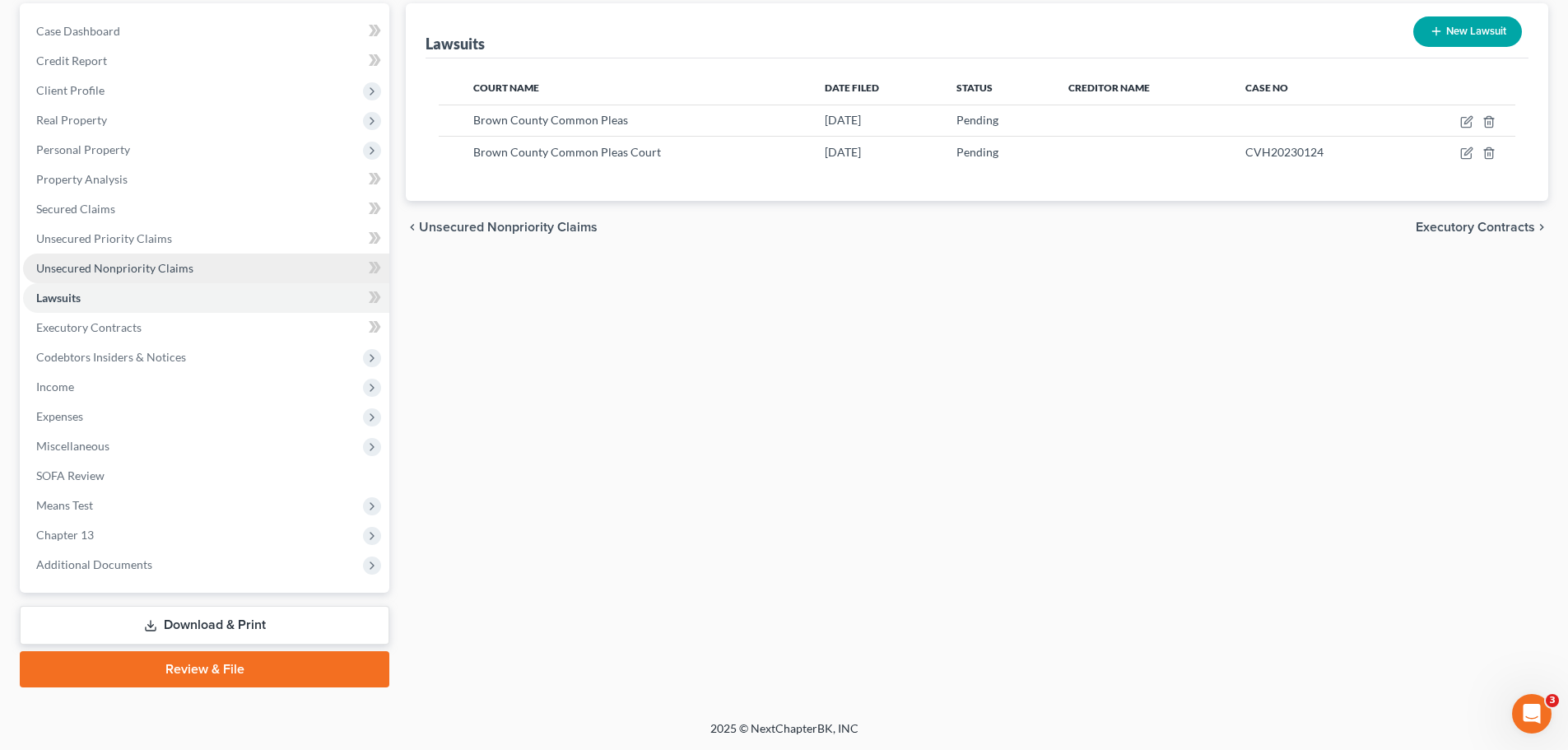
click at [128, 269] on span "Unsecured Nonpriority Claims" at bounding box center [114, 268] width 157 height 14
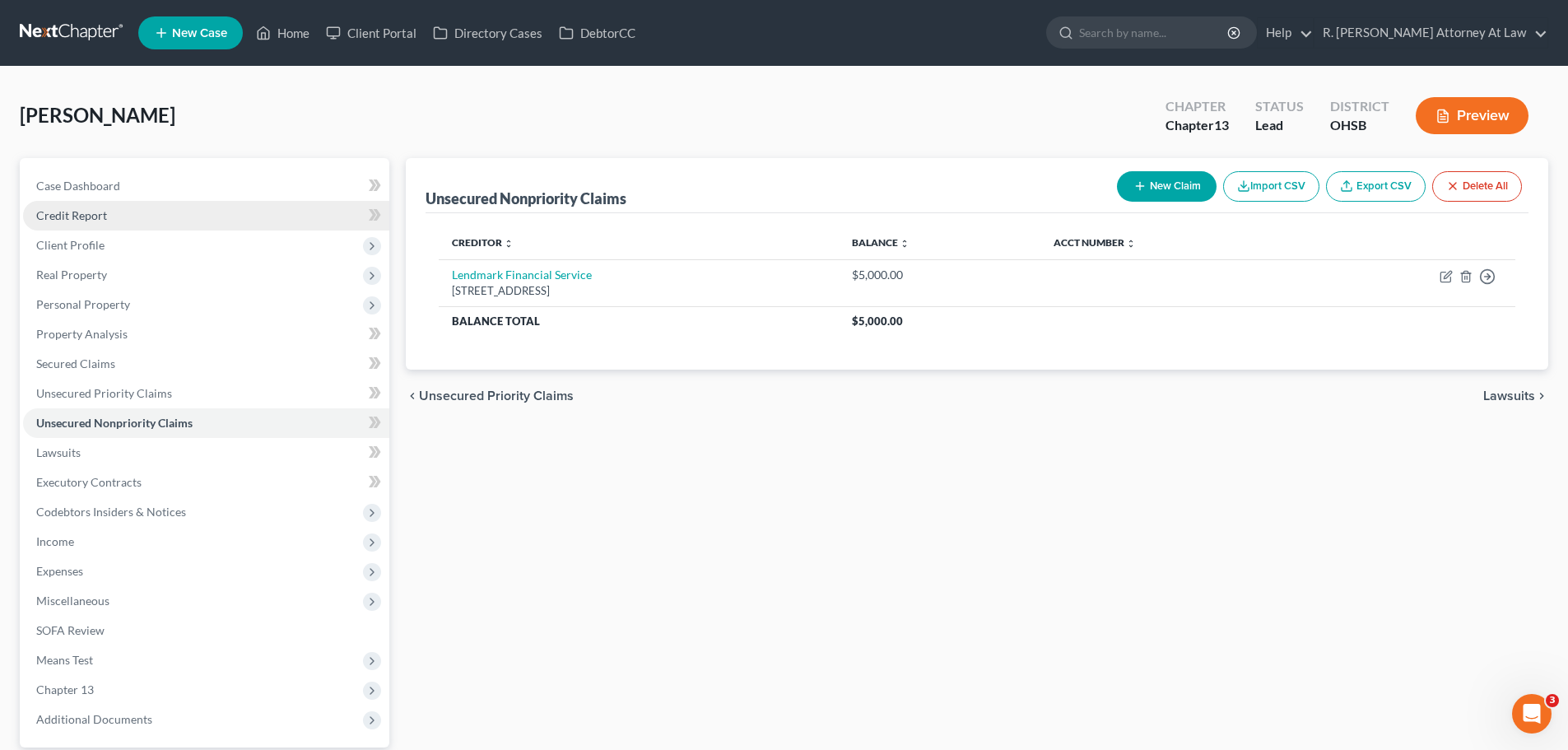
click at [81, 213] on span "Credit Report" at bounding box center [71, 214] width 71 height 14
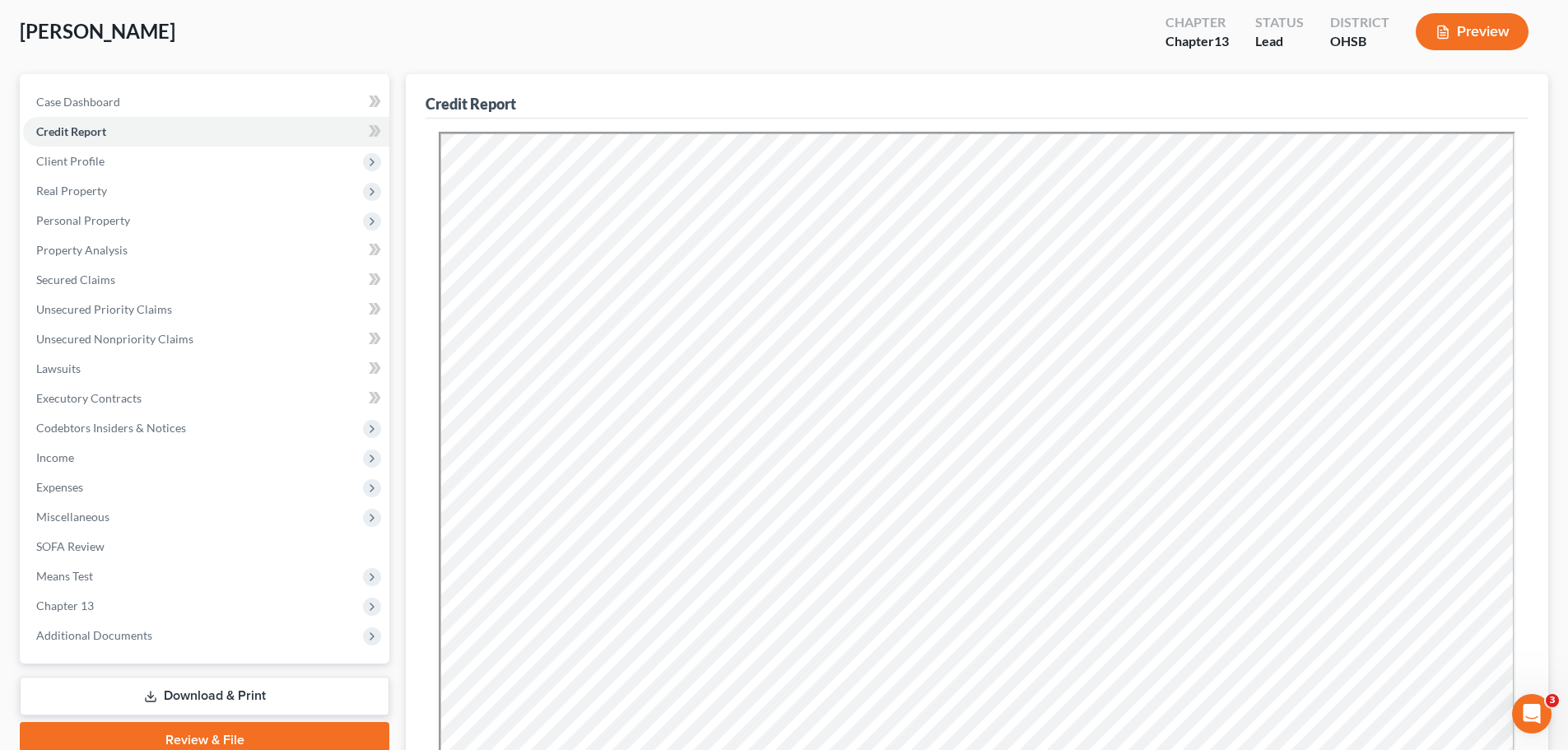
scroll to position [331, 0]
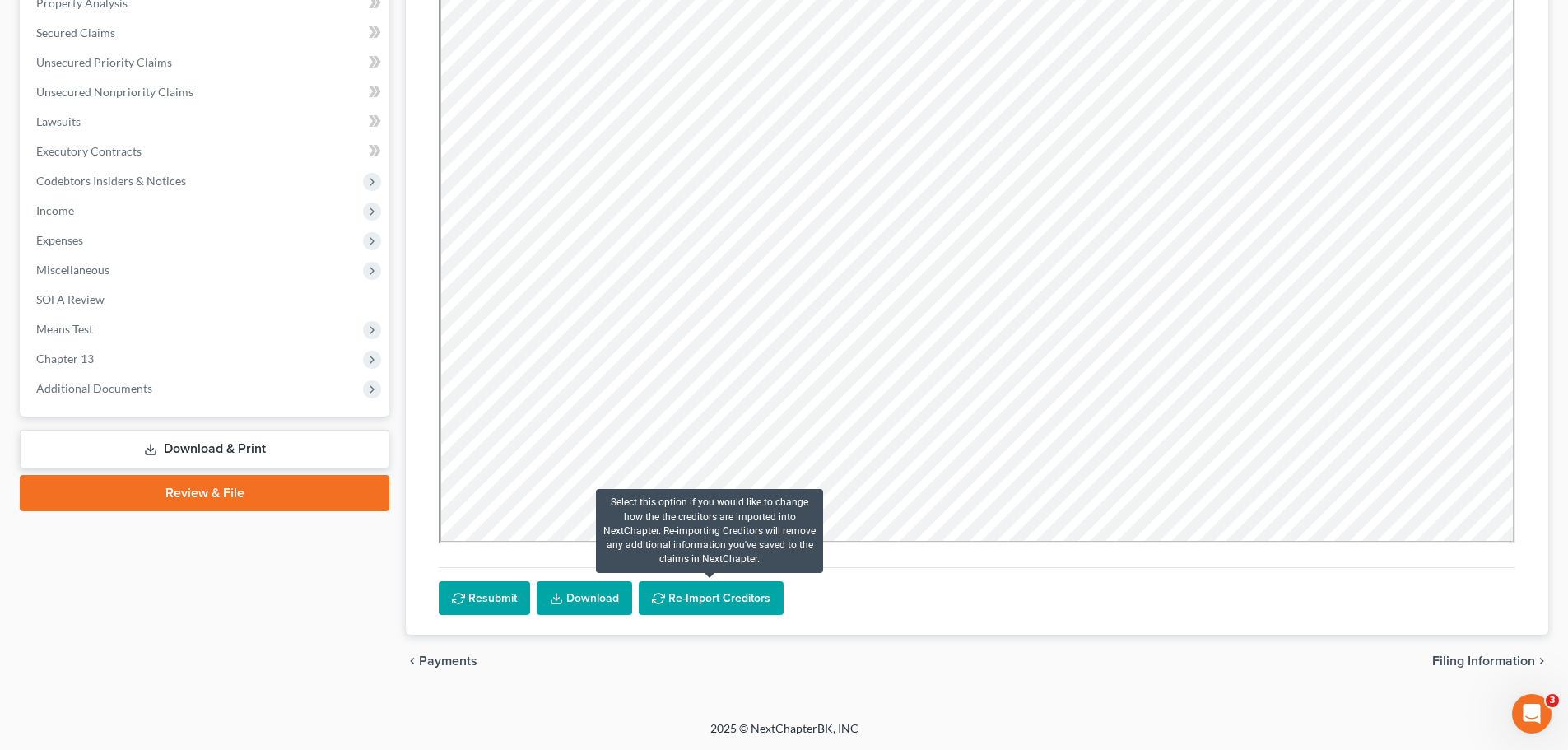
click at [715, 599] on button "Re-Import Creditors" at bounding box center [711, 598] width 145 height 34
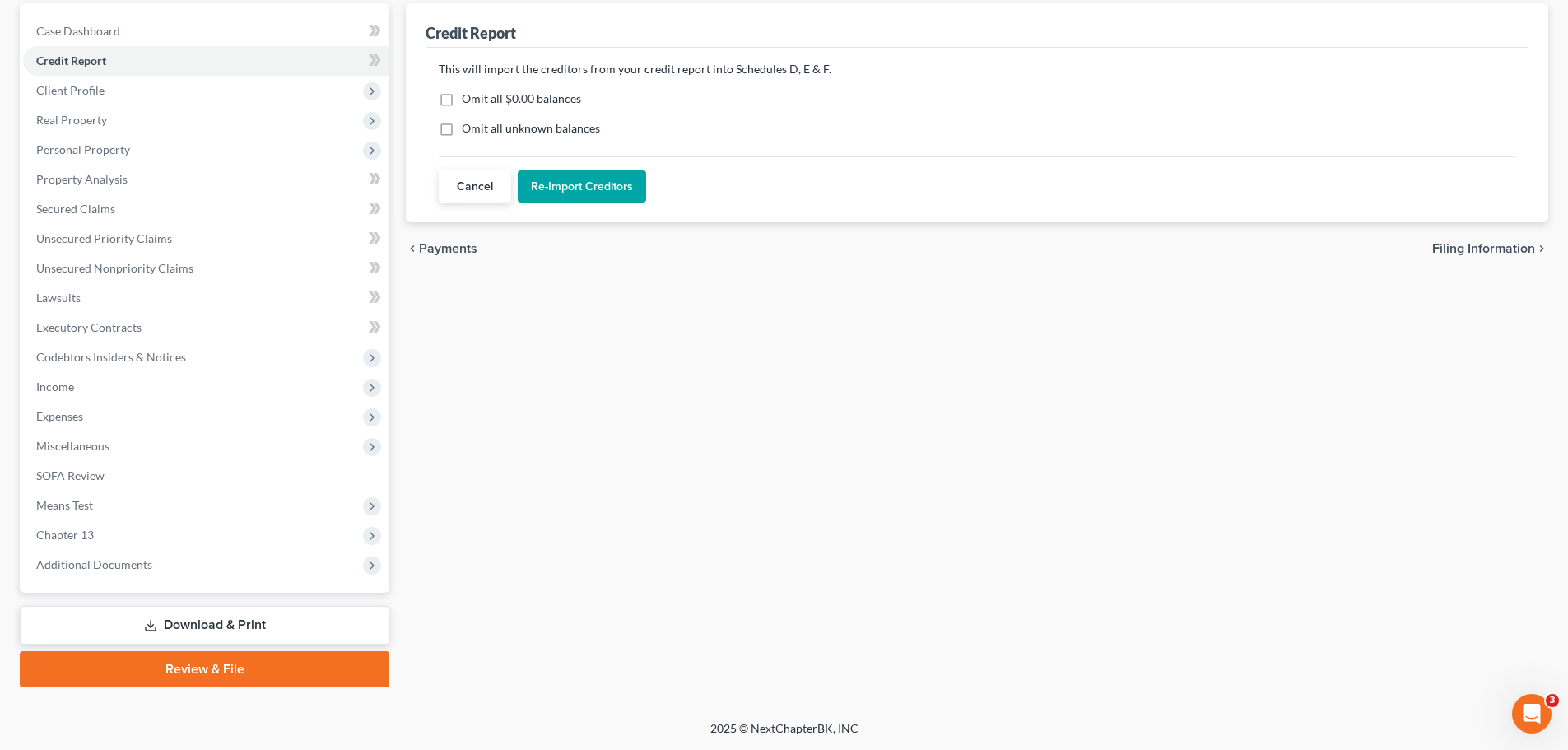
scroll to position [154, 0]
click at [589, 199] on button "Re-Import Creditors" at bounding box center [581, 187] width 129 height 33
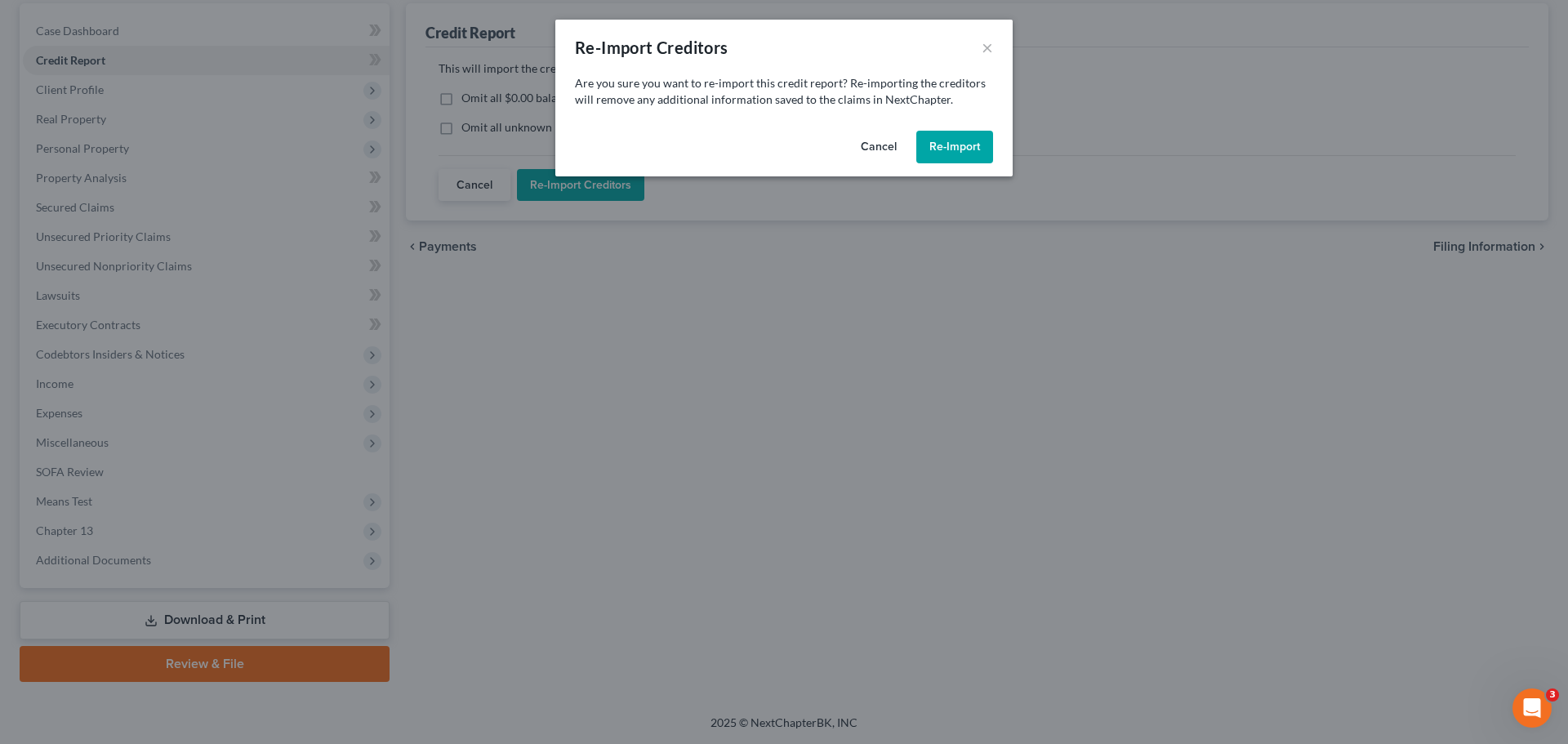
click at [959, 142] on button "Re-Import" at bounding box center [954, 147] width 77 height 33
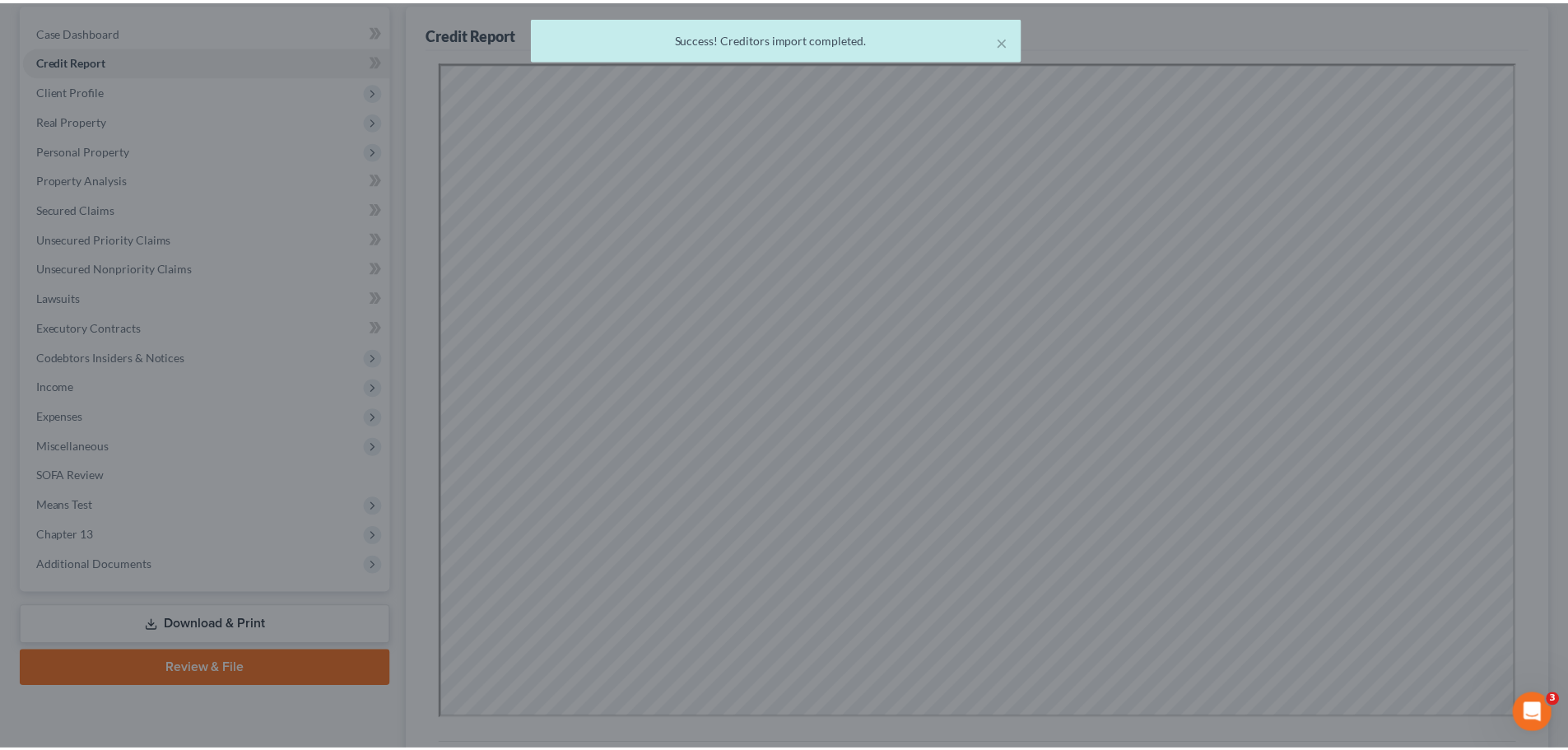
scroll to position [0, 0]
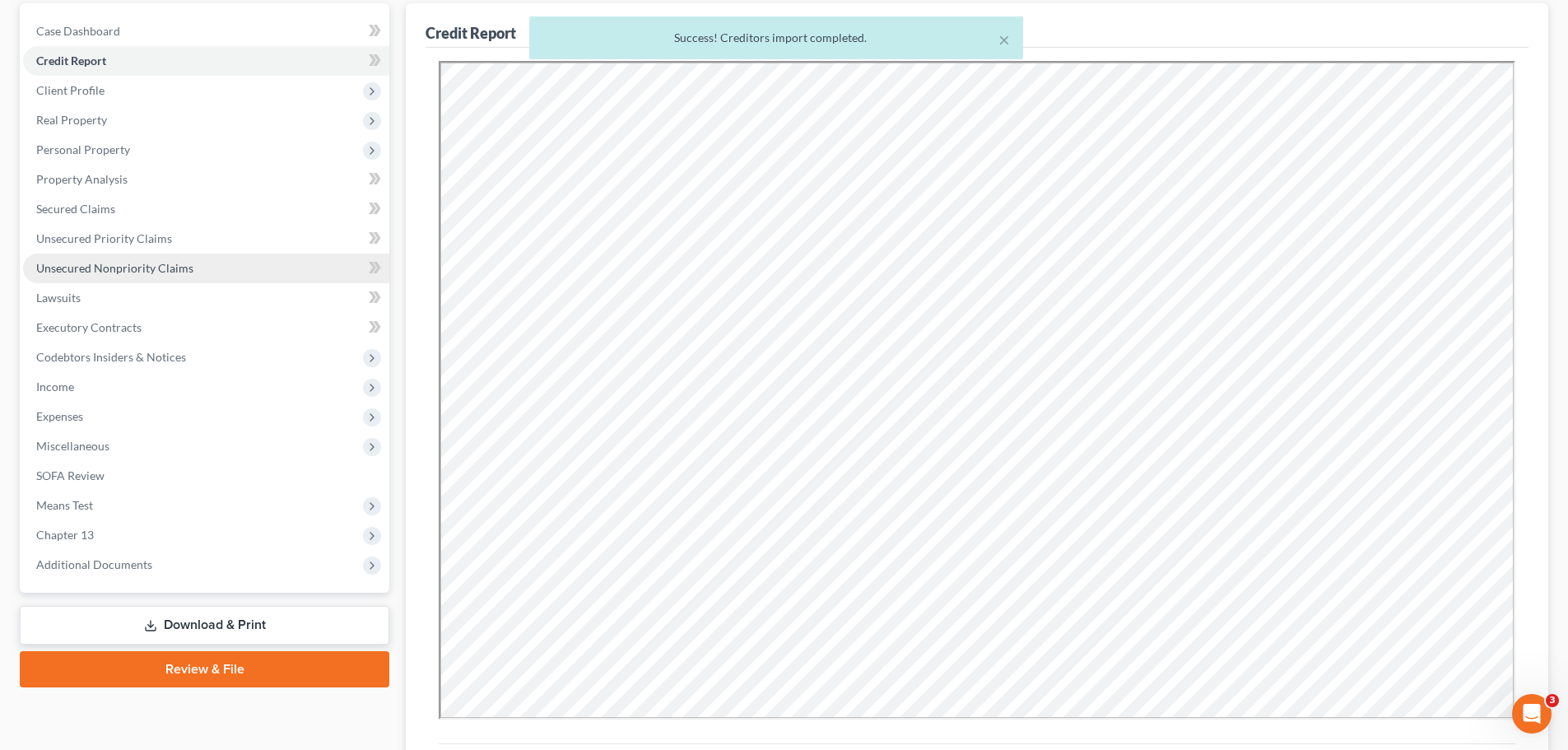
click at [105, 261] on span "Unsecured Nonpriority Claims" at bounding box center [114, 268] width 157 height 14
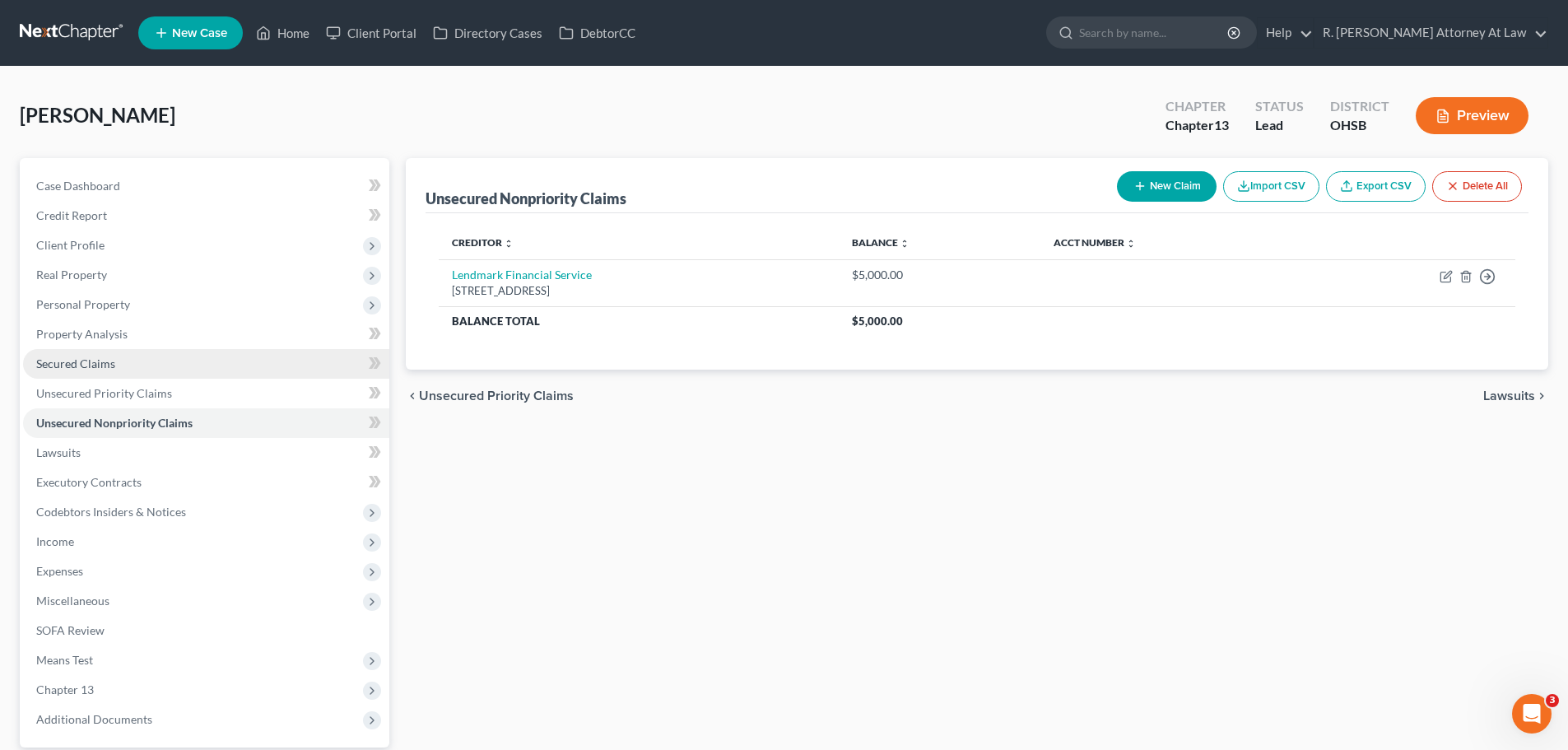
click at [71, 365] on span "Secured Claims" at bounding box center [75, 363] width 79 height 14
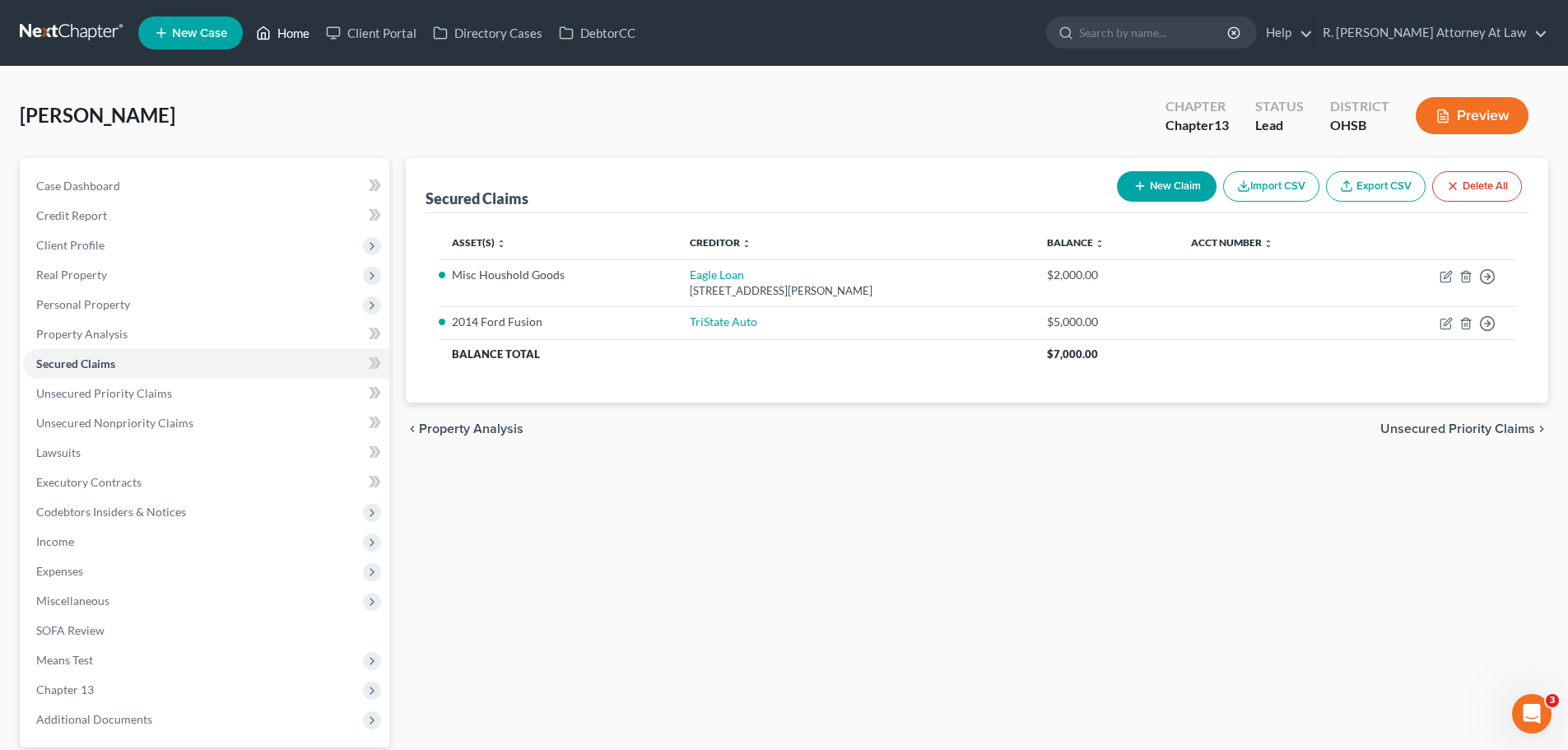
click at [294, 33] on link "Home" at bounding box center [282, 32] width 70 height 30
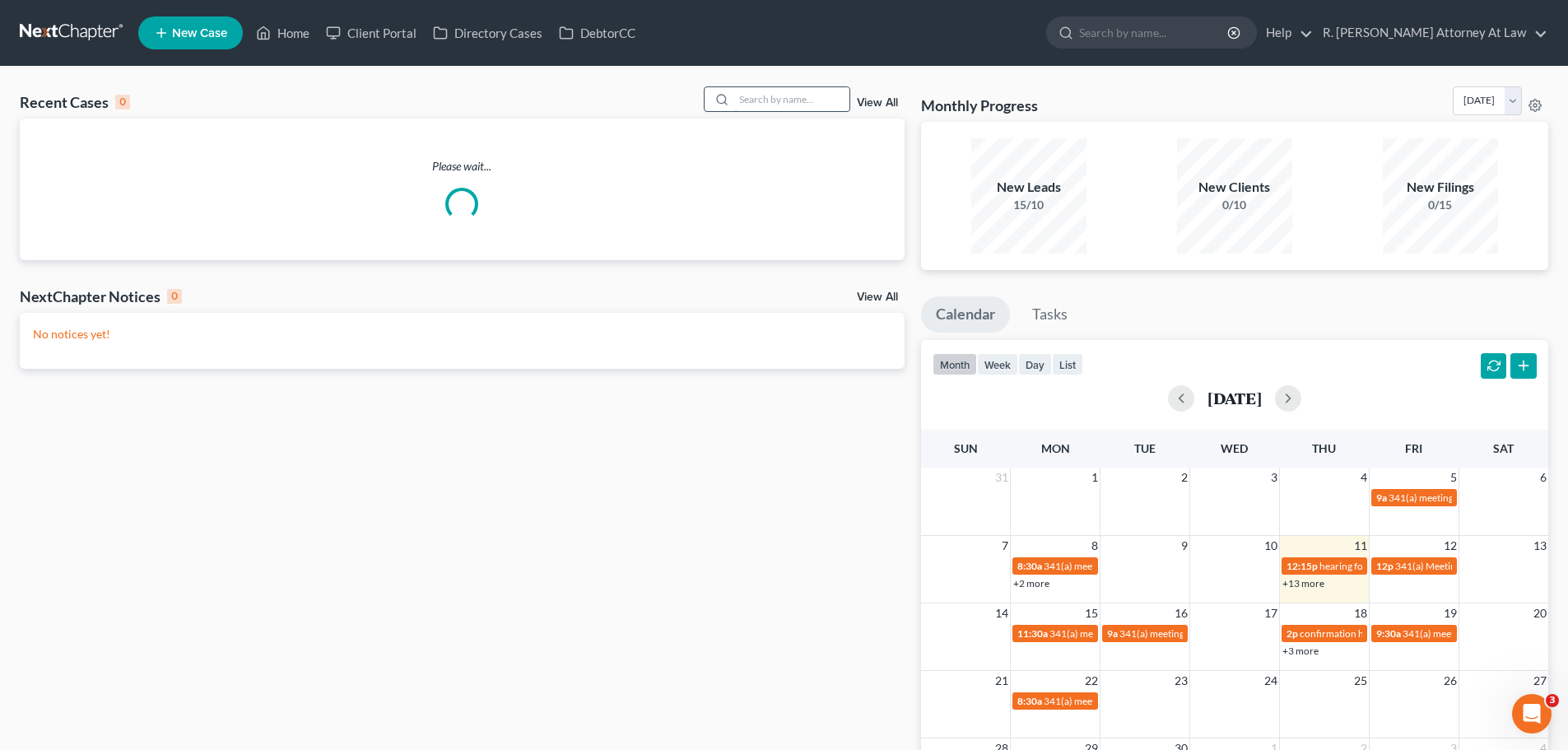
click at [772, 93] on input "search" at bounding box center [791, 99] width 115 height 24
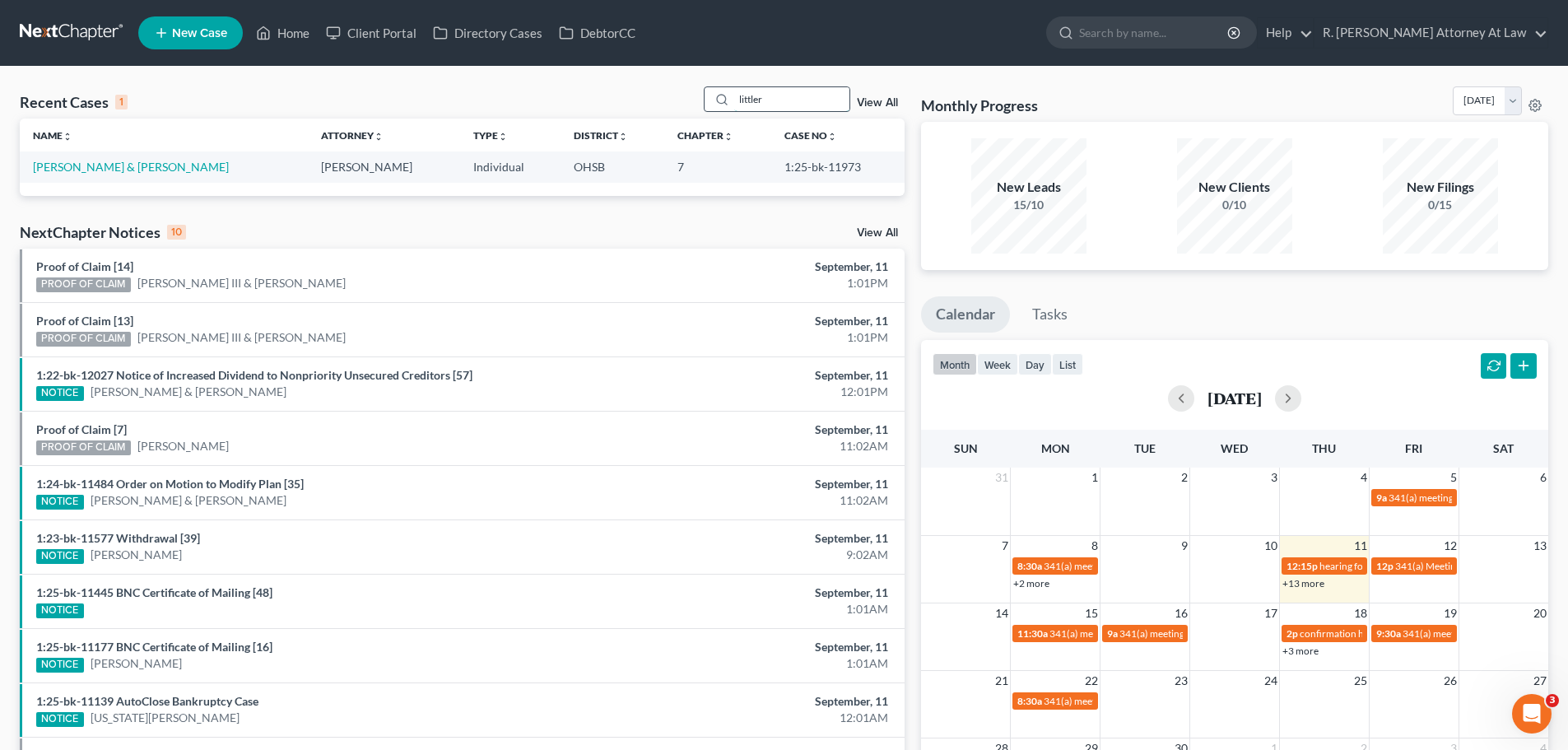
drag, startPoint x: 799, startPoint y: 97, endPoint x: 749, endPoint y: 109, distance: 51.4
click at [749, 109] on input "littler" at bounding box center [791, 99] width 115 height 24
type input "l"
click at [266, 30] on icon at bounding box center [264, 32] width 15 height 20
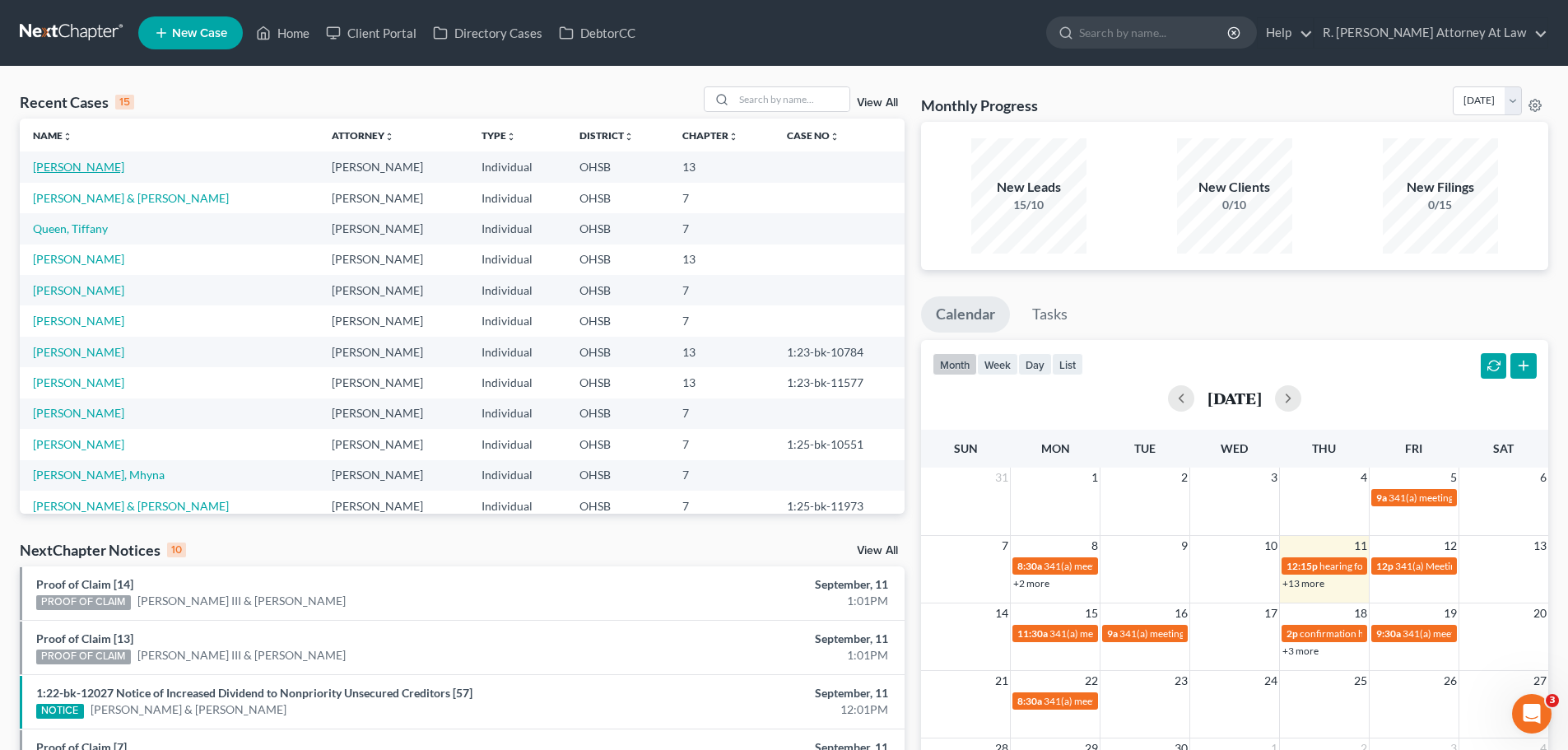
click at [99, 166] on link "[PERSON_NAME]" at bounding box center [79, 167] width 92 height 14
